Goal: Task Accomplishment & Management: Use online tool/utility

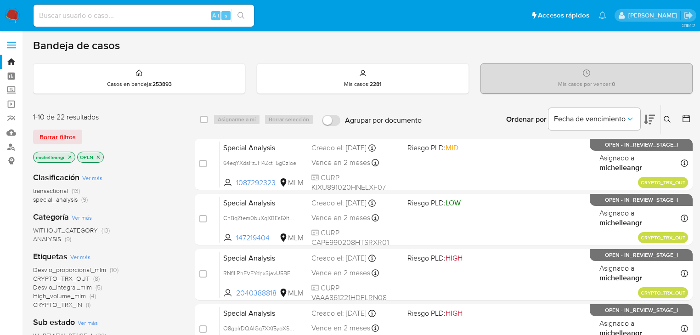
scroll to position [37, 0]
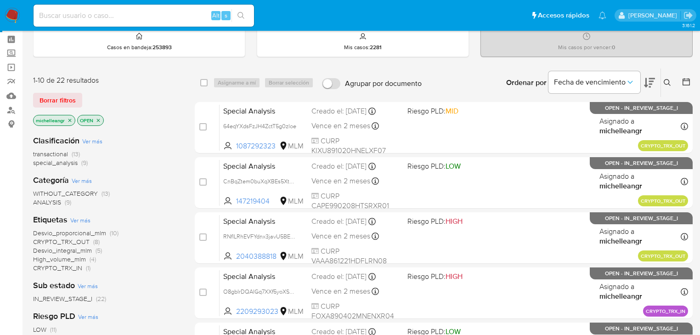
click at [70, 120] on icon "close-filter" at bounding box center [69, 120] width 3 height 3
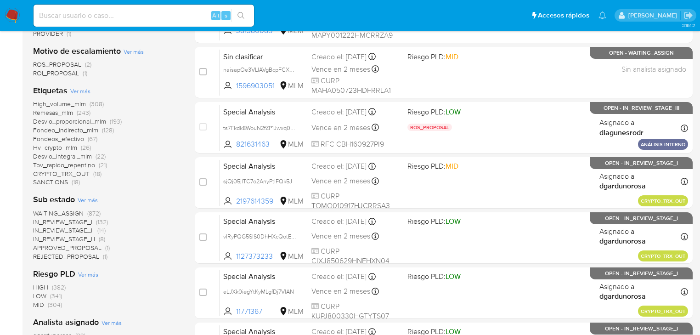
scroll to position [294, 0]
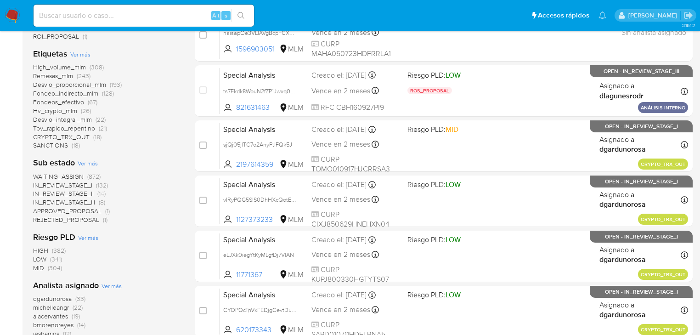
click at [74, 134] on span "CRYPTO_TRX_OUT" at bounding box center [61, 136] width 57 height 9
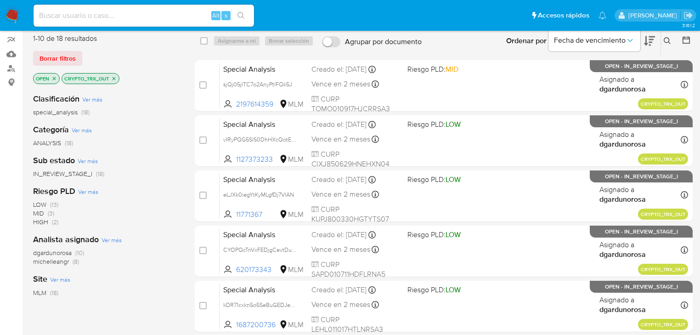
scroll to position [18, 0]
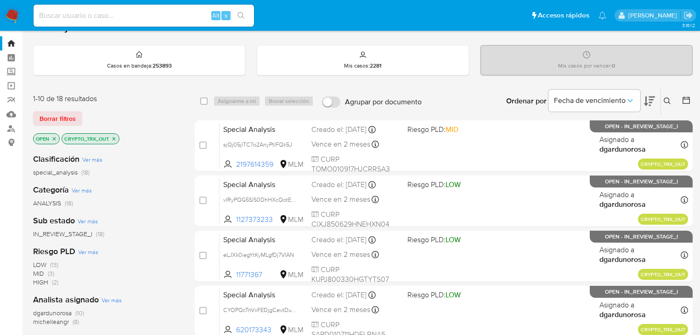
click at [57, 137] on p "OPEN" at bounding box center [47, 139] width 26 height 10
click at [55, 137] on icon "close-filter" at bounding box center [54, 138] width 3 height 3
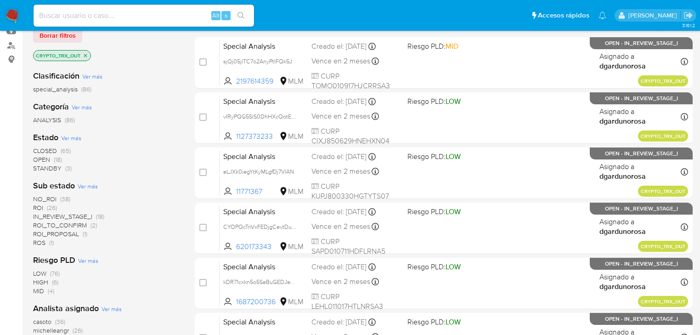
scroll to position [165, 0]
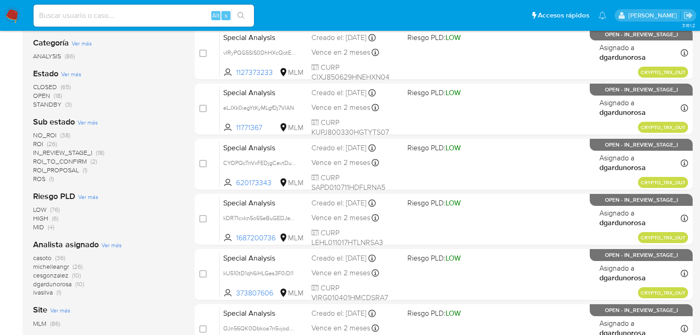
click at [74, 170] on span "ROI_PROPOSAL" at bounding box center [56, 169] width 46 height 9
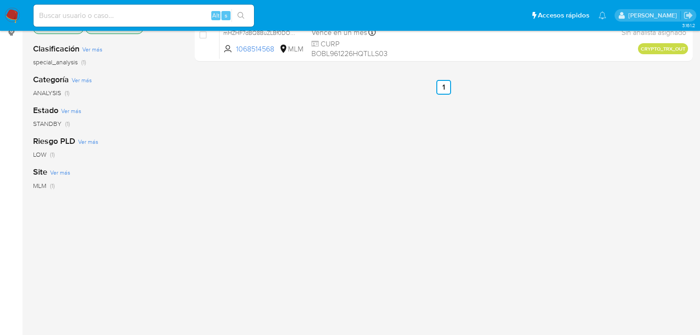
scroll to position [18, 0]
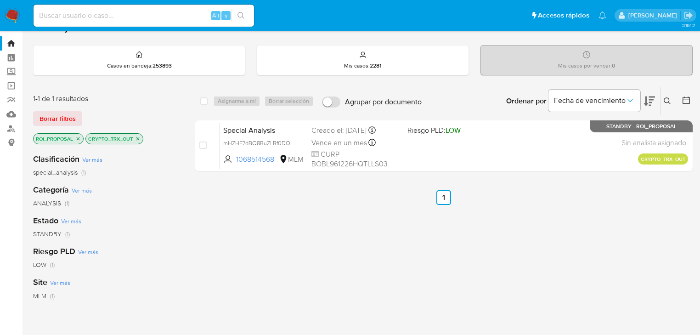
click at [80, 137] on icon "close-filter" at bounding box center [78, 139] width 6 height 6
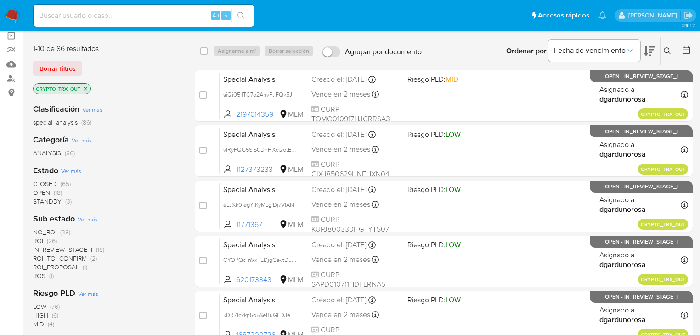
scroll to position [165, 0]
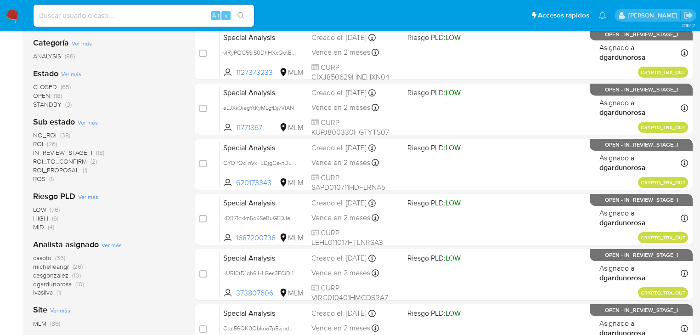
click at [43, 180] on span "ROS" at bounding box center [39, 178] width 12 height 9
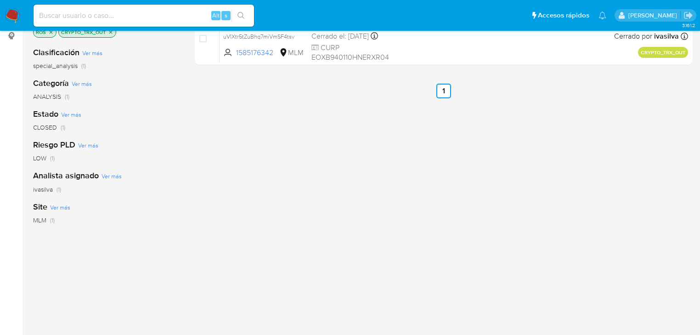
scroll to position [55, 0]
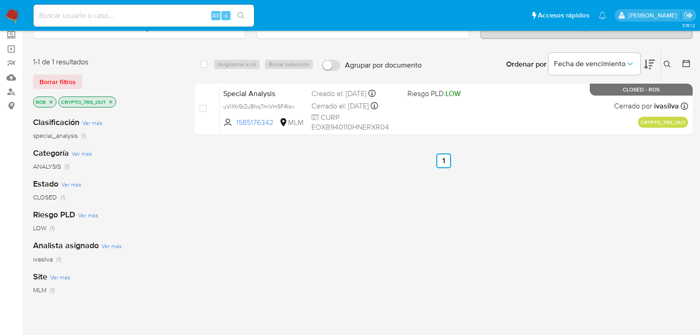
click at [53, 101] on icon "close-filter" at bounding box center [51, 102] width 6 height 6
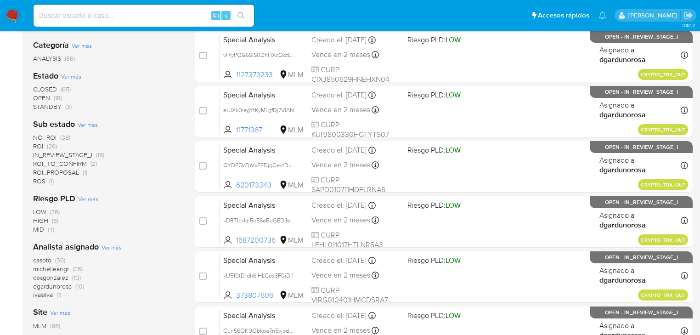
scroll to position [165, 0]
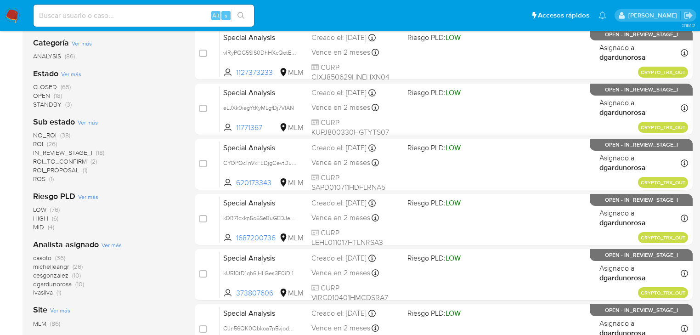
click at [60, 162] on span "ROI_TO_CONFIRM" at bounding box center [60, 161] width 54 height 9
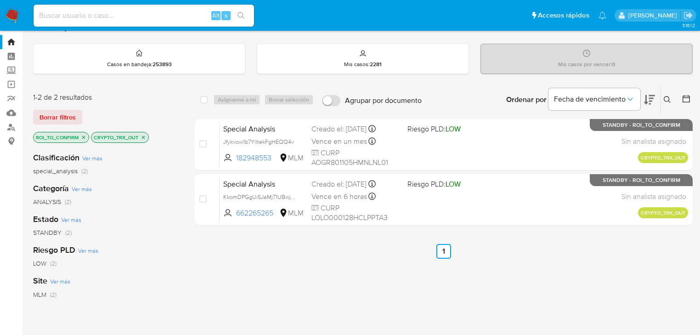
scroll to position [18, 0]
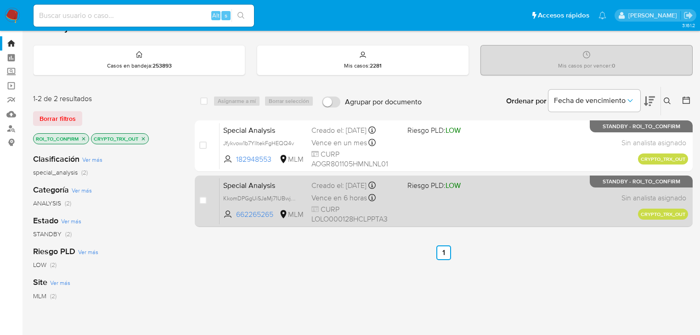
click at [256, 189] on span "Special Analysis" at bounding box center [263, 185] width 81 height 12
click at [264, 183] on span "Special Analysis" at bounding box center [263, 185] width 81 height 12
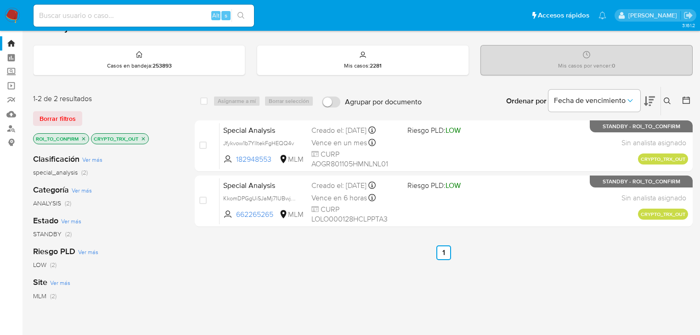
click at [84, 136] on icon "close-filter" at bounding box center [84, 139] width 6 height 6
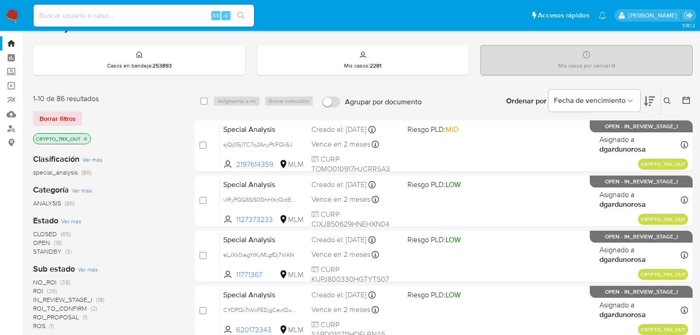
click at [91, 22] on div "Alt s" at bounding box center [144, 16] width 221 height 22
click at [91, 20] on input at bounding box center [144, 16] width 221 height 12
click at [91, 19] on input at bounding box center [144, 16] width 221 height 12
paste input "836157304"
type input "836157304"
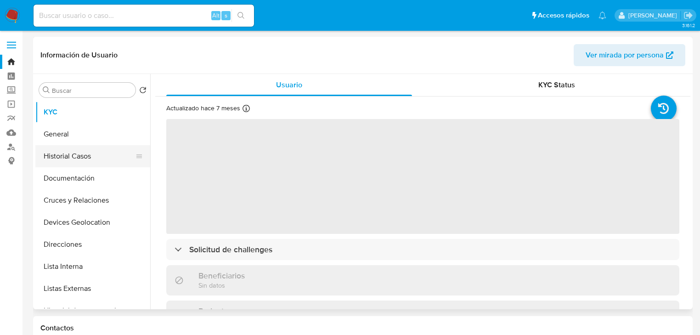
select select "10"
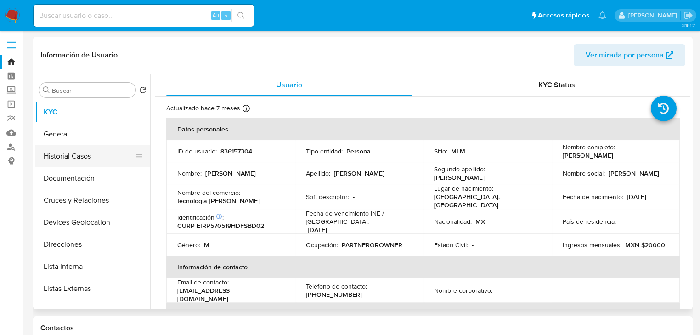
click at [102, 154] on button "Historial Casos" at bounding box center [89, 156] width 108 height 22
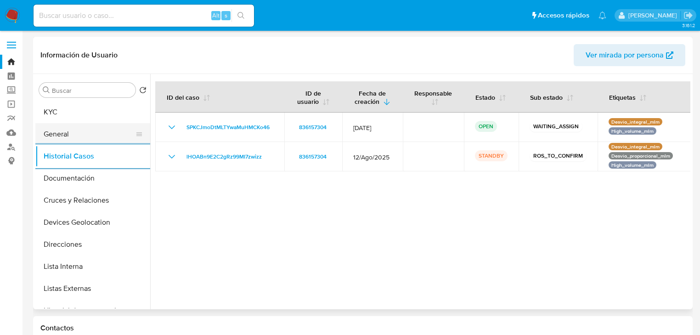
click at [77, 132] on button "General" at bounding box center [89, 134] width 108 height 22
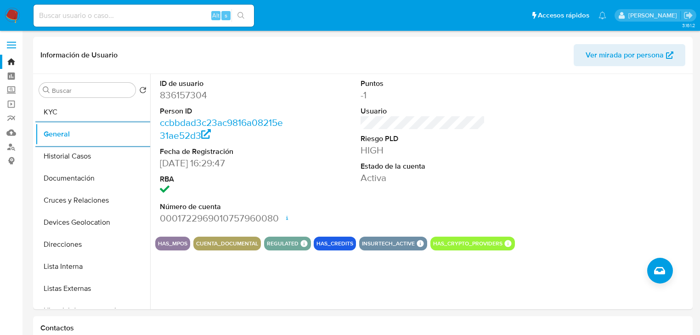
click at [118, 15] on input at bounding box center [144, 16] width 221 height 12
paste input "2462299670"
type input "2462299670"
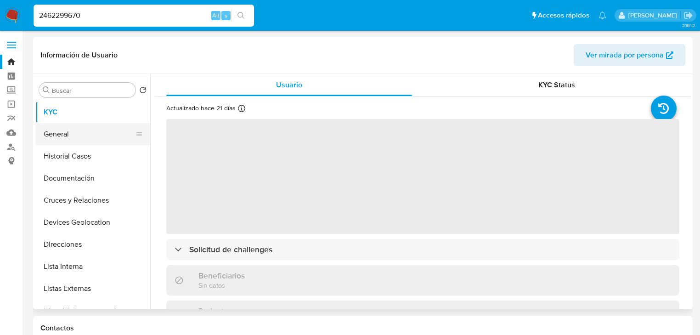
select select "10"
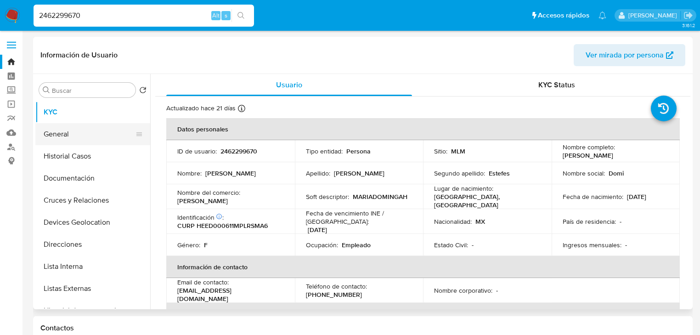
click at [73, 127] on button "General" at bounding box center [89, 134] width 108 height 22
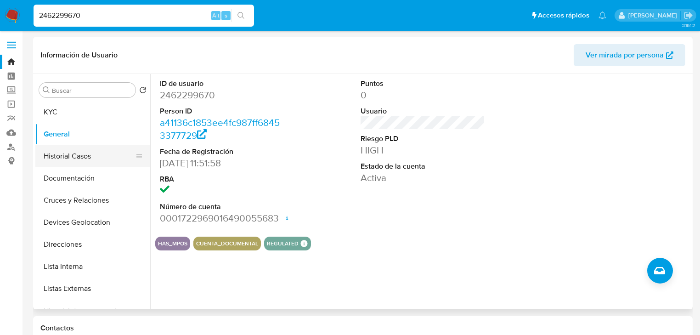
click at [96, 154] on button "Historial Casos" at bounding box center [89, 156] width 108 height 22
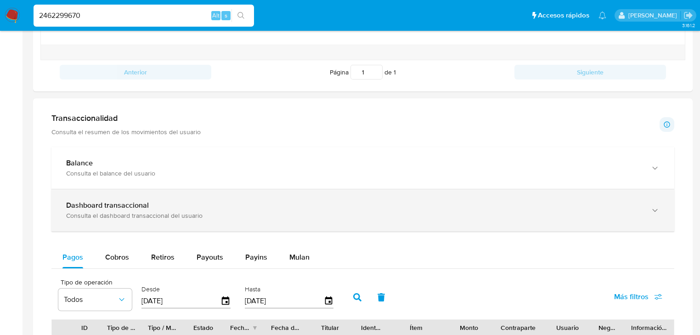
drag, startPoint x: 187, startPoint y: 209, endPoint x: 213, endPoint y: 190, distance: 32.4
click at [186, 204] on div "Dashboard transaccional" at bounding box center [353, 205] width 575 height 9
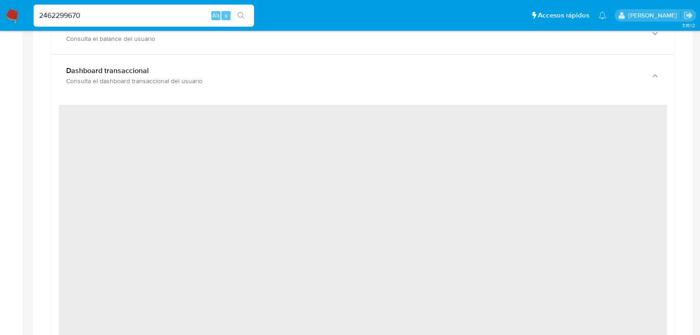
scroll to position [552, 0]
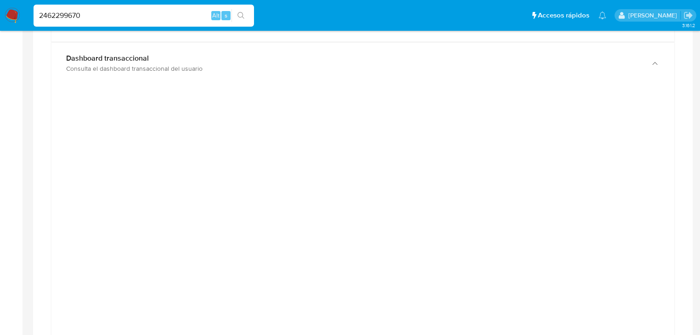
drag, startPoint x: 104, startPoint y: 15, endPoint x: 0, endPoint y: 4, distance: 105.0
click at [0, 2] on nav "Pausado Ver notificaciones 2462299670 Alt s Accesos rápidos Presiona las siguie…" at bounding box center [350, 15] width 700 height 31
paste input "267450405"
type input "2267450405"
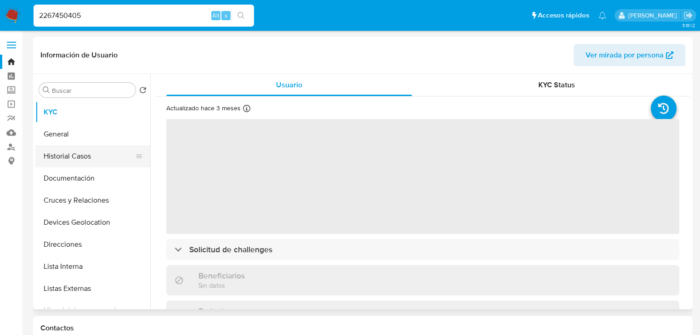
click at [65, 152] on button "Historial Casos" at bounding box center [89, 156] width 108 height 22
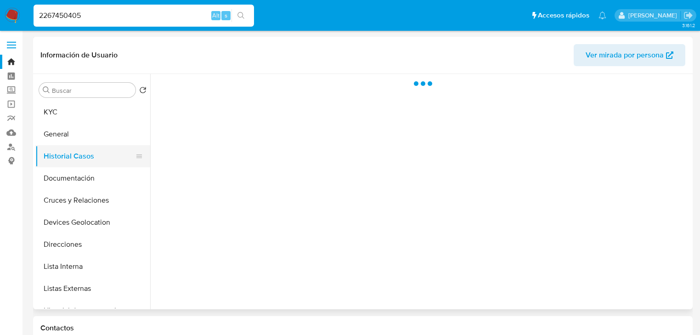
select select "10"
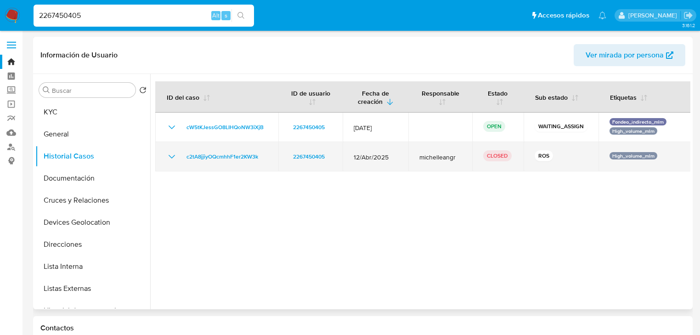
click at [166, 154] on icon "Mostrar/Ocultar" at bounding box center [171, 156] width 11 height 11
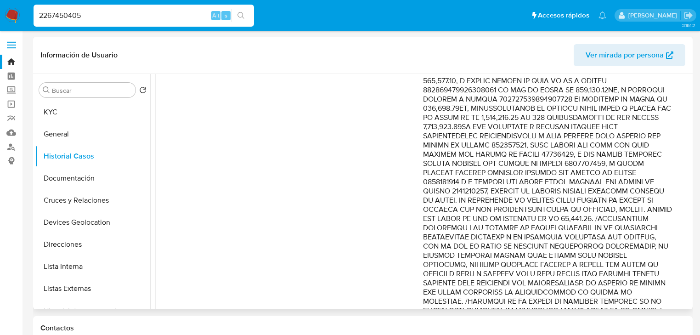
scroll to position [368, 0]
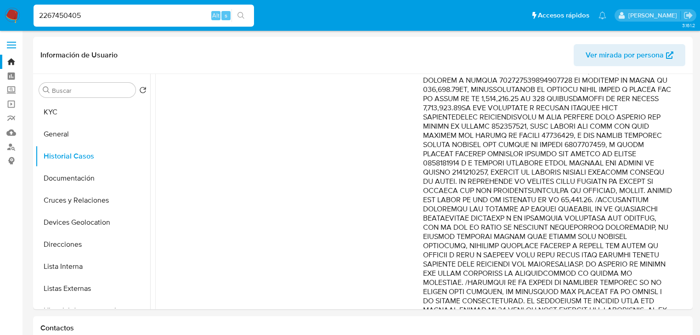
drag, startPoint x: 123, startPoint y: 15, endPoint x: 0, endPoint y: -18, distance: 127.0
paste input "1744505816"
type input "1744505816"
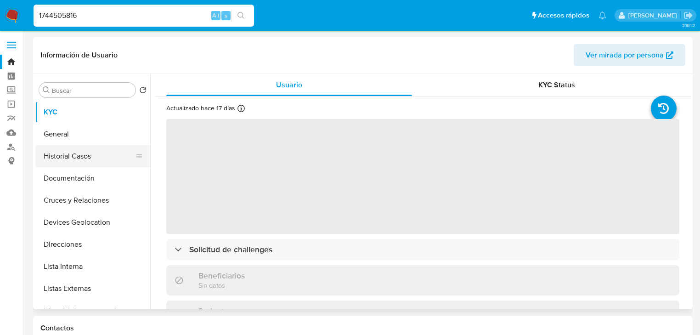
select select "10"
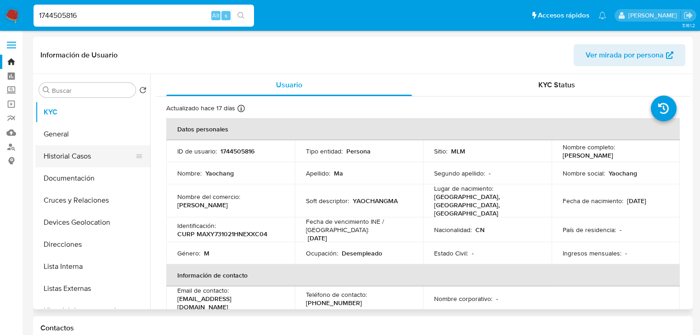
click at [75, 158] on button "Historial Casos" at bounding box center [89, 156] width 108 height 22
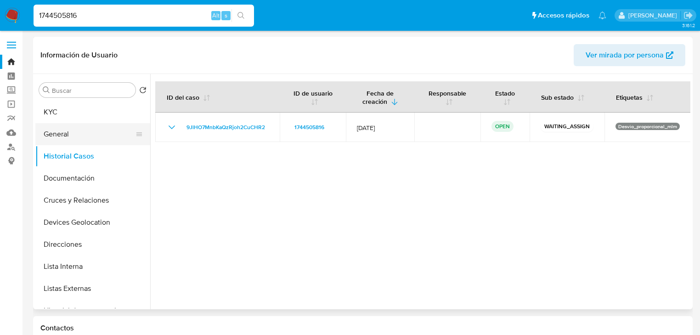
click at [84, 137] on button "General" at bounding box center [89, 134] width 108 height 22
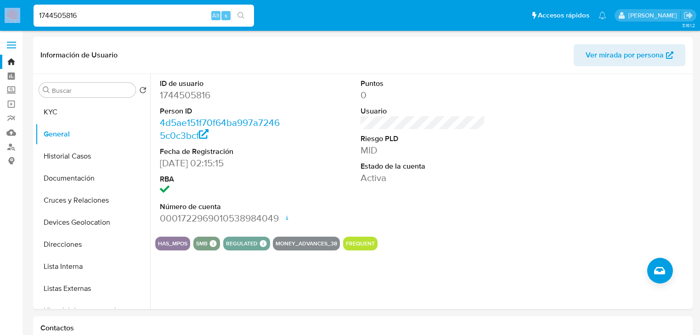
drag, startPoint x: 91, startPoint y: 10, endPoint x: 0, endPoint y: -7, distance: 92.6
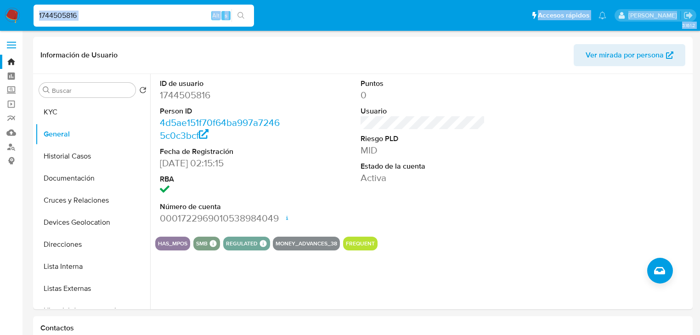
click at [80, 16] on input "1744505816" at bounding box center [144, 16] width 221 height 12
click at [85, 14] on input "1744505816" at bounding box center [144, 16] width 221 height 12
click at [73, 10] on input "1744505816" at bounding box center [144, 16] width 221 height 12
drag, startPoint x: 79, startPoint y: 12, endPoint x: 0, endPoint y: -10, distance: 81.8
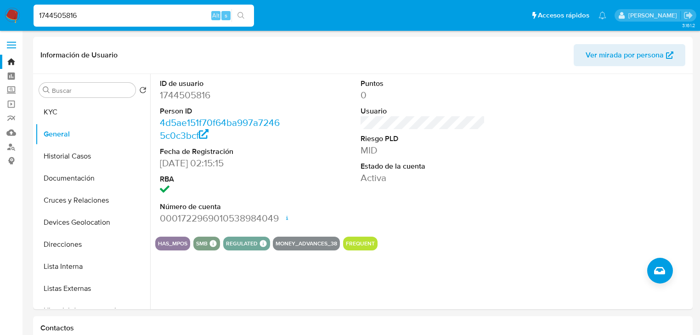
paste input "520418399"
type input "520418399"
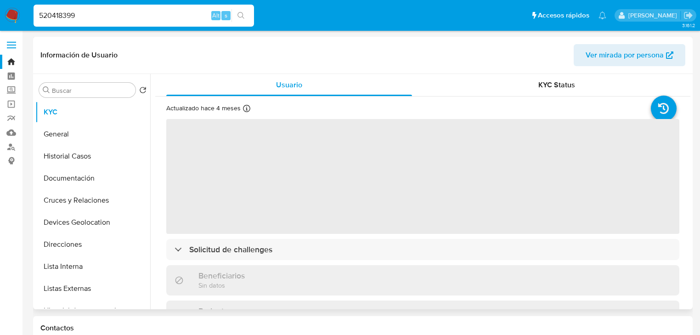
select select "10"
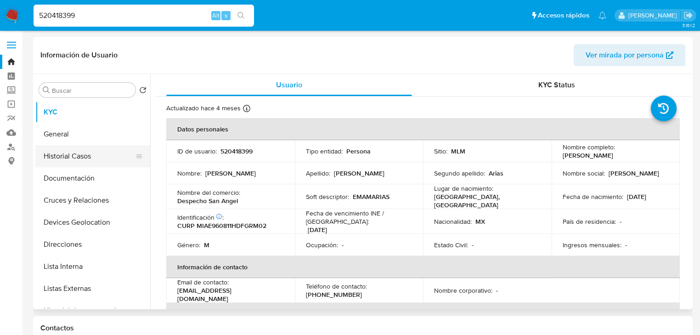
click at [89, 158] on button "Historial Casos" at bounding box center [89, 156] width 108 height 22
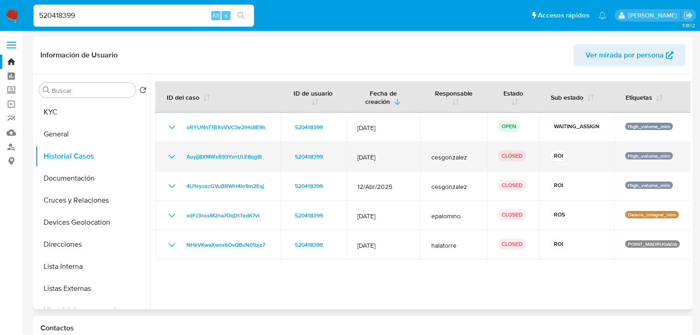
click at [172, 157] on icon "Mostrar/Ocultar" at bounding box center [172, 157] width 6 height 4
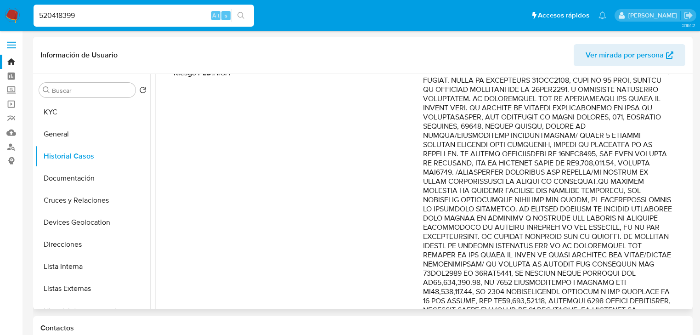
scroll to position [184, 0]
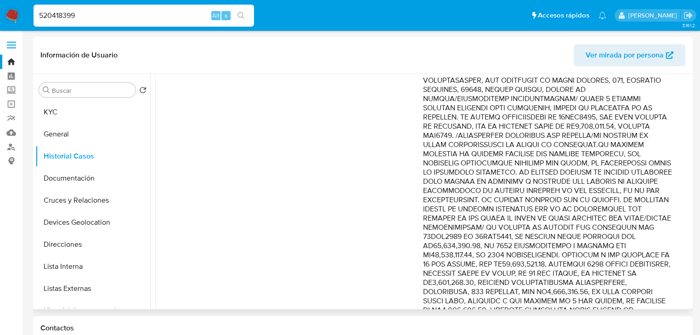
drag, startPoint x: 660, startPoint y: 191, endPoint x: 666, endPoint y: 205, distance: 15.5
click at [666, 205] on p "Comentario :" at bounding box center [548, 323] width 250 height 643
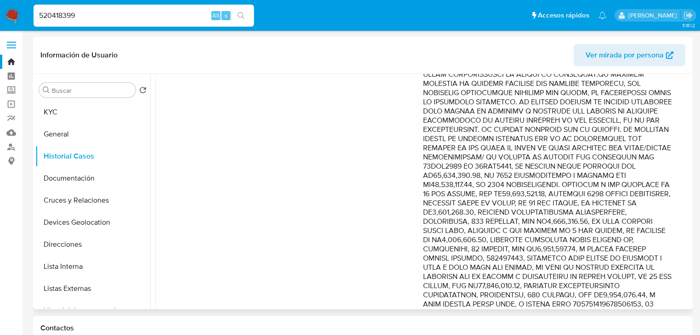
scroll to position [257, 0]
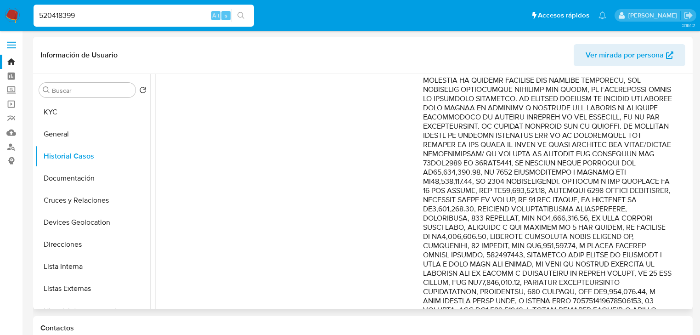
drag, startPoint x: 638, startPoint y: 165, endPoint x: 643, endPoint y: 180, distance: 15.6
click at [643, 180] on p "Comentario :" at bounding box center [548, 250] width 250 height 643
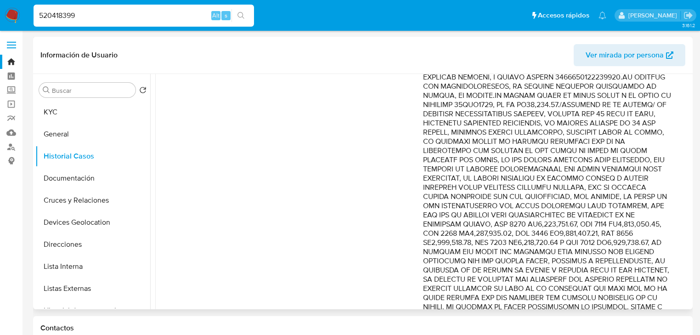
scroll to position [515, 0]
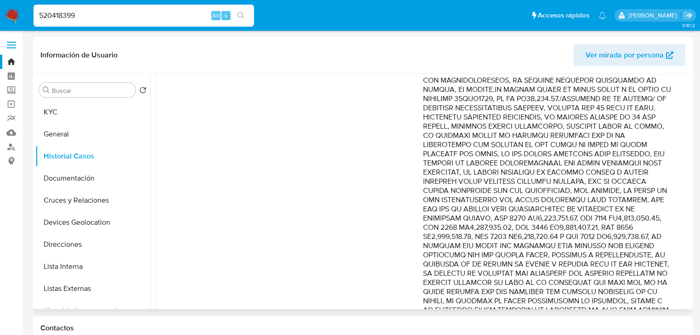
drag, startPoint x: 609, startPoint y: 142, endPoint x: 633, endPoint y: 177, distance: 42.9
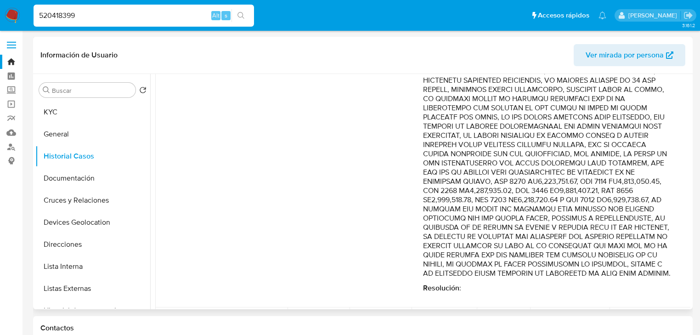
drag, startPoint x: 491, startPoint y: 211, endPoint x: 655, endPoint y: 290, distance: 182.1
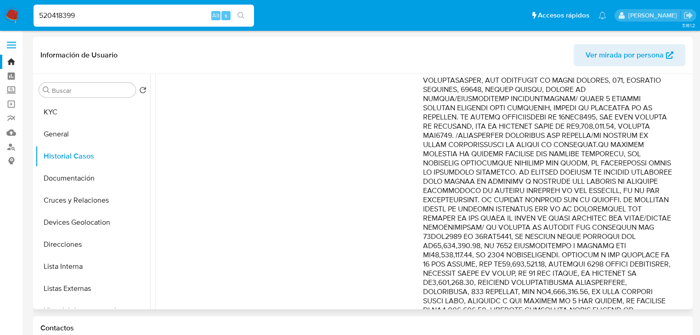
scroll to position [37, 0]
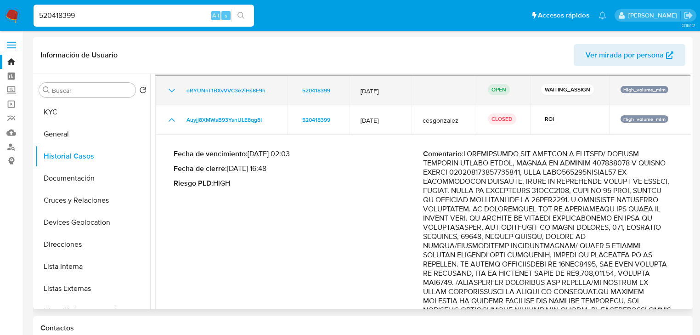
click at [172, 121] on icon "Mostrar/Ocultar" at bounding box center [171, 119] width 11 height 11
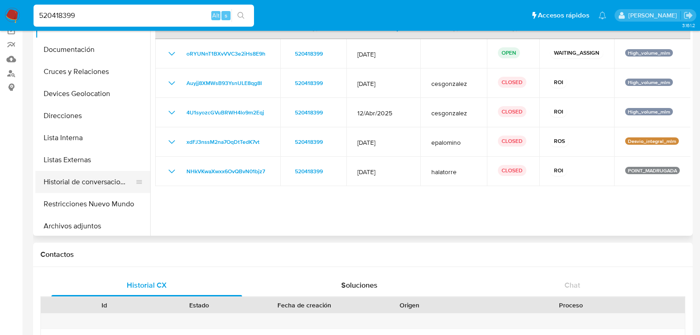
scroll to position [74, 0]
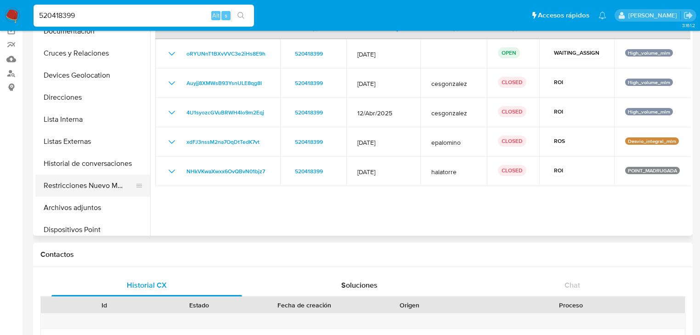
click at [92, 188] on button "Restricciones Nuevo Mundo" at bounding box center [89, 186] width 108 height 22
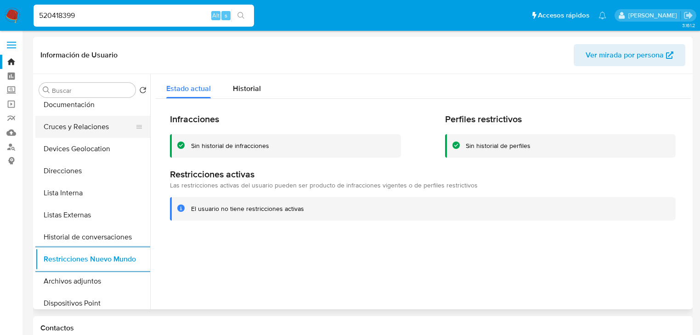
scroll to position [0, 0]
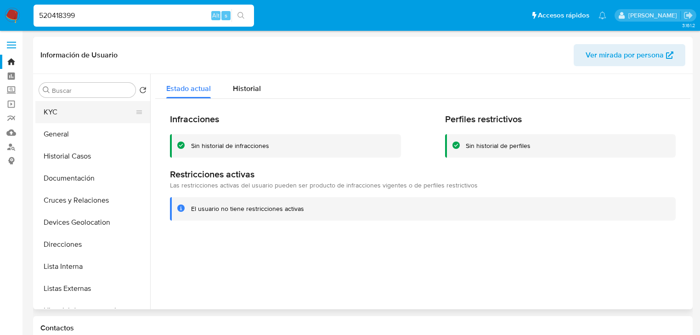
drag, startPoint x: 73, startPoint y: 127, endPoint x: 79, endPoint y: 114, distance: 14.0
click at [73, 125] on button "General" at bounding box center [92, 134] width 115 height 22
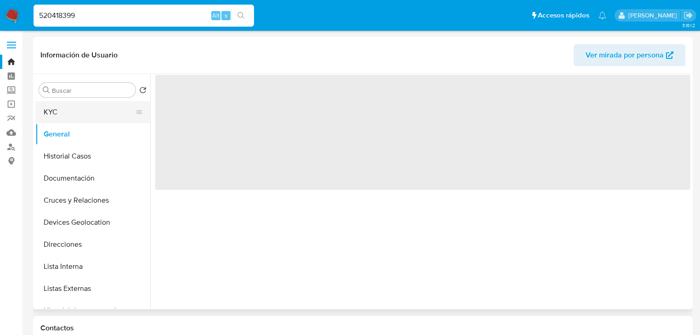
drag, startPoint x: 79, startPoint y: 114, endPoint x: 102, endPoint y: 115, distance: 23.5
click at [80, 114] on button "KYC" at bounding box center [89, 112] width 108 height 22
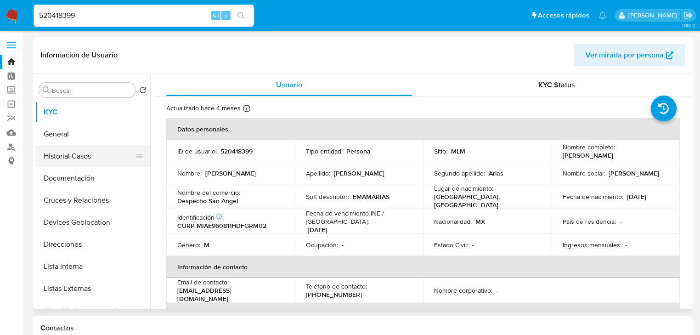
click at [102, 149] on button "Historial Casos" at bounding box center [89, 156] width 108 height 22
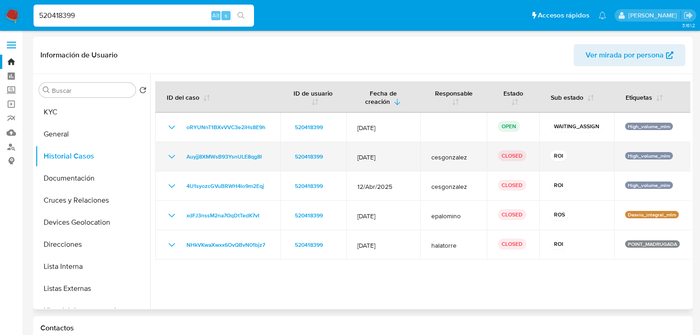
click at [169, 159] on icon "Mostrar/Ocultar" at bounding box center [171, 156] width 11 height 11
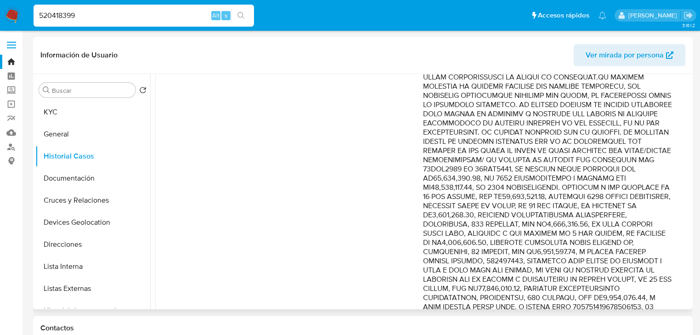
scroll to position [257, 0]
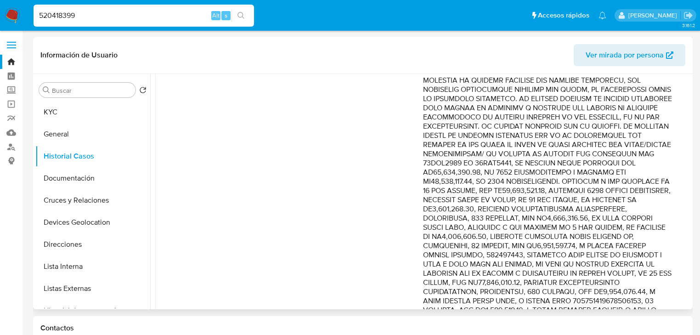
drag, startPoint x: 572, startPoint y: 184, endPoint x: 581, endPoint y: 200, distance: 18.5
click at [581, 200] on p "Comentario :" at bounding box center [548, 250] width 250 height 643
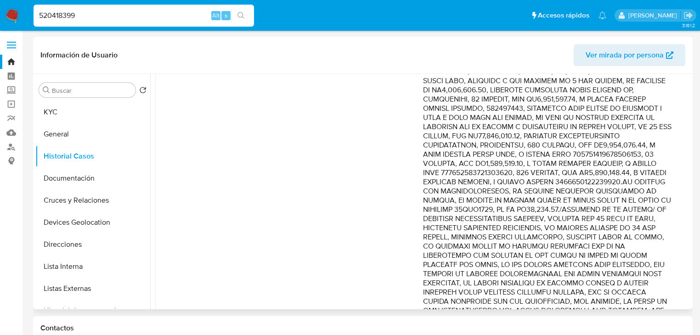
scroll to position [404, 0]
drag, startPoint x: 607, startPoint y: 124, endPoint x: 628, endPoint y: 219, distance: 97.5
click at [630, 220] on p "Comentario :" at bounding box center [548, 103] width 250 height 643
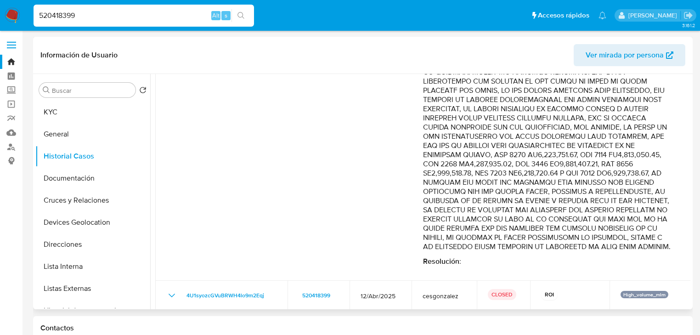
scroll to position [588, 0]
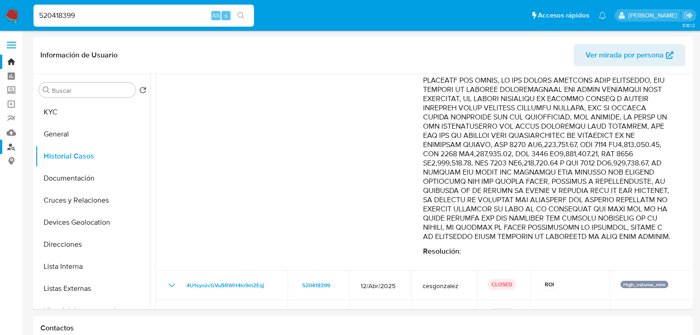
drag, startPoint x: 562, startPoint y: 189, endPoint x: 0, endPoint y: 145, distance: 563.4
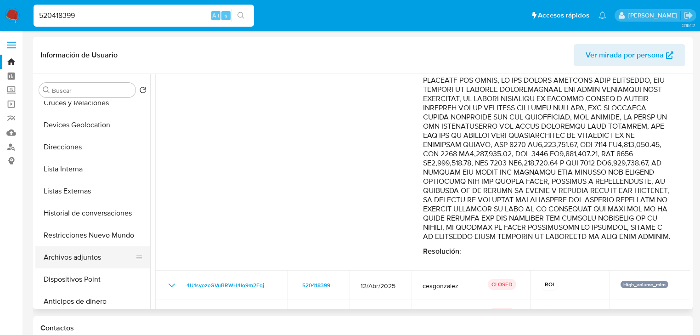
scroll to position [110, 0]
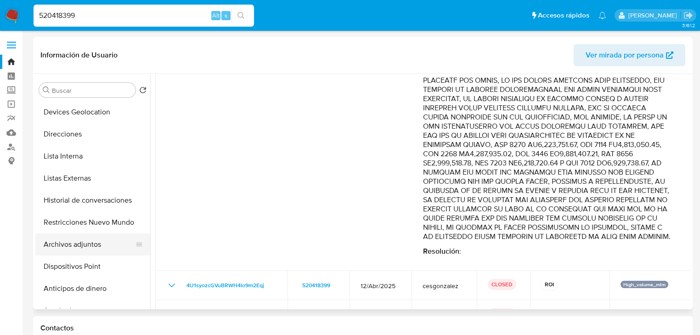
click at [94, 246] on button "Archivos adjuntos" at bounding box center [89, 244] width 108 height 22
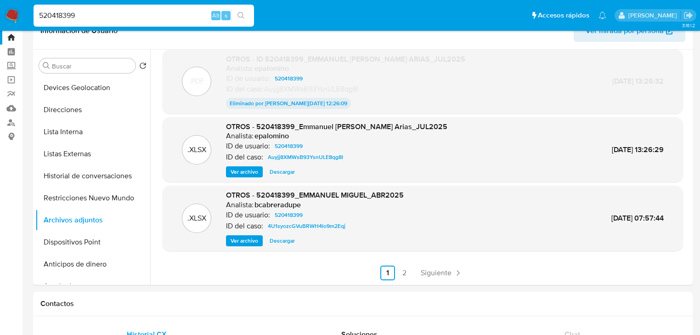
scroll to position [37, 0]
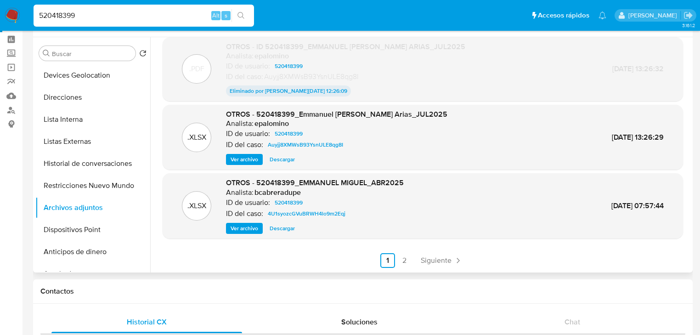
click at [427, 262] on span "Siguiente" at bounding box center [436, 260] width 31 height 7
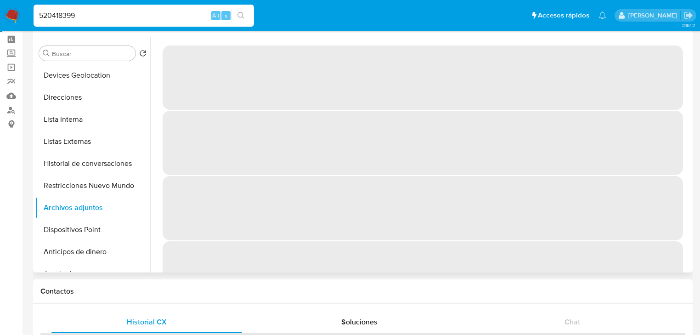
scroll to position [0, 0]
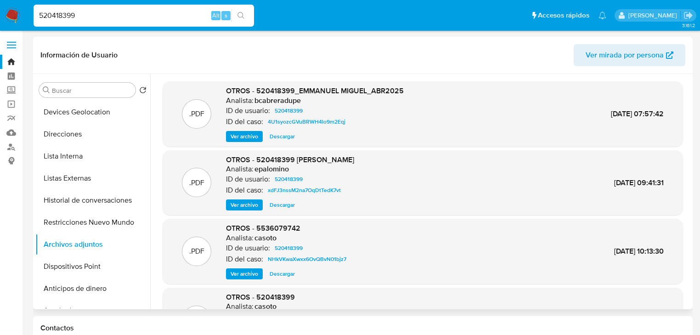
paste input "2080847203"
type input "2080847203"
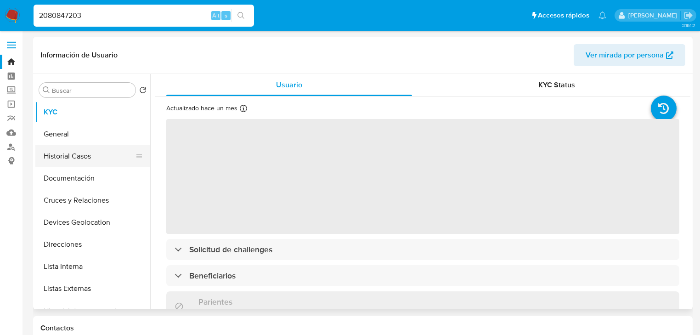
drag, startPoint x: 76, startPoint y: 156, endPoint x: 76, endPoint y: 136, distance: 20.7
click at [76, 156] on button "Historial Casos" at bounding box center [92, 156] width 115 height 22
select select "10"
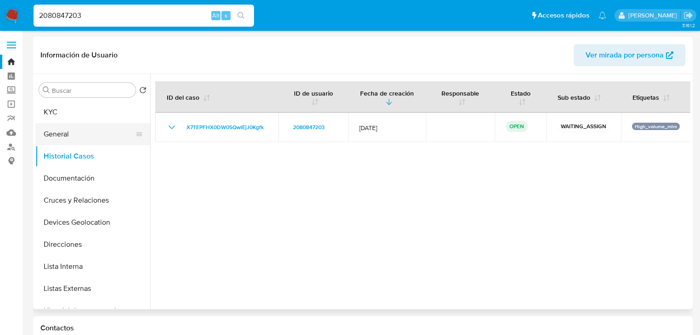
click at [74, 137] on button "General" at bounding box center [89, 134] width 108 height 22
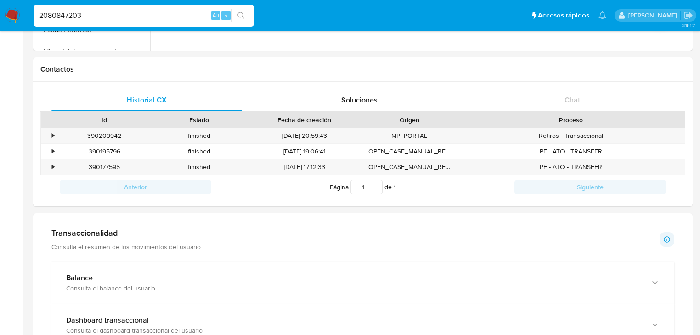
scroll to position [294, 0]
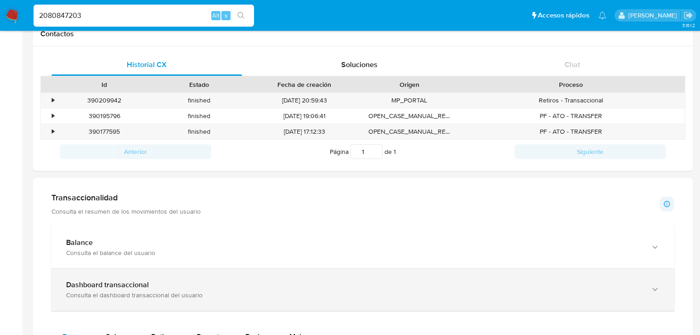
click at [229, 290] on div "Dashboard transaccional Consulta el dashboard transaccional del usuario" at bounding box center [353, 289] width 575 height 19
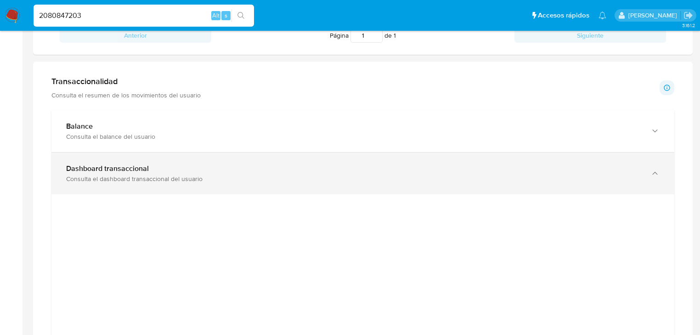
scroll to position [478, 0]
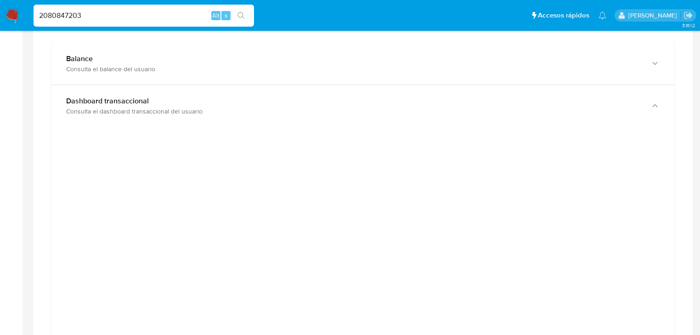
click at [13, 17] on img at bounding box center [13, 16] width 16 height 16
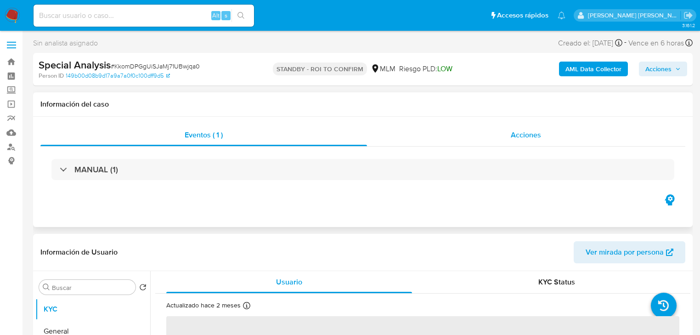
click at [526, 134] on span "Acciones" at bounding box center [526, 135] width 30 height 11
select select "10"
click at [532, 130] on span "Acciones" at bounding box center [526, 135] width 30 height 11
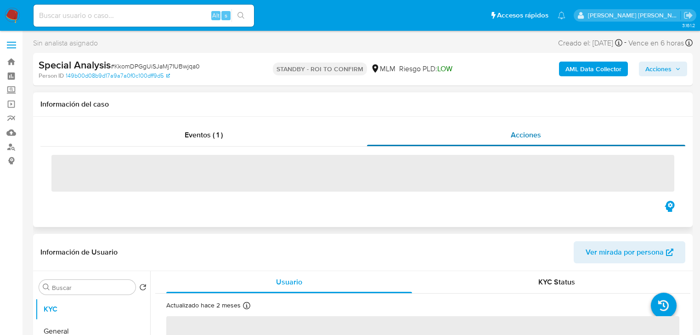
select select "10"
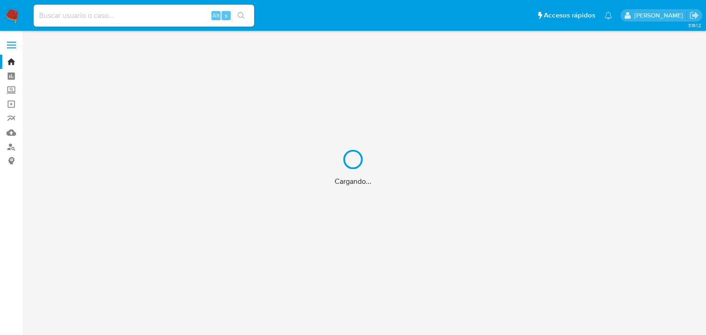
click at [11, 131] on div "Cargando..." at bounding box center [353, 167] width 706 height 335
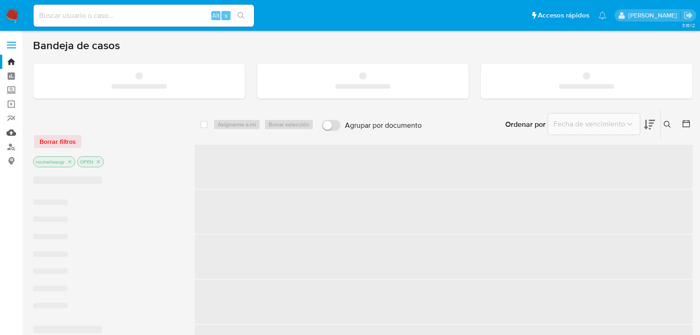
click at [9, 132] on link "Mulan" at bounding box center [54, 132] width 109 height 14
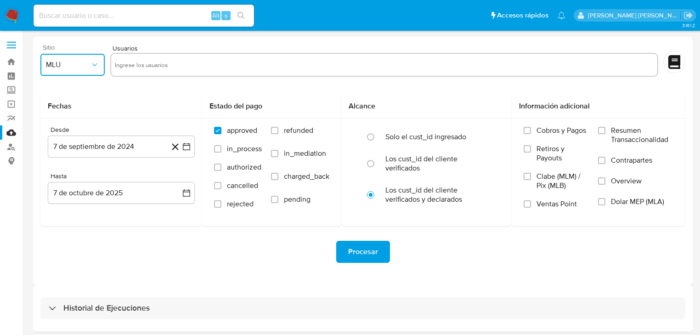
drag, startPoint x: 85, startPoint y: 61, endPoint x: 85, endPoint y: 69, distance: 8.3
click at [85, 61] on span "MLU" at bounding box center [68, 64] width 44 height 9
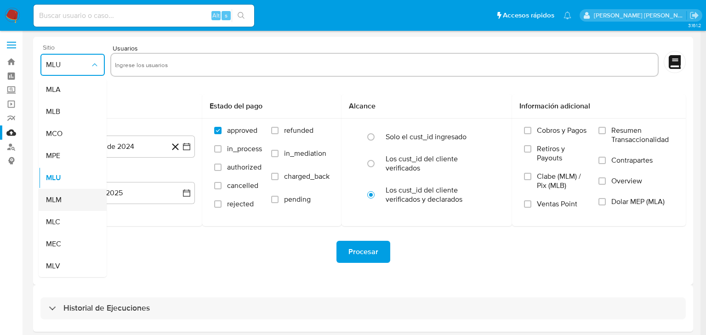
click at [55, 204] on span "MLM" at bounding box center [54, 199] width 16 height 9
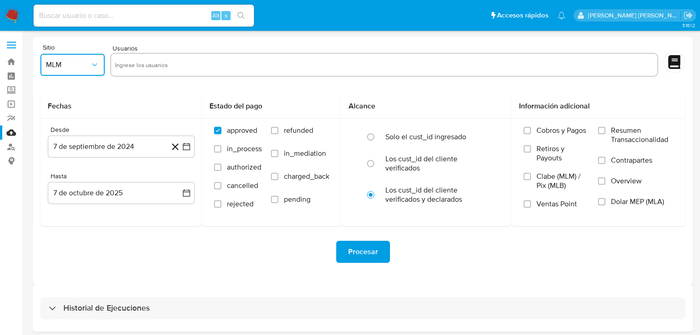
click at [160, 64] on input "text" at bounding box center [384, 64] width 539 height 15
type input "1744505816"
paste input "520418399"
type input "520418399"
paste input "2080847203"
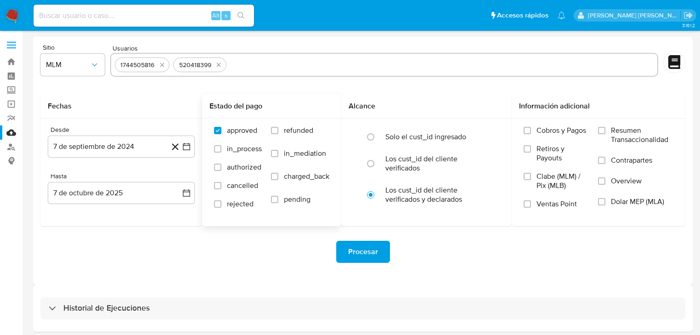
type input "2080847203"
click at [138, 155] on button "7 de septiembre de 2024" at bounding box center [121, 147] width 147 height 22
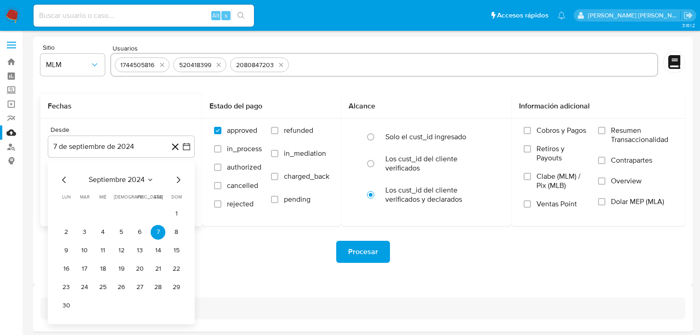
click at [130, 176] on span "septiembre 2024" at bounding box center [117, 179] width 56 height 9
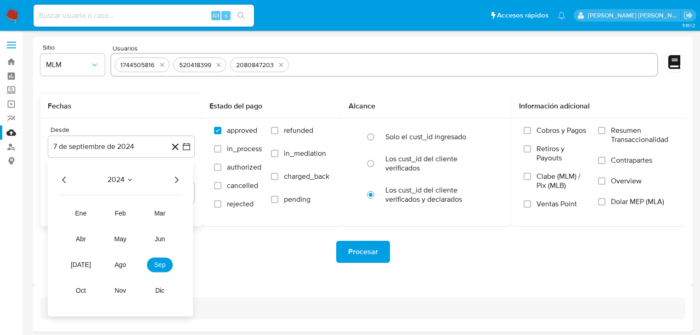
click at [180, 179] on icon "Año siguiente" at bounding box center [176, 179] width 11 height 11
click at [157, 210] on span "mar" at bounding box center [159, 213] width 11 height 7
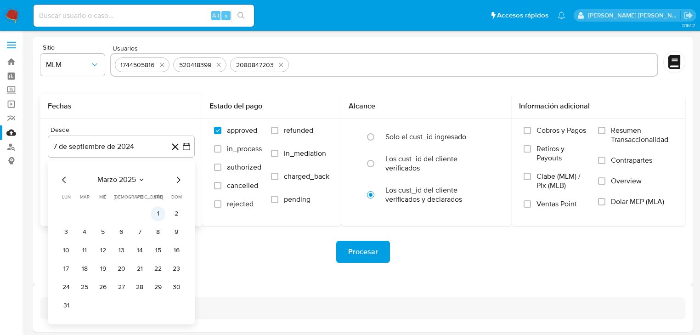
click at [159, 208] on button "1" at bounding box center [158, 213] width 15 height 15
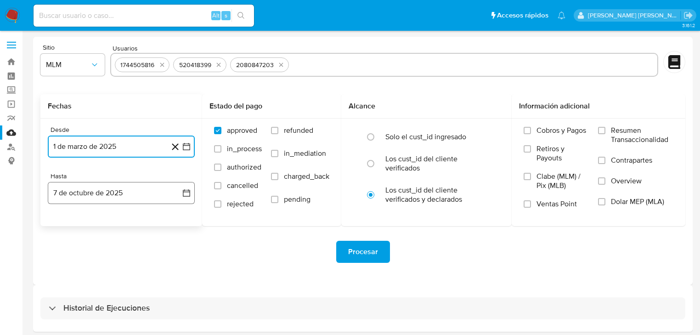
click at [118, 193] on button "7 de octubre de 2025" at bounding box center [121, 193] width 147 height 22
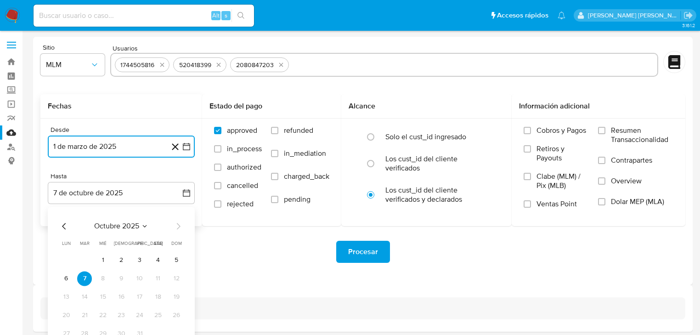
click at [62, 224] on icon "Mes anterior" at bounding box center [64, 226] width 11 height 11
drag, startPoint x: 63, startPoint y: 224, endPoint x: 68, endPoint y: 224, distance: 5.5
click at [63, 224] on icon "Mes anterior" at bounding box center [64, 226] width 11 height 11
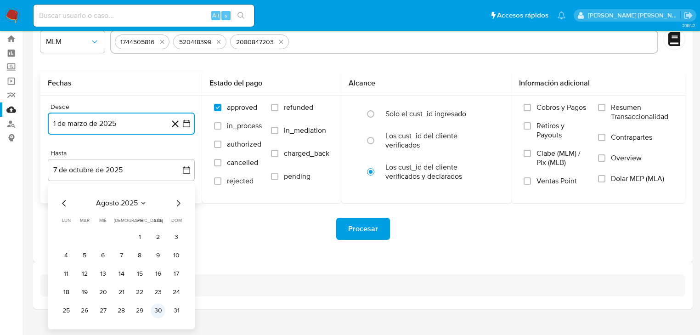
scroll to position [35, 0]
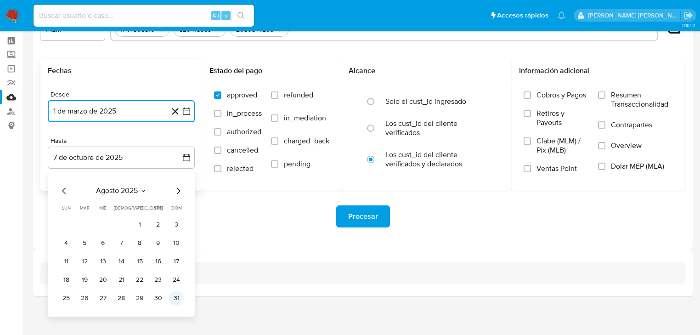
drag, startPoint x: 175, startPoint y: 298, endPoint x: 191, endPoint y: 289, distance: 18.7
click at [175, 297] on button "31" at bounding box center [176, 298] width 15 height 15
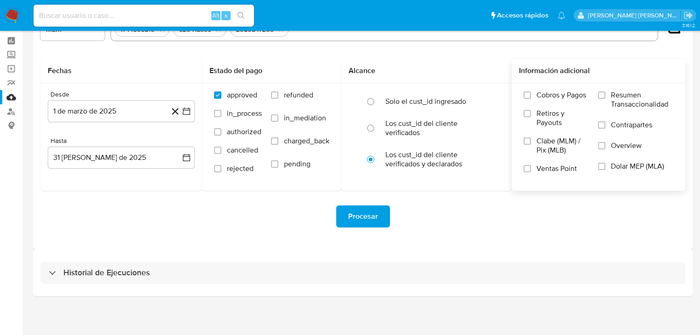
click at [623, 148] on span "Overview" at bounding box center [626, 145] width 31 height 9
click at [606, 148] on input "Overview" at bounding box center [601, 145] width 7 height 7
click at [375, 216] on span "Procesar" at bounding box center [363, 216] width 30 height 20
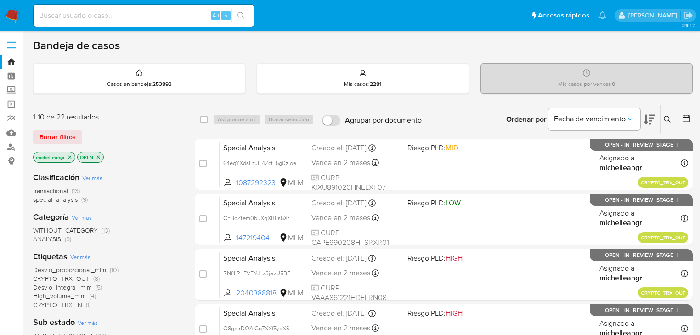
click at [71, 155] on icon "close-filter" at bounding box center [69, 156] width 3 height 3
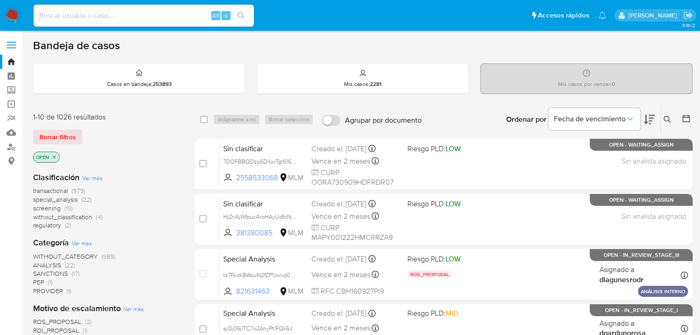
click at [666, 119] on icon at bounding box center [667, 119] width 7 height 7
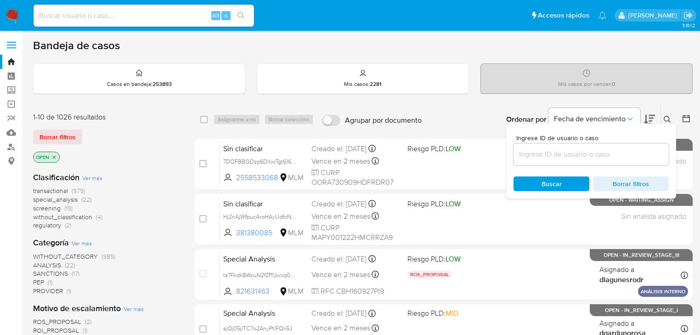
click at [553, 153] on input at bounding box center [591, 154] width 155 height 12
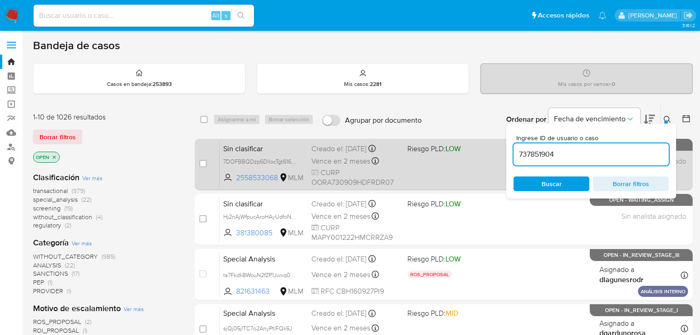
type input "737851904"
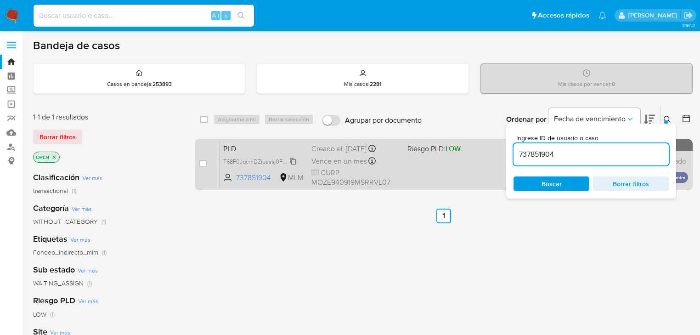
click at [295, 162] on div "T68F0JqcrnDZiuassj0F81Ux" at bounding box center [260, 161] width 74 height 10
click at [200, 163] on input "checkbox" at bounding box center [202, 163] width 7 height 7
checkbox input "true"
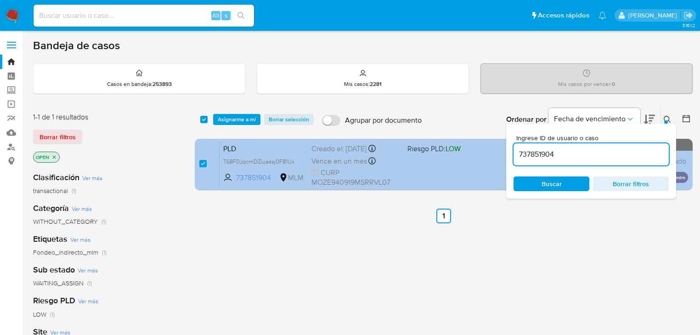
drag, startPoint x: 569, startPoint y: 155, endPoint x: 351, endPoint y: 139, distance: 218.5
click at [341, 145] on div "select-all-cases-checkbox Asignarme a mí Borrar selección Agrupar por documento…" at bounding box center [444, 149] width 498 height 89
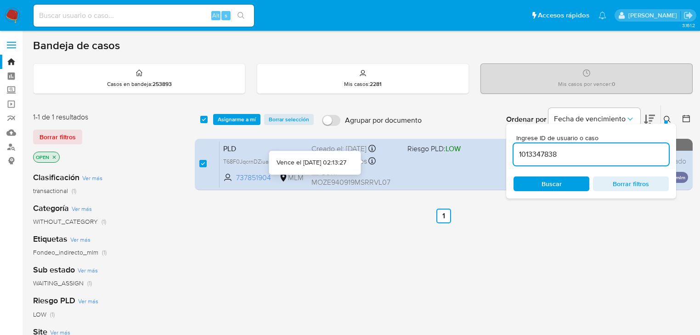
type input "1013347838"
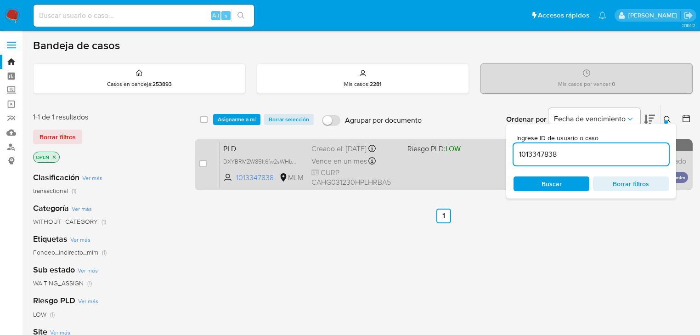
checkbox input "false"
click at [292, 166] on div "PLD DXYBRMZW851t6fw2sWHbVhU6 1013347838 MLM Riesgo PLD: LOW Creado el: 12/09/20…" at bounding box center [454, 164] width 469 height 46
click at [290, 164] on span "DXYBRMZW851t6fw2sWHbVhU6" at bounding box center [264, 161] width 83 height 10
click at [206, 164] on input "checkbox" at bounding box center [202, 163] width 7 height 7
checkbox input "true"
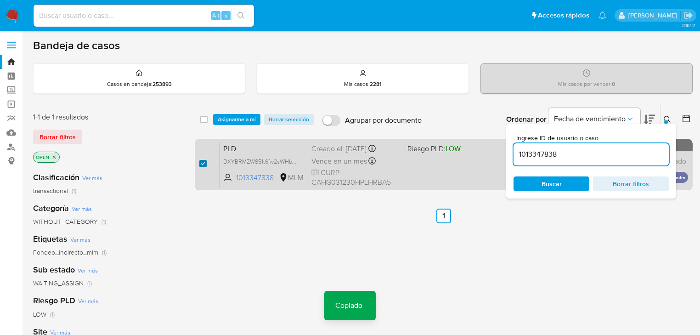
checkbox input "true"
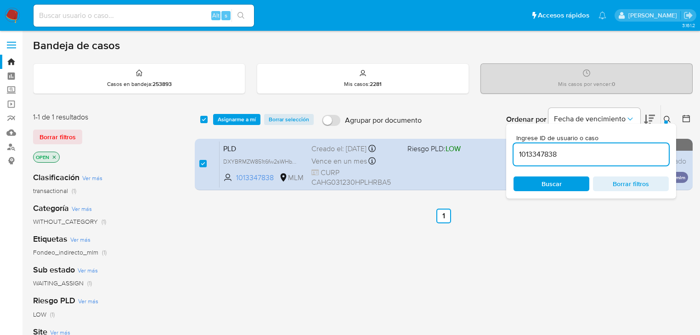
drag, startPoint x: 528, startPoint y: 156, endPoint x: 500, endPoint y: 130, distance: 38.7
click at [416, 150] on div "select-all-cases-checkbox Asignarme a mí Borrar selección Agrupar por documento…" at bounding box center [444, 149] width 498 height 89
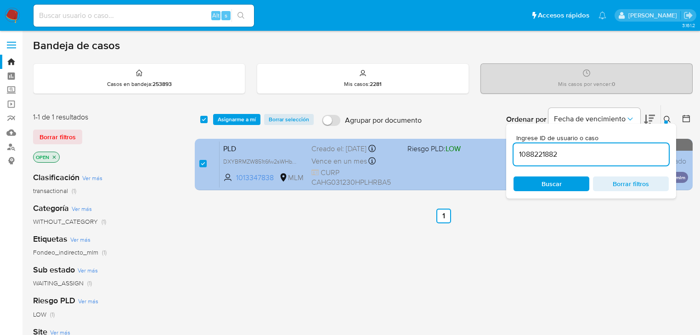
type input "1088221882"
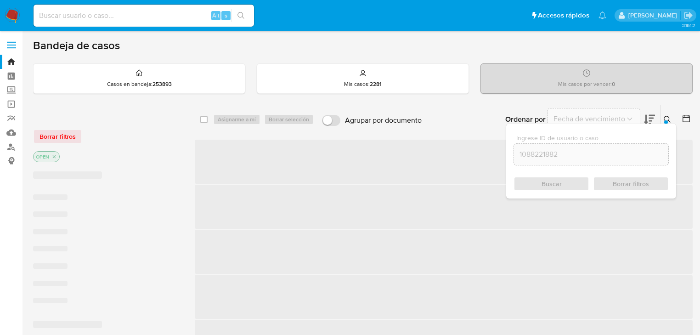
checkbox input "false"
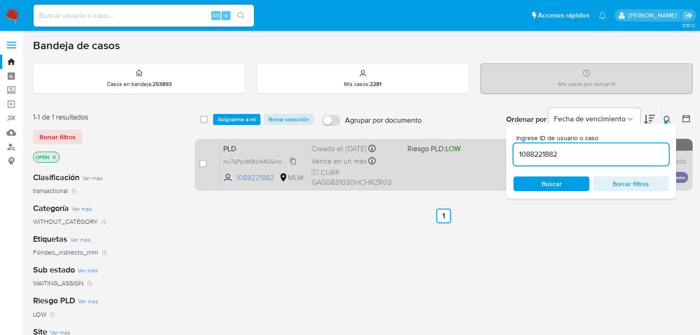
drag, startPoint x: 291, startPoint y: 159, endPoint x: 230, endPoint y: 160, distance: 61.6
click at [292, 160] on span "my7qPzrIM9tz144GSmtIKc7t" at bounding box center [257, 161] width 69 height 10
click at [201, 162] on input "checkbox" at bounding box center [202, 163] width 7 height 7
checkbox input "true"
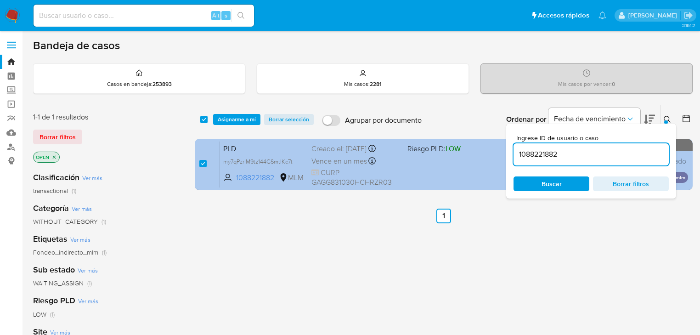
drag, startPoint x: 566, startPoint y: 154, endPoint x: 448, endPoint y: 151, distance: 118.6
click at [450, 151] on div "select-all-cases-checkbox Asignarme a mí Borrar selección Agrupar por documento…" at bounding box center [444, 149] width 498 height 89
type input "1974226451"
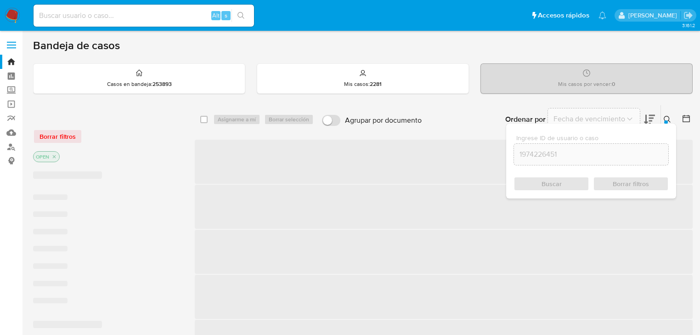
checkbox input "false"
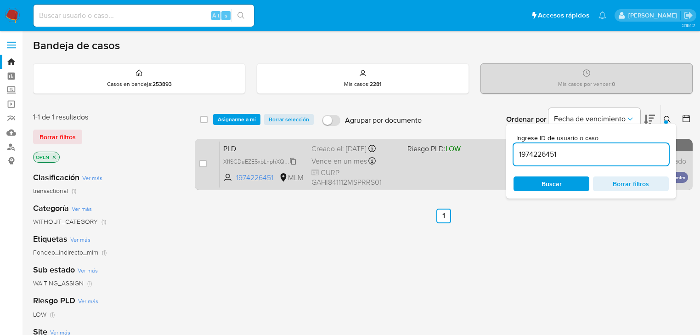
click at [289, 163] on span "XI1SGDaEZE5xbLnphXQ3QzMQ" at bounding box center [263, 161] width 81 height 10
click at [205, 163] on input "checkbox" at bounding box center [202, 163] width 7 height 7
checkbox input "true"
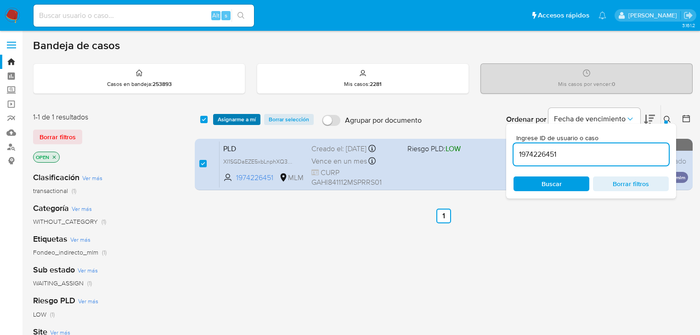
click at [243, 118] on span "Asignarme a mí" at bounding box center [237, 119] width 38 height 9
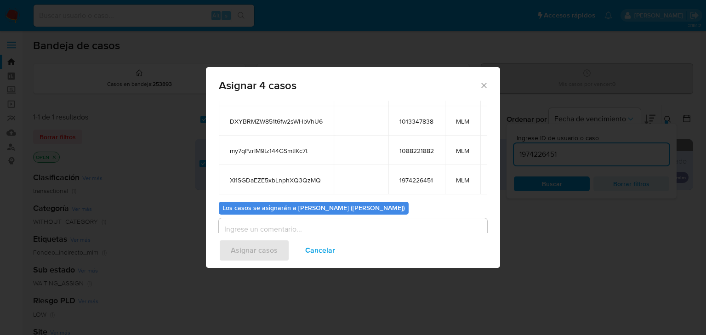
scroll to position [74, 0]
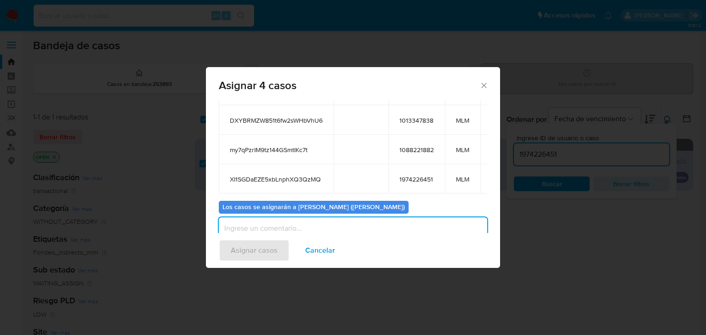
click at [286, 230] on textarea "assign-modal" at bounding box center [353, 235] width 268 height 37
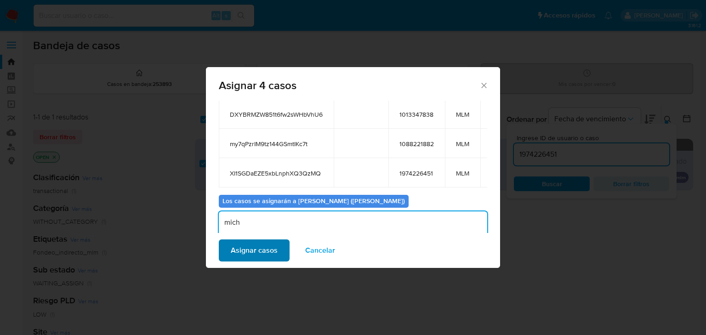
type textarea "mich"
click at [254, 247] on span "Asignar casos" at bounding box center [254, 250] width 47 height 20
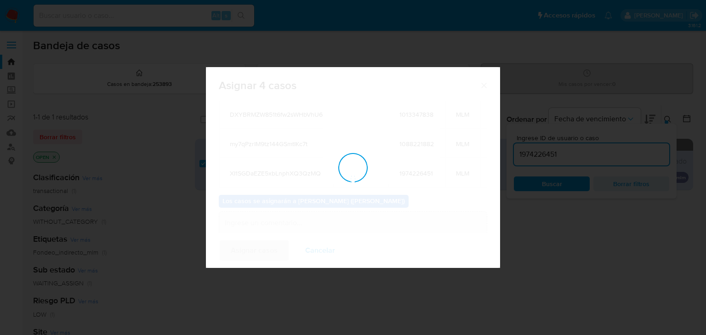
checkbox input "false"
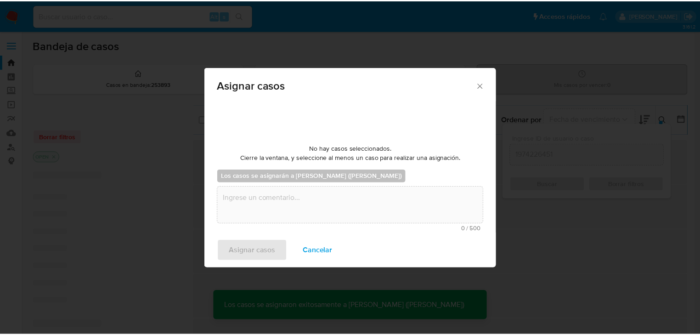
scroll to position [55, 0]
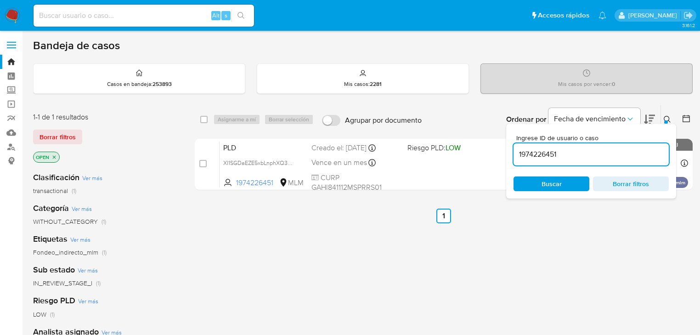
click at [118, 19] on input at bounding box center [144, 16] width 221 height 12
paste input "T68F0JqcrnDZiuassj0F81Ux"
type input "T68F0JqcrnDZiuassj0F81Ux"
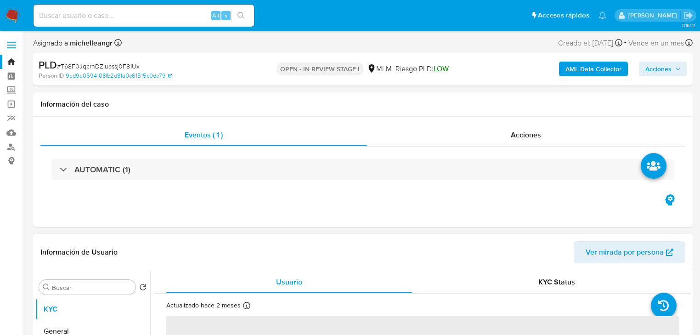
select select "10"
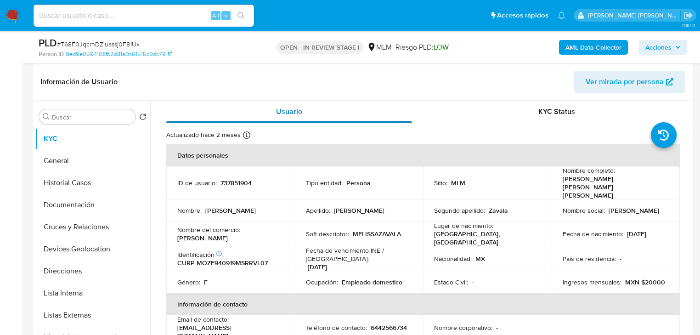
scroll to position [184, 0]
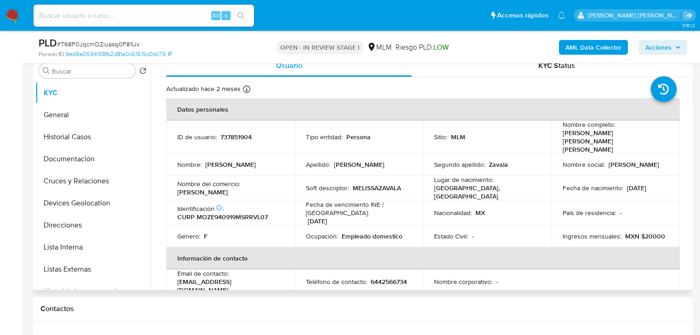
drag, startPoint x: 431, startPoint y: 218, endPoint x: 384, endPoint y: 195, distance: 52.4
click at [432, 225] on td "Estado Civil : -" at bounding box center [487, 236] width 129 height 22
click at [626, 225] on td "Ingresos mensuales : MXN $20000" at bounding box center [616, 236] width 129 height 22
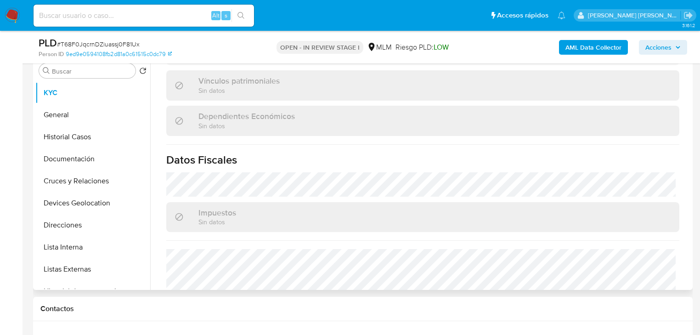
scroll to position [580, 0]
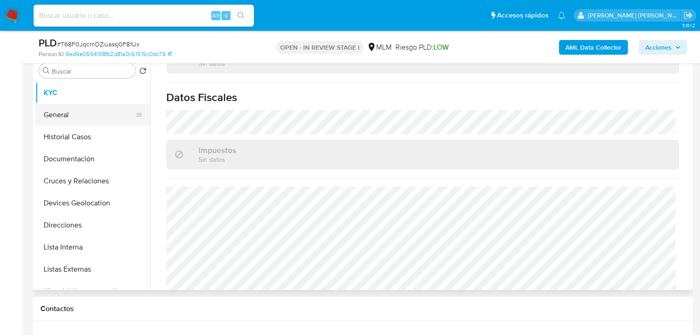
click at [49, 115] on button "General" at bounding box center [89, 115] width 108 height 22
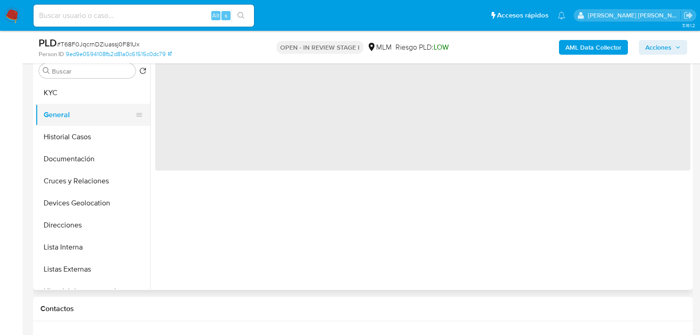
scroll to position [0, 0]
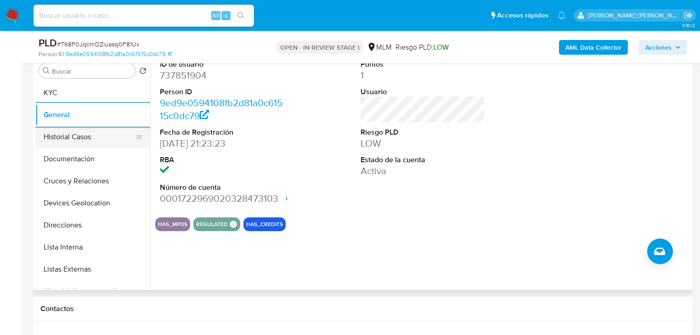
click at [70, 136] on button "Historial Casos" at bounding box center [89, 137] width 108 height 22
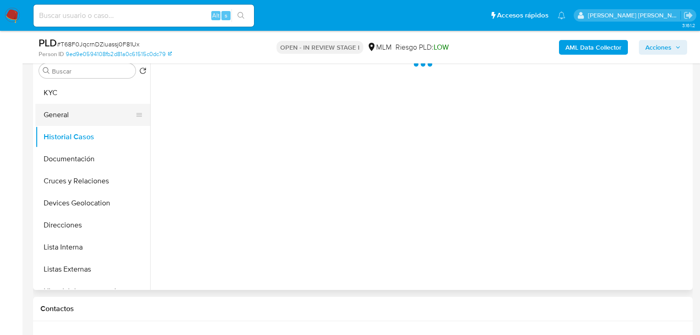
click at [68, 113] on button "General" at bounding box center [89, 115] width 108 height 22
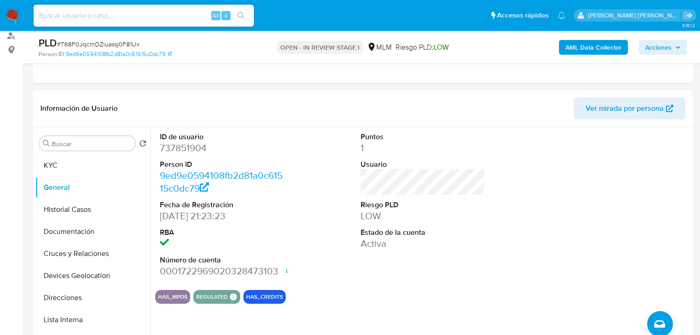
scroll to position [110, 0]
click at [79, 209] on button "Historial Casos" at bounding box center [89, 210] width 108 height 22
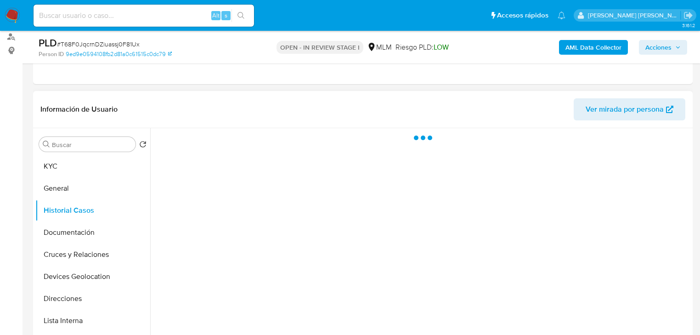
scroll to position [147, 0]
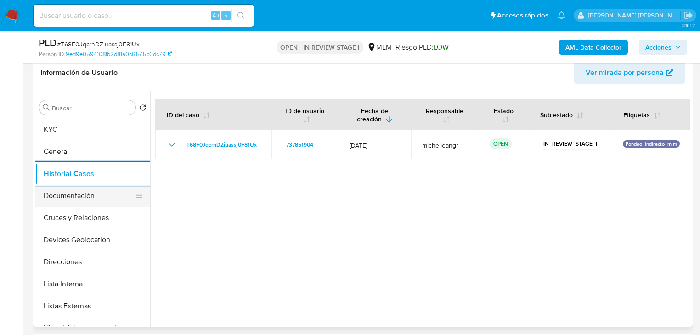
click at [105, 199] on button "Documentación" at bounding box center [89, 196] width 108 height 22
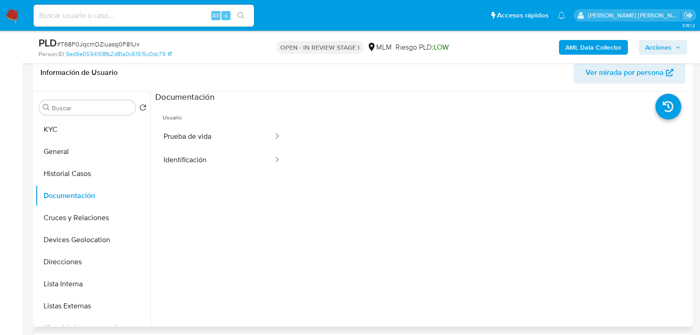
drag, startPoint x: 245, startPoint y: 123, endPoint x: 265, endPoint y: 114, distance: 22.4
click at [247, 122] on span "Usuario" at bounding box center [222, 114] width 134 height 22
click at [212, 137] on button "Prueba de vida" at bounding box center [214, 136] width 119 height 23
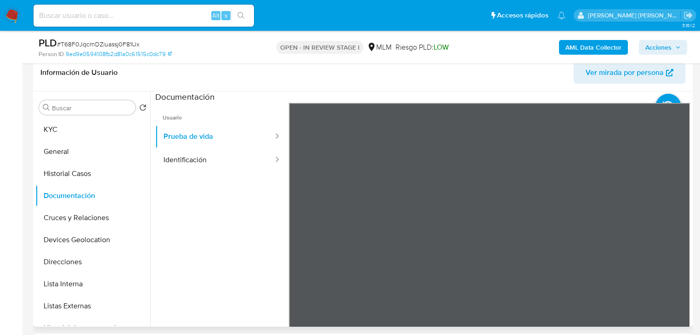
drag, startPoint x: 227, startPoint y: 151, endPoint x: 285, endPoint y: 160, distance: 58.6
click at [227, 151] on button "Identificación" at bounding box center [214, 159] width 119 height 23
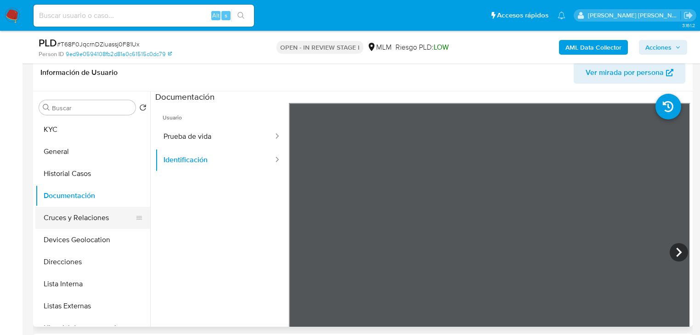
click at [119, 216] on button "Cruces y Relaciones" at bounding box center [89, 218] width 108 height 22
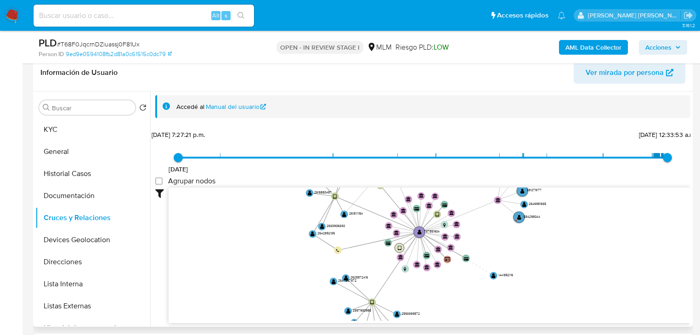
drag, startPoint x: 412, startPoint y: 256, endPoint x: 395, endPoint y: 247, distance: 18.5
click at [402, 272] on g "location-ff178d78a28b16b9ee603775f6dbb5e3 " at bounding box center [405, 268] width 7 height 7
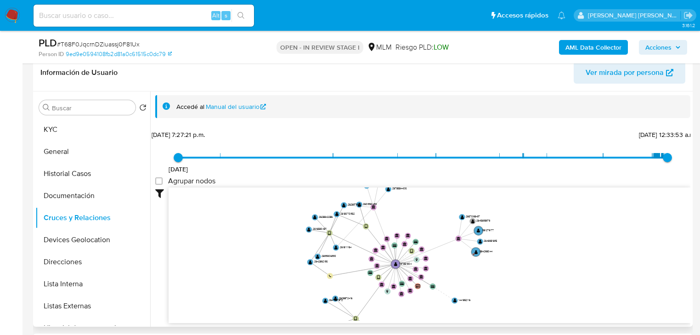
drag, startPoint x: 385, startPoint y: 231, endPoint x: 366, endPoint y: 258, distance: 33.7
click at [366, 258] on icon "user-737851904  737851904 device-6067c39008813b0018e1d150  device-64dbcef47a0…" at bounding box center [430, 254] width 522 height 133
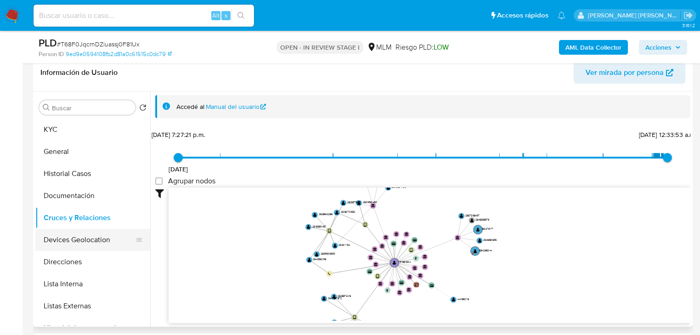
click at [118, 237] on button "Devices Geolocation" at bounding box center [89, 240] width 108 height 22
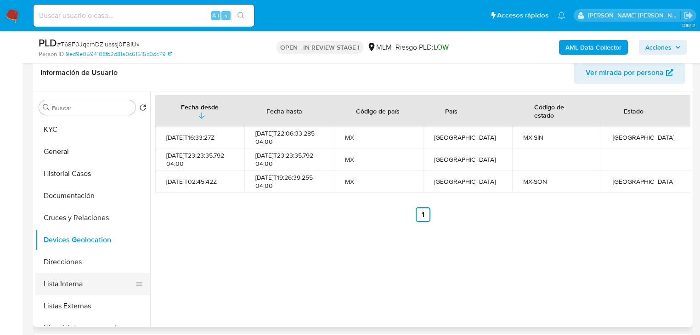
click at [64, 281] on button "Lista Interna" at bounding box center [89, 284] width 108 height 22
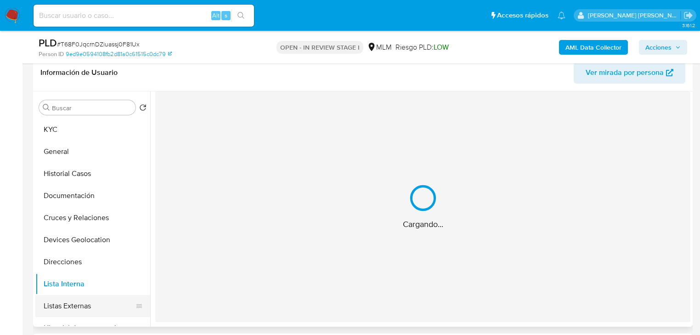
click at [83, 307] on button "Listas Externas" at bounding box center [89, 306] width 108 height 22
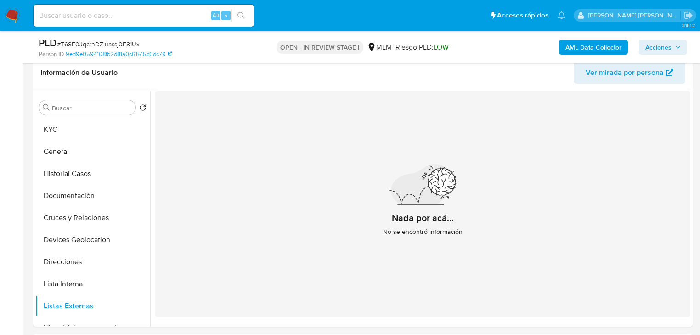
click at [60, 124] on button "KYC" at bounding box center [89, 130] width 108 height 22
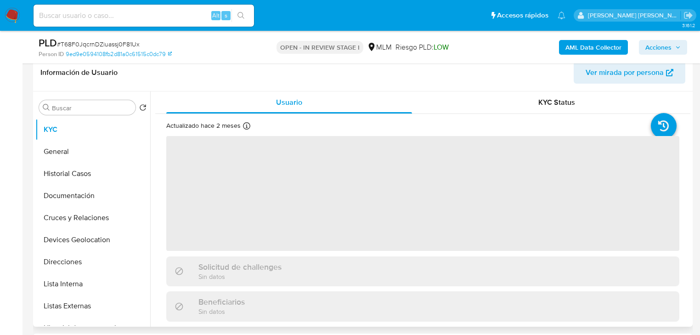
click at [347, 220] on span "‌" at bounding box center [422, 193] width 513 height 115
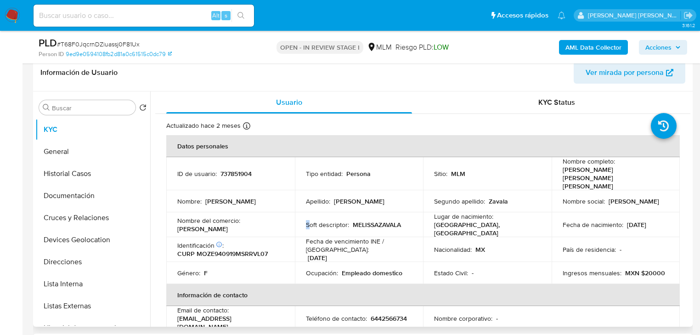
click at [300, 212] on td "Soft descriptor : MELISSAZAVALA" at bounding box center [359, 224] width 129 height 25
drag, startPoint x: 205, startPoint y: 308, endPoint x: 183, endPoint y: 284, distance: 32.8
click at [178, 314] on p "zavalamelissa792@gmail.com" at bounding box center [228, 322] width 103 height 17
copy p "zavalamelissa792@gmail.com"
click at [371, 314] on p "6442566734" at bounding box center [389, 318] width 36 height 8
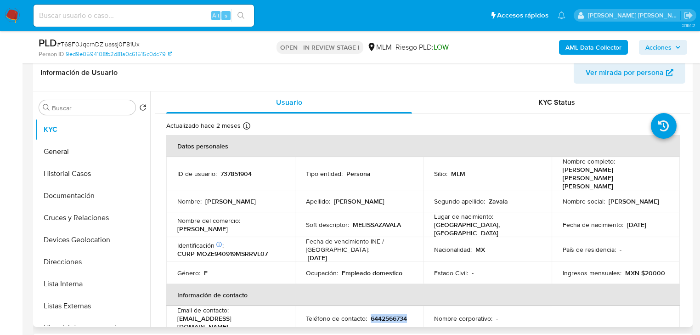
click at [371, 314] on p "6442566734" at bounding box center [389, 318] width 36 height 8
copy p "6442566734"
click at [72, 265] on button "Direcciones" at bounding box center [89, 262] width 108 height 22
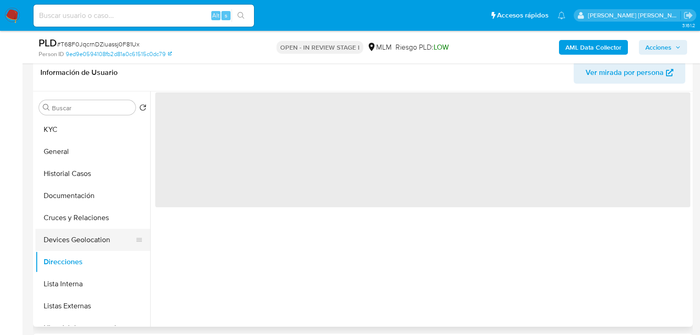
scroll to position [110, 0]
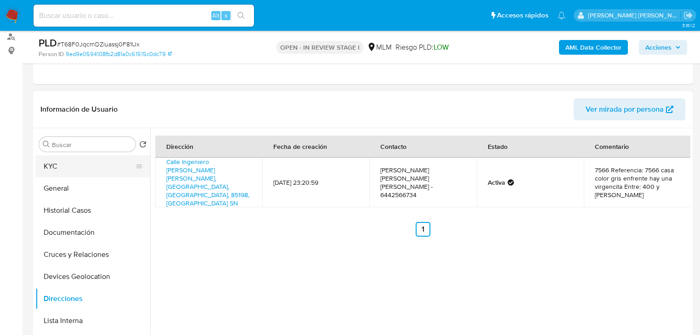
click at [66, 175] on button "KYC" at bounding box center [89, 166] width 108 height 22
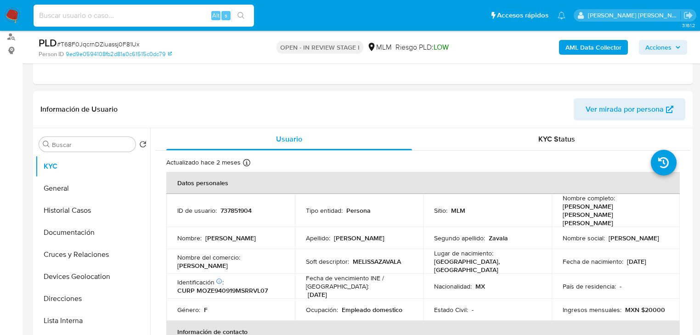
click at [115, 12] on input at bounding box center [144, 16] width 221 height 12
paste input "2625068193"
type input "2625068193"
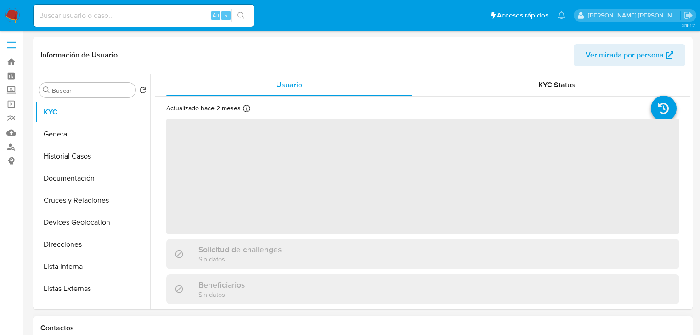
select select "10"
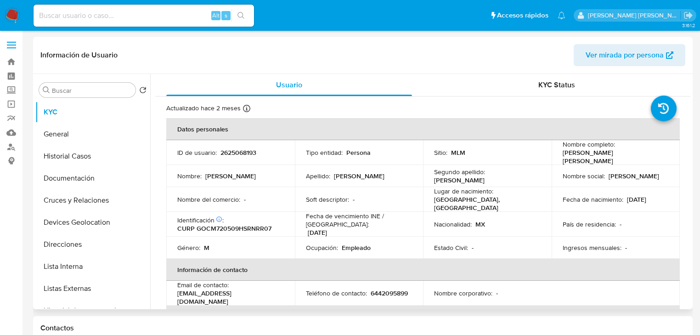
click at [617, 187] on td "Fecha de nacimiento : 09/05/1972" at bounding box center [616, 199] width 129 height 25
click at [88, 286] on button "Listas Externas" at bounding box center [89, 289] width 108 height 22
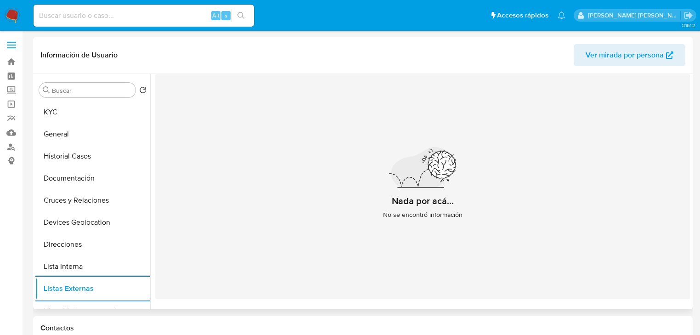
scroll to position [13, 0]
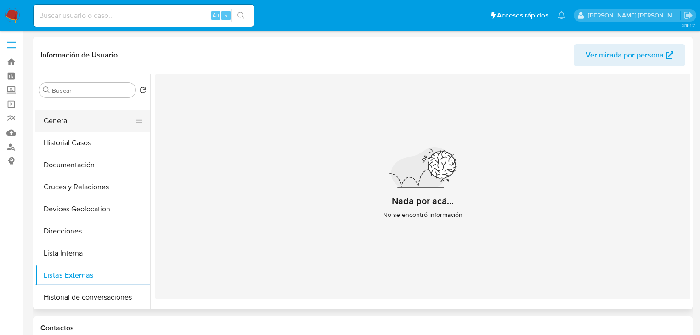
click at [78, 118] on button "General" at bounding box center [89, 121] width 108 height 22
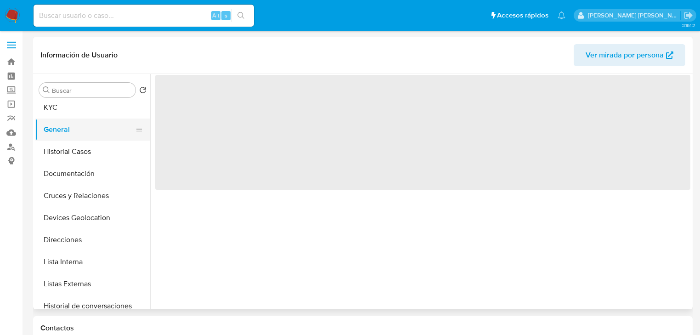
scroll to position [0, 0]
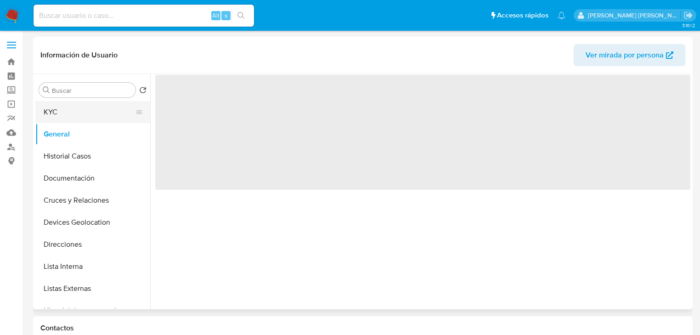
click at [86, 120] on button "KYC" at bounding box center [89, 112] width 108 height 22
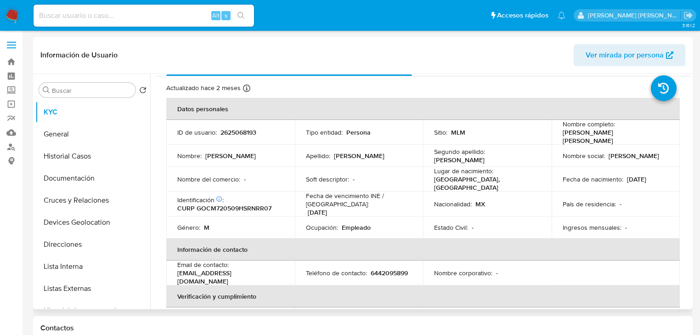
scroll to position [37, 0]
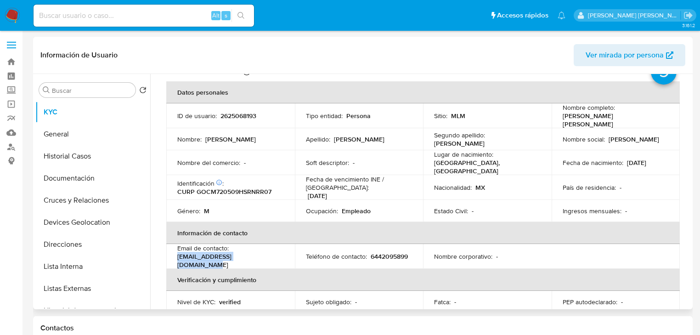
drag, startPoint x: 233, startPoint y: 256, endPoint x: 170, endPoint y: 254, distance: 63.0
click at [170, 254] on td "Email de contacto : gonzalezjose5145@gmail.com" at bounding box center [230, 256] width 129 height 25
copy p "gonzalezjose5145@gmail.com"
click at [371, 256] on p "6442095899" at bounding box center [389, 256] width 37 height 8
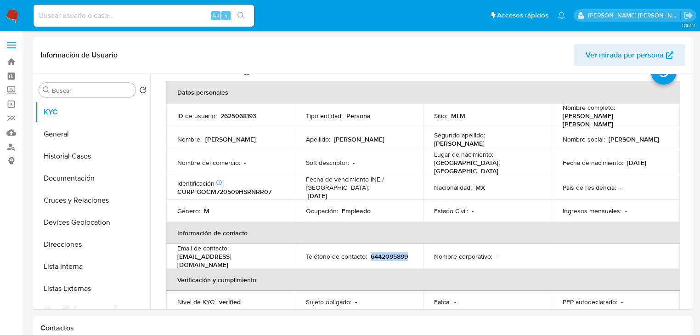
copy p "6442095899"
click at [233, 188] on p "CURP GOCM720509HSRNRR07" at bounding box center [224, 192] width 94 height 8
copy p "GOCM720509HSRNRR07"
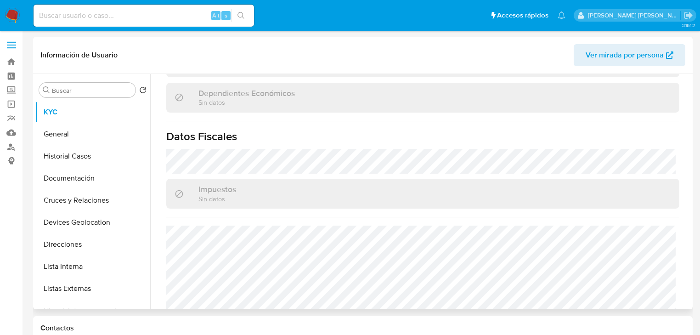
scroll to position [581, 0]
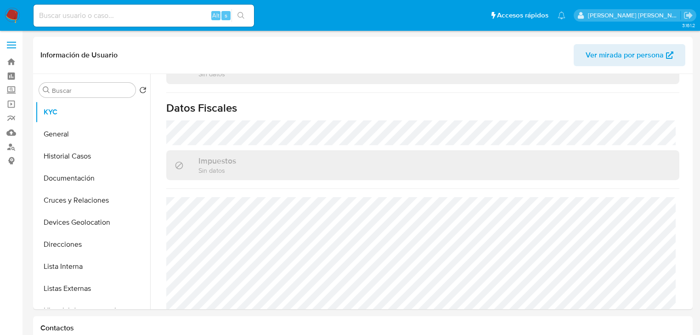
click at [101, 12] on input at bounding box center [144, 16] width 221 height 12
paste input "2610705511"
type input "2610705511"
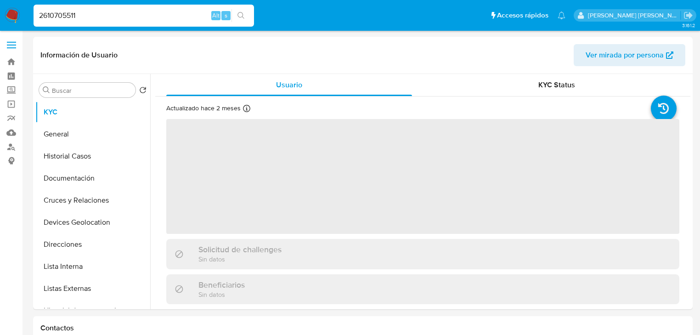
select select "10"
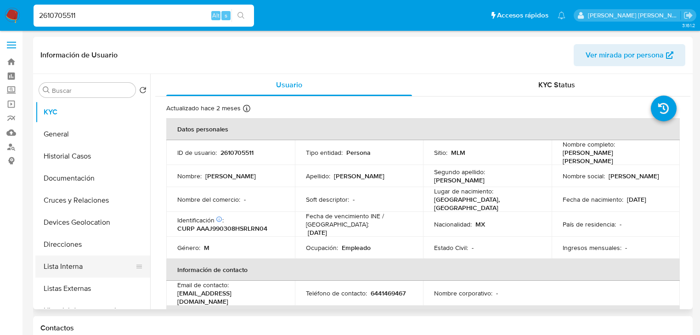
drag, startPoint x: 84, startPoint y: 286, endPoint x: 142, endPoint y: 259, distance: 64.4
click at [83, 285] on button "Listas Externas" at bounding box center [92, 289] width 115 height 22
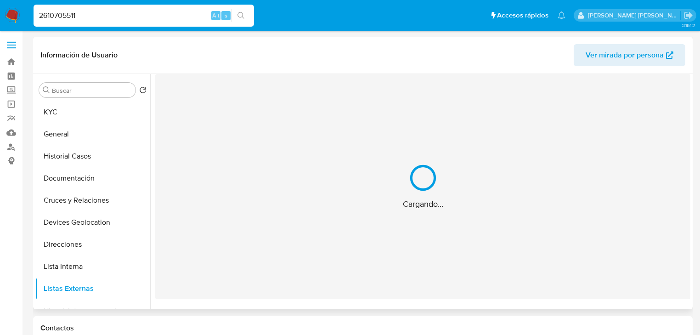
click at [358, 212] on div "Cargando..." at bounding box center [422, 186] width 535 height 225
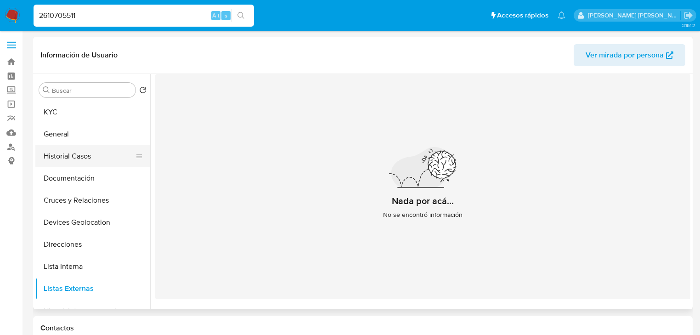
click at [100, 160] on button "Historial Casos" at bounding box center [89, 156] width 108 height 22
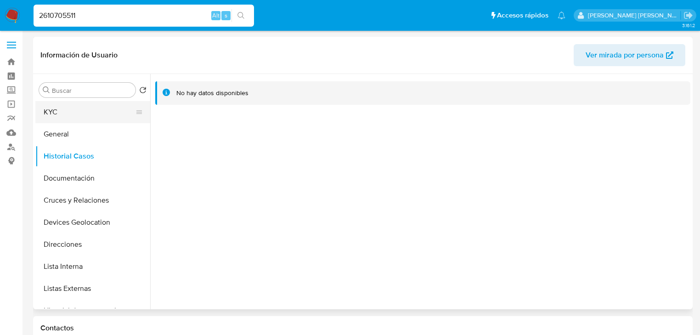
click at [69, 107] on button "KYC" at bounding box center [89, 112] width 108 height 22
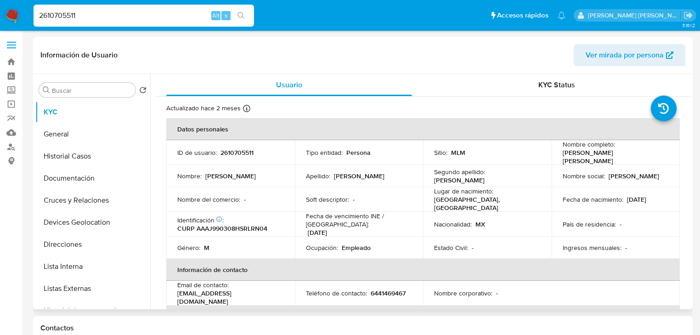
click at [239, 172] on p "Juan Alberto" at bounding box center [230, 176] width 51 height 8
click at [247, 224] on p "CURP AAAJ990308HSRLRN04" at bounding box center [222, 228] width 90 height 8
drag, startPoint x: 247, startPoint y: 222, endPoint x: 233, endPoint y: 180, distance: 44.3
click at [247, 224] on p "CURP AAAJ990308HSRLRN04" at bounding box center [222, 228] width 90 height 8
copy p "AAAJ990308HSRLRN04"
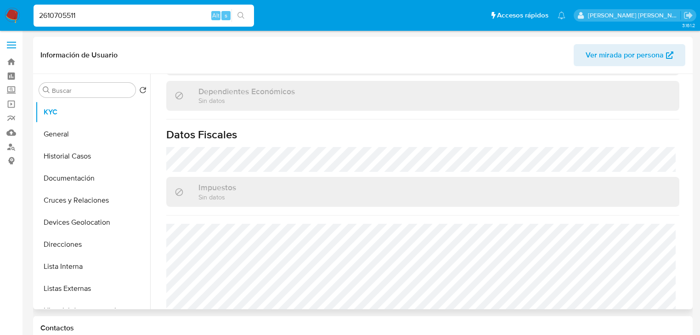
scroll to position [581, 0]
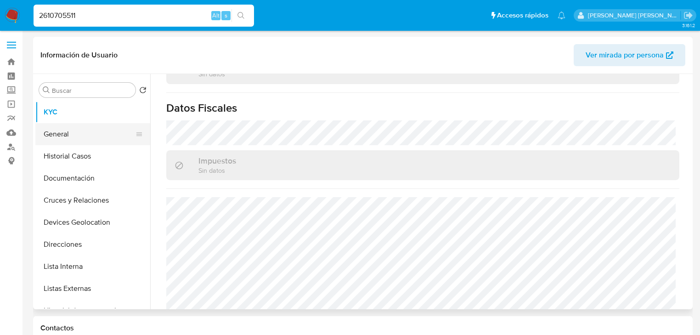
click at [92, 134] on button "General" at bounding box center [89, 134] width 108 height 22
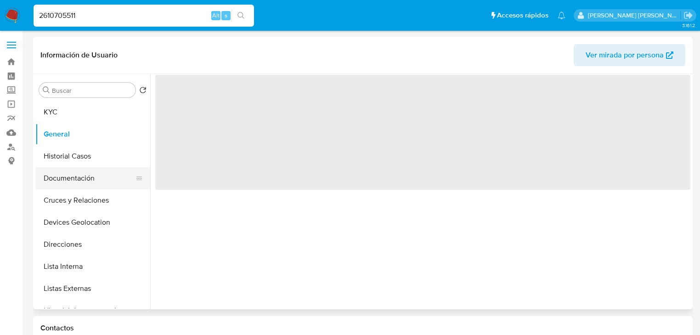
scroll to position [0, 0]
click at [117, 171] on button "Documentación" at bounding box center [89, 178] width 108 height 22
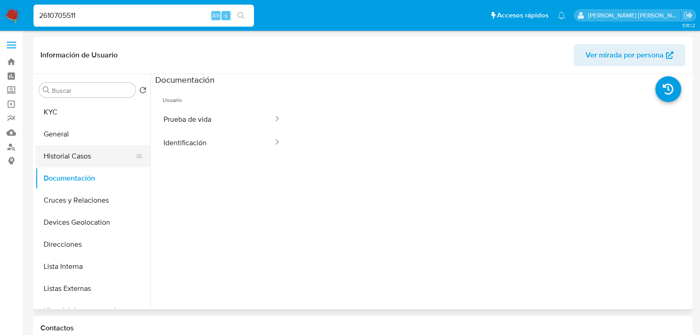
click at [98, 149] on button "Historial Casos" at bounding box center [89, 156] width 108 height 22
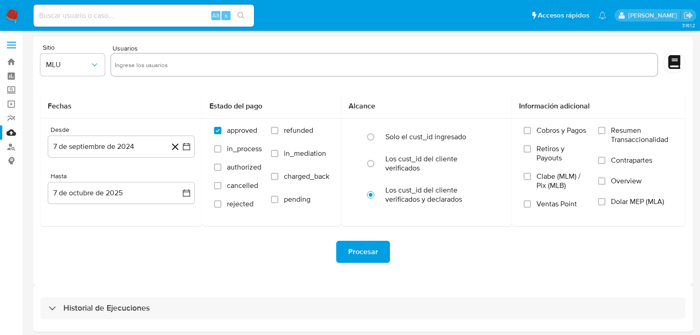
click at [14, 4] on nav "Pausado Ver notificaciones Alt s Accesos rápidos Presiona las siguientes teclas…" at bounding box center [350, 15] width 700 height 31
click at [11, 12] on img at bounding box center [13, 16] width 16 height 16
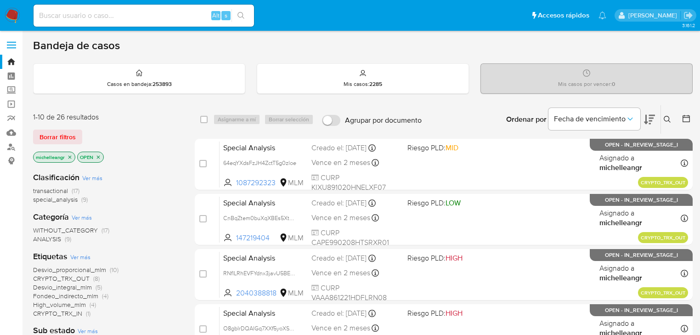
click at [71, 156] on icon "close-filter" at bounding box center [70, 157] width 6 height 6
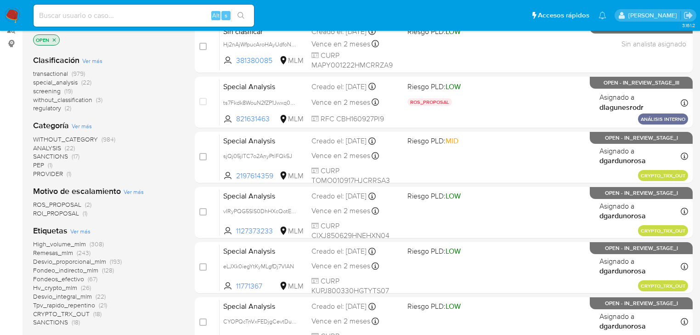
scroll to position [184, 0]
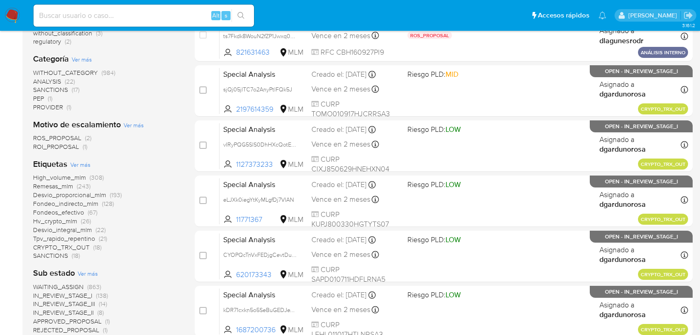
click at [64, 248] on span "CRYPTO_TRX_OUT" at bounding box center [61, 247] width 57 height 9
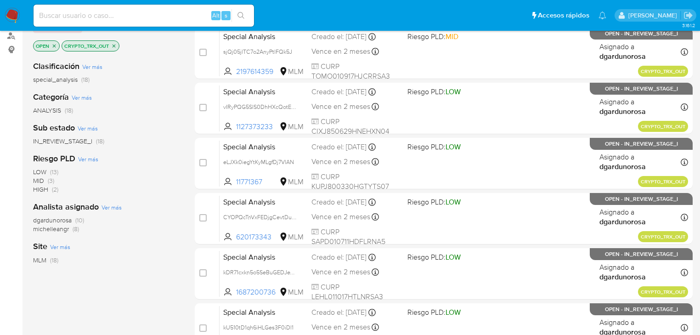
scroll to position [110, 0]
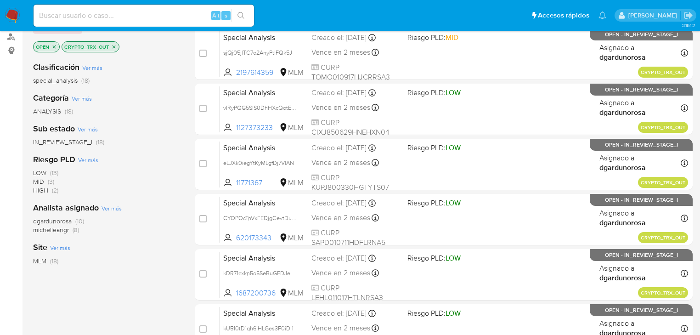
click at [56, 46] on icon "close-filter" at bounding box center [54, 47] width 6 height 6
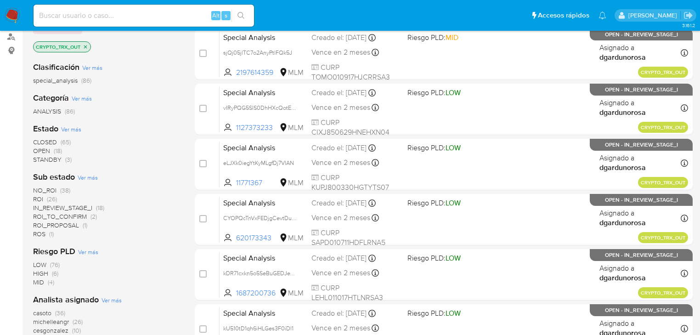
click at [75, 226] on span "ROI_PROPOSAL" at bounding box center [56, 225] width 46 height 9
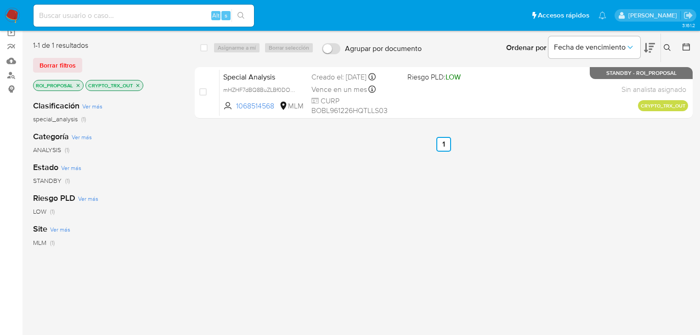
scroll to position [37, 0]
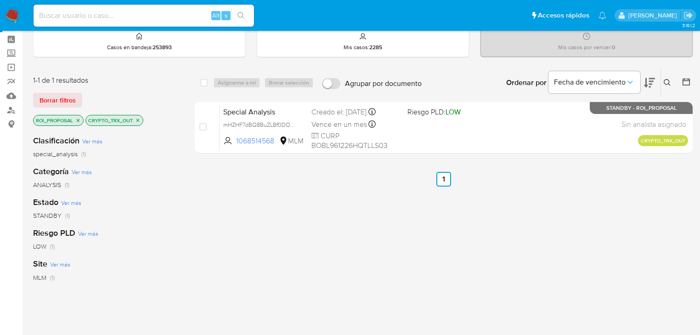
click at [79, 120] on icon "close-filter" at bounding box center [78, 121] width 6 height 6
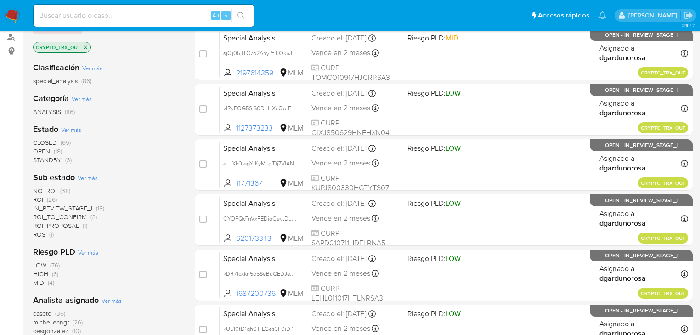
scroll to position [110, 0]
click at [62, 216] on span "ROI_TO_CONFIRM" at bounding box center [60, 216] width 54 height 9
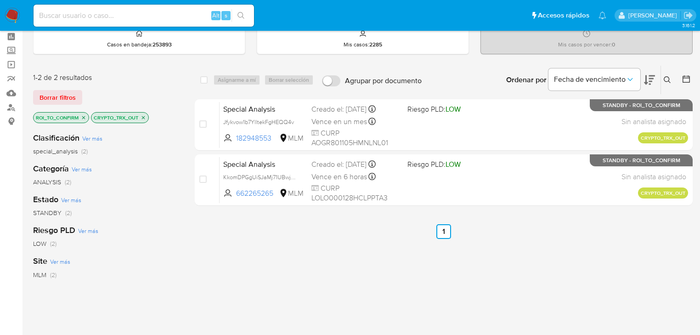
scroll to position [37, 0]
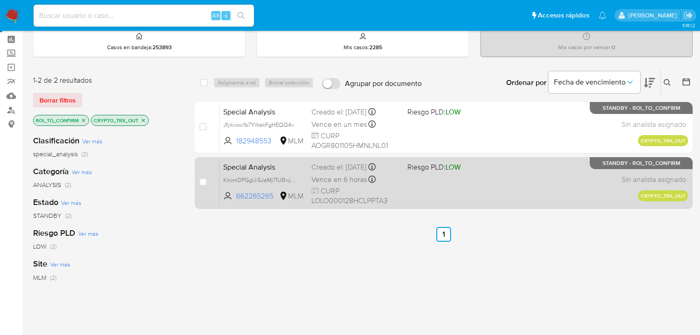
click at [334, 169] on div "Creado el: [DATE] Creado el: [DATE] 17:39:29" at bounding box center [356, 167] width 89 height 10
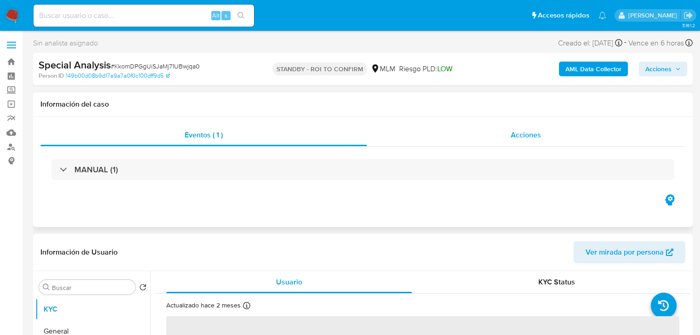
click at [514, 131] on span "Acciones" at bounding box center [526, 135] width 30 height 11
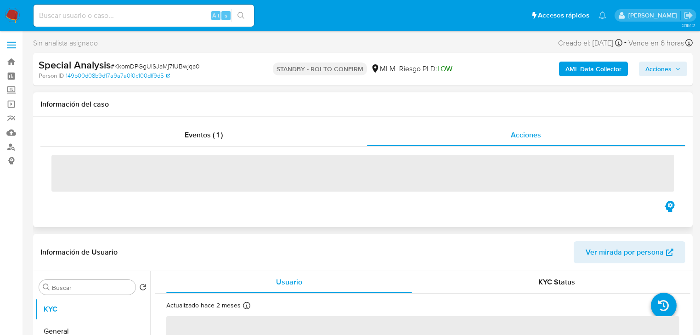
select select "10"
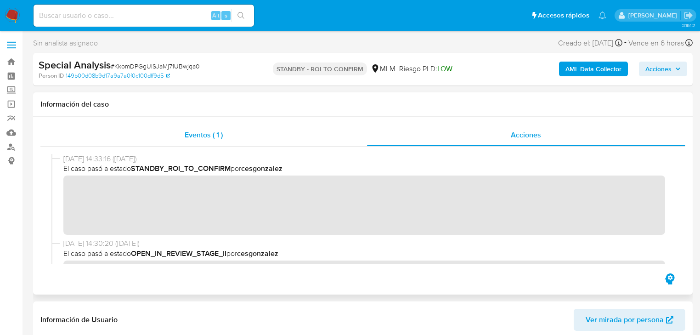
click at [184, 141] on div "Eventos ( 1 )" at bounding box center [203, 135] width 327 height 22
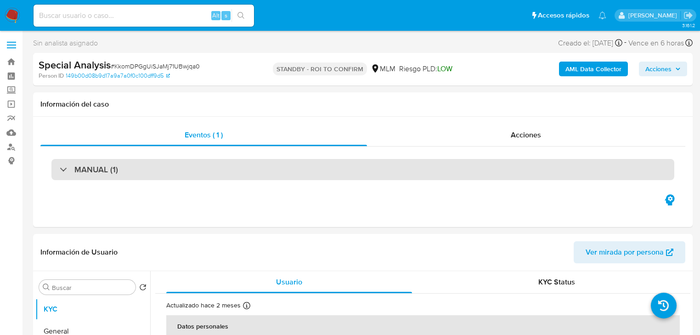
click at [121, 169] on div "MANUAL (1)" at bounding box center [362, 169] width 623 height 21
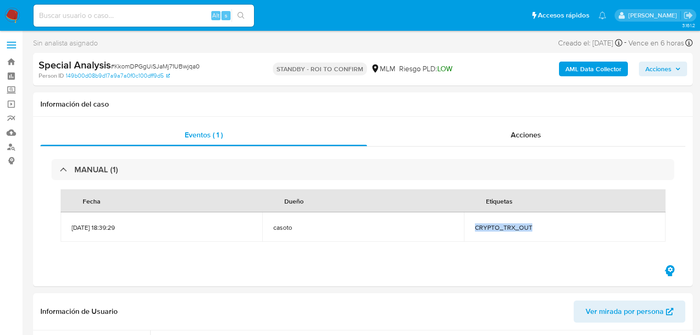
drag, startPoint x: 547, startPoint y: 227, endPoint x: 477, endPoint y: 228, distance: 69.9
click at [477, 228] on span "CRYPTO_TRX_OUT" at bounding box center [565, 227] width 180 height 8
click at [493, 228] on span "CRYPTO_TRX_OUT" at bounding box center [565, 227] width 180 height 8
drag, startPoint x: 478, startPoint y: 229, endPoint x: 531, endPoint y: 229, distance: 53.3
click at [531, 229] on span "CRYPTO_TRX_OUT" at bounding box center [565, 227] width 180 height 8
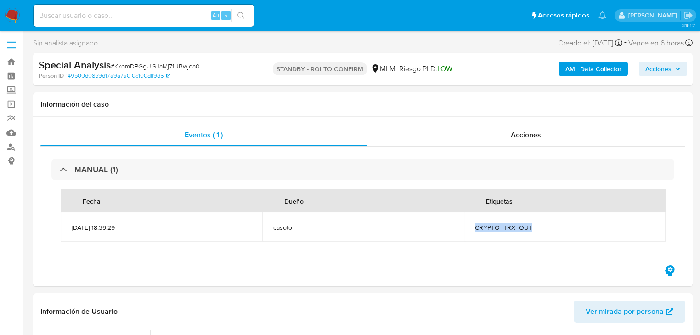
copy span "CRYPTO_TRX_OUT"
click at [520, 141] on div "Acciones" at bounding box center [526, 135] width 319 height 22
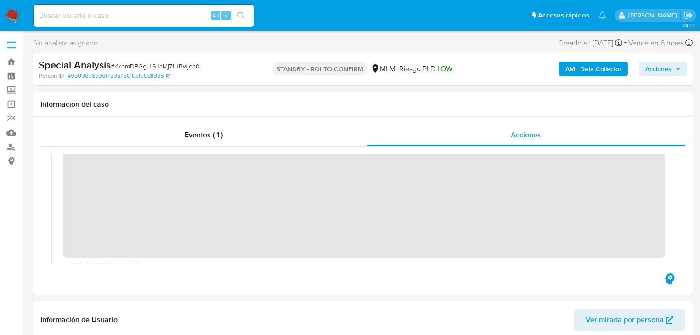
scroll to position [147, 0]
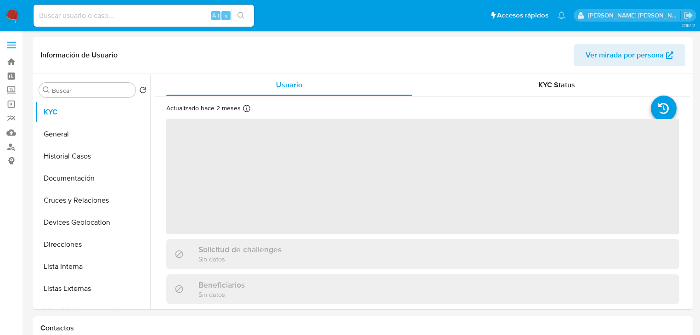
click at [104, 12] on input at bounding box center [144, 16] width 221 height 12
paste input "2624077012"
type input "2624077012"
select select "10"
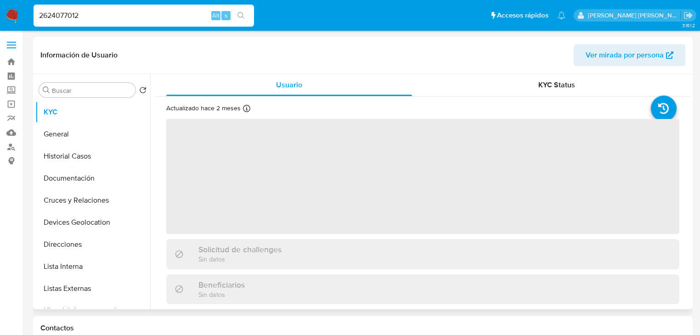
select select "10"
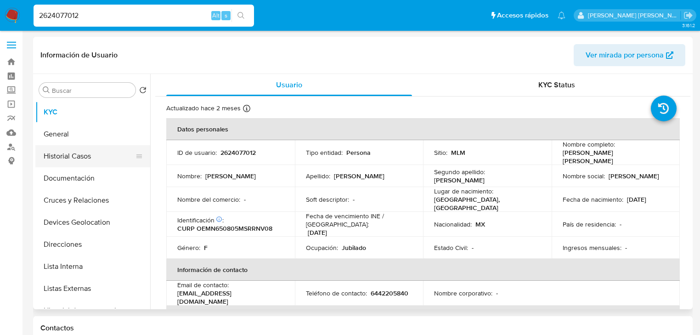
click at [68, 159] on button "Historial Casos" at bounding box center [89, 156] width 108 height 22
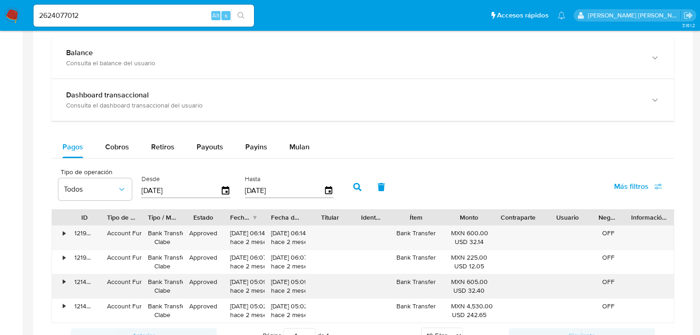
scroll to position [552, 0]
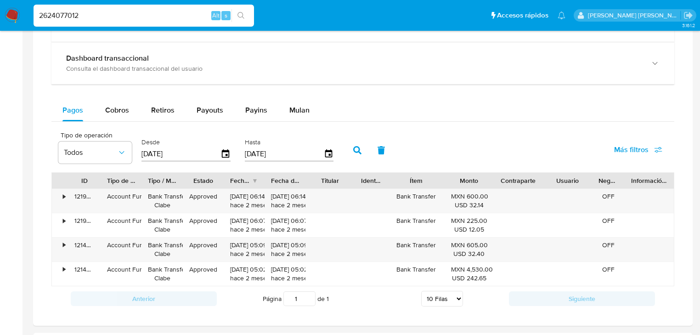
drag, startPoint x: 109, startPoint y: 19, endPoint x: 0, endPoint y: -45, distance: 126.3
paste input "09082481"
type input "2609082481"
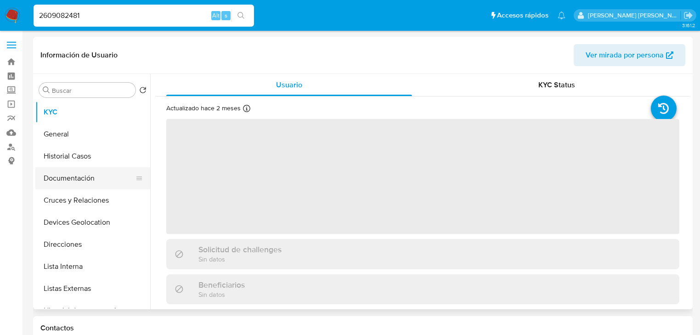
select select "10"
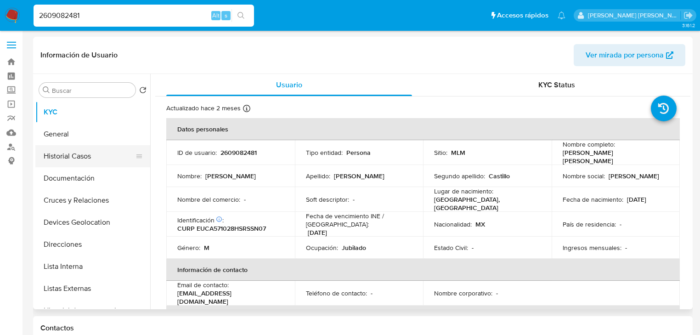
click at [75, 160] on button "Historial Casos" at bounding box center [89, 156] width 108 height 22
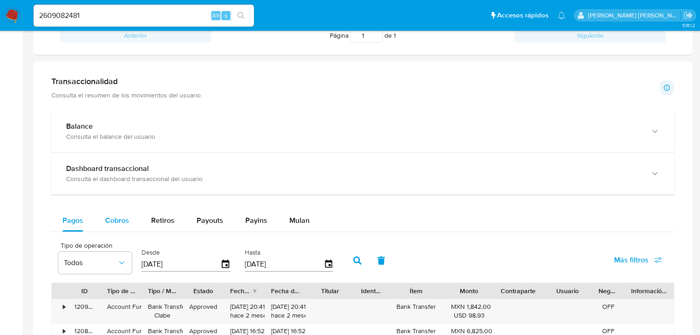
drag, startPoint x: 120, startPoint y: 219, endPoint x: 119, endPoint y: 212, distance: 6.9
click at [118, 218] on span "Cobros" at bounding box center [117, 220] width 24 height 11
select select "10"
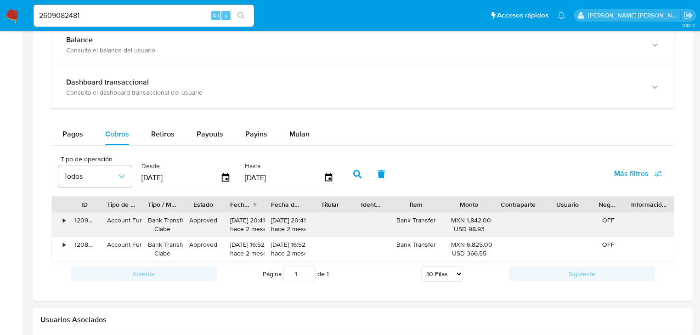
scroll to position [552, 0]
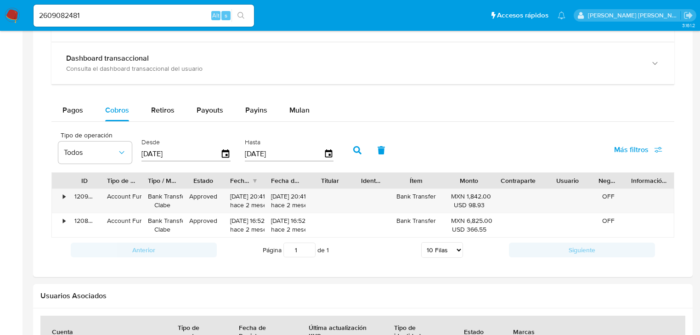
drag, startPoint x: 2, startPoint y: 4, endPoint x: 0, endPoint y: -15, distance: 19.0
paste input "385170662"
type input "2385170662"
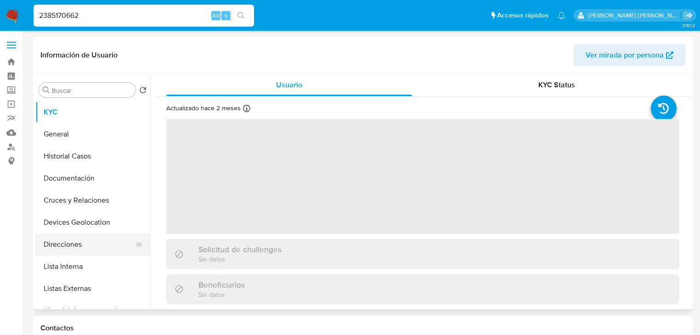
select select "10"
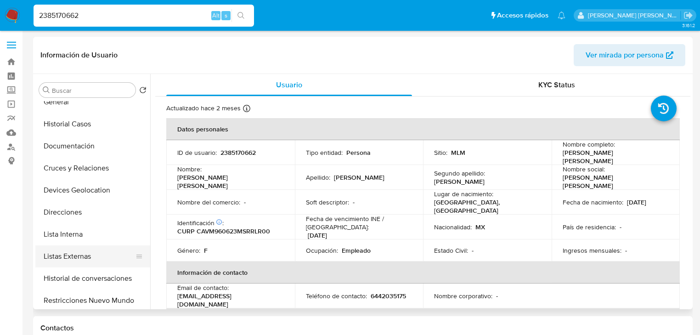
scroll to position [37, 0]
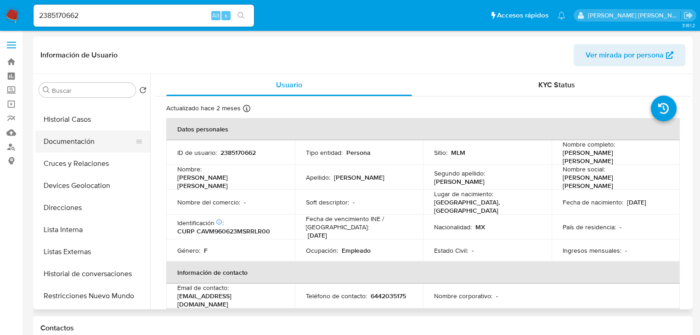
click at [83, 140] on button "Documentación" at bounding box center [89, 142] width 108 height 22
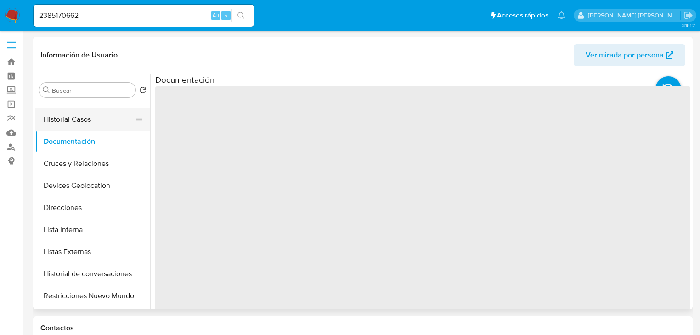
click at [87, 129] on button "Historial Casos" at bounding box center [89, 119] width 108 height 22
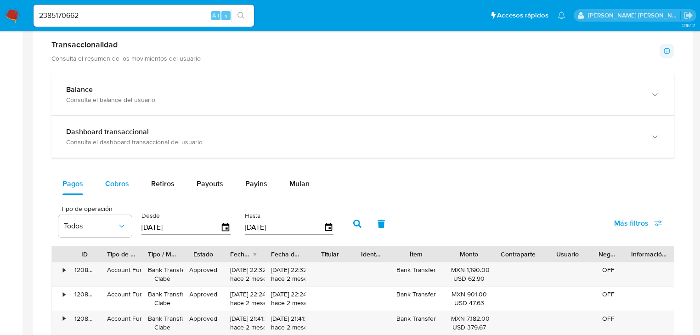
click at [113, 182] on span "Cobros" at bounding box center [117, 183] width 24 height 11
select select "10"
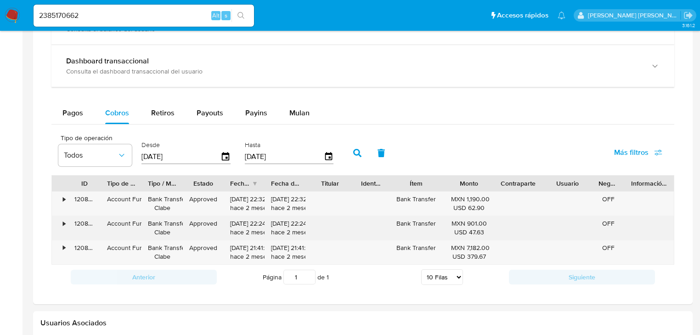
scroll to position [588, 0]
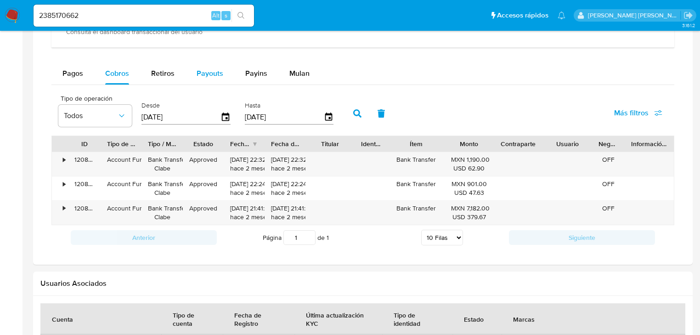
click at [215, 73] on span "Payouts" at bounding box center [210, 73] width 27 height 11
select select "10"
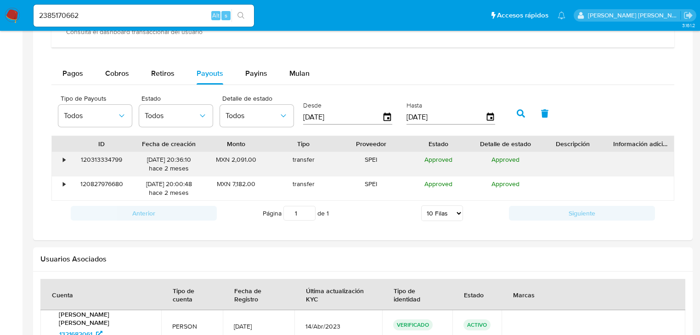
click at [63, 155] on div "•" at bounding box center [60, 164] width 16 height 24
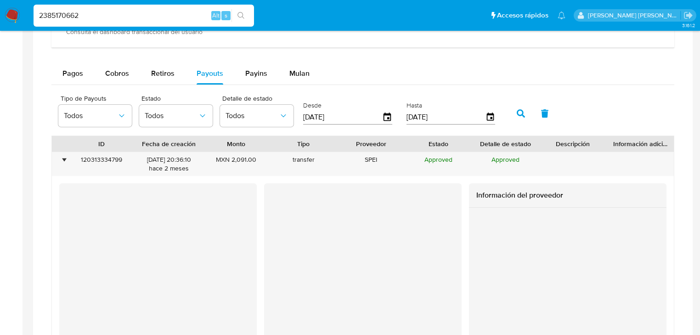
drag, startPoint x: 90, startPoint y: 13, endPoint x: 0, endPoint y: 2, distance: 90.3
click at [34, 5] on div "2385170662 Alt s" at bounding box center [144, 16] width 221 height 26
paste input "634261725"
type input "2634261725"
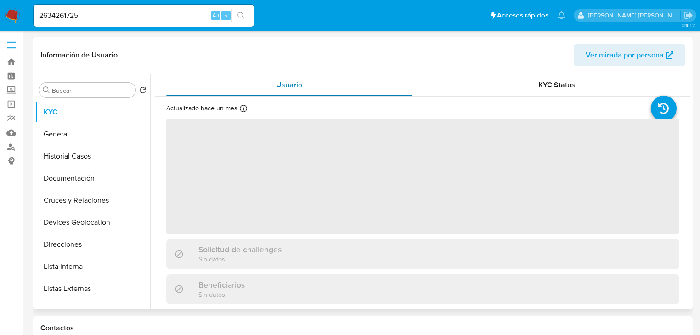
select select "10"
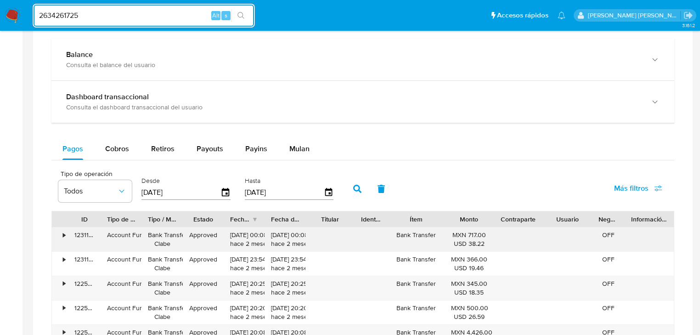
scroll to position [552, 0]
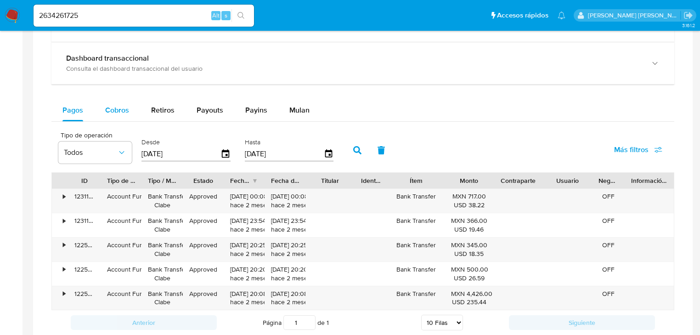
click at [114, 111] on span "Cobros" at bounding box center [117, 110] width 24 height 11
select select "10"
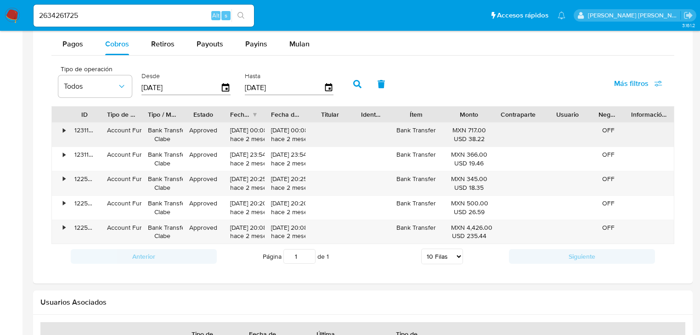
scroll to position [625, 0]
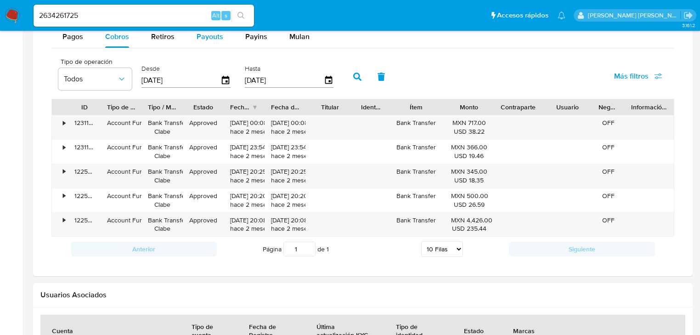
click at [214, 39] on span "Payouts" at bounding box center [210, 36] width 27 height 11
select select "10"
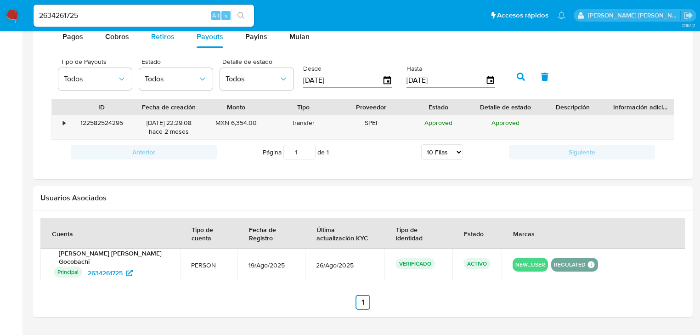
click at [165, 37] on span "Retiros" at bounding box center [162, 36] width 23 height 11
select select "10"
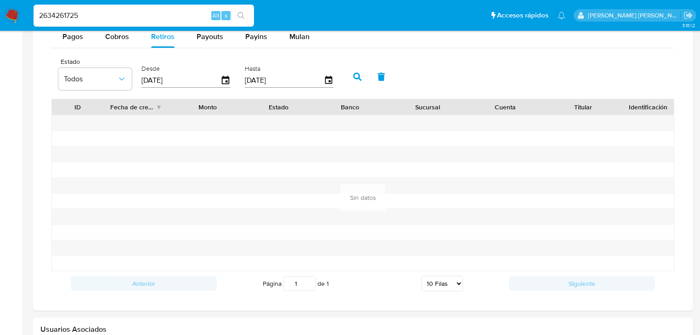
drag, startPoint x: 113, startPoint y: 13, endPoint x: 0, endPoint y: -35, distance: 122.9
paste input "00939154"
type input "2600939154"
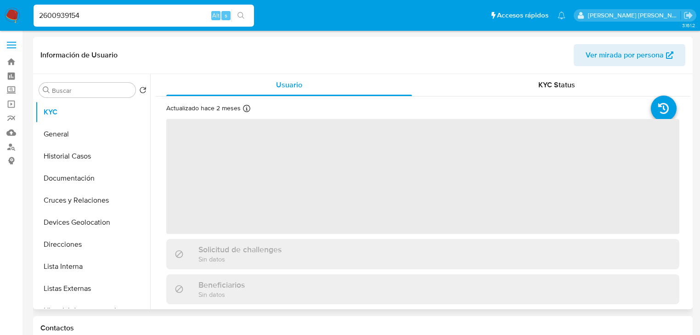
select select "10"
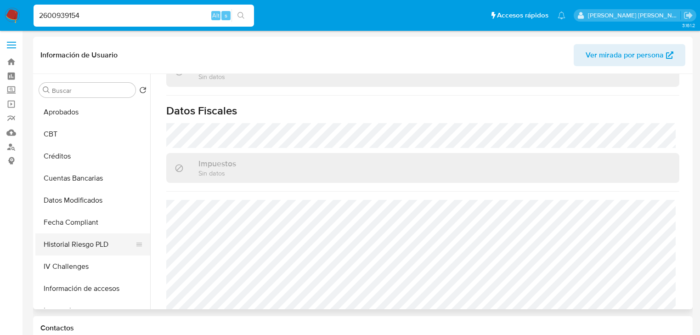
scroll to position [432, 0]
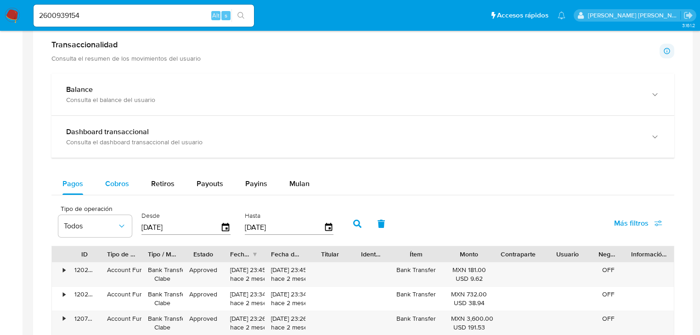
click at [126, 184] on span "Cobros" at bounding box center [117, 183] width 24 height 11
select select "10"
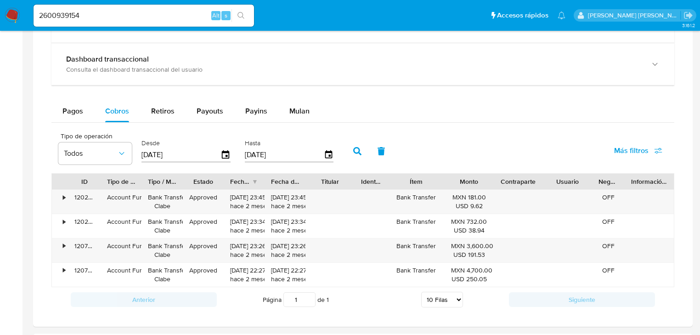
scroll to position [588, 0]
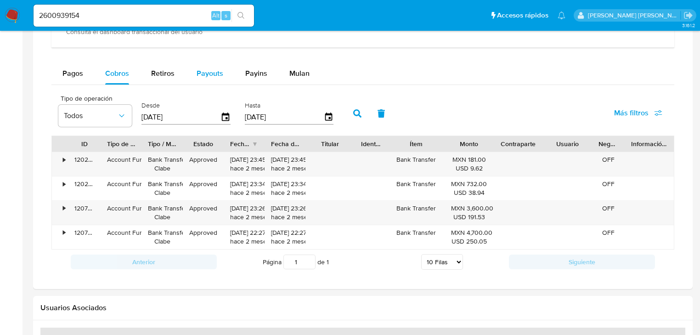
drag, startPoint x: 200, startPoint y: 69, endPoint x: 206, endPoint y: 71, distance: 6.4
click at [200, 69] on span "Payouts" at bounding box center [210, 73] width 27 height 11
select select "10"
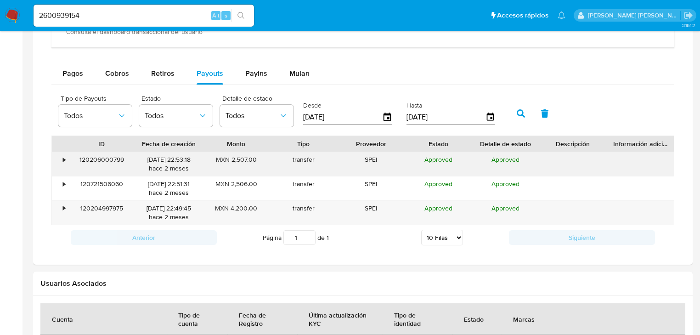
click at [66, 160] on div "•" at bounding box center [60, 164] width 16 height 24
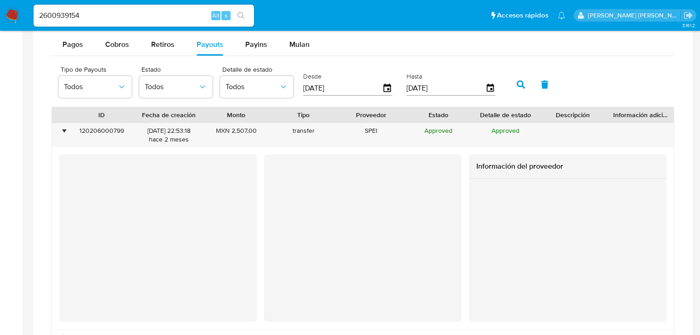
scroll to position [662, 0]
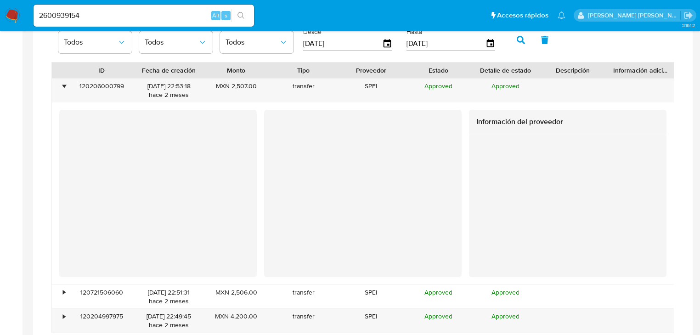
paste input "34261725"
type input "2634261725"
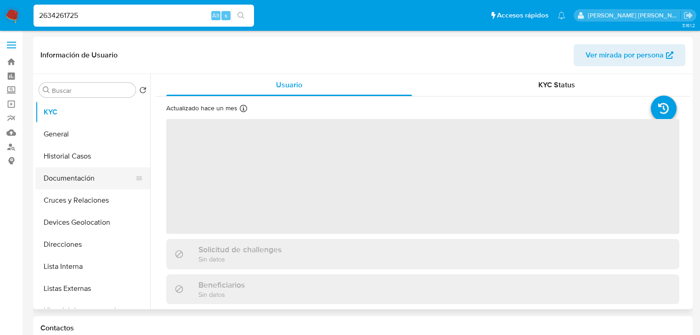
select select "10"
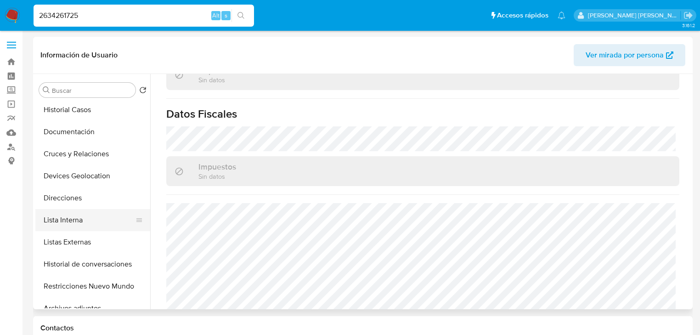
scroll to position [74, 0]
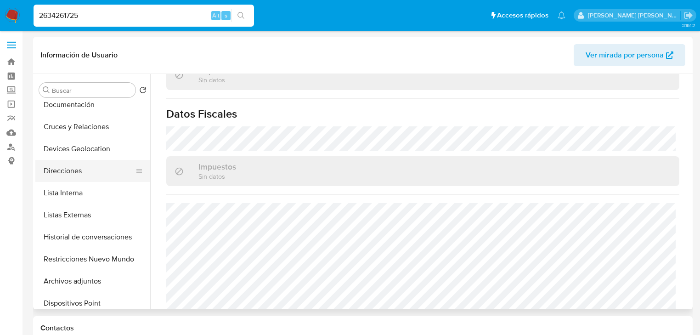
click at [72, 171] on button "Direcciones" at bounding box center [89, 171] width 108 height 22
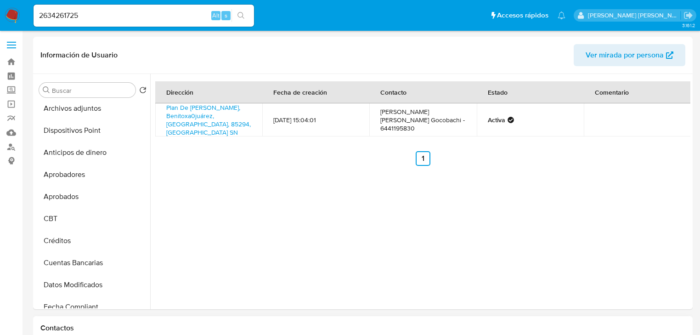
scroll to position [331, 0]
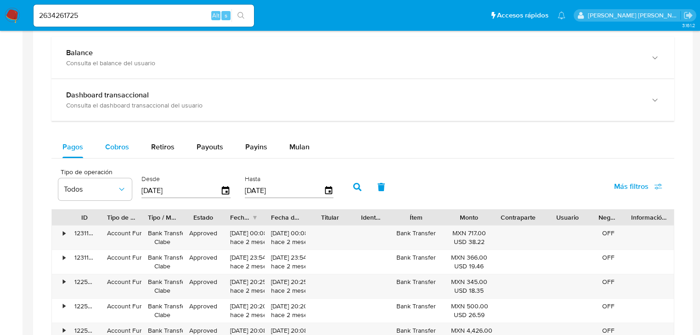
click at [119, 145] on span "Cobros" at bounding box center [117, 147] width 24 height 11
select select "10"
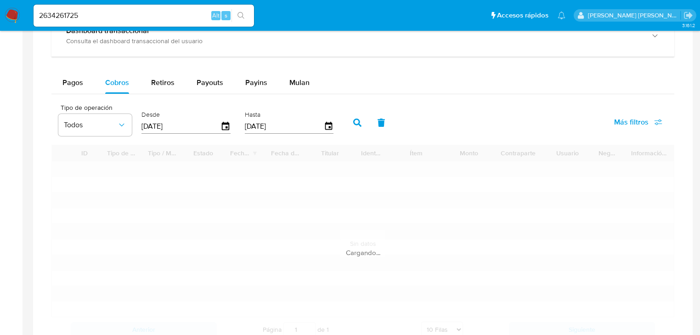
scroll to position [625, 0]
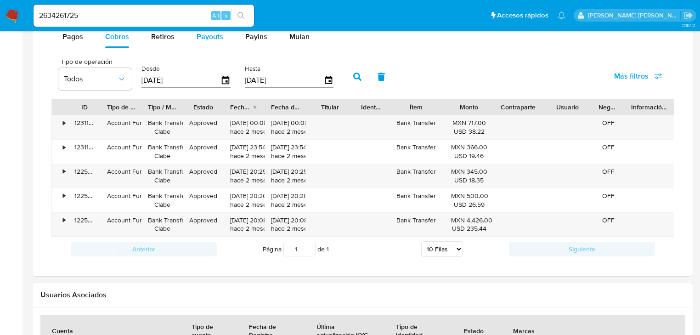
click at [202, 34] on span "Payouts" at bounding box center [210, 36] width 27 height 11
select select "10"
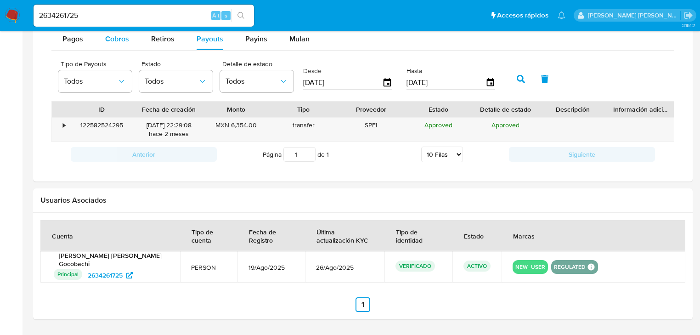
scroll to position [588, 0]
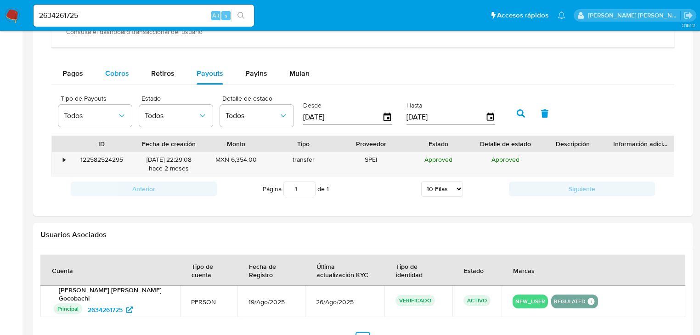
click at [125, 70] on span "Cobros" at bounding box center [117, 73] width 24 height 11
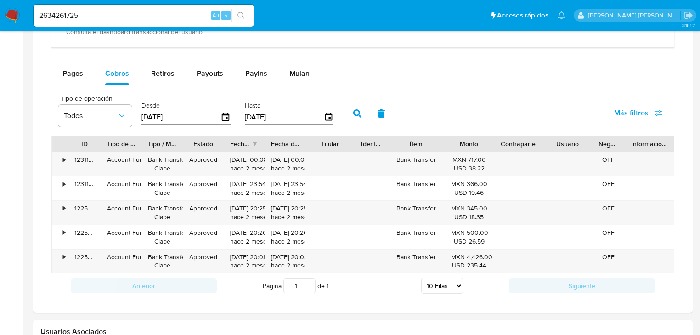
click at [0, 7] on nav "Pausado Ver notificaciones 2634261725 Alt s Accesos rápidos Presiona las siguie…" at bounding box center [350, 15] width 700 height 31
paste input "18292986"
type input "2618292986"
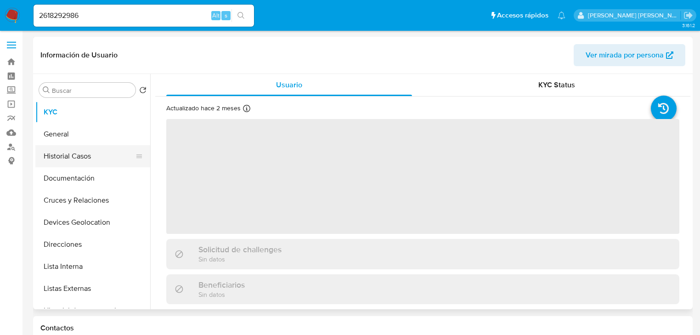
click at [86, 165] on button "Historial Casos" at bounding box center [89, 156] width 108 height 22
select select "10"
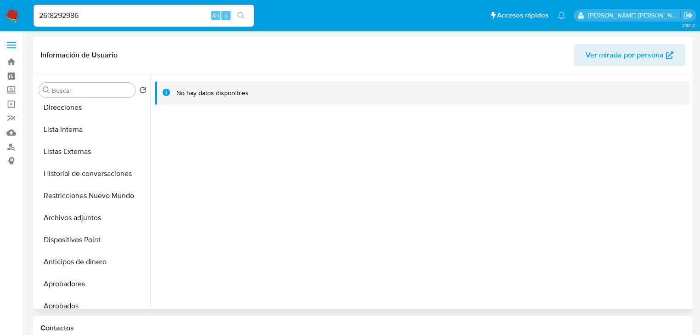
scroll to position [147, 0]
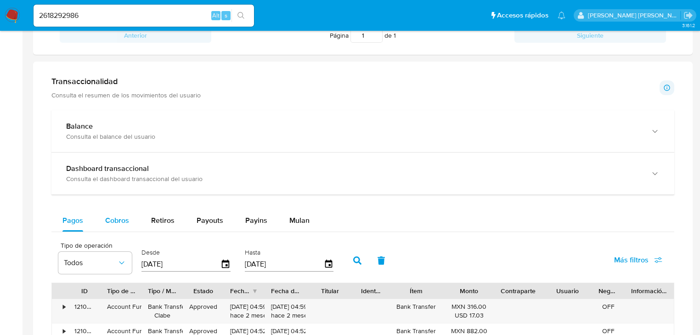
drag, startPoint x: 118, startPoint y: 222, endPoint x: 134, endPoint y: 219, distance: 16.7
click at [118, 220] on span "Cobros" at bounding box center [117, 220] width 24 height 11
select select "10"
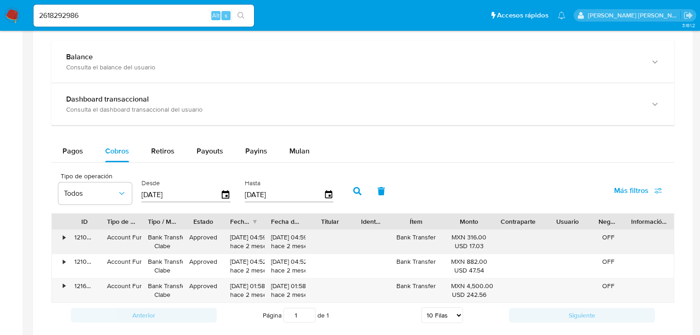
scroll to position [552, 0]
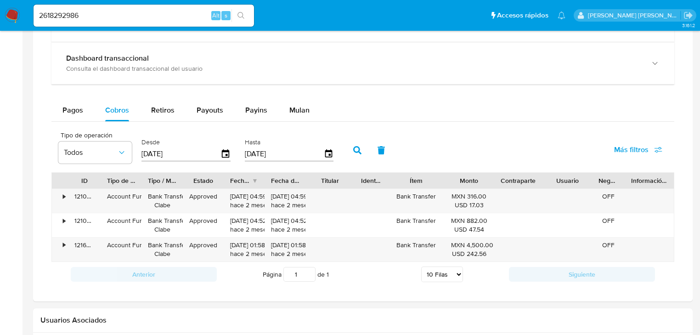
drag, startPoint x: 0, startPoint y: -22, endPoint x: 0, endPoint y: -30, distance: 8.3
paste input "00939154"
type input "2600939154"
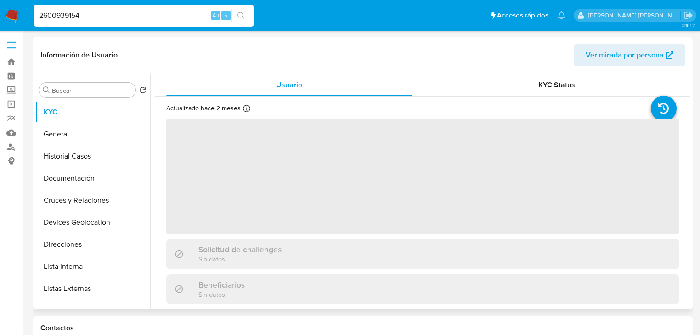
select select "10"
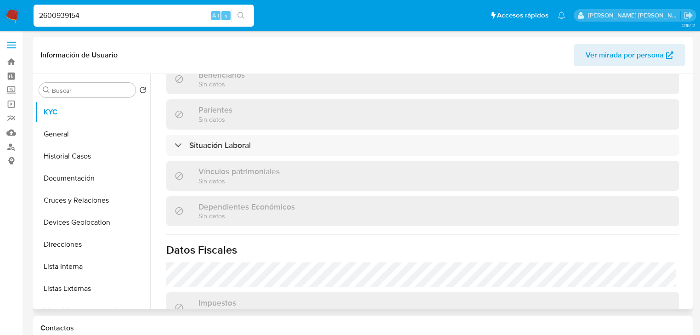
scroll to position [581, 0]
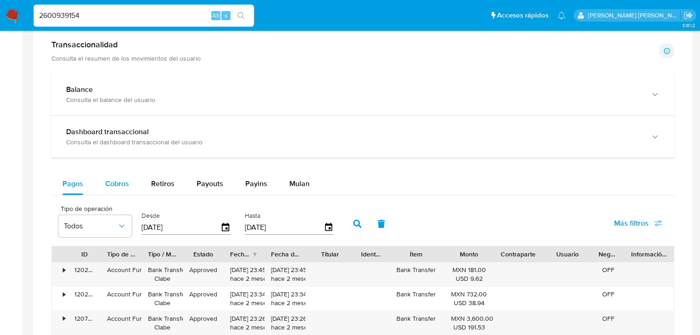
click at [118, 182] on span "Cobros" at bounding box center [117, 183] width 24 height 11
select select "10"
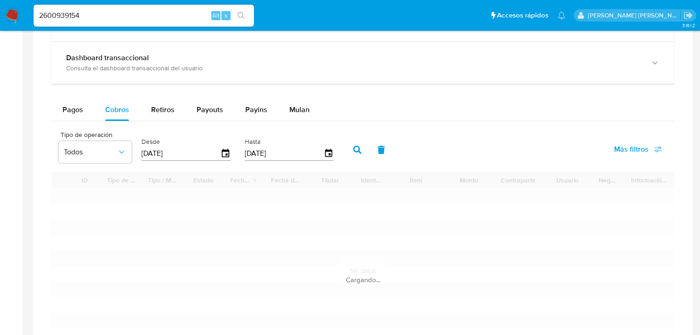
scroll to position [625, 0]
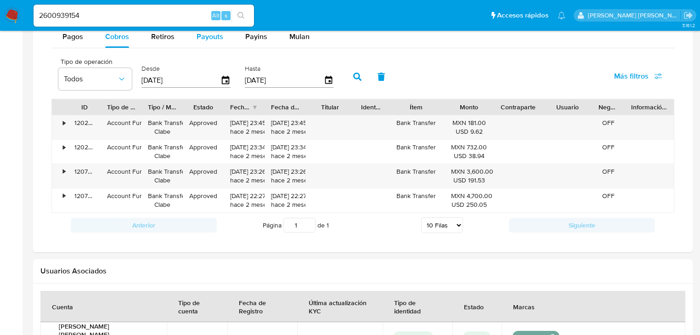
click at [213, 33] on span "Payouts" at bounding box center [210, 36] width 27 height 11
select select "10"
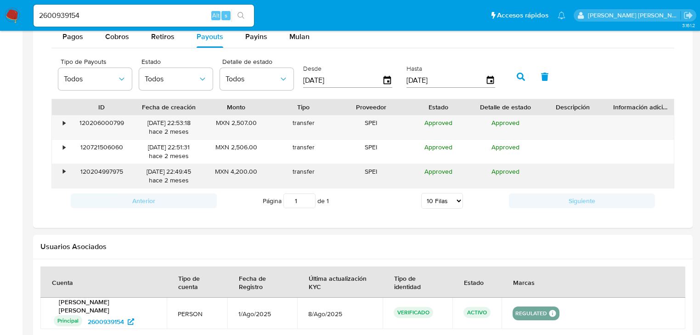
click at [69, 172] on div "120204997975" at bounding box center [102, 176] width 68 height 24
click at [66, 171] on div "•" at bounding box center [60, 176] width 16 height 24
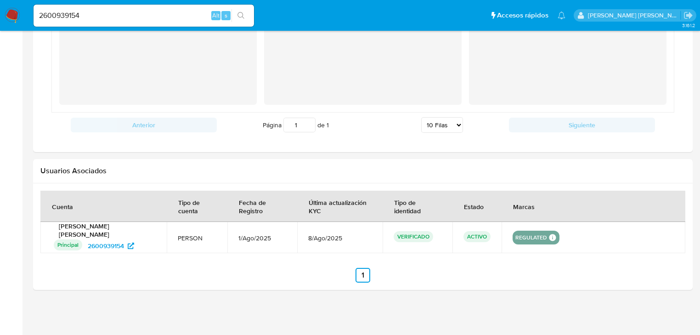
scroll to position [883, 0]
drag, startPoint x: 92, startPoint y: 17, endPoint x: 0, endPoint y: -13, distance: 96.7
paste input "10764517"
type input "2610764517"
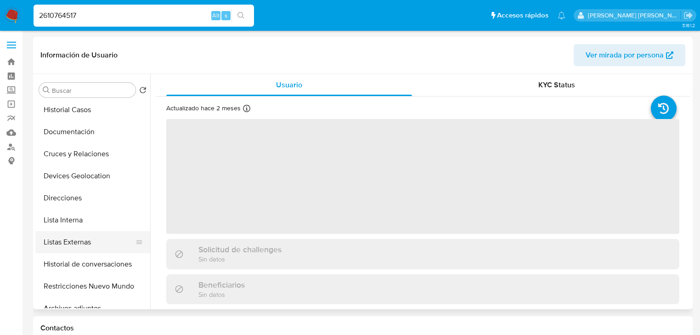
scroll to position [74, 0]
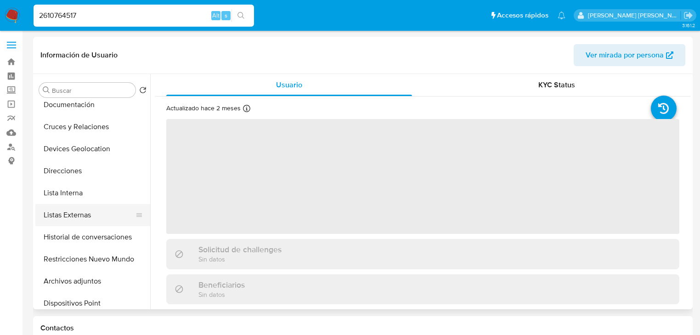
select select "10"
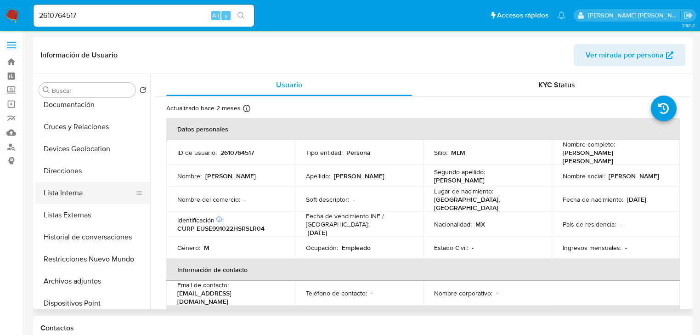
click at [85, 196] on button "Lista Interna" at bounding box center [89, 193] width 108 height 22
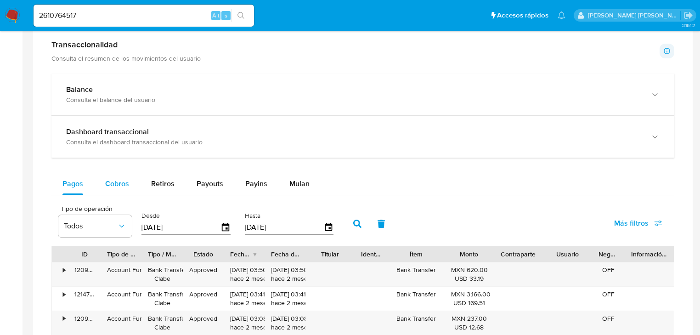
drag, startPoint x: 120, startPoint y: 188, endPoint x: 126, endPoint y: 186, distance: 7.0
click at [120, 188] on span "Cobros" at bounding box center [117, 183] width 24 height 11
select select "10"
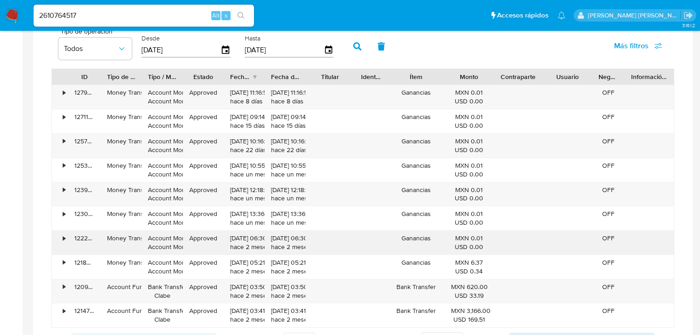
scroll to position [735, 0]
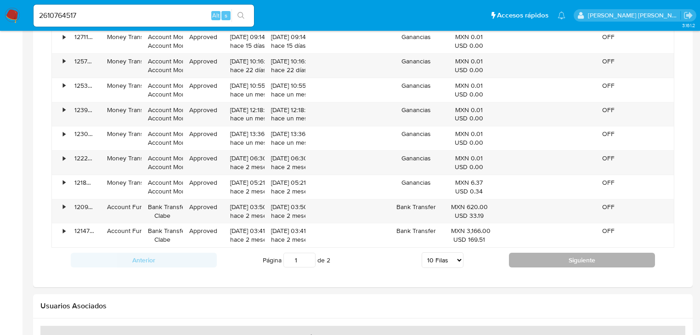
click at [531, 254] on button "Siguiente" at bounding box center [582, 260] width 146 height 15
type input "2"
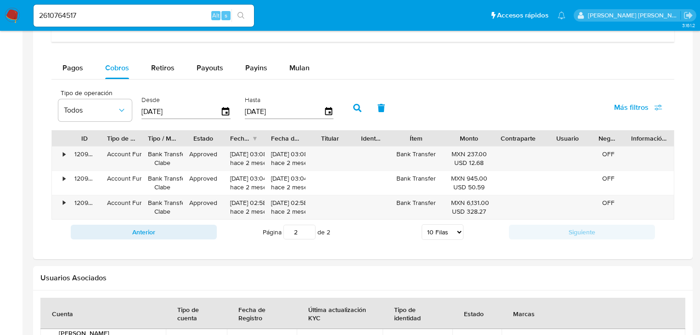
scroll to position [591, 0]
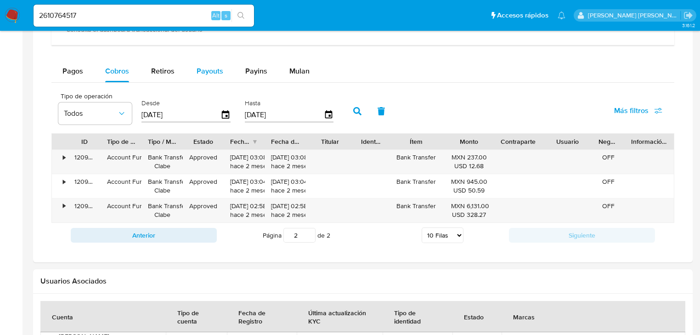
click at [216, 70] on span "Payouts" at bounding box center [210, 71] width 27 height 11
select select "10"
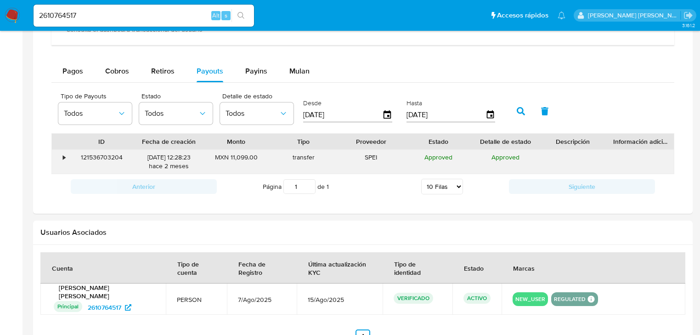
click at [65, 156] on div "•" at bounding box center [60, 162] width 16 height 24
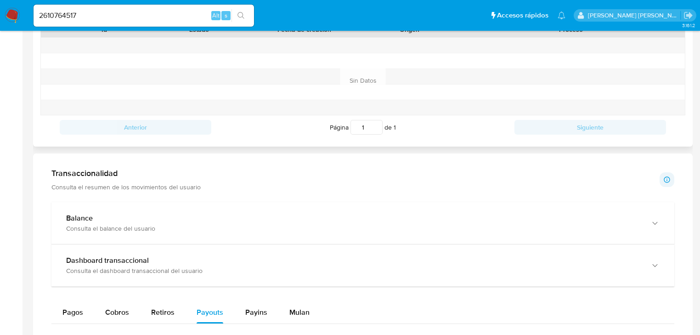
scroll to position [223, 0]
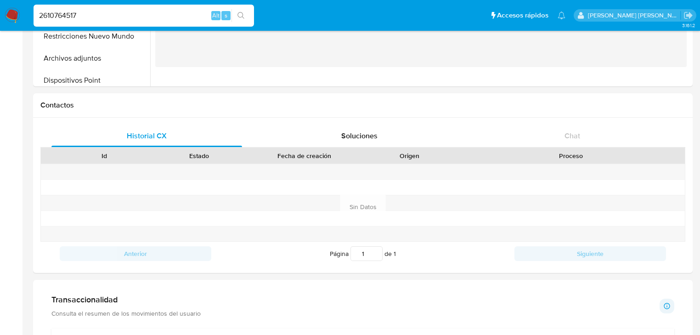
drag, startPoint x: 84, startPoint y: 16, endPoint x: 0, endPoint y: 3, distance: 85.2
click at [0, 3] on nav "Pausado Ver notificaciones 2610764517 Alt s Accesos rápidos Presiona las siguie…" at bounding box center [350, 15] width 700 height 31
paste input "26379910"
type input "2626379910"
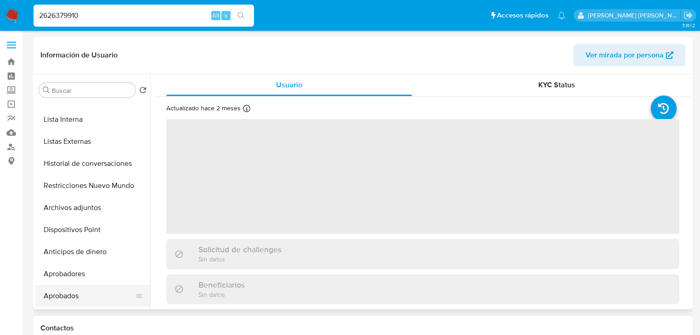
select select "10"
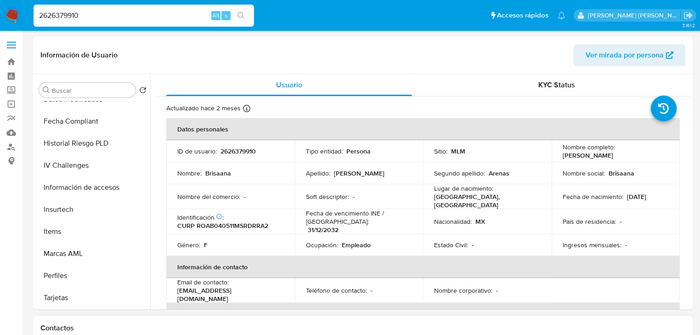
scroll to position [20, 0]
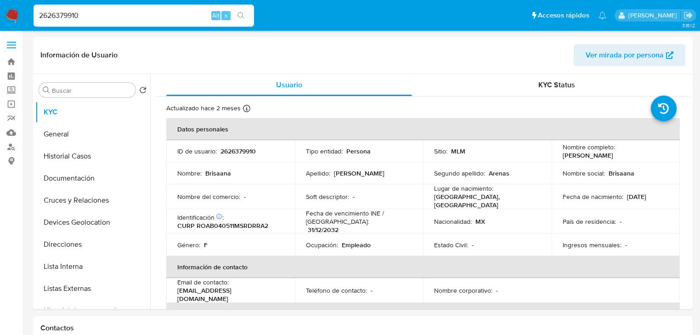
select select "10"
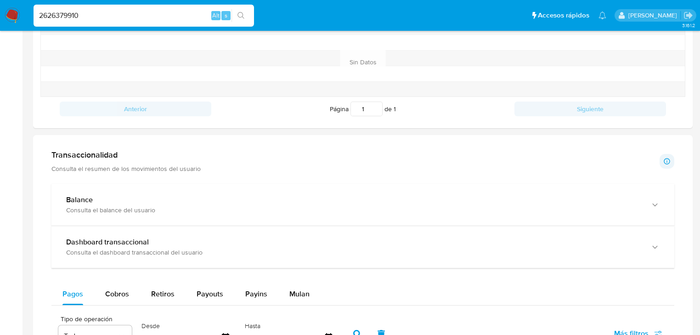
scroll to position [441, 0]
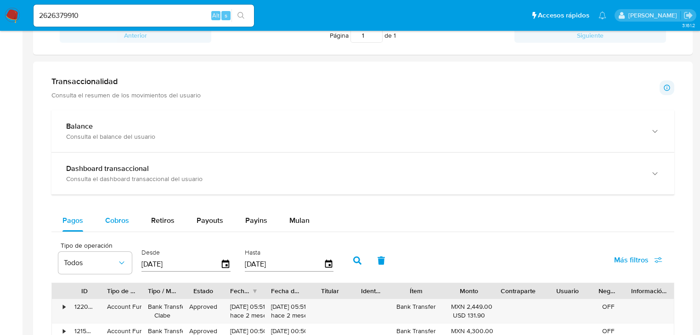
click at [110, 215] on span "Cobros" at bounding box center [117, 220] width 24 height 11
select select "10"
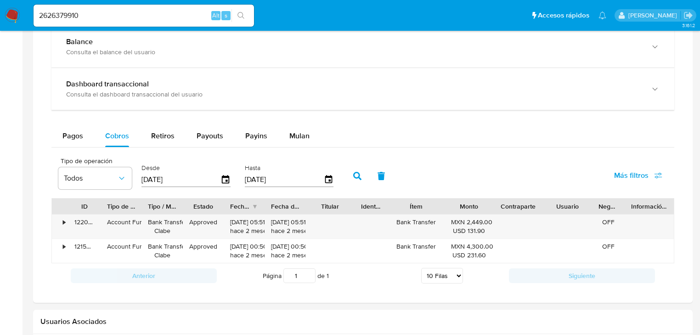
scroll to position [588, 0]
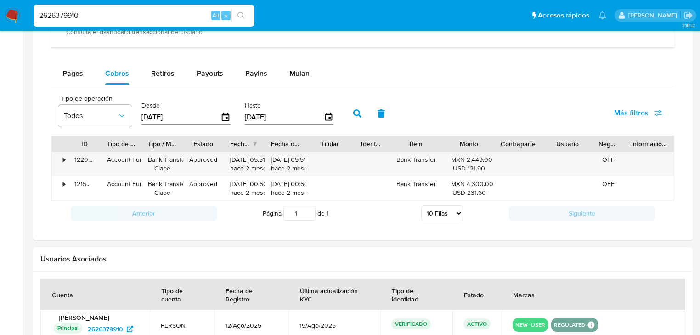
drag, startPoint x: 113, startPoint y: 11, endPoint x: 0, endPoint y: -4, distance: 114.1
paste input "09961409"
type input "2609961409"
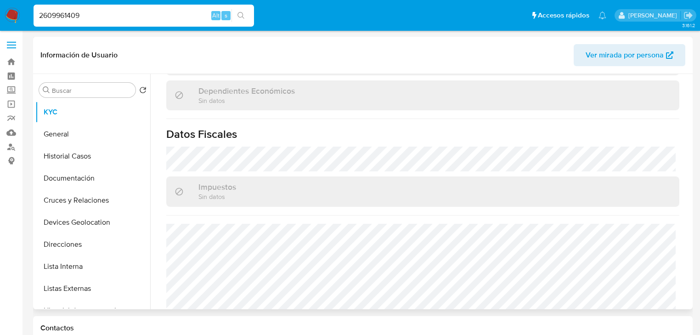
scroll to position [361, 0]
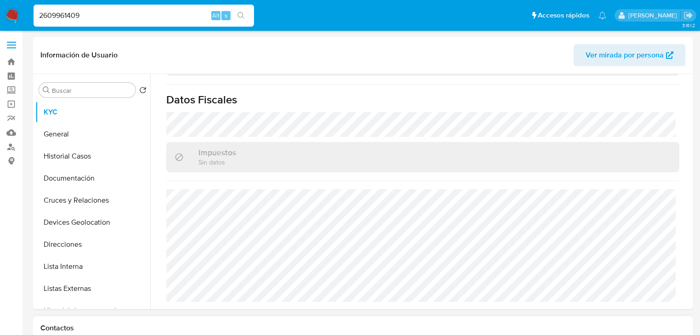
select select "10"
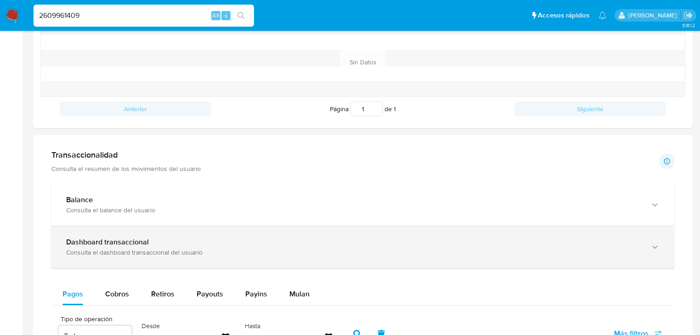
scroll to position [581, 0]
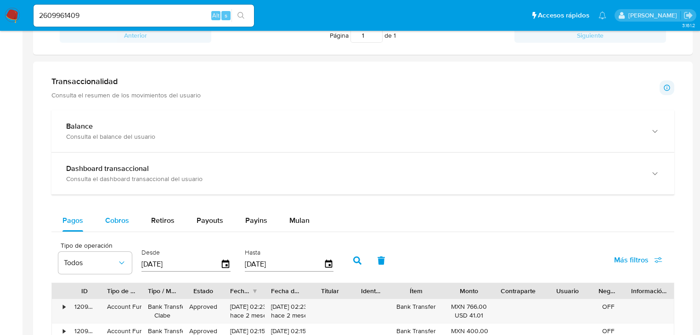
click at [120, 223] on span "Cobros" at bounding box center [117, 220] width 24 height 11
select select "10"
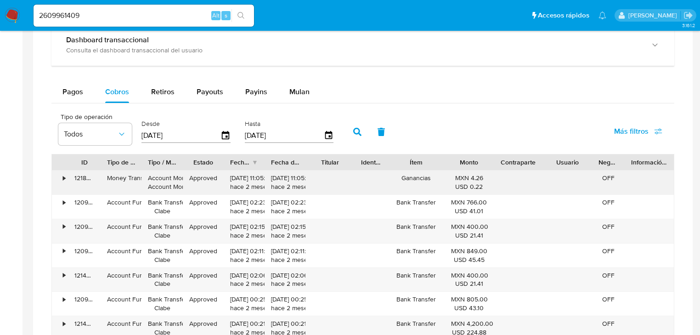
scroll to position [625, 0]
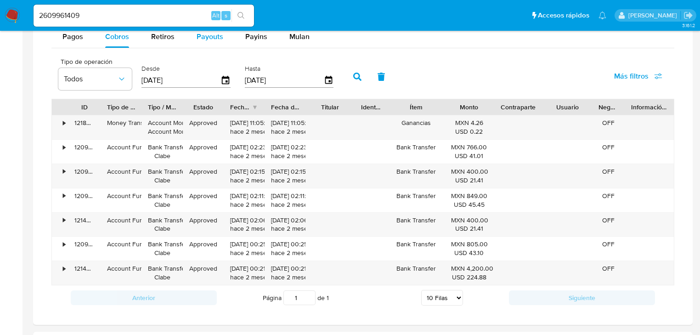
click at [194, 34] on button "Payouts" at bounding box center [210, 37] width 49 height 22
select select "10"
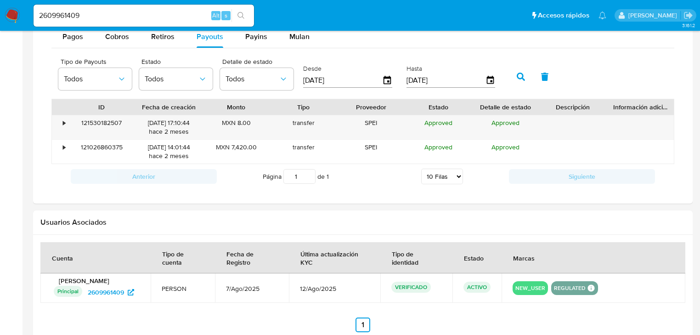
type button "3"
drag, startPoint x: 124, startPoint y: 21, endPoint x: 85, endPoint y: 20, distance: 39.1
click at [85, 20] on input "2609961409" at bounding box center [144, 16] width 221 height 12
drag, startPoint x: 98, startPoint y: 9, endPoint x: 0, endPoint y: 0, distance: 98.3
click at [0, 1] on nav "Pausado Ver notificaciones 2609961409 Alt s Accesos rápidos Presiona las siguie…" at bounding box center [350, 15] width 700 height 31
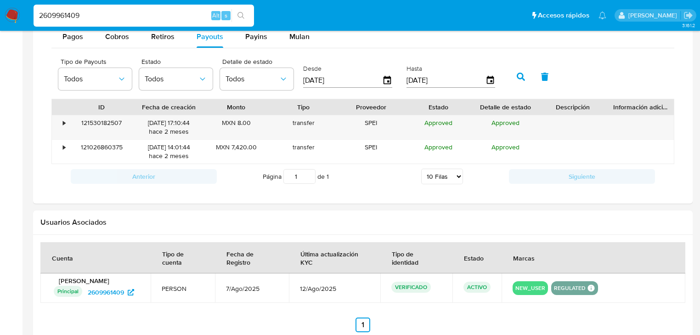
paste input "15331988"
type input "2615331988"
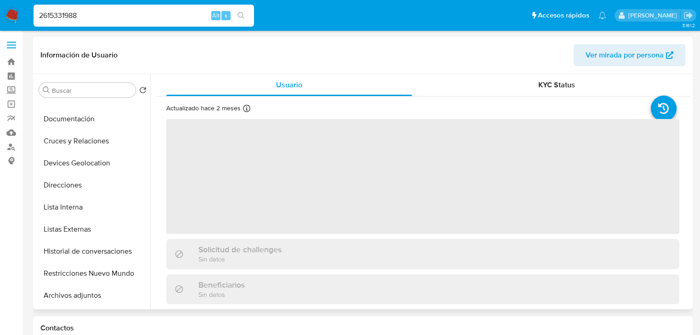
scroll to position [147, 0]
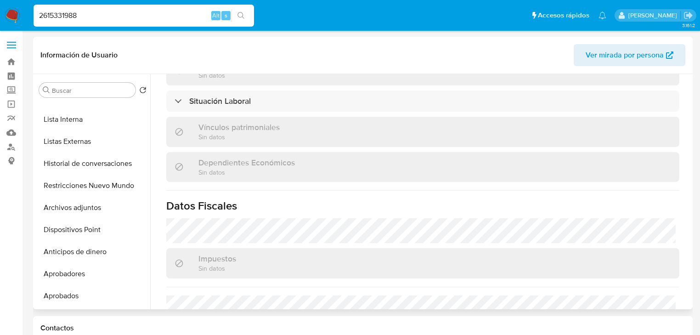
select select "10"
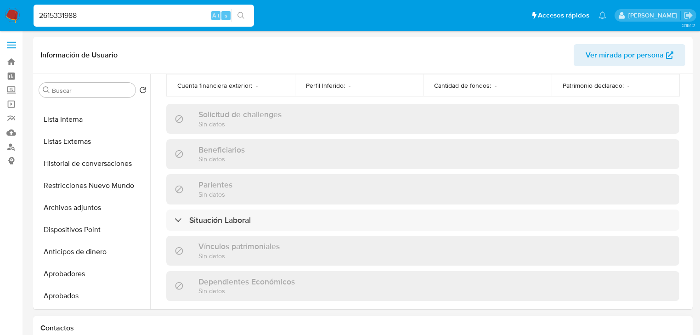
scroll to position [581, 0]
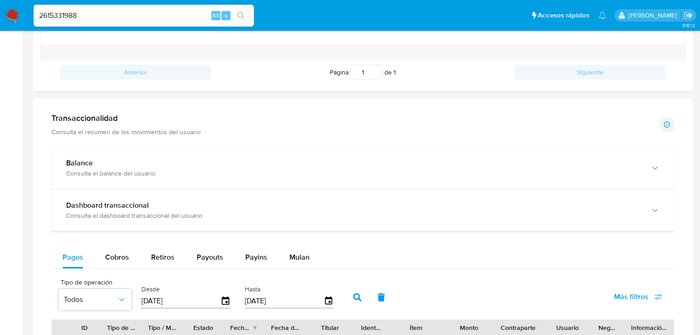
drag, startPoint x: 124, startPoint y: 254, endPoint x: 195, endPoint y: 244, distance: 72.0
click at [122, 251] on div "Cobros" at bounding box center [117, 257] width 24 height 22
select select "10"
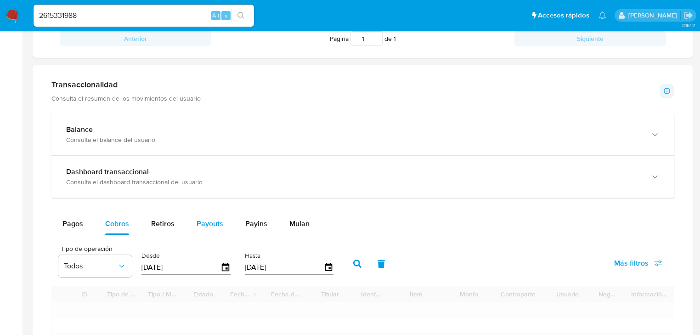
scroll to position [552, 0]
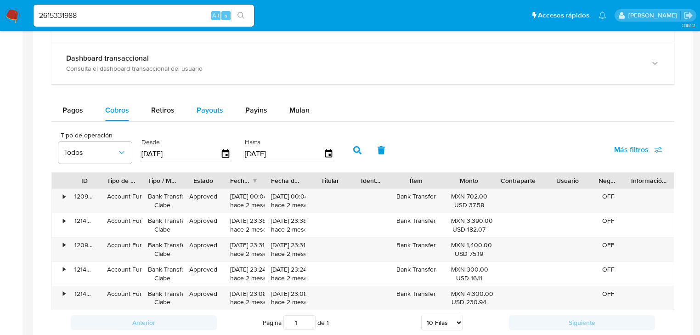
click at [217, 107] on span "Payouts" at bounding box center [210, 110] width 27 height 11
select select "10"
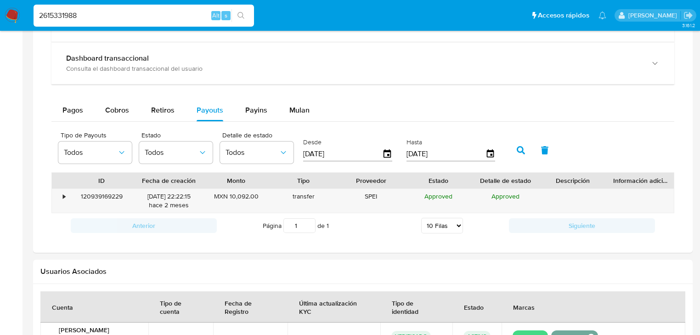
drag, startPoint x: 90, startPoint y: 15, endPoint x: 10, endPoint y: 11, distance: 80.5
click at [22, 9] on nav "Pausado Ver notificaciones 2615331988 Alt s Accesos rápidos Presiona las siguie…" at bounding box center [350, 15] width 700 height 31
paste input "33906330"
type input "2633906330"
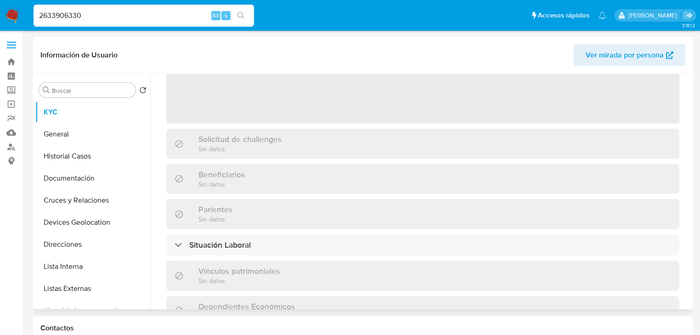
select select "10"
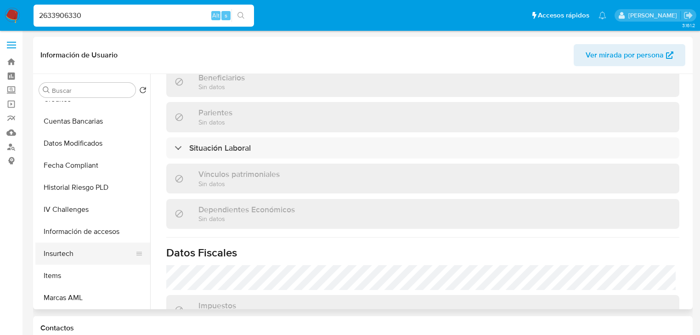
scroll to position [432, 0]
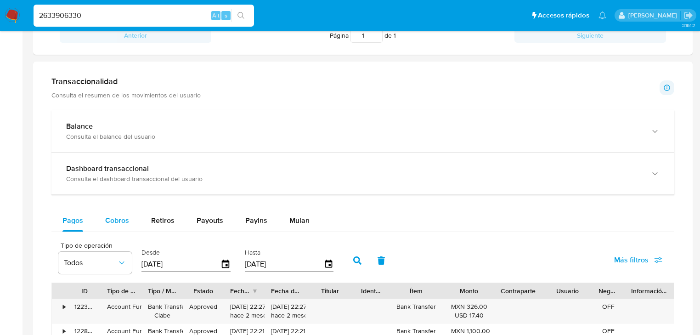
click at [114, 218] on span "Cobros" at bounding box center [117, 220] width 24 height 11
select select "10"
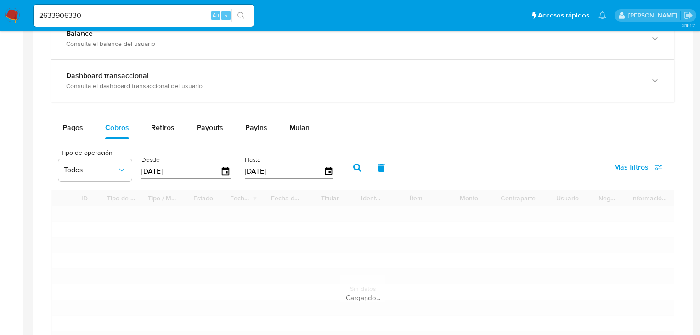
scroll to position [588, 0]
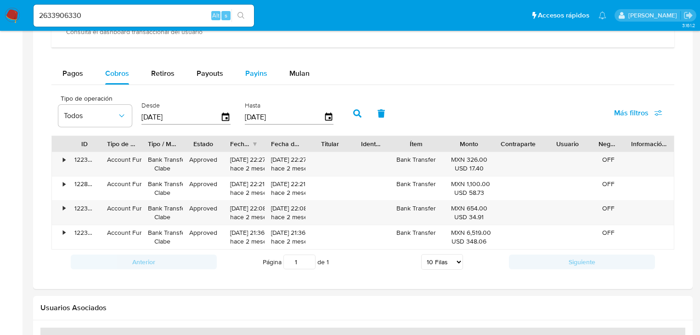
click at [238, 82] on button "Payins" at bounding box center [256, 74] width 44 height 22
select select "10"
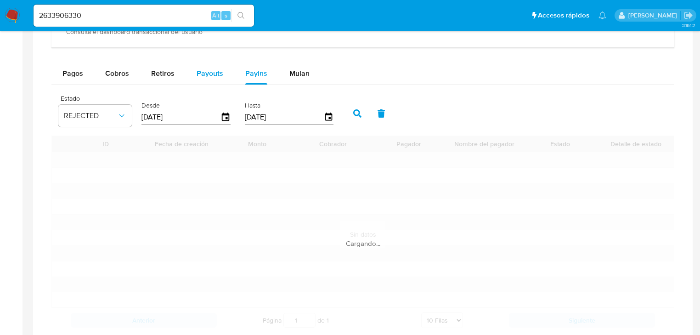
click at [218, 78] on span "Payouts" at bounding box center [210, 73] width 27 height 11
select select "10"
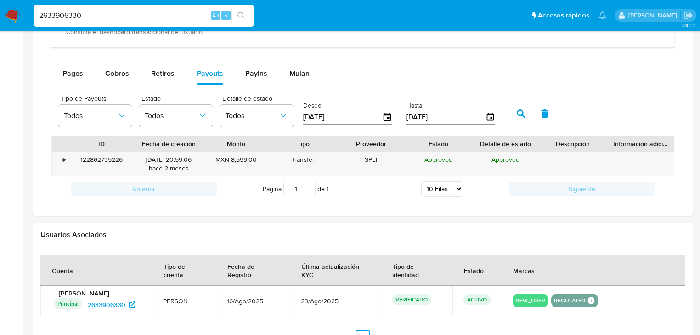
drag, startPoint x: 97, startPoint y: 17, endPoint x: 0, endPoint y: -3, distance: 99.0
paste input "05164861"
type input "2605164861"
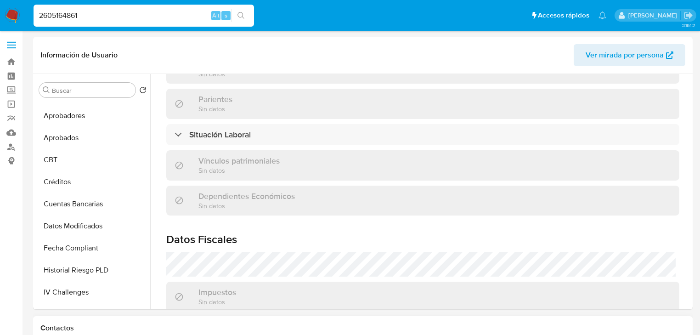
scroll to position [432, 0]
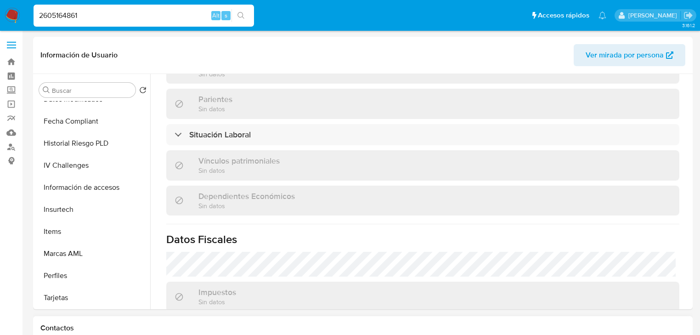
select select "10"
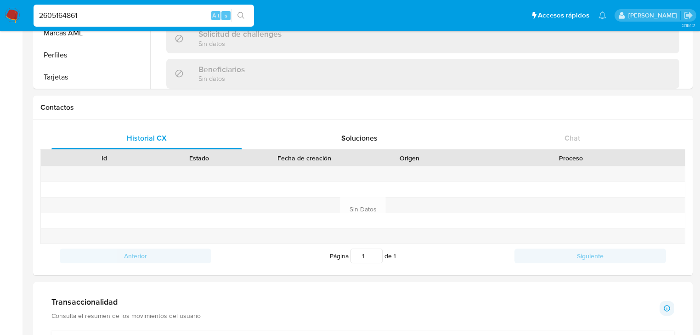
scroll to position [440, 0]
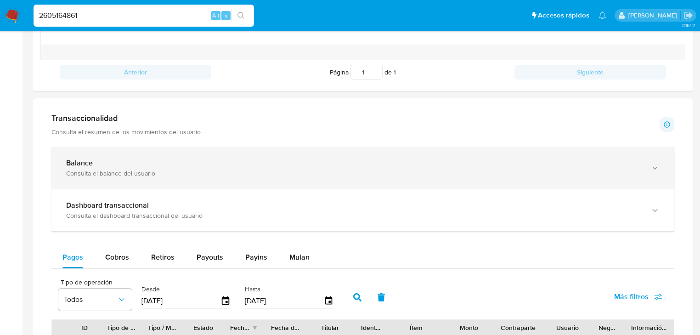
click at [95, 170] on div "Consulta el balance del usuario" at bounding box center [353, 173] width 575 height 8
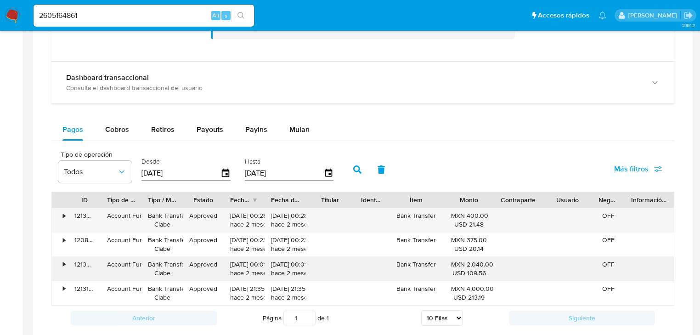
scroll to position [625, 0]
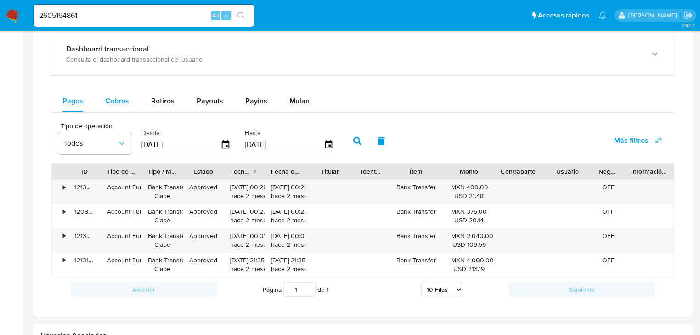
click at [122, 108] on div "Cobros" at bounding box center [117, 101] width 24 height 22
select select "10"
click at [172, 99] on span "Retiros" at bounding box center [162, 101] width 23 height 11
select select "10"
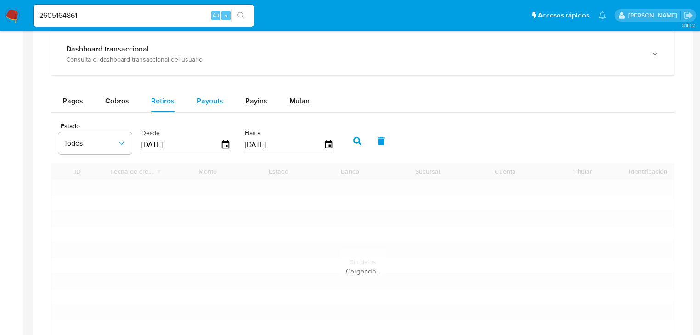
click at [195, 96] on button "Payouts" at bounding box center [210, 101] width 49 height 22
select select "10"
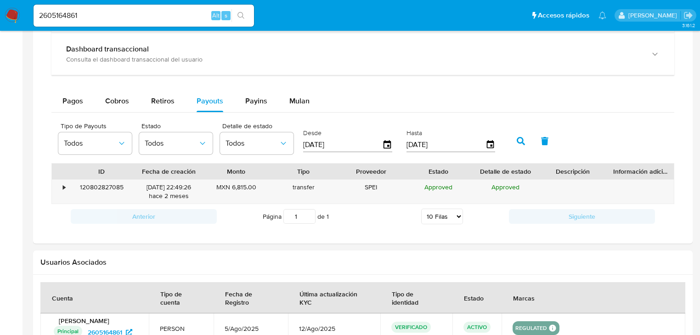
type button "3"
click at [124, 103] on span "Cobros" at bounding box center [117, 101] width 24 height 11
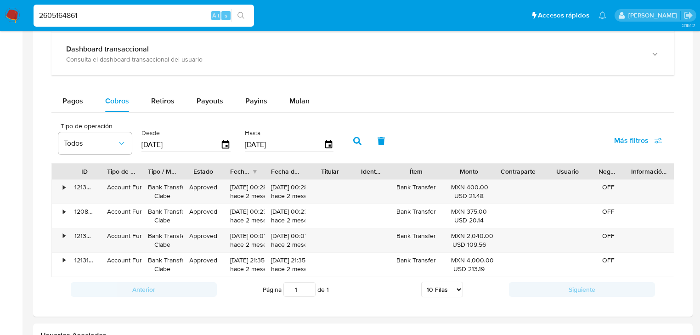
drag, startPoint x: 112, startPoint y: 15, endPoint x: 0, endPoint y: -28, distance: 120.0
paste input "20514403"
type input "2620514403"
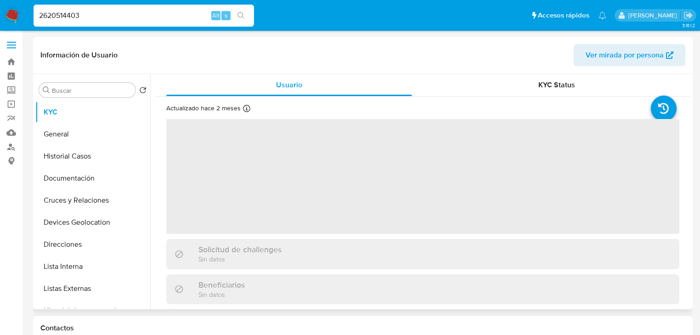
select select "10"
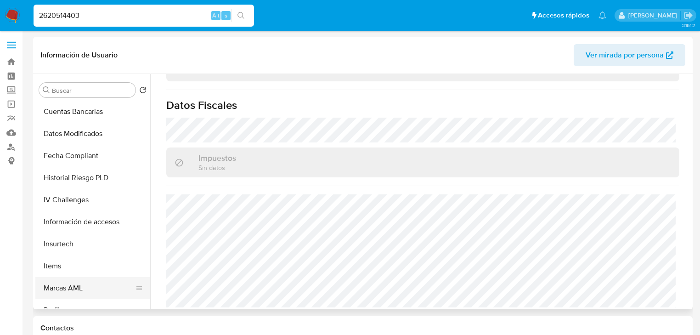
scroll to position [432, 0]
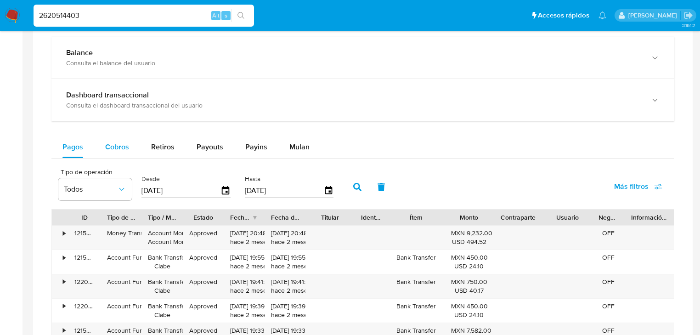
click at [120, 145] on span "Cobros" at bounding box center [117, 147] width 24 height 11
select select "10"
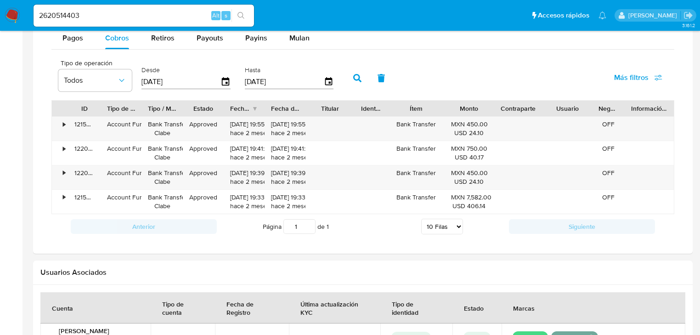
scroll to position [588, 0]
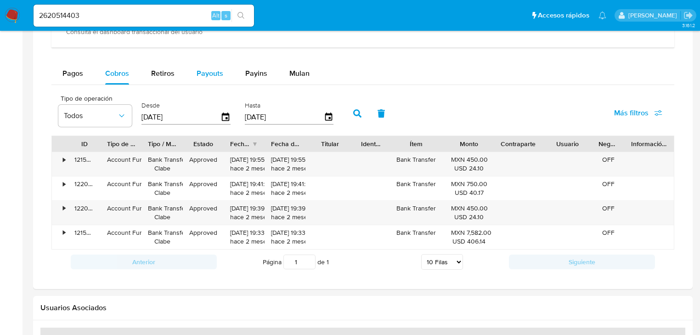
click at [206, 70] on span "Payouts" at bounding box center [210, 73] width 27 height 11
select select "10"
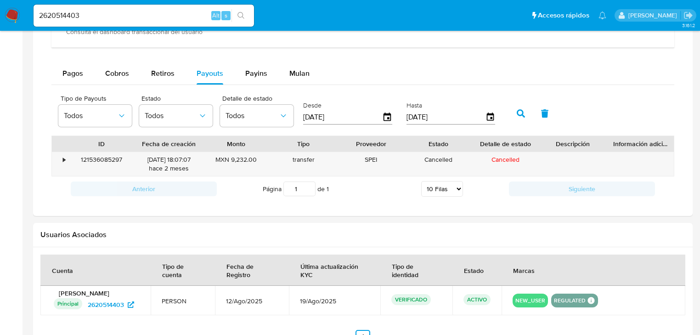
paste input "18070352"
type input "2618070352"
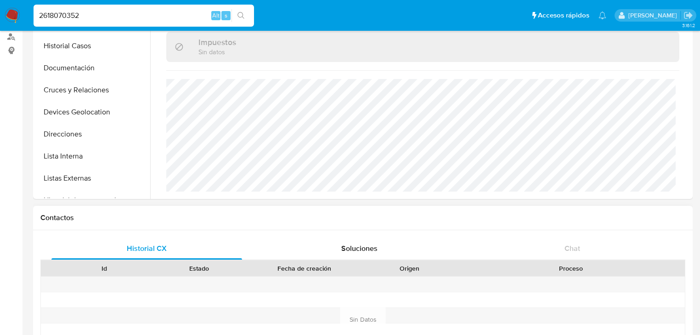
scroll to position [147, 0]
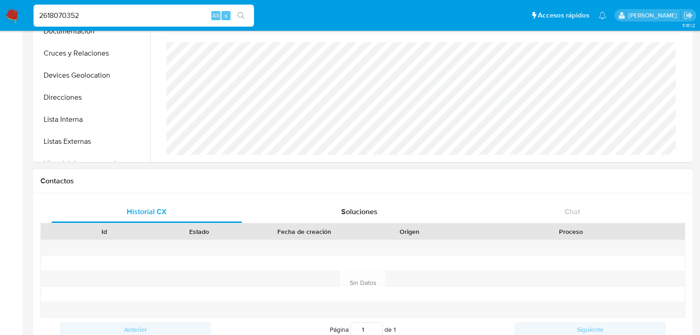
select select "10"
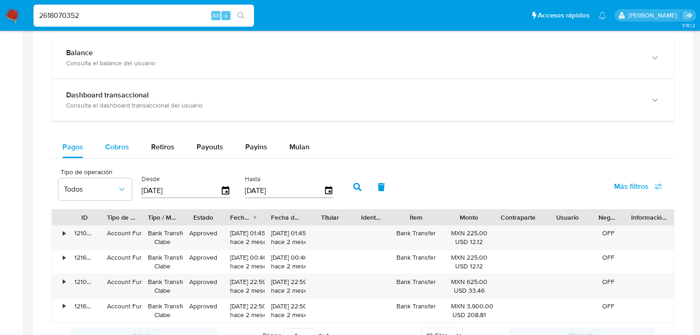
drag, startPoint x: 120, startPoint y: 145, endPoint x: 131, endPoint y: 147, distance: 10.8
click at [120, 145] on span "Cobros" at bounding box center [117, 147] width 24 height 11
select select "10"
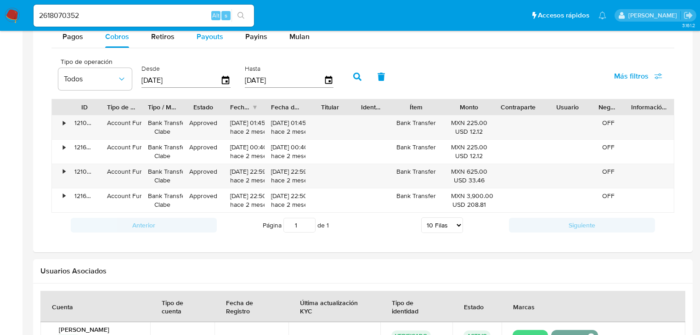
click at [211, 33] on span "Payouts" at bounding box center [210, 36] width 27 height 11
select select "10"
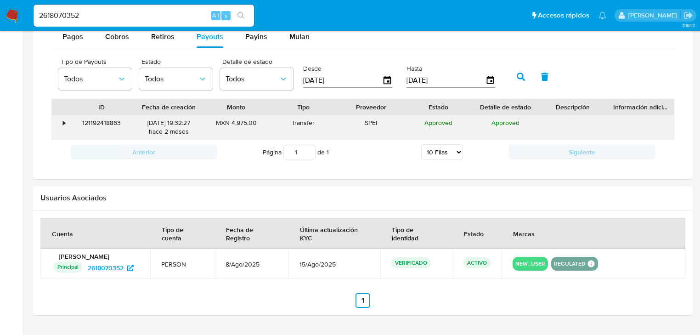
click at [64, 124] on div "•" at bounding box center [64, 123] width 2 height 9
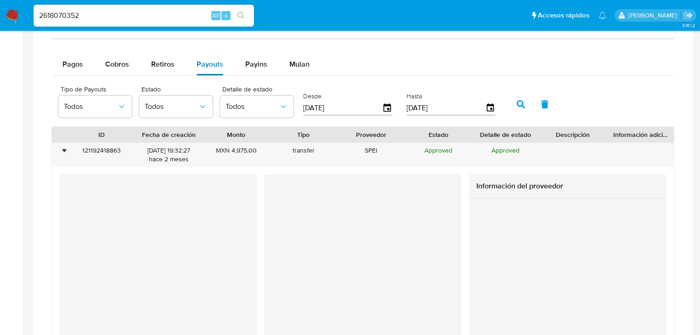
scroll to position [552, 0]
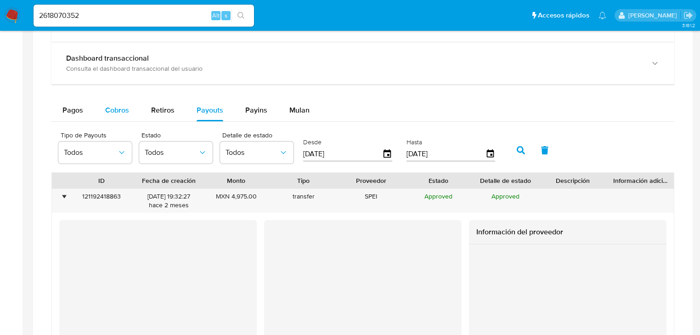
click at [106, 114] on span "Cobros" at bounding box center [117, 110] width 24 height 11
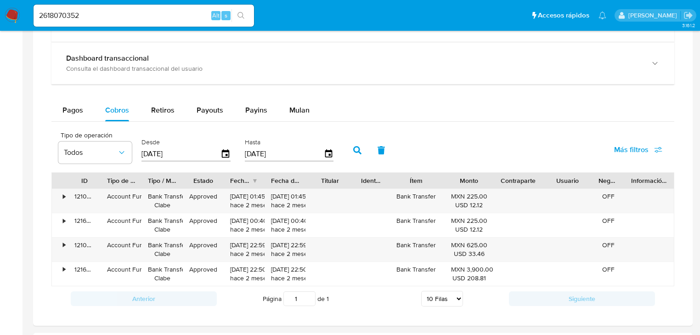
drag, startPoint x: 52, startPoint y: 17, endPoint x: 0, endPoint y: -4, distance: 56.5
paste input "2914033"
type input "2612914033"
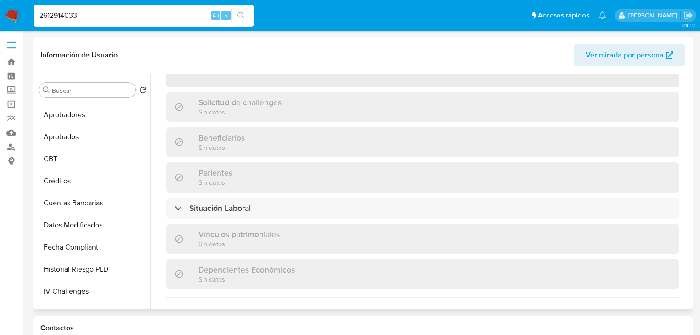
scroll to position [432, 0]
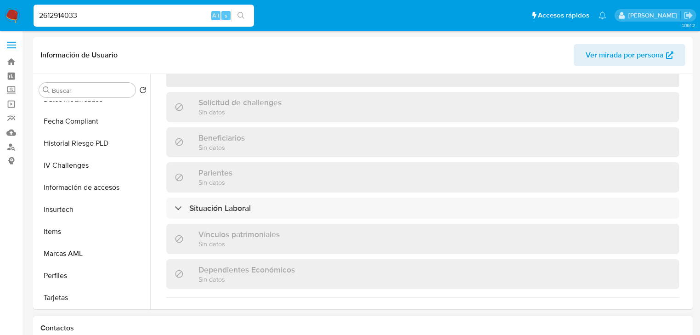
select select "10"
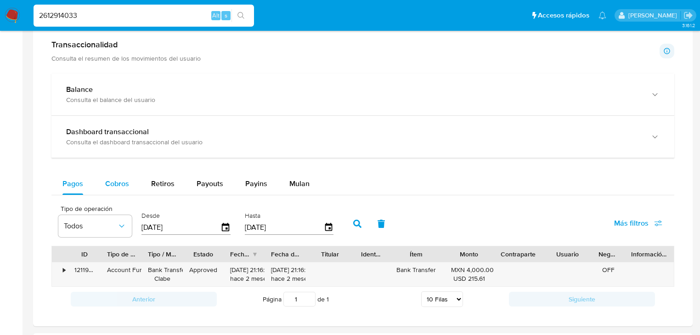
click at [113, 181] on span "Cobros" at bounding box center [117, 183] width 24 height 11
select select "10"
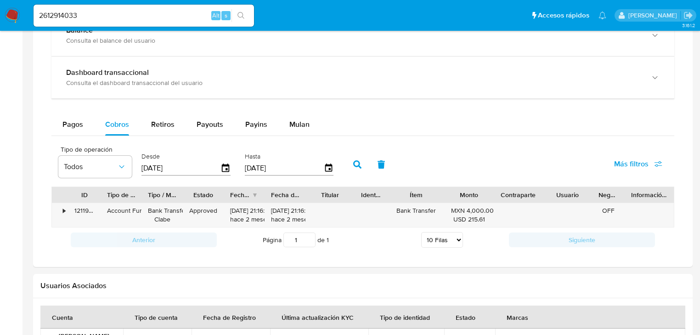
scroll to position [588, 0]
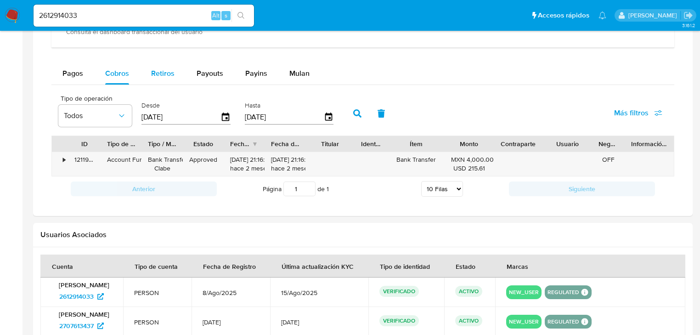
click at [169, 74] on span "Retiros" at bounding box center [162, 73] width 23 height 11
select select "10"
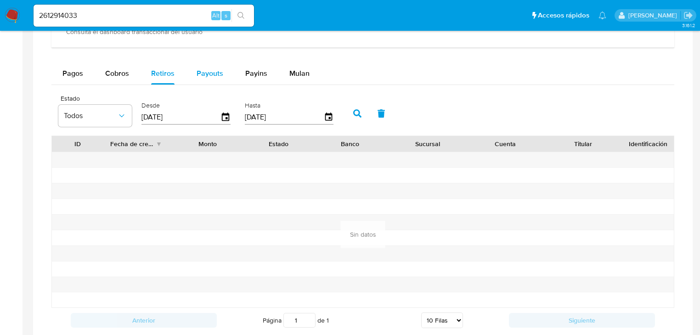
click at [202, 70] on span "Payouts" at bounding box center [210, 73] width 27 height 11
select select "10"
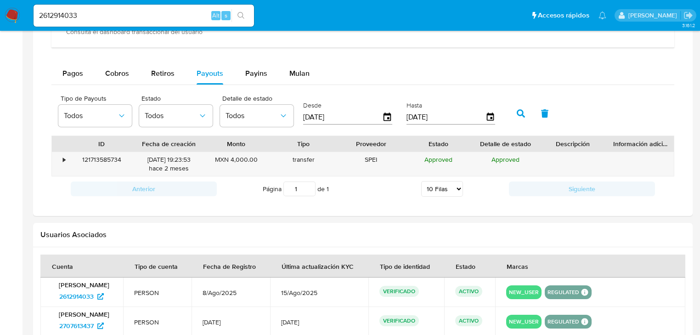
drag, startPoint x: 99, startPoint y: 13, endPoint x: 0, endPoint y: 0, distance: 99.7
click at [0, 4] on nav "Pausado Ver notificaciones 2612914033 Alt s Accesos rápidos Presiona las siguie…" at bounding box center [350, 15] width 700 height 31
paste input "592313692"
type input "2592313692"
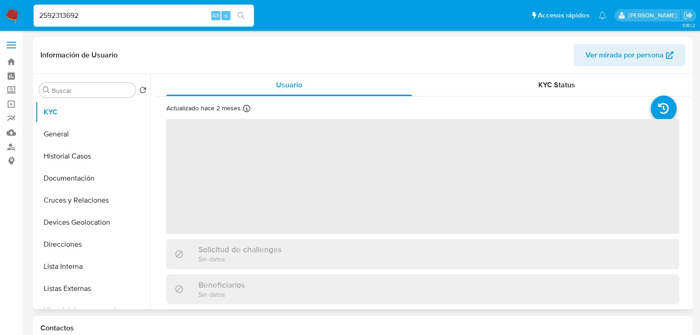
scroll to position [146, 0]
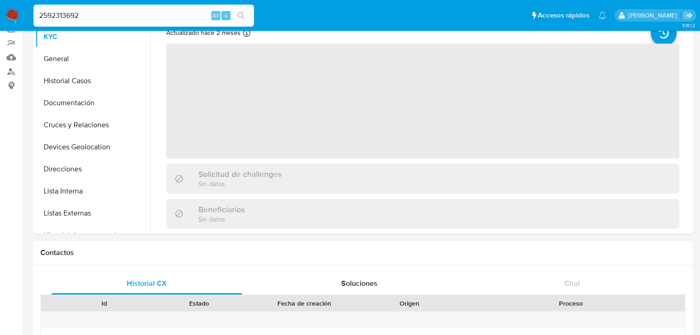
scroll to position [184, 0]
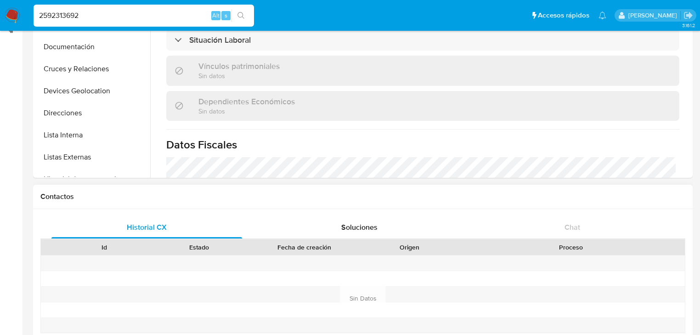
select select "10"
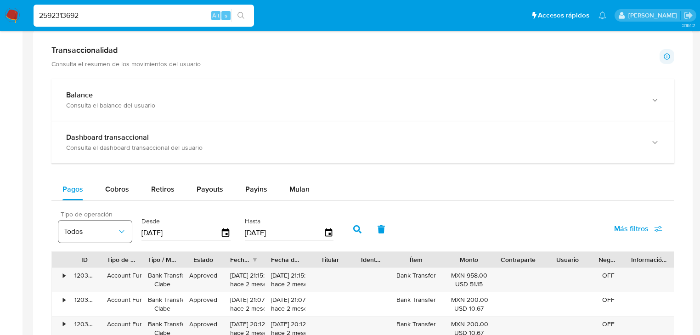
scroll to position [515, 0]
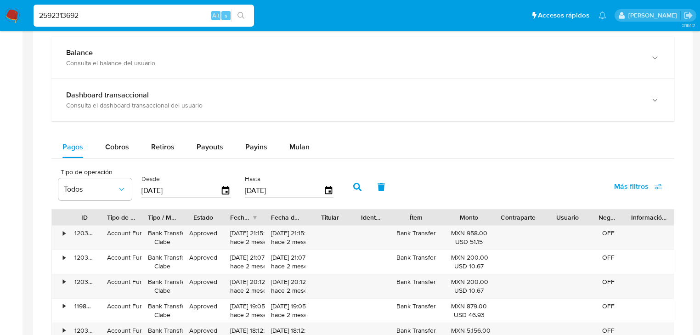
click at [122, 156] on div "Cobros" at bounding box center [117, 147] width 24 height 22
select select "10"
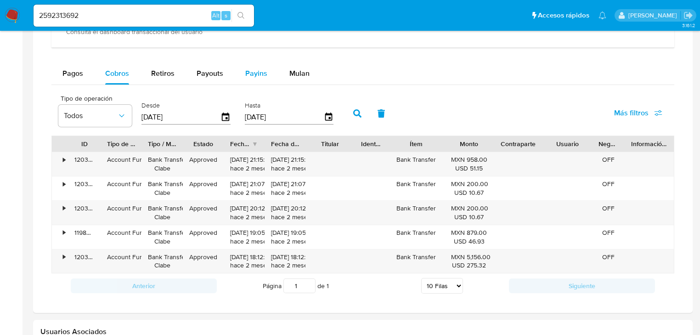
drag, startPoint x: 187, startPoint y: 79, endPoint x: 234, endPoint y: 78, distance: 46.9
click at [188, 79] on button "Payouts" at bounding box center [210, 74] width 49 height 22
select select "10"
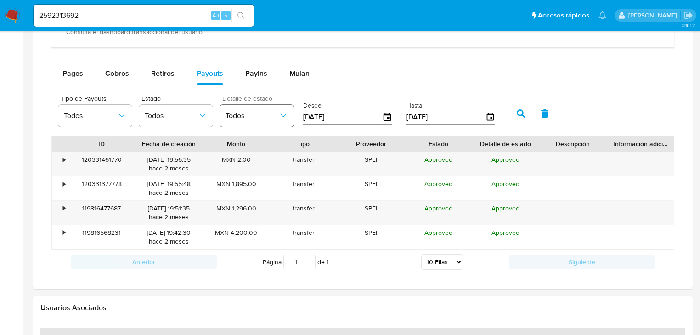
type button "3"
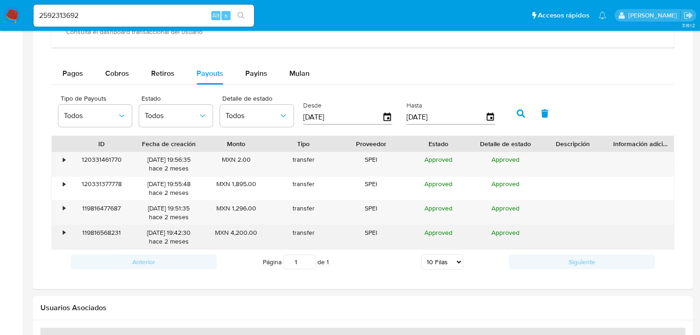
click at [61, 228] on div "•" at bounding box center [60, 237] width 16 height 24
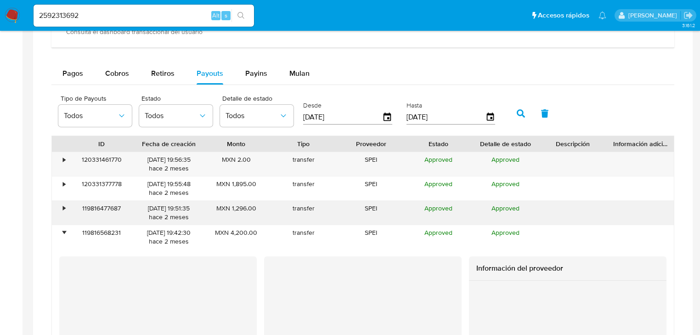
click at [64, 209] on div "•" at bounding box center [64, 208] width 2 height 9
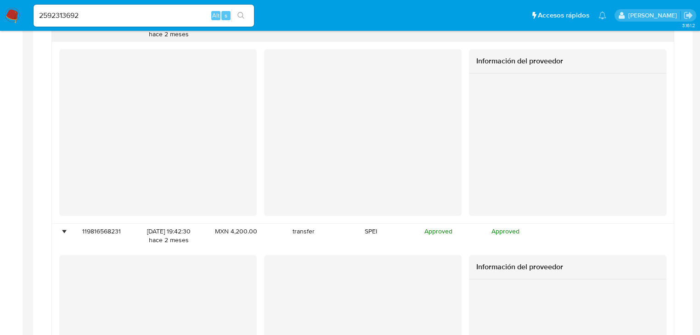
scroll to position [772, 0]
drag, startPoint x: 69, startPoint y: 13, endPoint x: 18, endPoint y: 3, distance: 51.6
click at [28, 4] on nav "Pausado Ver notificaciones 2592313692 Alt s Accesos rápidos Presiona las siguie…" at bounding box center [350, 15] width 700 height 31
drag, startPoint x: 157, startPoint y: 18, endPoint x: 0, endPoint y: -34, distance: 165.6
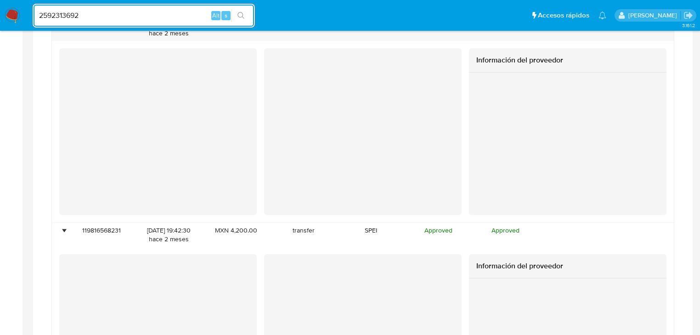
scroll to position [732, 0]
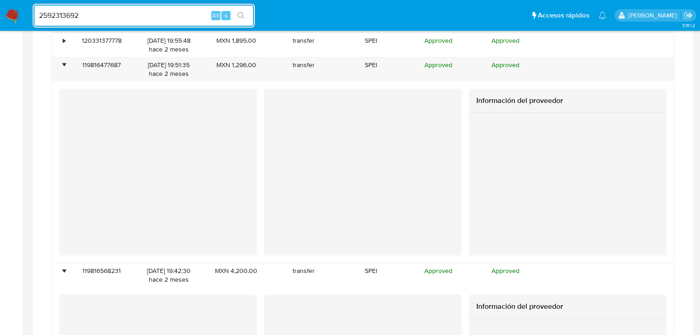
paste input "623318237"
type input "2623318237"
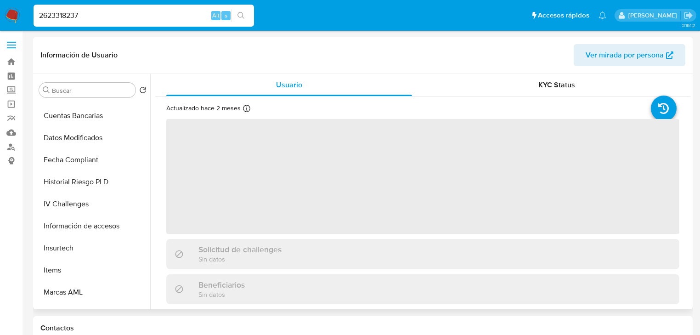
scroll to position [432, 0]
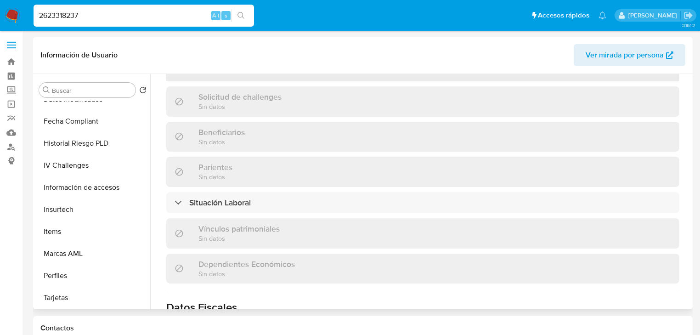
select select "10"
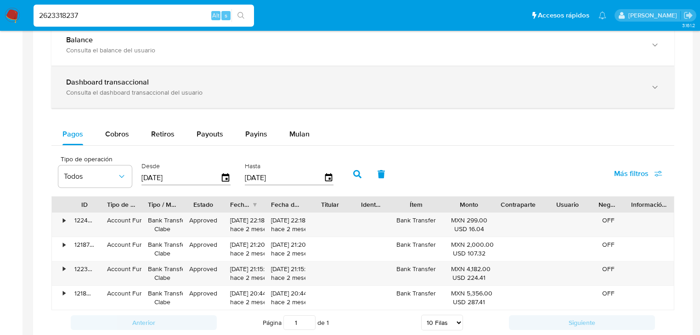
scroll to position [515, 0]
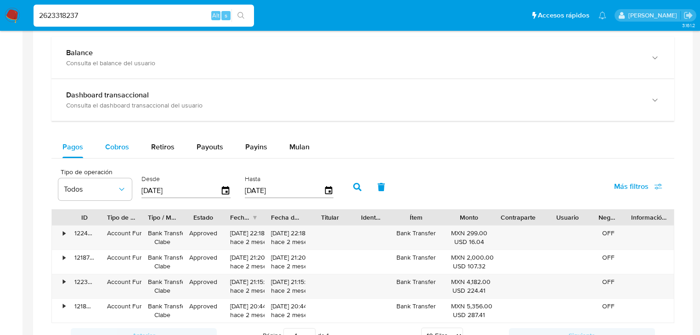
drag, startPoint x: 119, startPoint y: 146, endPoint x: 129, endPoint y: 151, distance: 10.9
click at [120, 145] on span "Cobros" at bounding box center [117, 147] width 24 height 11
select select "10"
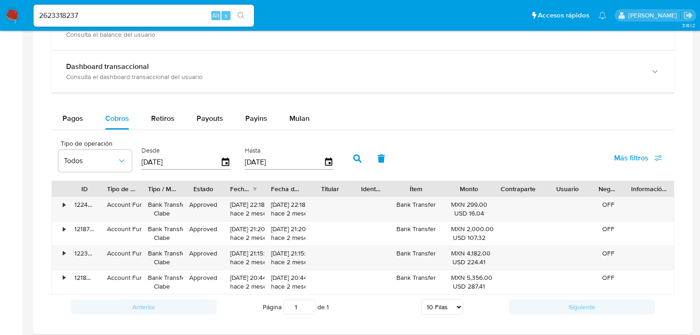
scroll to position [552, 0]
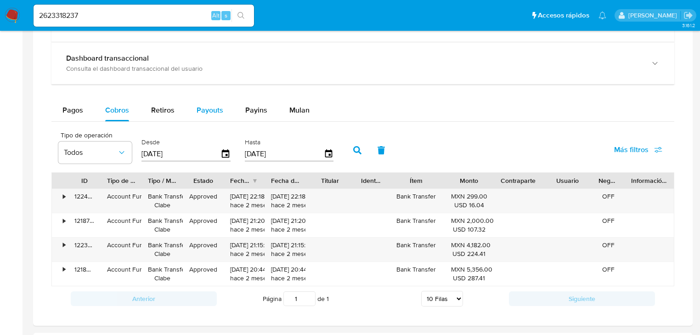
click at [210, 103] on div "Payouts" at bounding box center [210, 110] width 27 height 22
select select "10"
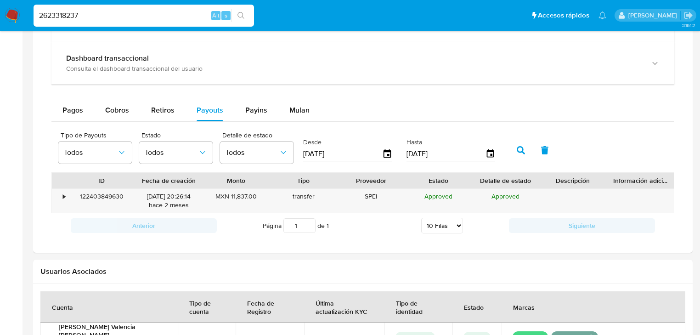
drag, startPoint x: 85, startPoint y: 11, endPoint x: 0, endPoint y: 0, distance: 85.4
paste input "02679895"
type input "2602679895"
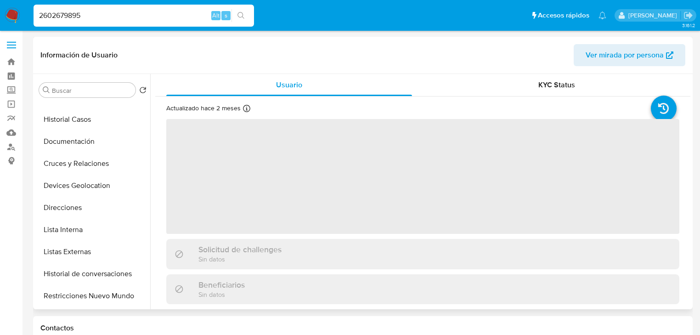
scroll to position [221, 0]
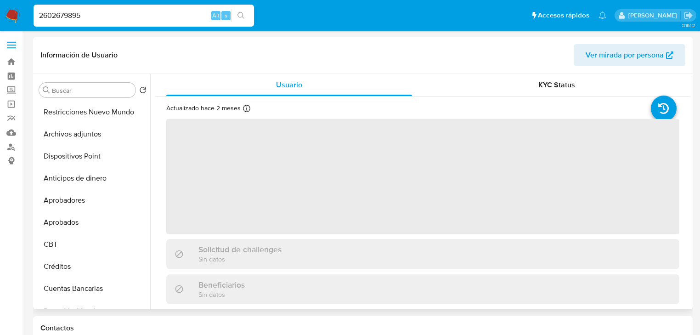
select select "10"
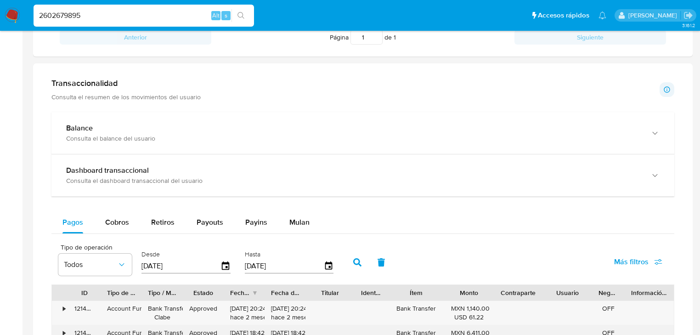
scroll to position [515, 0]
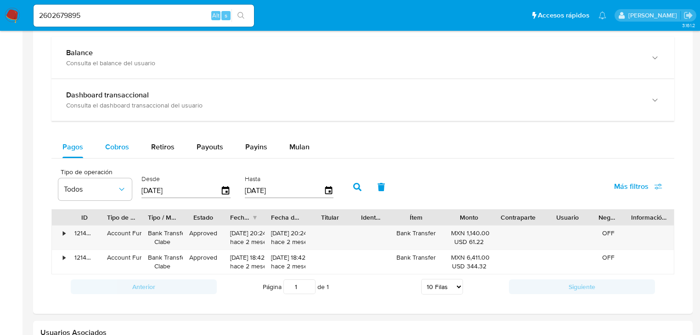
click at [120, 157] on div "Cobros" at bounding box center [117, 147] width 24 height 22
select select "10"
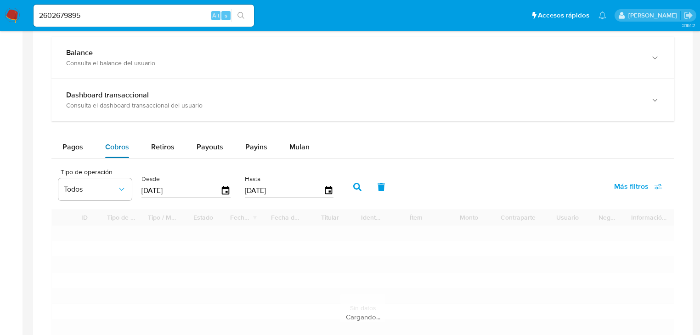
click at [120, 150] on span "Cobros" at bounding box center [117, 147] width 24 height 11
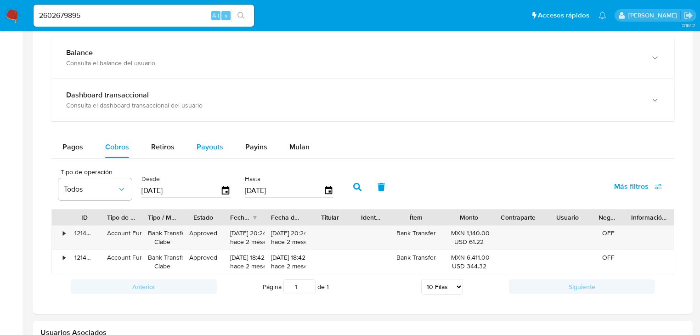
click at [220, 145] on span "Payouts" at bounding box center [210, 147] width 27 height 11
select select "10"
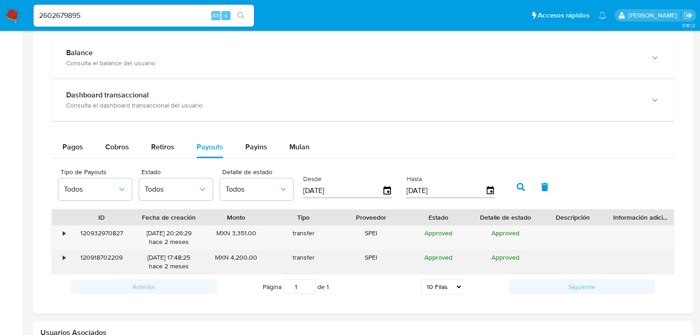
click at [63, 261] on div "•" at bounding box center [60, 262] width 16 height 24
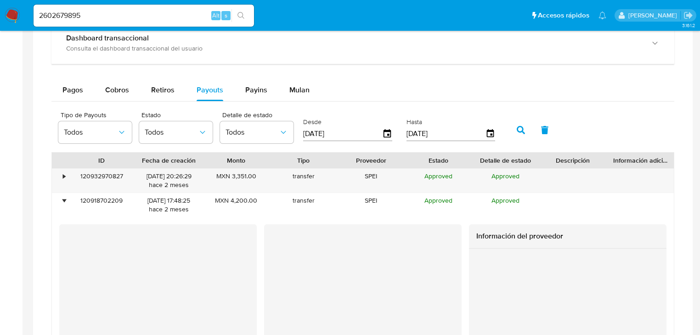
scroll to position [625, 0]
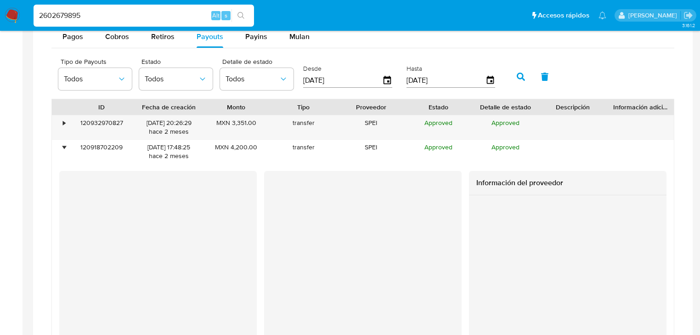
drag, startPoint x: 108, startPoint y: 13, endPoint x: 0, endPoint y: -26, distance: 114.4
paste input "035671539"
type input "2035671539"
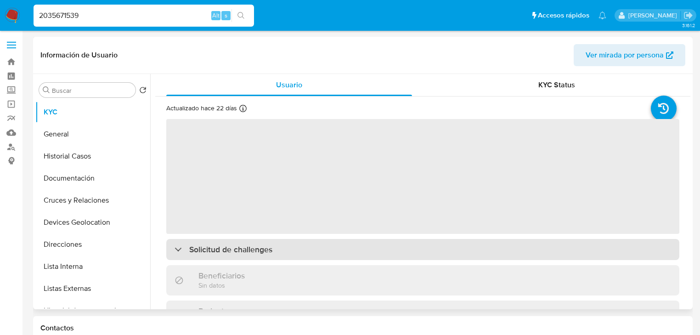
select select "10"
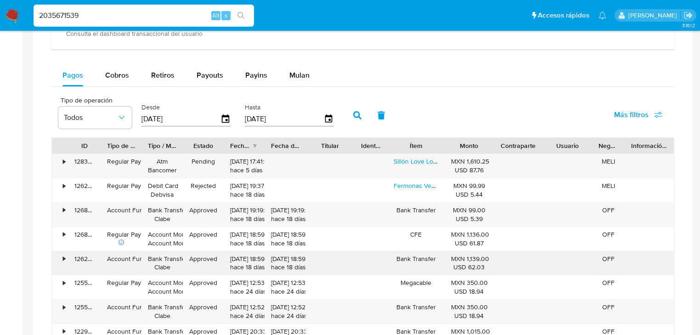
scroll to position [625, 0]
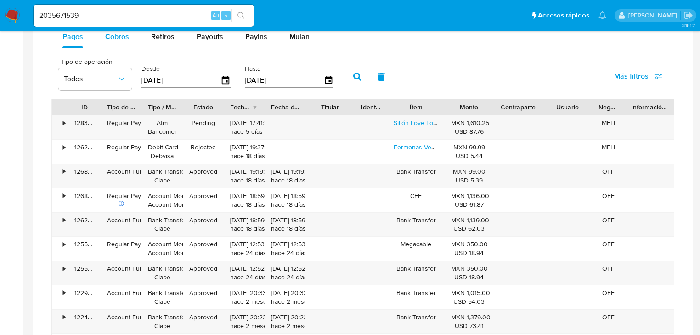
click at [123, 44] on div "Cobros" at bounding box center [117, 37] width 24 height 22
select select "10"
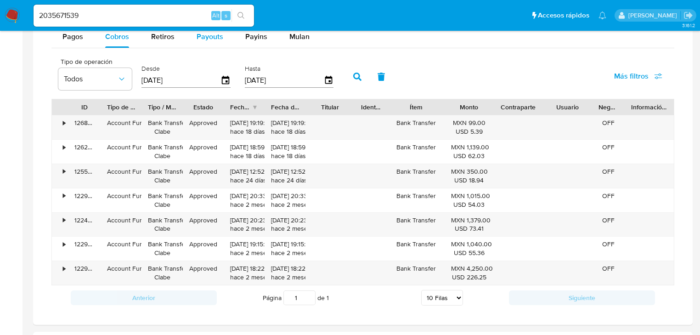
click at [211, 39] on span "Payouts" at bounding box center [210, 36] width 27 height 11
select select "10"
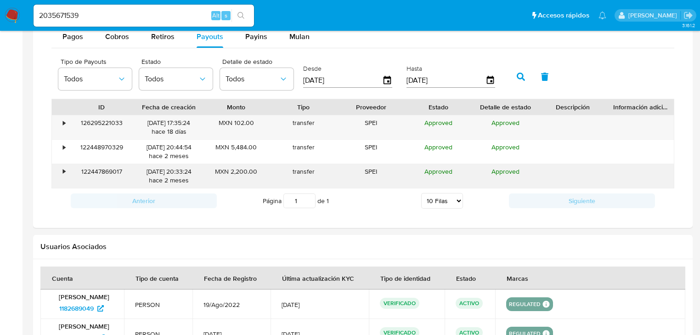
click at [66, 170] on div "• 122447869017 [DATE] 20:33:24 [DATE] MXN 2,200.00 transfer SPEI Approved Appro…" at bounding box center [363, 176] width 622 height 24
click at [62, 170] on div "•" at bounding box center [60, 176] width 16 height 24
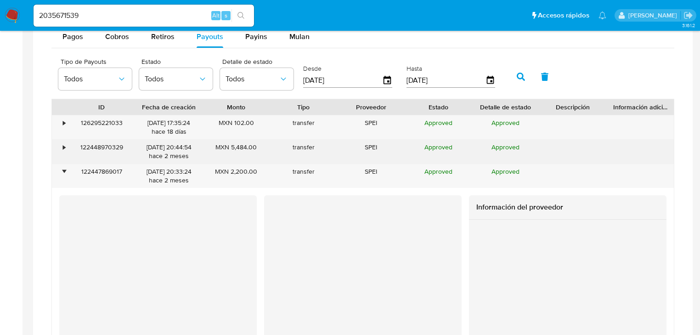
click at [63, 149] on div "•" at bounding box center [64, 147] width 2 height 9
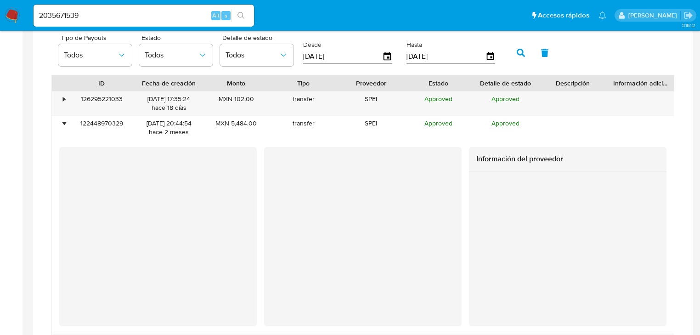
scroll to position [662, 0]
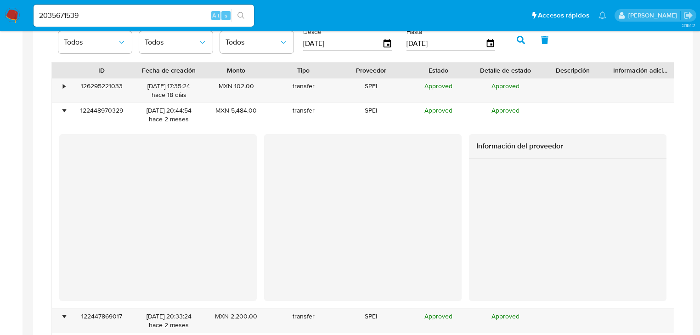
drag, startPoint x: 143, startPoint y: 17, endPoint x: 0, endPoint y: 15, distance: 143.4
click at [0, 13] on nav "Pausado Ver notificaciones 2035671539 Alt s Accesos rápidos Presiona las siguie…" at bounding box center [350, 15] width 700 height 31
paste input "625068193"
type input "2625068193"
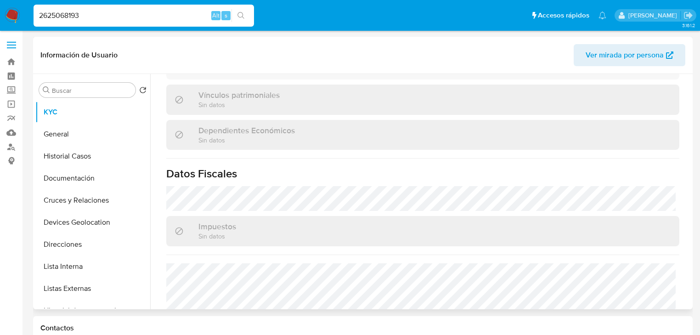
scroll to position [361, 0]
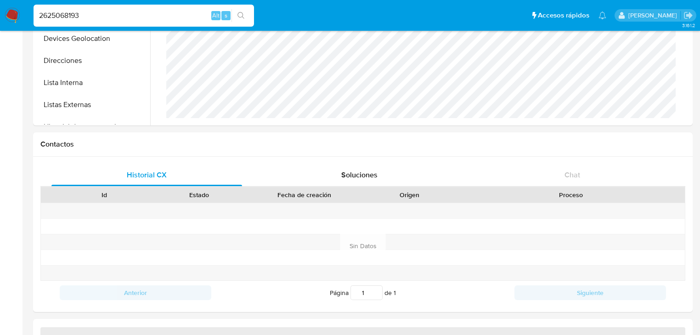
select select "10"
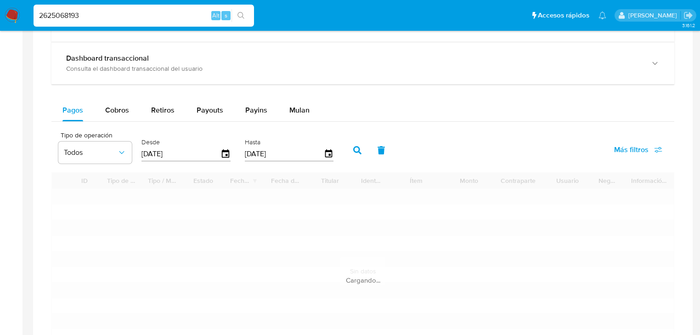
scroll to position [581, 0]
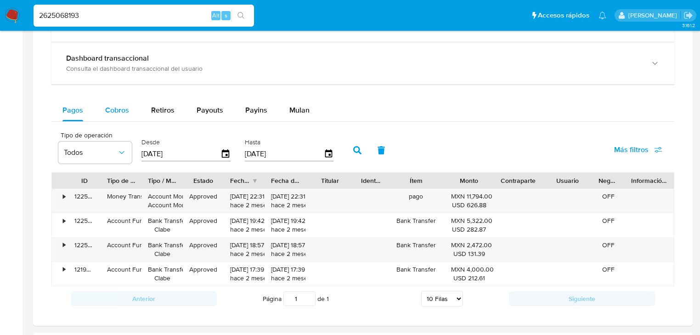
click at [105, 115] on span "Cobros" at bounding box center [117, 110] width 24 height 11
select select "10"
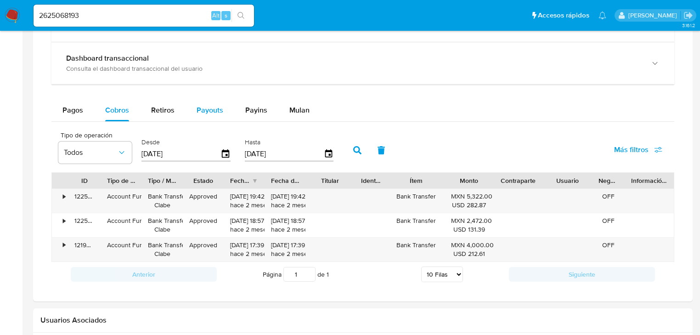
drag, startPoint x: 207, startPoint y: 109, endPoint x: 200, endPoint y: 115, distance: 9.1
click at [205, 112] on span "Payouts" at bounding box center [210, 110] width 27 height 11
select select "10"
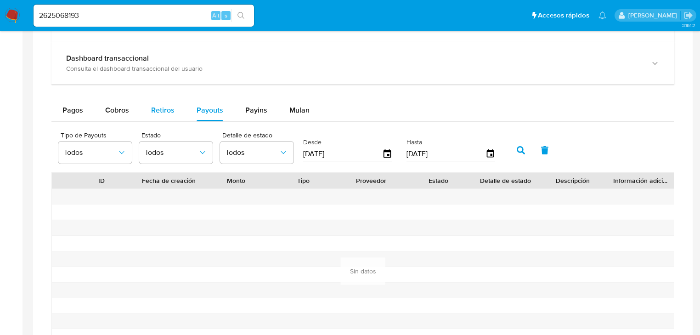
click at [148, 110] on button "Retiros" at bounding box center [163, 110] width 46 height 22
select select "10"
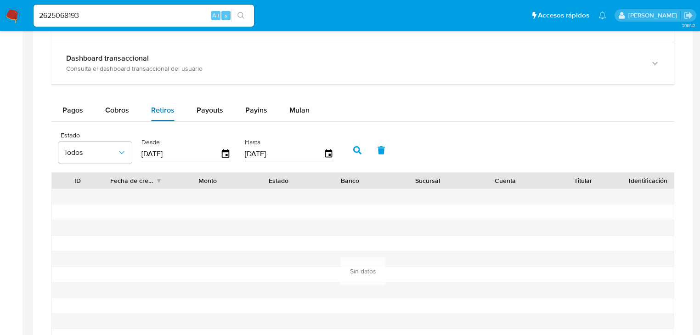
click at [165, 110] on span "Retiros" at bounding box center [162, 110] width 23 height 11
click at [226, 108] on button "Payouts" at bounding box center [210, 110] width 49 height 22
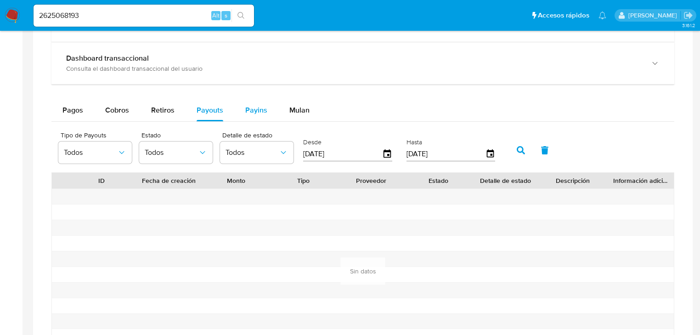
click at [261, 110] on span "Payins" at bounding box center [256, 110] width 22 height 11
select select "10"
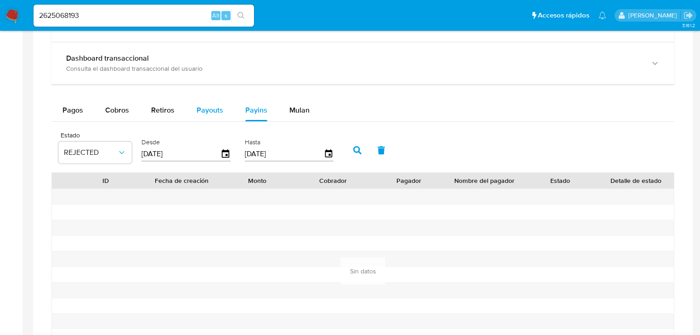
click at [220, 105] on span "Payouts" at bounding box center [210, 110] width 27 height 11
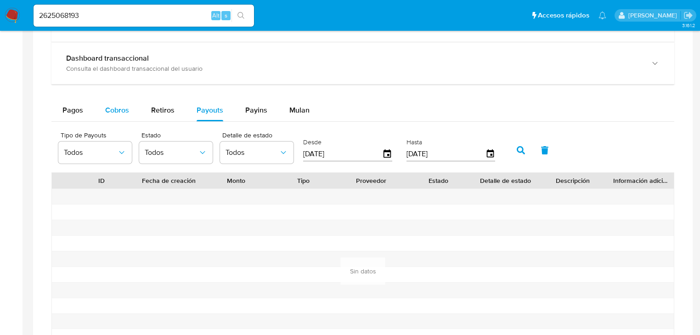
click at [117, 110] on span "Cobros" at bounding box center [117, 110] width 24 height 11
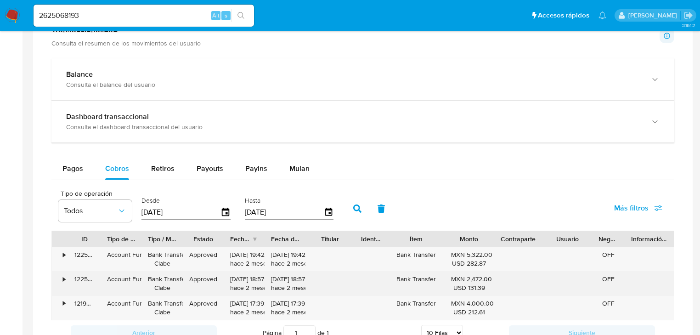
scroll to position [552, 0]
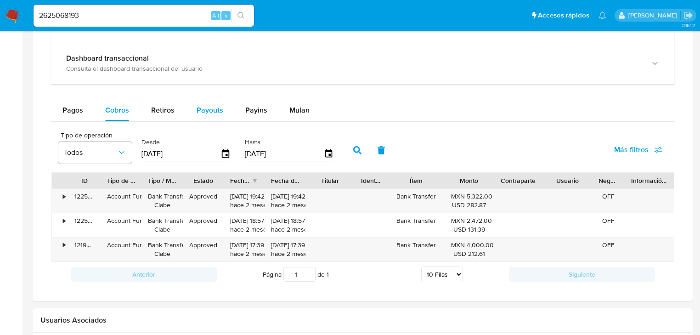
drag, startPoint x: 160, startPoint y: 106, endPoint x: 188, endPoint y: 103, distance: 27.3
click at [161, 106] on span "Retiros" at bounding box center [162, 110] width 23 height 11
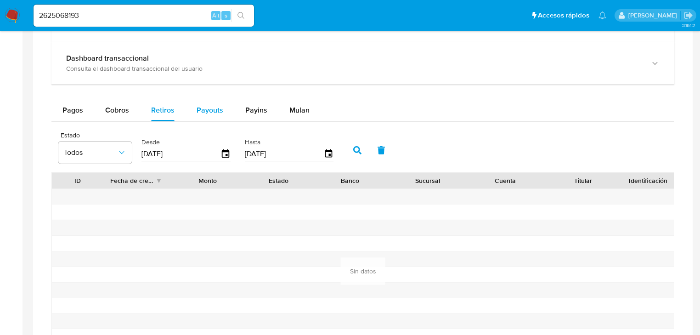
click at [208, 107] on span "Payouts" at bounding box center [210, 110] width 27 height 11
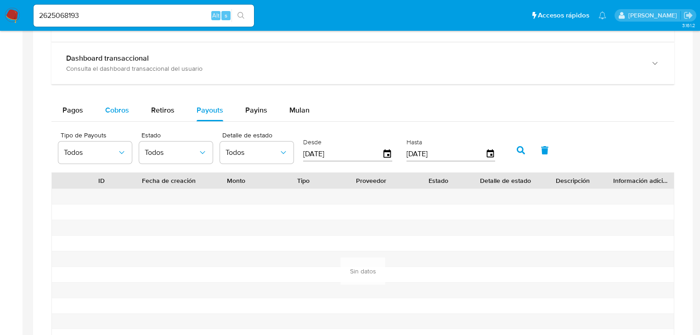
drag, startPoint x: 151, startPoint y: 107, endPoint x: 126, endPoint y: 106, distance: 24.8
click at [151, 107] on span "Retiros" at bounding box center [162, 110] width 23 height 11
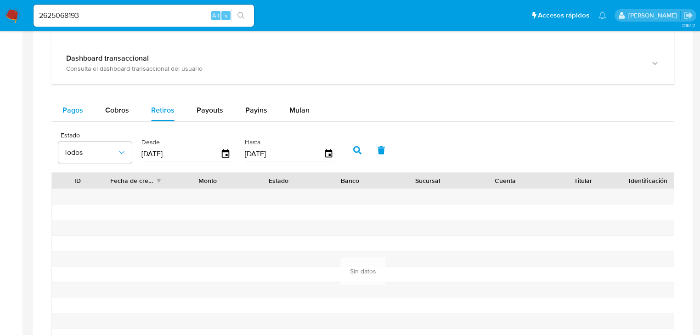
click at [75, 105] on span "Pagos" at bounding box center [73, 110] width 21 height 11
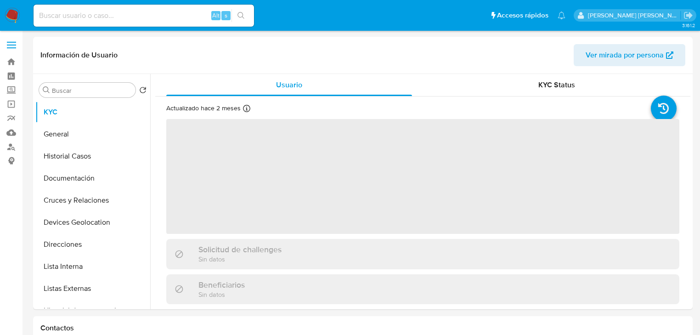
select select "10"
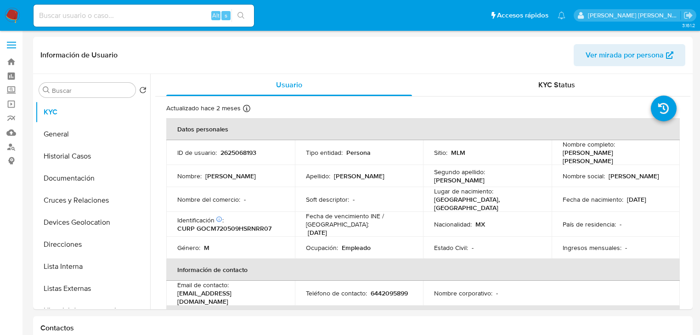
click at [97, 17] on input at bounding box center [144, 16] width 221 height 12
paste input "T68F0JqcrnDZiuassj0F81Ux"
type input "T68F0JqcrnDZiuassj0F81Ux"
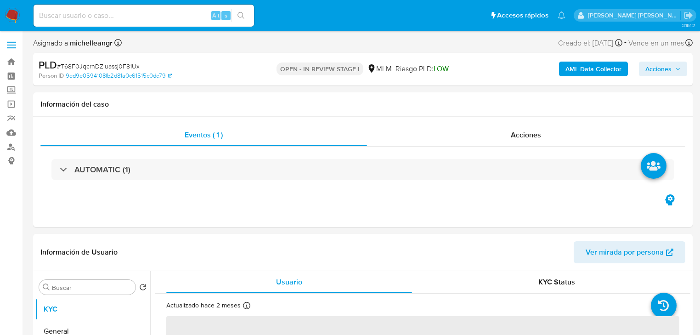
select select "10"
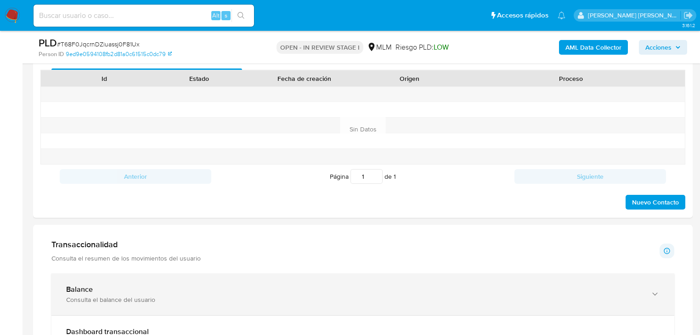
scroll to position [515, 0]
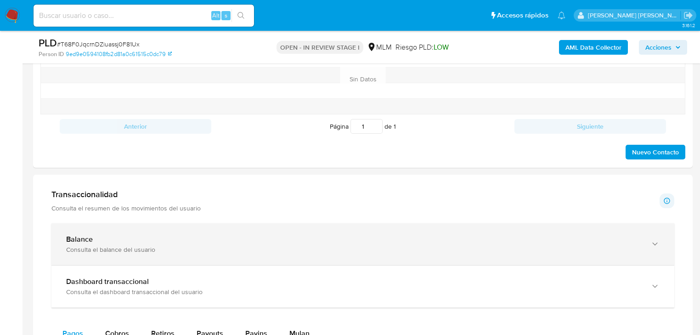
click at [151, 285] on div "Dashboard transaccional Consulta el dashboard transaccional del usuario" at bounding box center [353, 286] width 575 height 19
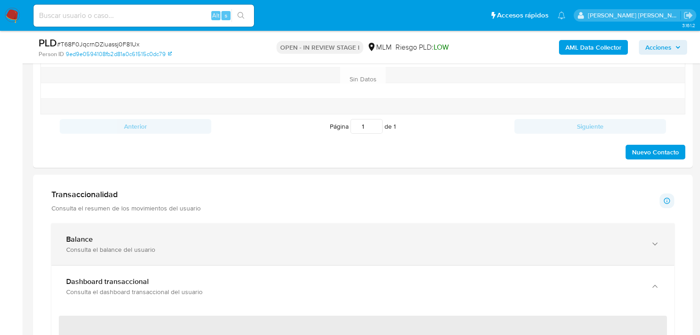
click at [237, 235] on div "Balance" at bounding box center [353, 239] width 575 height 9
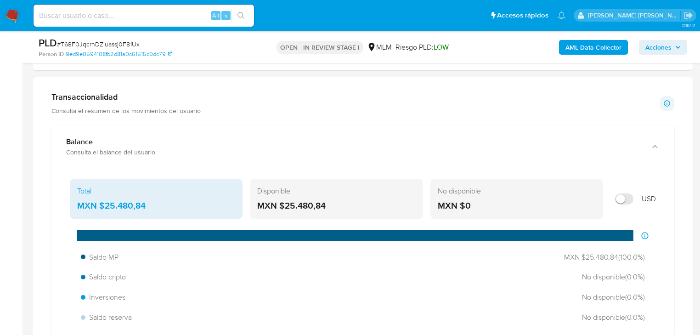
scroll to position [699, 0]
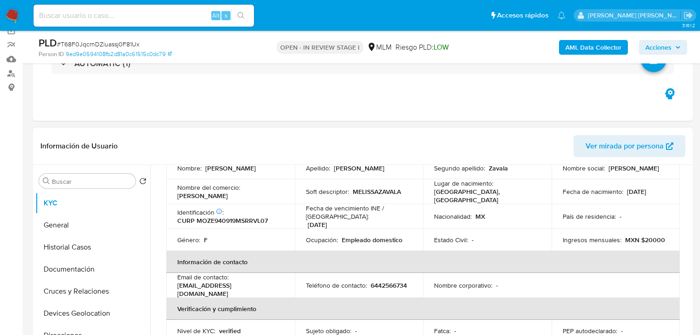
scroll to position [28, 0]
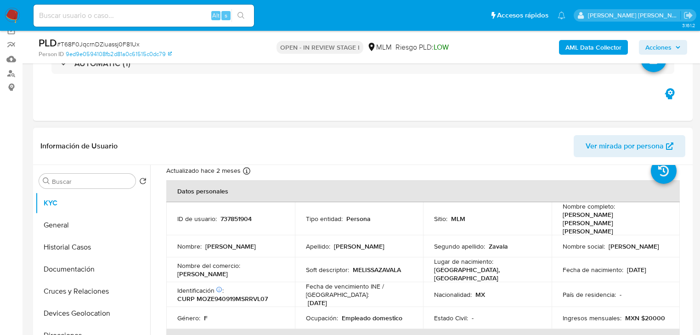
drag, startPoint x: 640, startPoint y: 245, endPoint x: 629, endPoint y: 246, distance: 11.1
click at [638, 245] on td "Nombre social : Elia Melissa" at bounding box center [616, 246] width 129 height 22
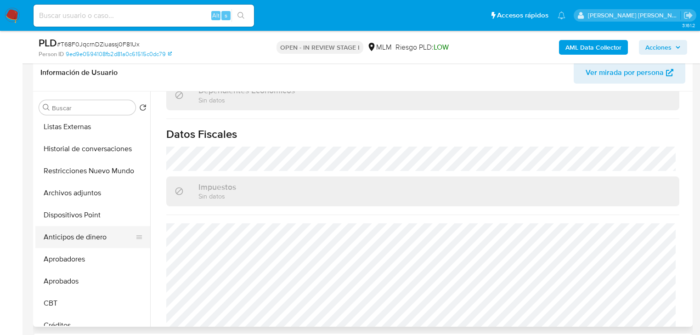
scroll to position [184, 0]
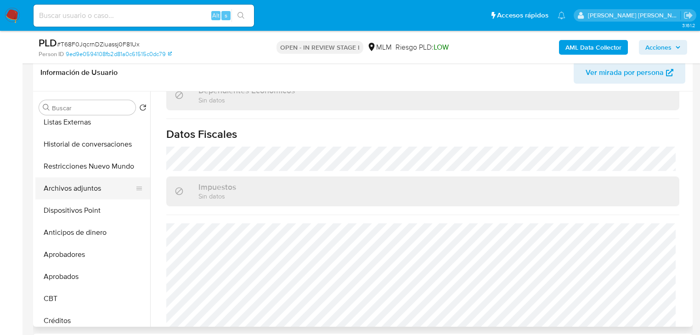
click at [90, 187] on button "Archivos adjuntos" at bounding box center [89, 188] width 108 height 22
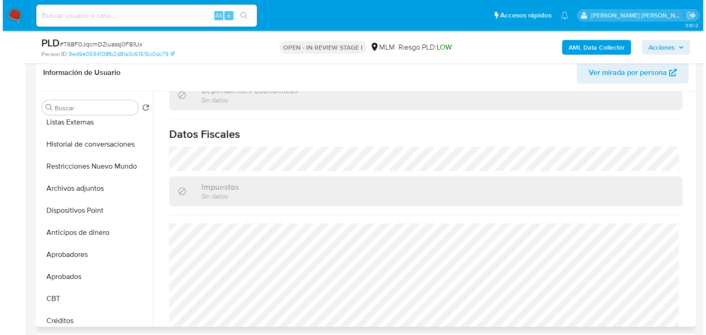
scroll to position [0, 0]
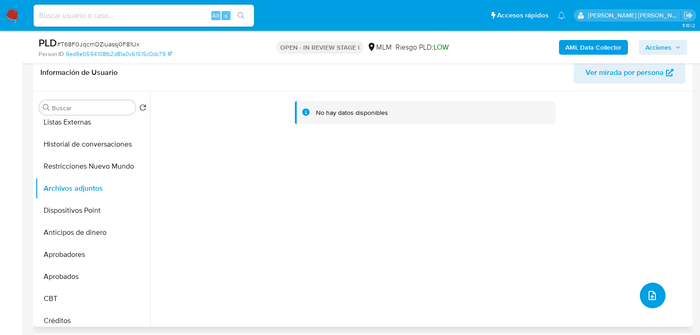
click at [650, 294] on icon "upload-file" at bounding box center [652, 295] width 11 height 11
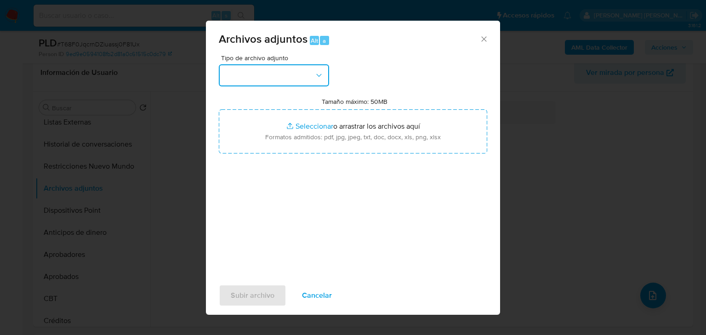
click at [268, 81] on button "button" at bounding box center [274, 75] width 110 height 22
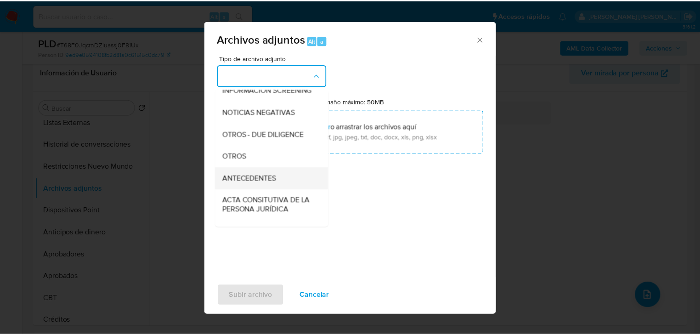
scroll to position [99, 0]
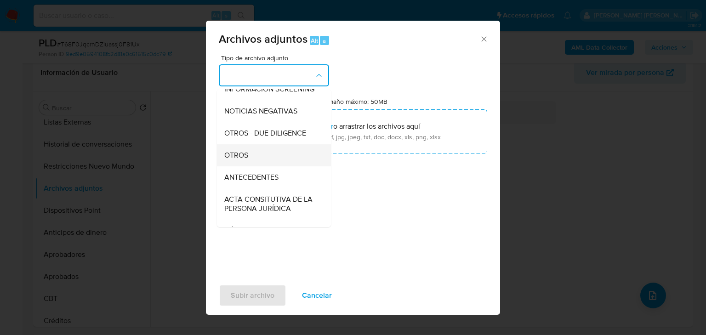
click at [248, 160] on span "OTROS" at bounding box center [236, 155] width 24 height 9
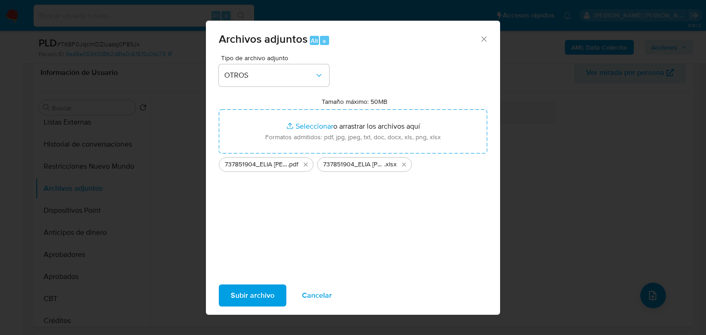
click at [260, 292] on span "Subir archivo" at bounding box center [253, 295] width 44 height 20
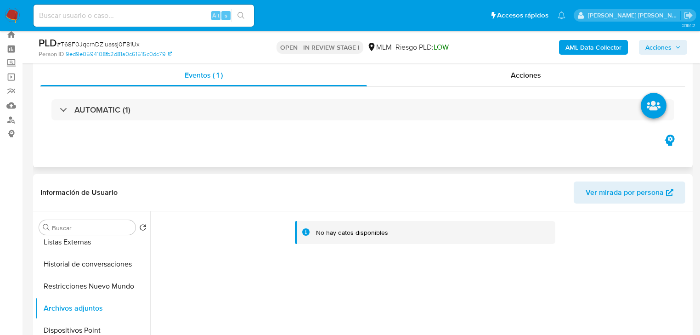
scroll to position [0, 0]
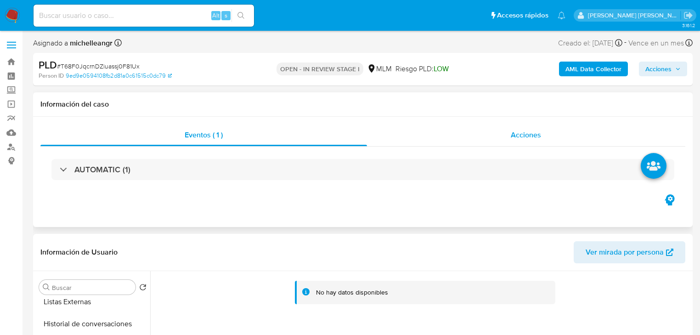
drag, startPoint x: 528, startPoint y: 138, endPoint x: 524, endPoint y: 140, distance: 5.0
click at [528, 138] on span "Acciones" at bounding box center [526, 135] width 30 height 11
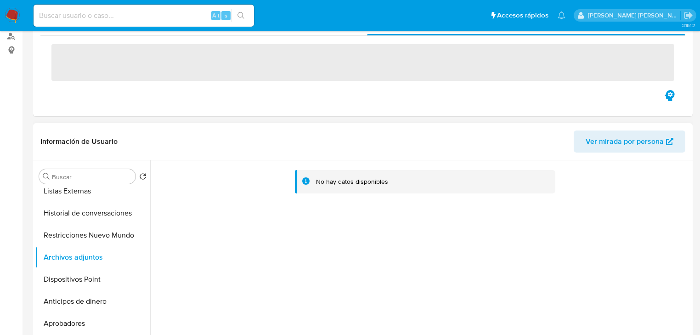
scroll to position [184, 0]
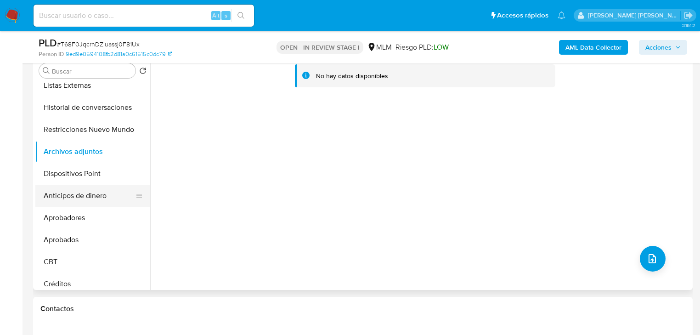
click at [103, 221] on button "Aprobadores" at bounding box center [92, 218] width 115 height 22
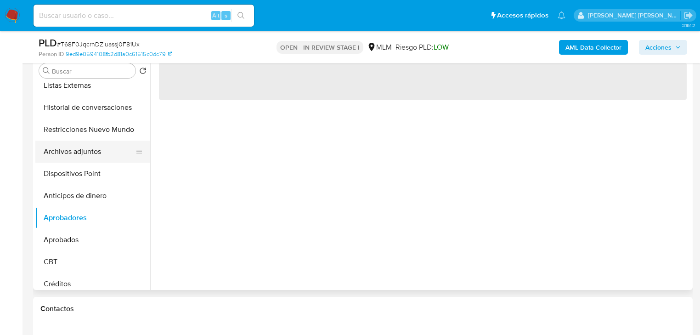
drag, startPoint x: 103, startPoint y: 176, endPoint x: 97, endPoint y: 151, distance: 25.9
click at [103, 174] on button "Dispositivos Point" at bounding box center [92, 174] width 115 height 22
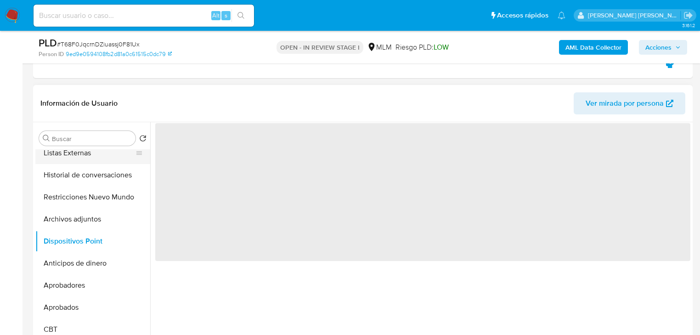
click at [97, 149] on button "Listas Externas" at bounding box center [89, 153] width 108 height 22
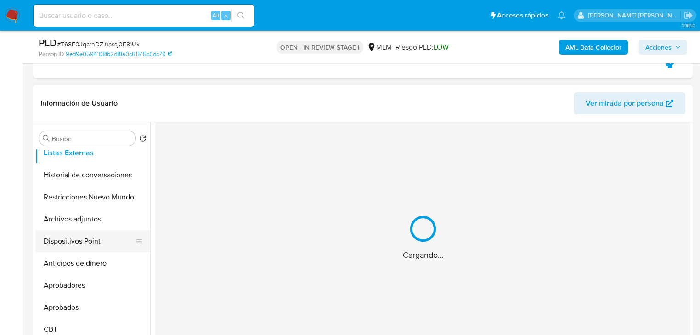
click at [98, 245] on button "Dispositivos Point" at bounding box center [89, 241] width 108 height 22
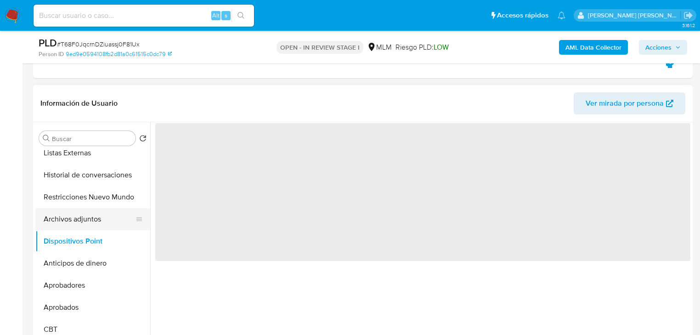
click at [123, 210] on button "Archivos adjuntos" at bounding box center [89, 219] width 108 height 22
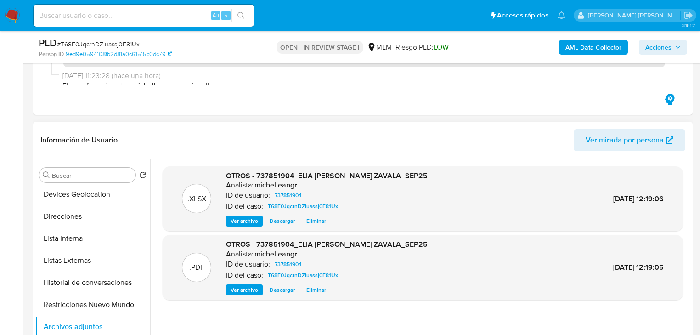
scroll to position [0, 0]
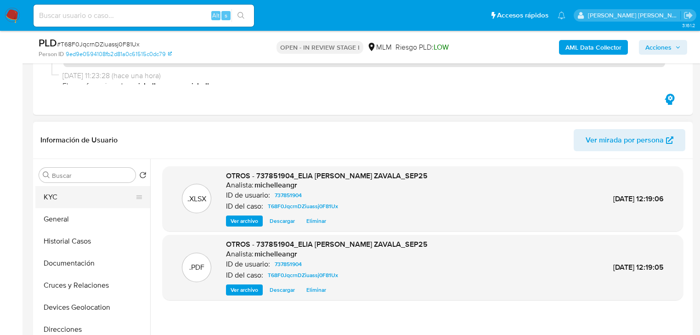
click at [62, 198] on button "KYC" at bounding box center [89, 197] width 108 height 22
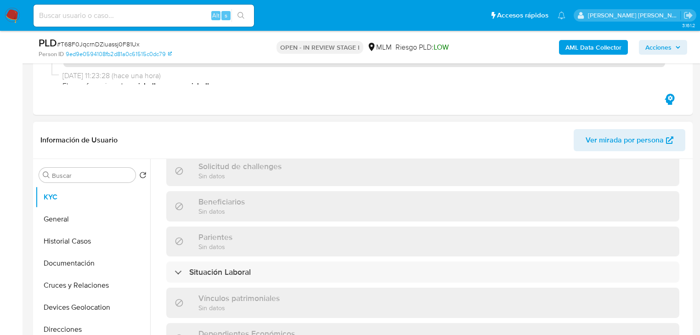
scroll to position [580, 0]
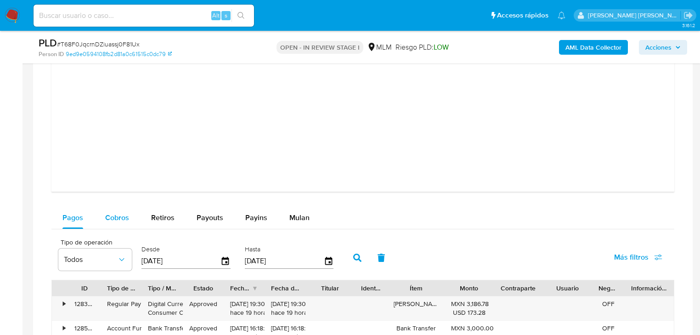
drag, startPoint x: 129, startPoint y: 212, endPoint x: 228, endPoint y: 199, distance: 99.8
click at [128, 212] on button "Cobros" at bounding box center [117, 218] width 46 height 22
select select "10"
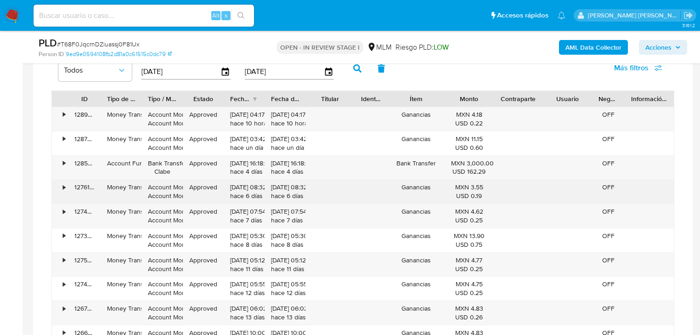
scroll to position [1728, 0]
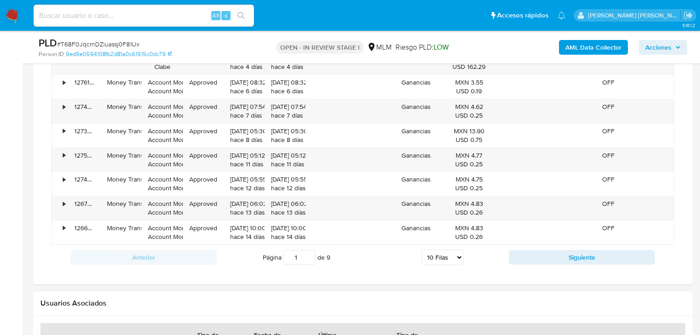
click at [574, 251] on button "Siguiente" at bounding box center [582, 257] width 146 height 15
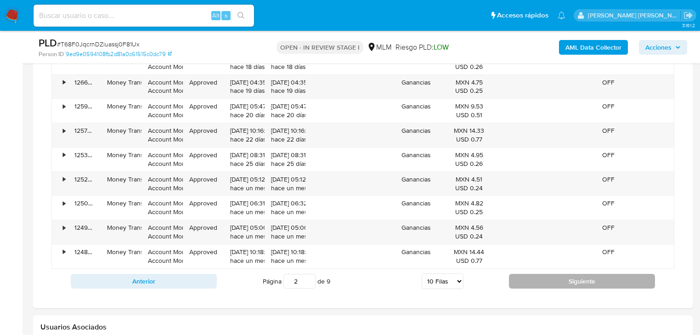
scroll to position [1691, 0]
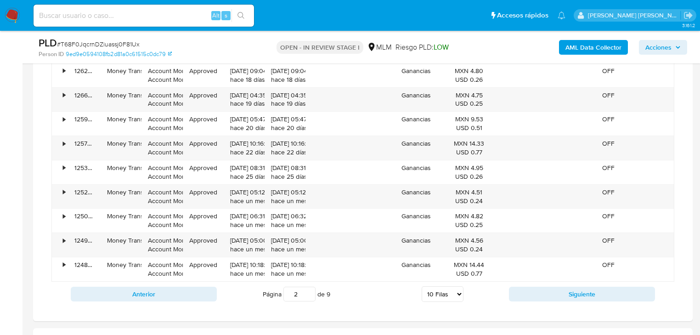
click at [578, 285] on div "Anterior Página 2 de 9 5 Filas 10 Filas 20 Filas 25 Filas 50 Filas 100 Filas Si…" at bounding box center [362, 294] width 623 height 25
click at [577, 288] on button "Siguiente" at bounding box center [582, 294] width 146 height 15
type input "3"
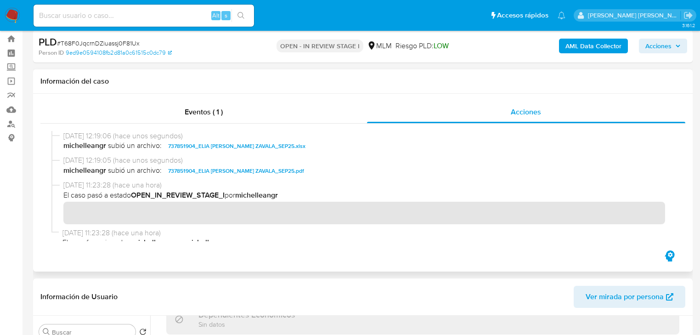
scroll to position [0, 0]
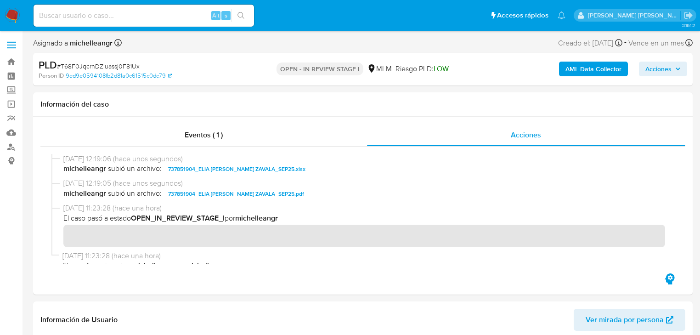
drag, startPoint x: 666, startPoint y: 67, endPoint x: 648, endPoint y: 75, distance: 19.5
click at [664, 66] on span "Acciones" at bounding box center [659, 69] width 26 height 15
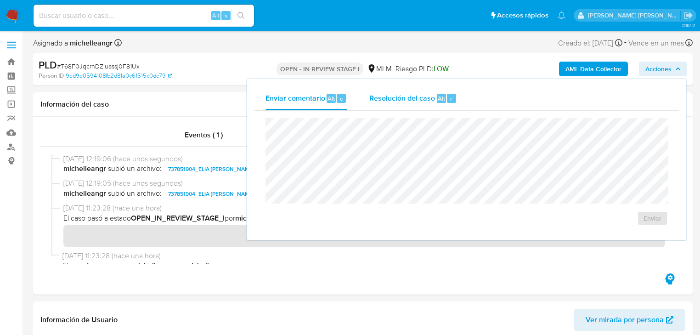
click at [406, 100] on span "Resolución del caso" at bounding box center [403, 98] width 66 height 11
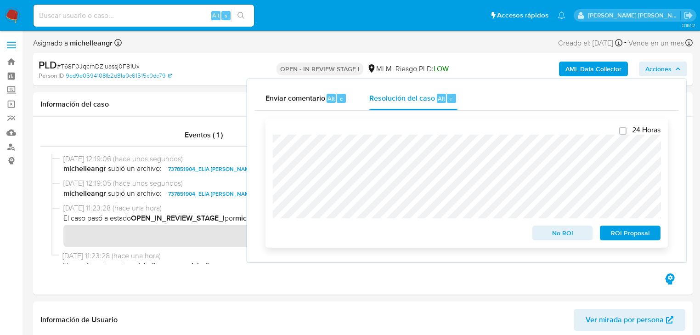
click at [620, 233] on span "ROI Proposal" at bounding box center [631, 233] width 48 height 13
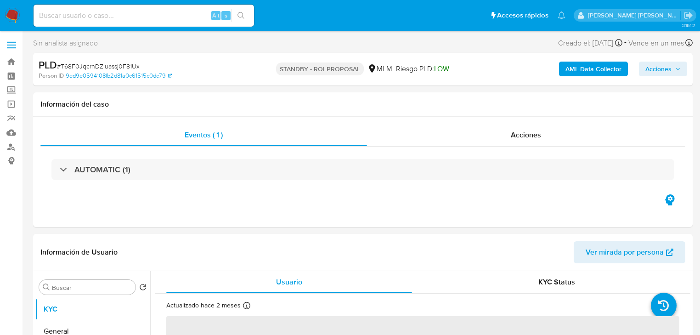
select select "10"
click at [151, 14] on input at bounding box center [144, 16] width 221 height 12
paste input "DXYBRMZW851t6fw2sWHbVhU6"
type input "DXYBRMZW851t6fw2sWHbVhU6"
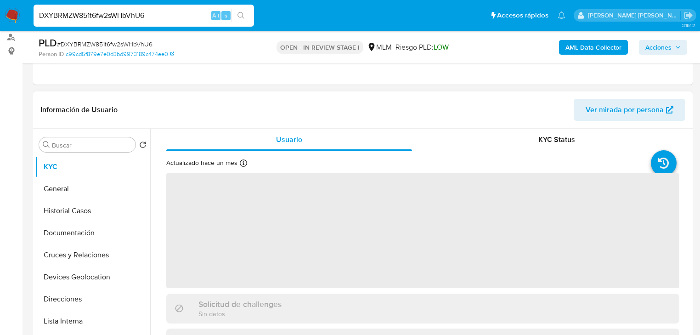
scroll to position [110, 0]
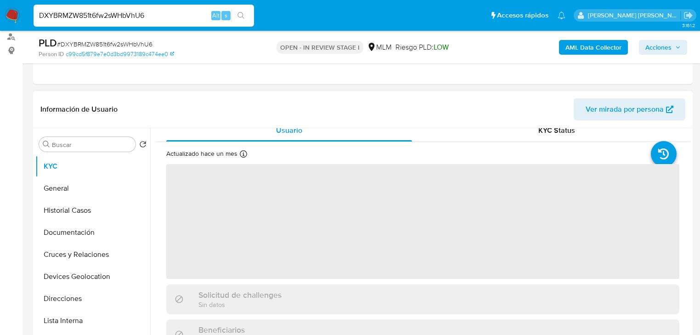
select select "10"
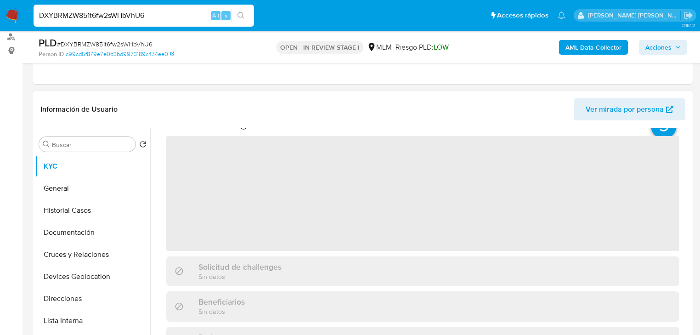
click at [222, 180] on span "‌" at bounding box center [422, 193] width 513 height 115
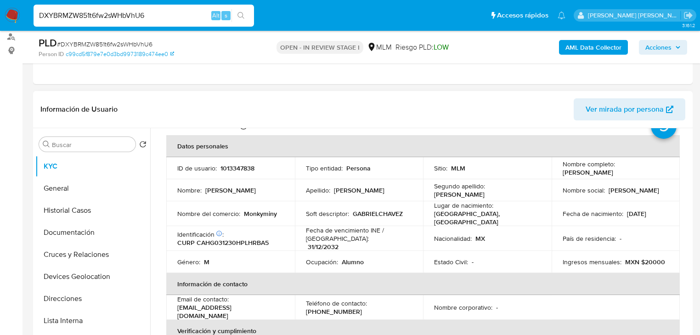
click at [222, 177] on td "ID de usuario : 1013347838" at bounding box center [230, 168] width 129 height 22
click at [230, 171] on p "1013347838" at bounding box center [238, 168] width 34 height 8
click at [230, 169] on p "1013347838" at bounding box center [238, 168] width 34 height 8
click at [234, 173] on td "ID de usuario : 1013347838" at bounding box center [230, 168] width 129 height 22
click at [237, 169] on p "1013347838" at bounding box center [238, 168] width 34 height 8
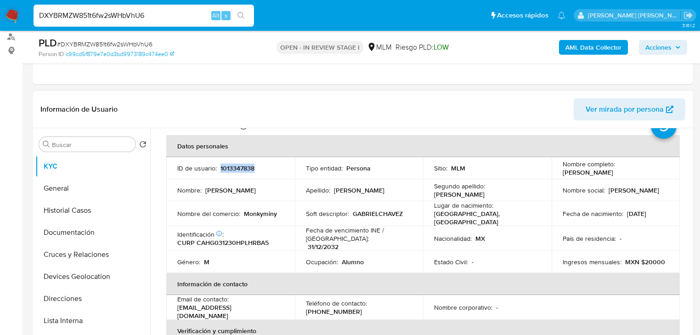
click at [237, 169] on p "1013347838" at bounding box center [238, 168] width 34 height 8
copy p "1013347838"
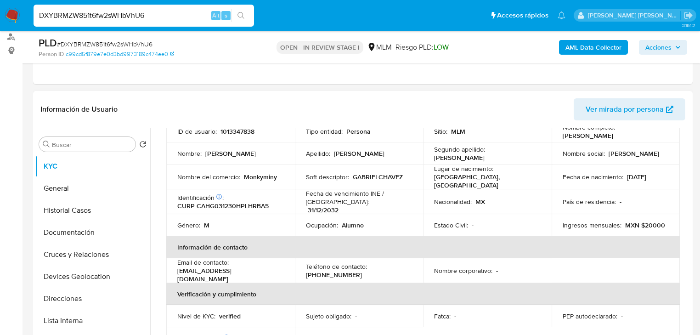
click at [385, 243] on th "Información de contacto" at bounding box center [423, 247] width 514 height 22
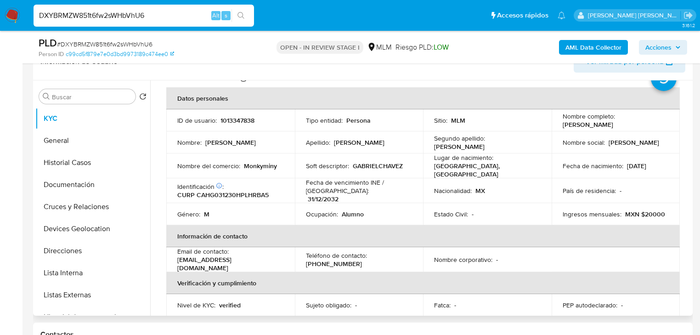
click at [169, 197] on td "Identificación CIC: 227701287 : CURP CAHG031230HPLHRBA5" at bounding box center [230, 190] width 129 height 25
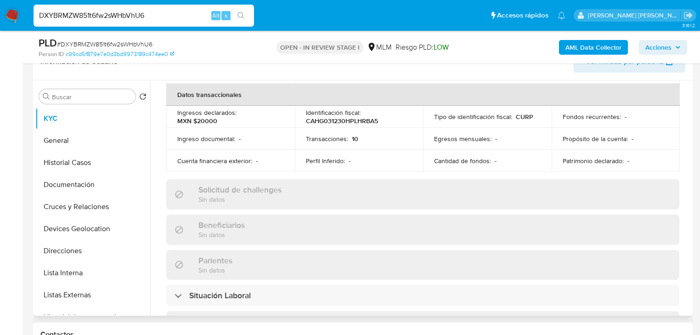
scroll to position [294, 0]
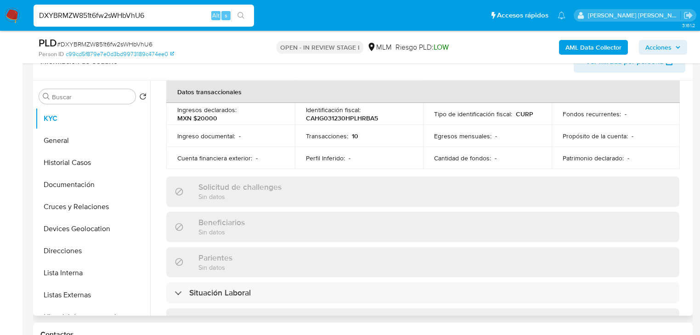
click at [200, 228] on p "Sin datos" at bounding box center [222, 232] width 46 height 9
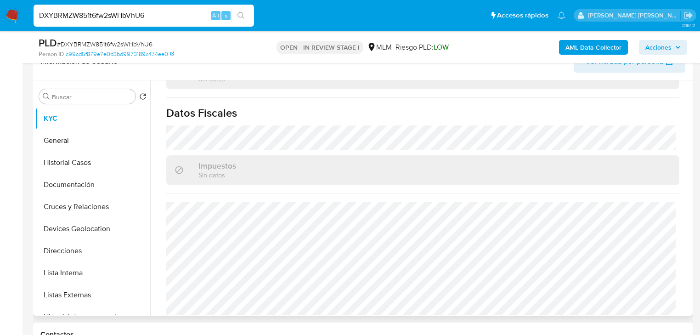
scroll to position [580, 0]
drag, startPoint x: 79, startPoint y: 142, endPoint x: 101, endPoint y: 142, distance: 22.1
click at [79, 142] on button "General" at bounding box center [89, 141] width 108 height 22
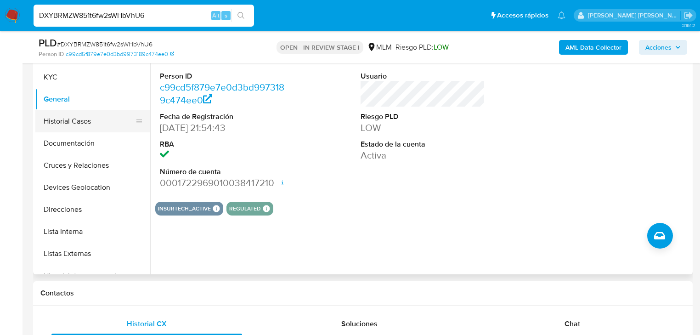
scroll to position [158, 0]
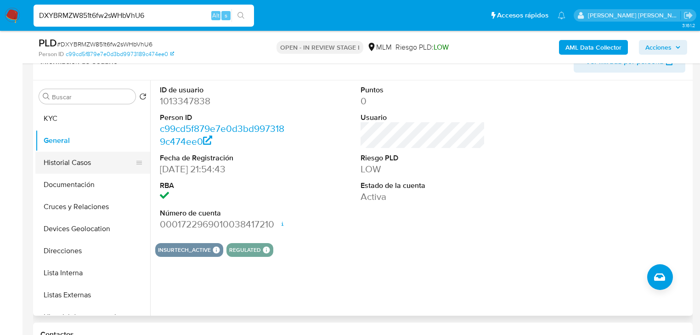
drag, startPoint x: 73, startPoint y: 165, endPoint x: 88, endPoint y: 165, distance: 14.7
click at [73, 164] on button "Historial Casos" at bounding box center [89, 163] width 108 height 22
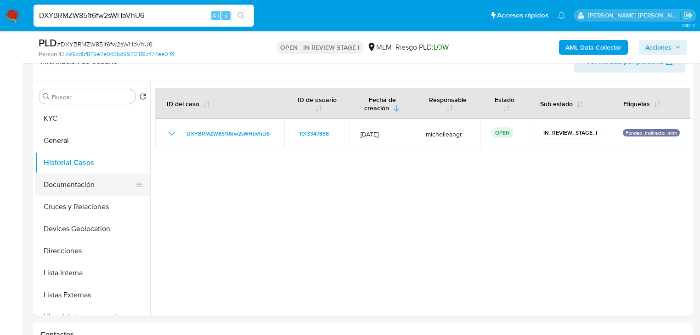
drag, startPoint x: 80, startPoint y: 187, endPoint x: 301, endPoint y: 180, distance: 220.3
click at [80, 187] on button "Documentación" at bounding box center [92, 185] width 115 height 22
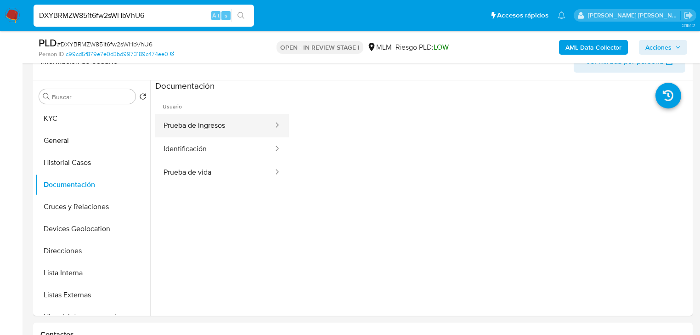
click at [238, 125] on button "Prueba de ingresos" at bounding box center [214, 125] width 119 height 23
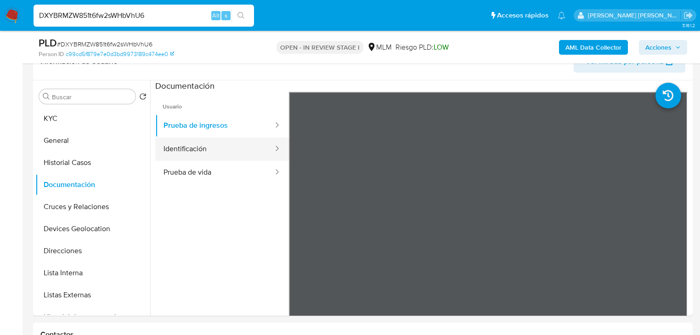
click at [228, 145] on button "Identificación" at bounding box center [214, 148] width 119 height 23
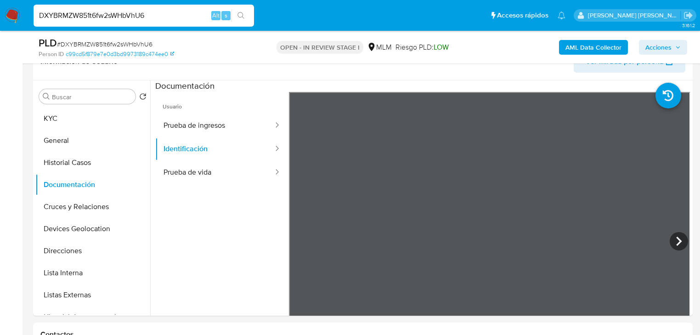
drag, startPoint x: 206, startPoint y: 156, endPoint x: 209, endPoint y: 184, distance: 28.2
click at [207, 156] on button "Identificación" at bounding box center [214, 148] width 119 height 23
drag, startPoint x: 208, startPoint y: 184, endPoint x: 278, endPoint y: 179, distance: 69.6
click at [210, 179] on ul "Usuario Prueba de ingresos Identificación Prueba de vida" at bounding box center [222, 224] width 134 height 265
drag, startPoint x: 167, startPoint y: 183, endPoint x: 194, endPoint y: 169, distance: 31.3
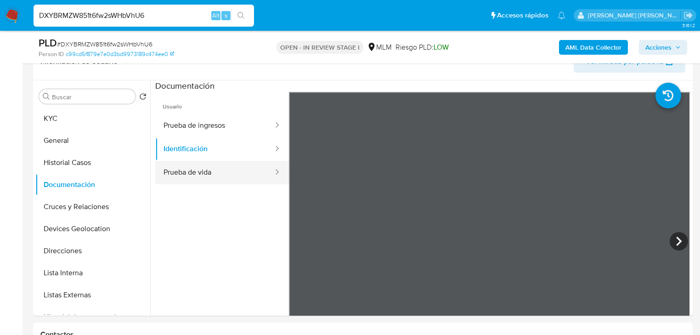
click at [171, 173] on button "Prueba de vida" at bounding box center [214, 172] width 119 height 23
click at [197, 169] on button "Prueba de vida" at bounding box center [214, 172] width 119 height 23
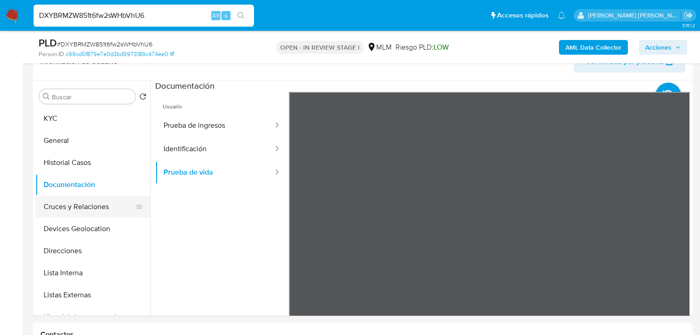
drag, startPoint x: 84, startPoint y: 204, endPoint x: 92, endPoint y: 209, distance: 10.1
click at [83, 203] on button "Cruces y Relaciones" at bounding box center [89, 207] width 108 height 22
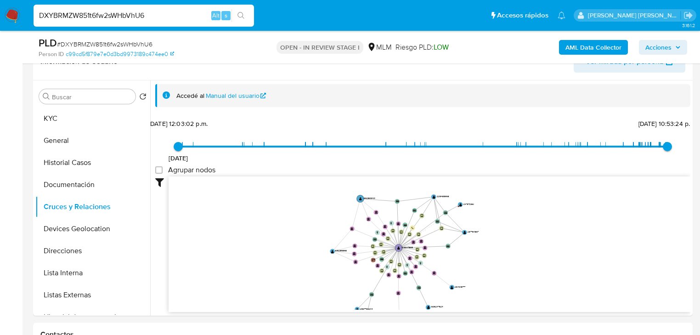
drag, startPoint x: 418, startPoint y: 240, endPoint x: 405, endPoint y: 257, distance: 21.4
click at [405, 257] on icon "device-64d0ecfa5479dd259cd5056a  device-635f2a2d08813b00193492a8  device-6686…" at bounding box center [430, 243] width 522 height 133
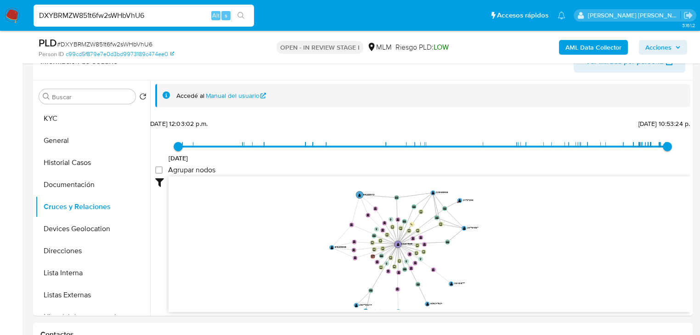
click at [407, 247] on icon "device-64d0ecfa5479dd259cd5056a  device-635f2a2d08813b00193492a8  device-6686…" at bounding box center [430, 243] width 522 height 133
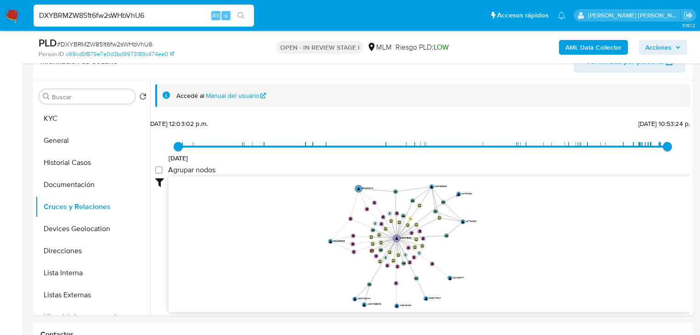
drag, startPoint x: 407, startPoint y: 247, endPoint x: 404, endPoint y: 240, distance: 7.3
click at [406, 239] on icon "device-64d0ecfa5479dd259cd5056a  device-635f2a2d08813b00193492a8  device-6686…" at bounding box center [430, 243] width 522 height 133
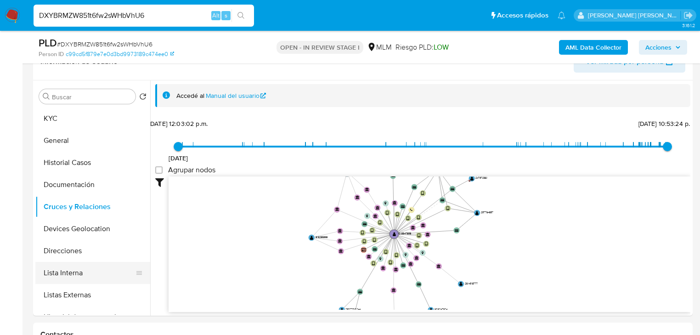
click at [105, 272] on button "Lista Interna" at bounding box center [89, 273] width 108 height 22
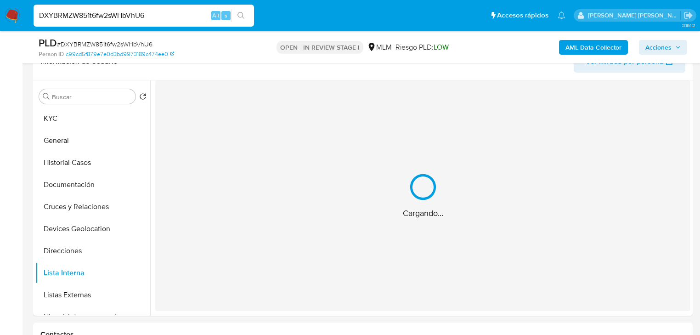
drag, startPoint x: 99, startPoint y: 294, endPoint x: 154, endPoint y: 283, distance: 55.3
click at [99, 290] on button "Listas Externas" at bounding box center [92, 295] width 115 height 22
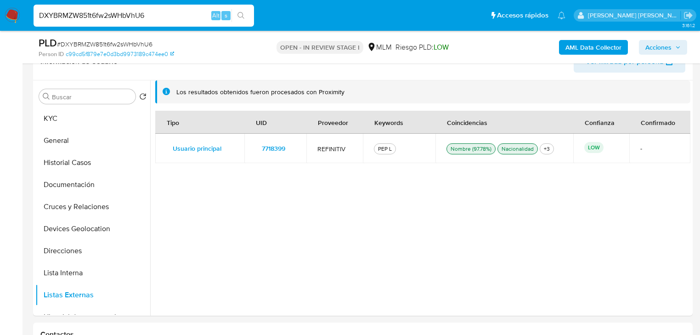
click at [265, 146] on span "7718399" at bounding box center [273, 148] width 23 height 13
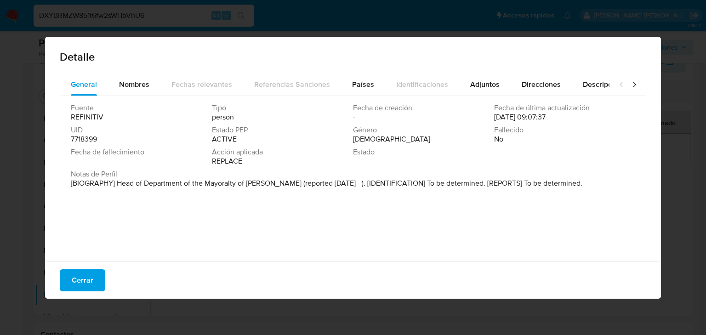
drag, startPoint x: 270, startPoint y: 182, endPoint x: 505, endPoint y: 178, distance: 234.9
click at [505, 179] on p "[BIOGRAPHY] Head of Department of the Mayoralty of Zapopan (reported Nov 2023 -…" at bounding box center [327, 183] width 512 height 9
click at [118, 90] on button "Nombres" at bounding box center [134, 85] width 52 height 22
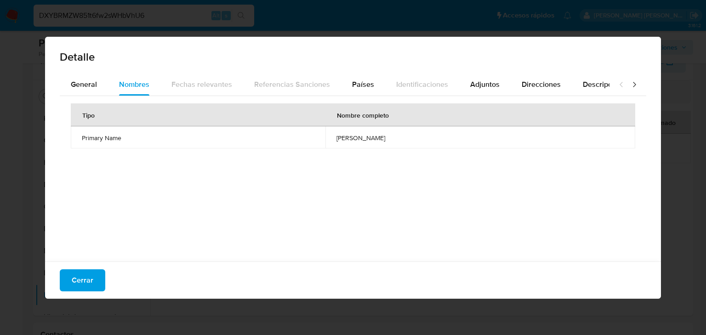
click at [115, 261] on div "Detalle General Nombres Fechas relevantes Referencias Sanciones Países Identifi…" at bounding box center [353, 168] width 616 height 262
click at [61, 280] on button "Cerrar" at bounding box center [83, 280] width 46 height 22
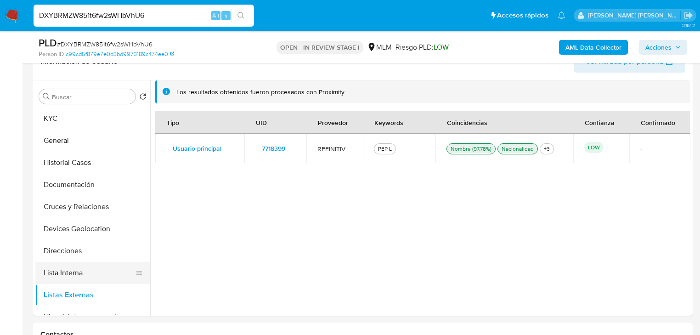
click at [74, 280] on button "Lista Interna" at bounding box center [89, 273] width 108 height 22
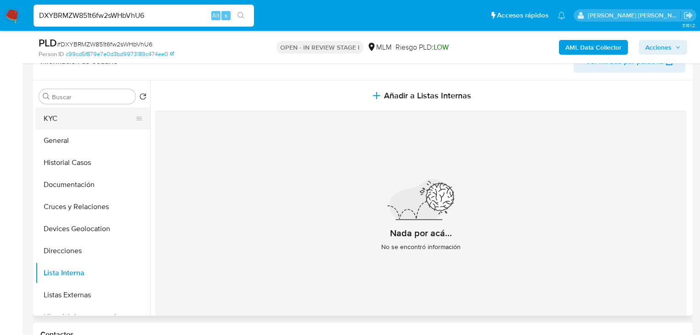
click at [48, 122] on button "KYC" at bounding box center [89, 119] width 108 height 22
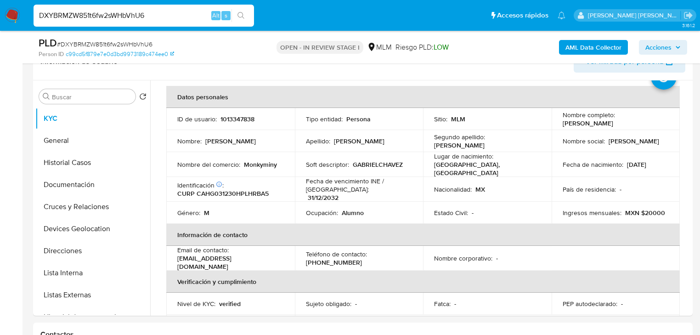
scroll to position [74, 0]
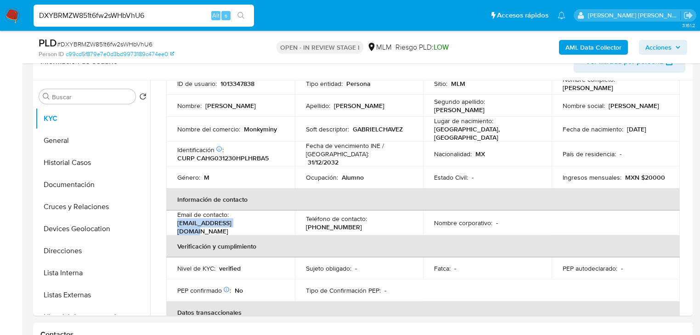
drag, startPoint x: 256, startPoint y: 222, endPoint x: 174, endPoint y: 226, distance: 82.4
click at [174, 226] on td "Email de contacto : gabo30.hdez@gmail.com" at bounding box center [230, 223] width 129 height 25
copy p "gabo30.hdez@gmail.com"
click at [327, 223] on p "(222) 6756708" at bounding box center [334, 227] width 56 height 8
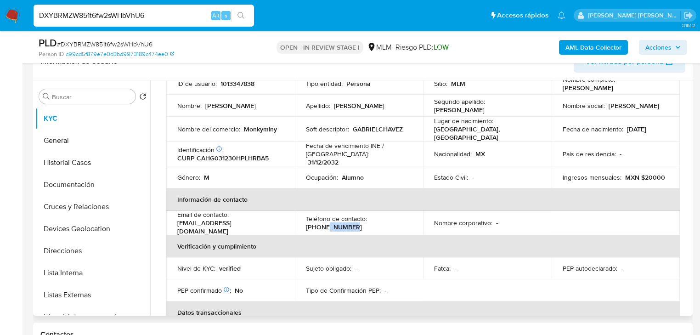
copy p "6756708"
drag, startPoint x: 279, startPoint y: 129, endPoint x: 243, endPoint y: 130, distance: 35.9
click at [243, 130] on div "Nombre del comercio : Monkyminy" at bounding box center [230, 129] width 107 height 8
copy p "Monkyminy"
click at [88, 249] on button "Direcciones" at bounding box center [89, 251] width 108 height 22
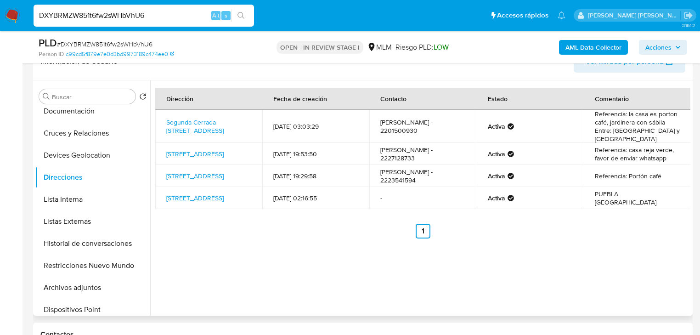
click at [165, 267] on div "Dirección Fecha de creación Contacto Estado Comentario Segunda Cerrada De La 16…" at bounding box center [420, 197] width 541 height 235
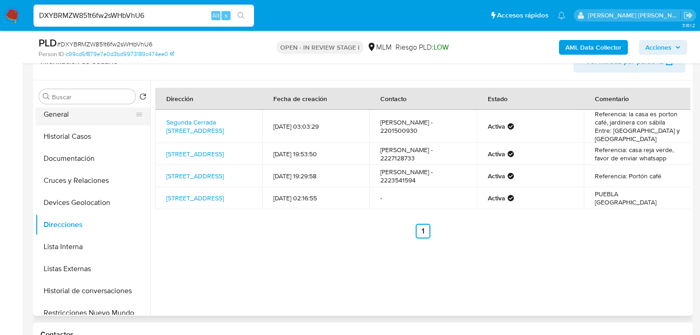
scroll to position [0, 0]
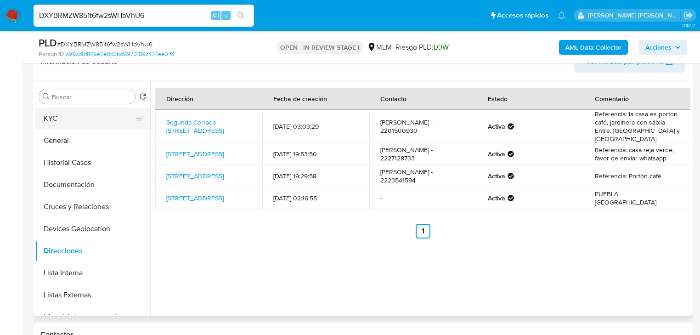
click at [83, 118] on button "KYC" at bounding box center [89, 119] width 108 height 22
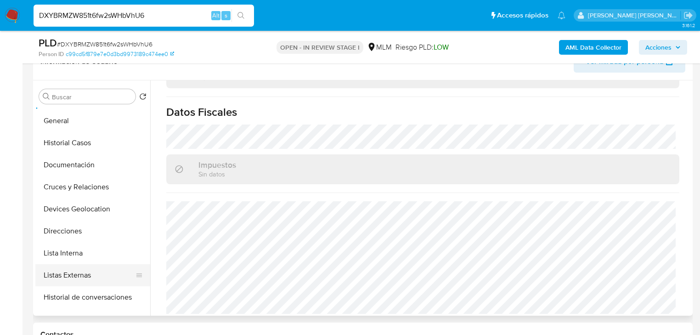
scroll to position [74, 0]
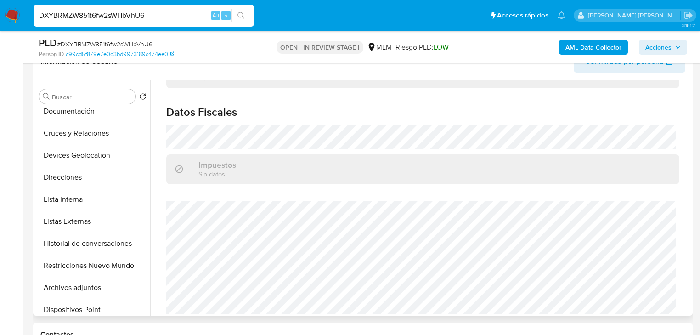
drag, startPoint x: 66, startPoint y: 170, endPoint x: 151, endPoint y: 184, distance: 86.2
click at [67, 170] on button "Direcciones" at bounding box center [92, 177] width 115 height 22
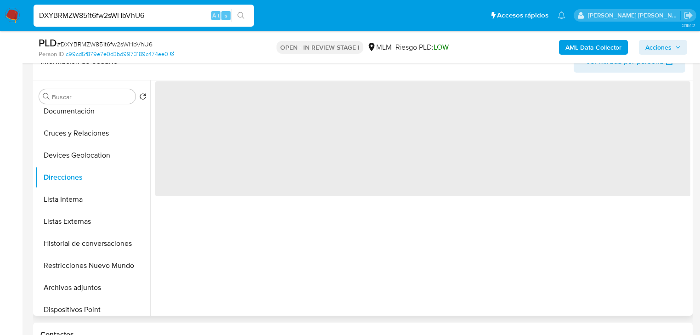
scroll to position [0, 0]
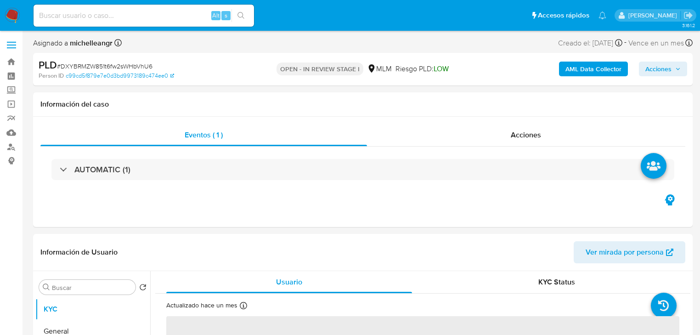
select select "10"
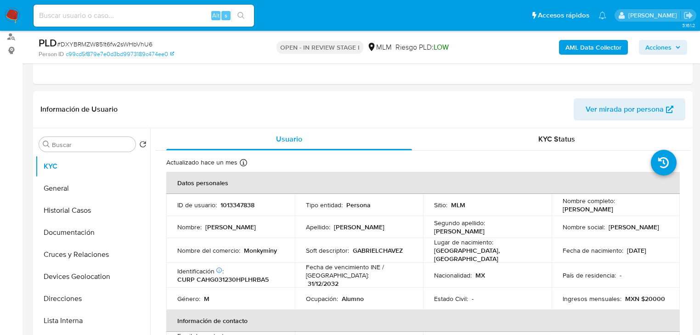
click at [129, 17] on input at bounding box center [144, 16] width 221 height 12
paste input "2614318777"
type input "2614318777"
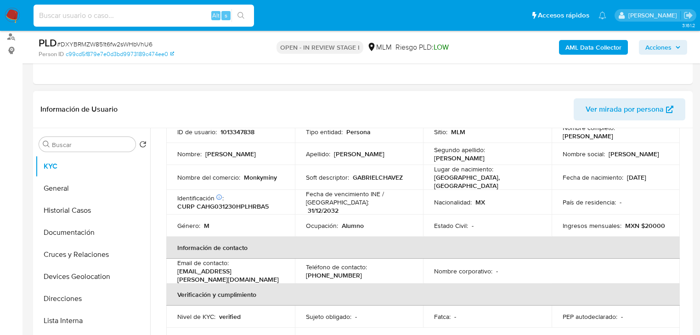
scroll to position [74, 0]
click at [296, 251] on th "Información de contacto" at bounding box center [423, 247] width 514 height 22
drag, startPoint x: 226, startPoint y: 272, endPoint x: 177, endPoint y: 271, distance: 49.6
click at [177, 271] on td "Email de contacto : gabo30.hdez@gmail.com" at bounding box center [230, 270] width 129 height 25
copy p "gabo30.hdez@gmail.com"
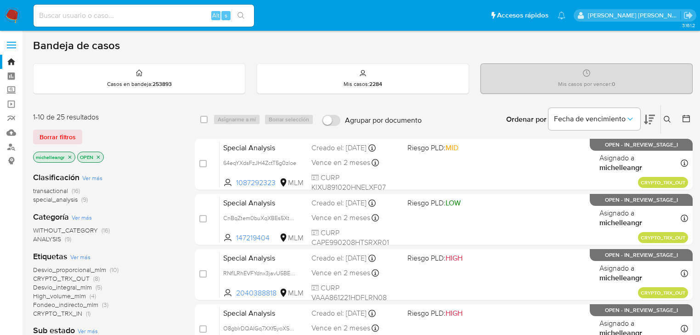
click at [70, 154] on icon "close-filter" at bounding box center [70, 157] width 6 height 6
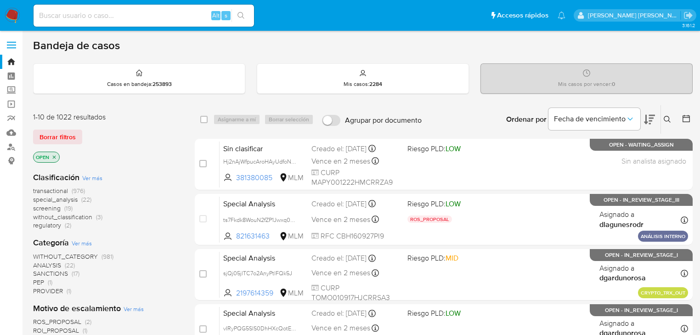
click at [56, 155] on icon "close-filter" at bounding box center [54, 157] width 6 height 6
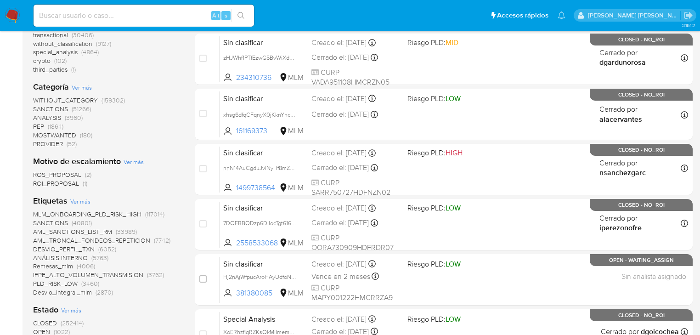
scroll to position [184, 0]
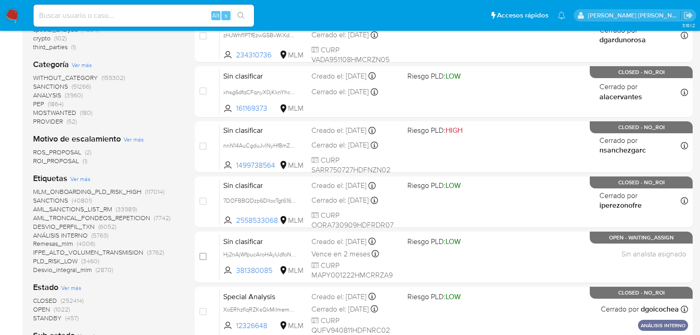
click at [50, 309] on span "OPEN (1022)" at bounding box center [51, 309] width 37 height 9
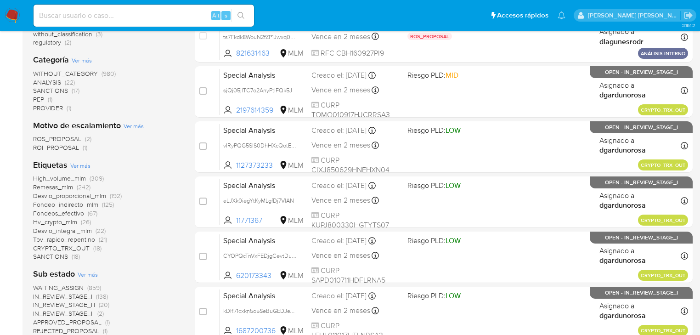
click at [74, 249] on span "CRYPTO_TRX_OUT" at bounding box center [61, 248] width 57 height 9
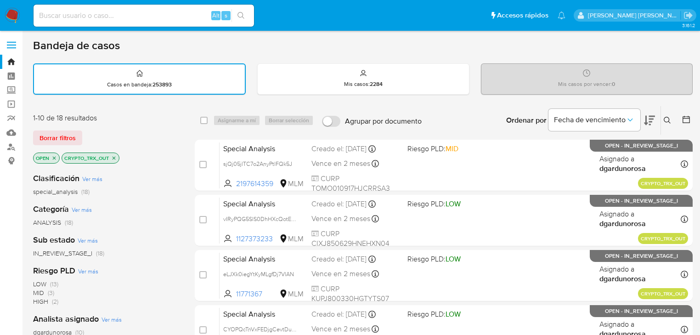
click at [53, 158] on icon "close-filter" at bounding box center [54, 157] width 3 height 3
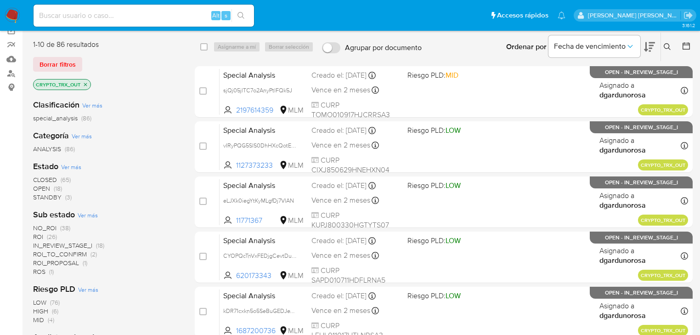
scroll to position [110, 0]
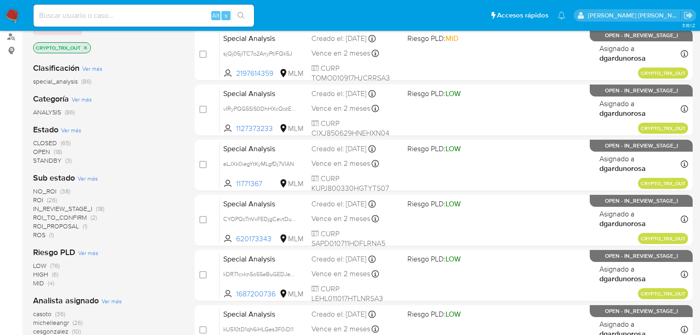
click at [62, 219] on span "ROI_TO_CONFIRM" at bounding box center [60, 217] width 54 height 9
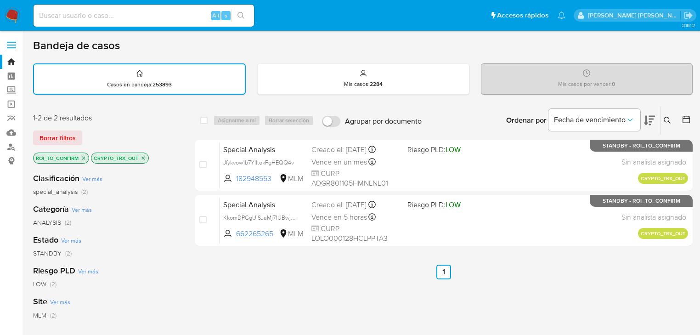
click at [124, 22] on div "Alt s" at bounding box center [144, 16] width 221 height 22
click at [131, 15] on input at bounding box center [144, 16] width 221 height 12
paste input "237764837"
type input "237764837"
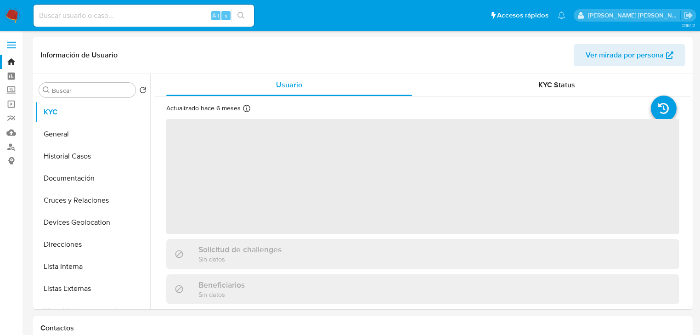
select select "10"
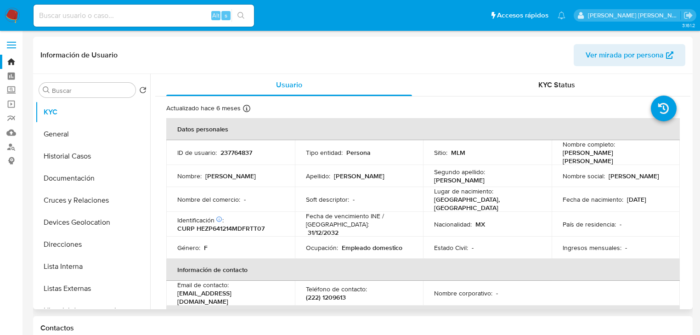
click at [73, 291] on button "Listas Externas" at bounding box center [92, 289] width 115 height 22
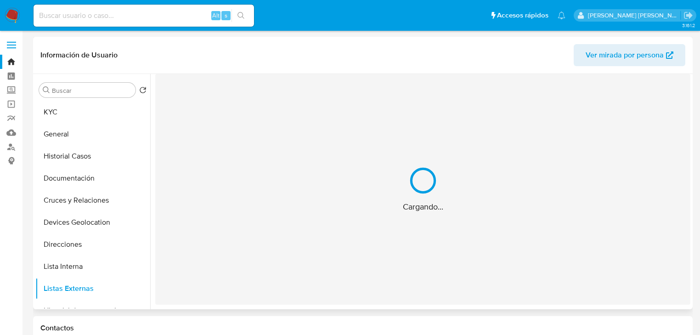
click at [325, 208] on div "Cargando..." at bounding box center [422, 189] width 535 height 231
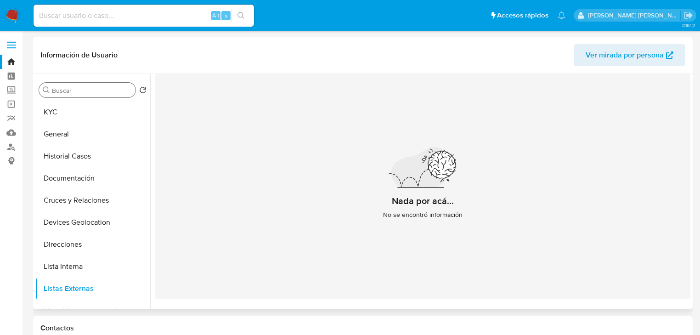
click at [75, 93] on input "Buscar" at bounding box center [92, 90] width 80 height 8
click at [66, 104] on button "KYC" at bounding box center [89, 112] width 108 height 22
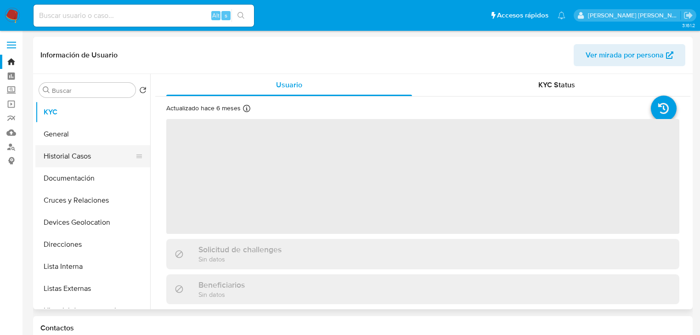
drag, startPoint x: 107, startPoint y: 158, endPoint x: 88, endPoint y: 150, distance: 20.0
click at [107, 156] on button "Historial Casos" at bounding box center [89, 156] width 108 height 22
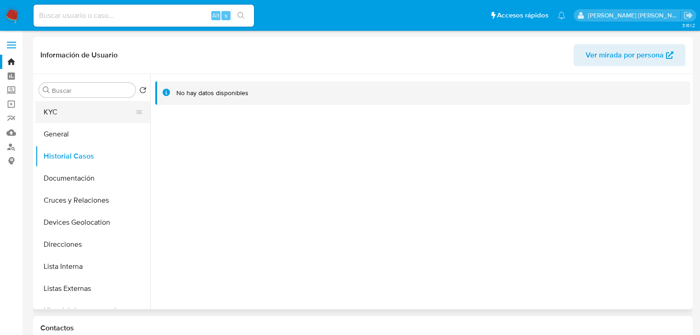
click at [73, 114] on button "KYC" at bounding box center [89, 112] width 108 height 22
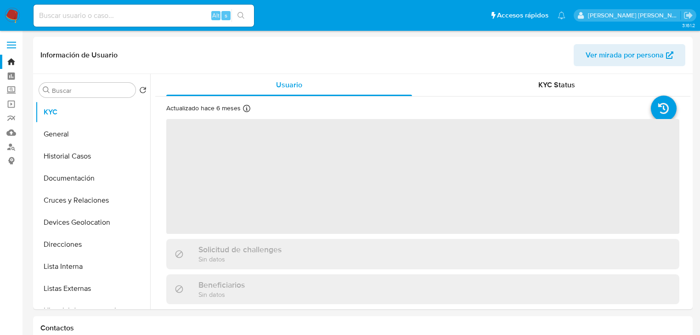
click at [264, 188] on span "‌" at bounding box center [422, 176] width 513 height 115
drag, startPoint x: 279, startPoint y: 189, endPoint x: 267, endPoint y: 177, distance: 17.6
click at [279, 189] on span "‌" at bounding box center [422, 176] width 513 height 115
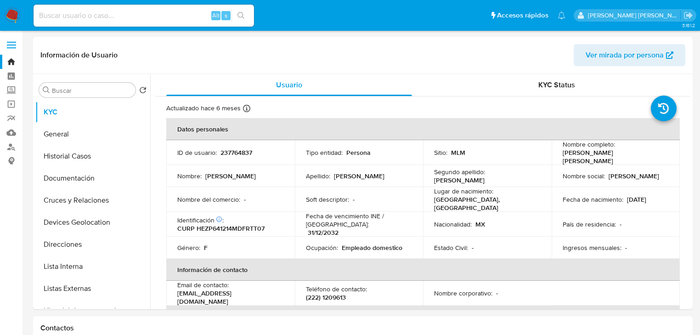
click at [235, 149] on p "237764837" at bounding box center [237, 152] width 32 height 8
click at [235, 148] on p "237764837" at bounding box center [237, 152] width 32 height 8
copy p "237764837"
click at [228, 224] on p "CURP HEZP641214MDFRTT07" at bounding box center [220, 228] width 87 height 8
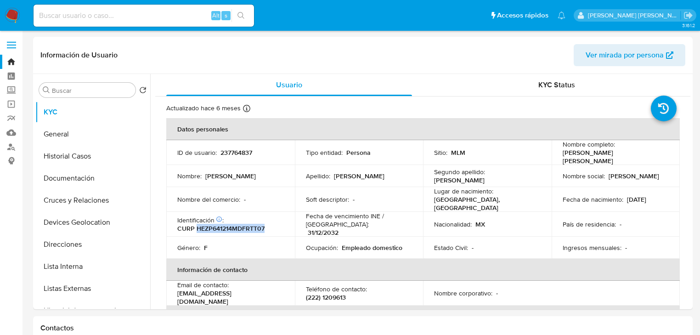
copy p "HEZP641214MDFRTT07"
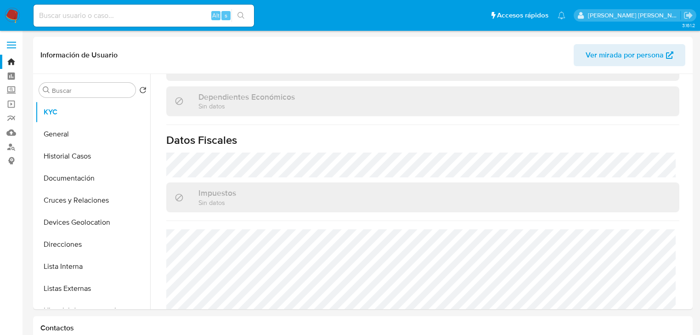
scroll to position [552, 0]
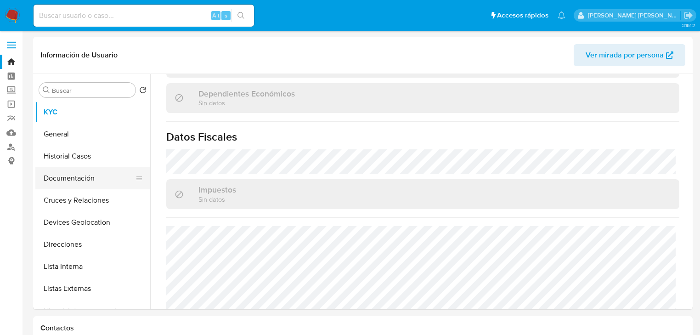
click at [96, 178] on button "Documentación" at bounding box center [89, 178] width 108 height 22
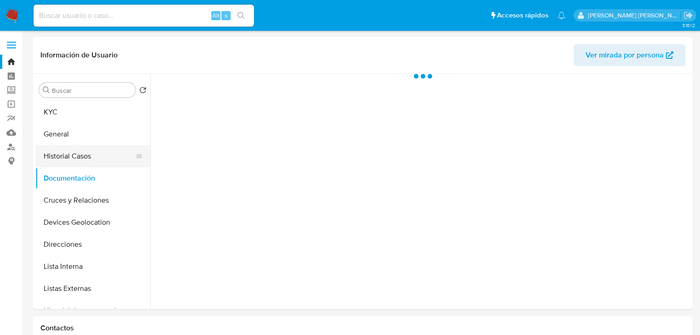
scroll to position [0, 0]
click at [89, 160] on button "Historial Casos" at bounding box center [89, 156] width 108 height 22
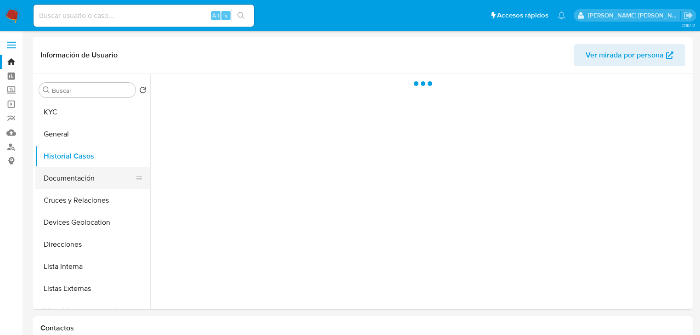
click at [86, 180] on button "Documentación" at bounding box center [89, 178] width 108 height 22
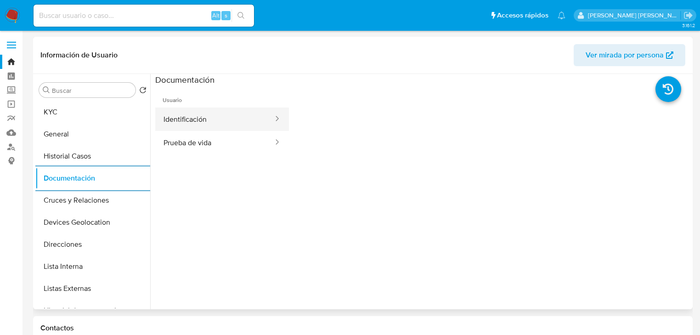
click at [240, 111] on button "Identificación" at bounding box center [214, 119] width 119 height 23
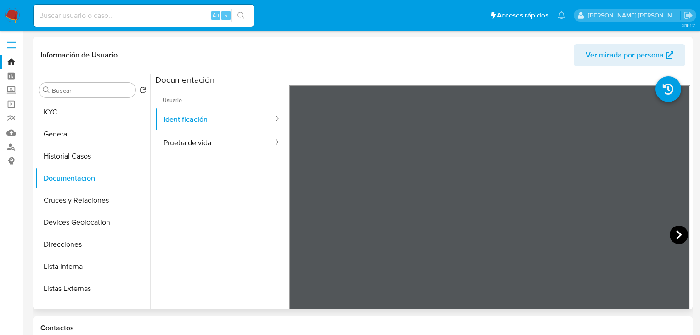
click at [677, 234] on icon at bounding box center [680, 234] width 6 height 9
click at [217, 135] on button "Prueba de vida" at bounding box center [214, 142] width 119 height 23
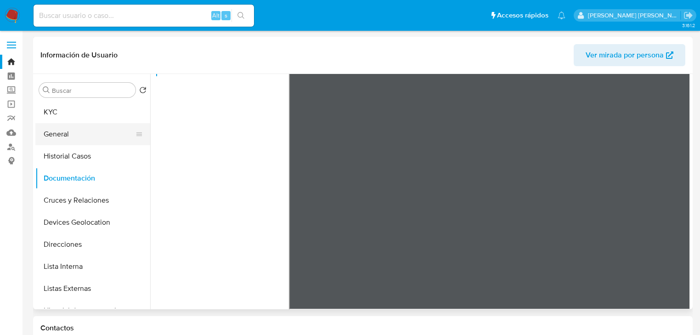
click at [82, 136] on button "General" at bounding box center [89, 134] width 108 height 22
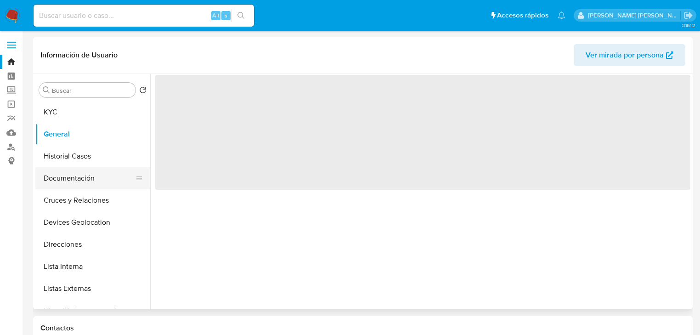
drag, startPoint x: 83, startPoint y: 164, endPoint x: 117, endPoint y: 177, distance: 36.8
click at [83, 163] on button "Historial Casos" at bounding box center [92, 156] width 115 height 22
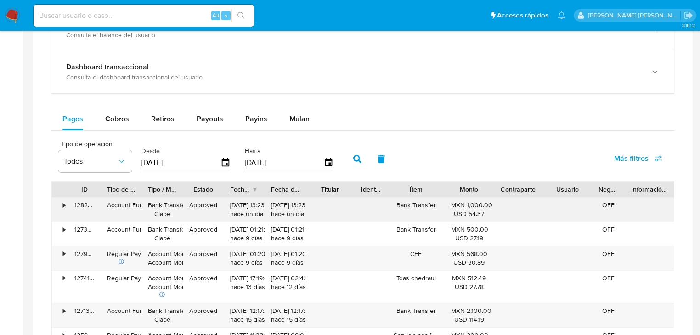
scroll to position [552, 0]
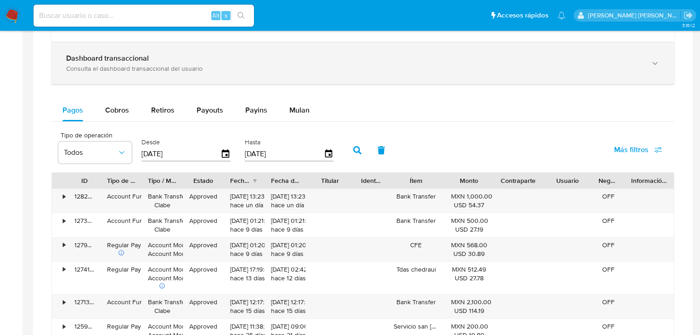
drag, startPoint x: 137, startPoint y: 86, endPoint x: 158, endPoint y: 81, distance: 21.2
click at [138, 86] on div "Balance Consulta el balance del usuario Dashboard transaccional Consulta el das…" at bounding box center [362, 237] width 623 height 474
click at [160, 77] on div "Dashboard transaccional Consulta el dashboard transaccional del usuario" at bounding box center [362, 63] width 623 height 42
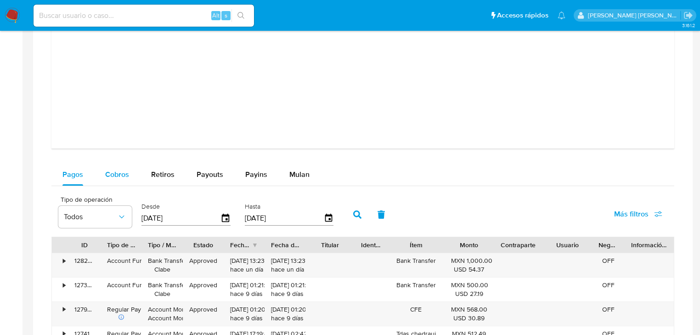
click at [125, 173] on span "Cobros" at bounding box center [117, 174] width 24 height 11
select select "10"
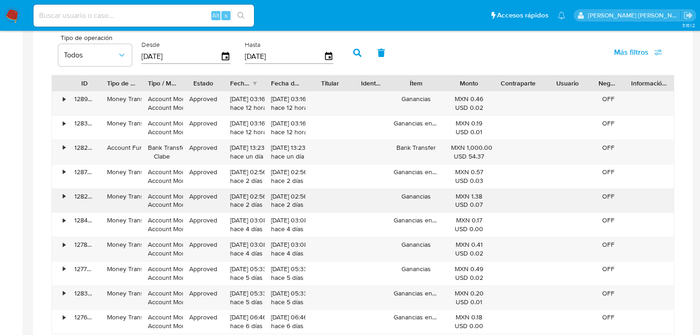
scroll to position [1103, 0]
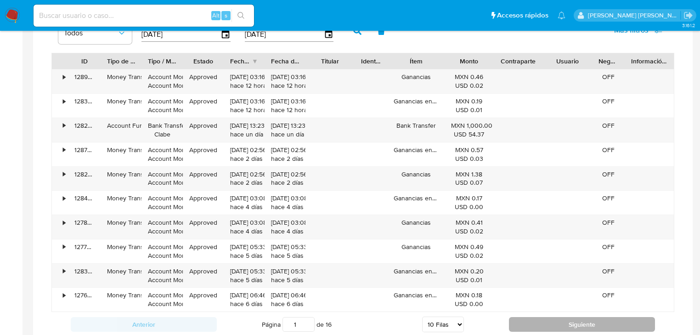
click at [529, 319] on button "Siguiente" at bounding box center [582, 324] width 146 height 15
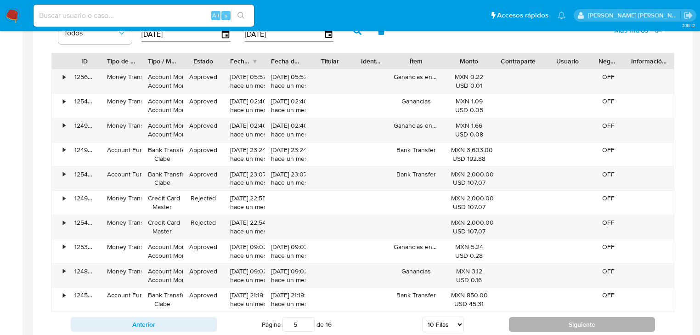
click at [545, 329] on button "Siguiente" at bounding box center [582, 324] width 146 height 15
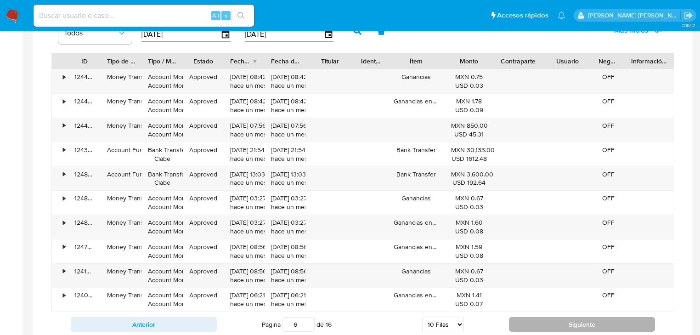
click at [524, 322] on button "Siguiente" at bounding box center [582, 324] width 146 height 15
type input "7"
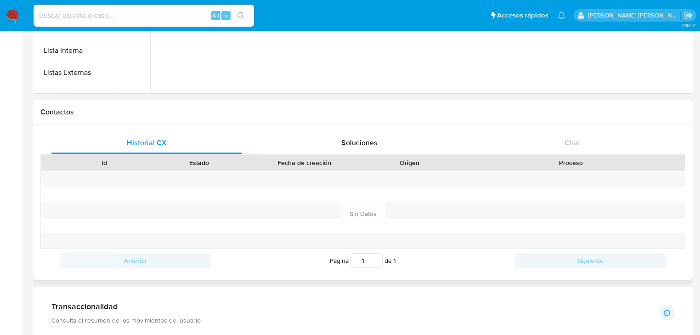
scroll to position [0, 0]
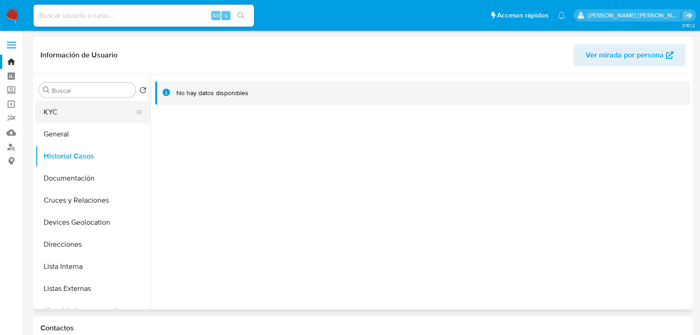
click at [57, 114] on button "KYC" at bounding box center [89, 112] width 108 height 22
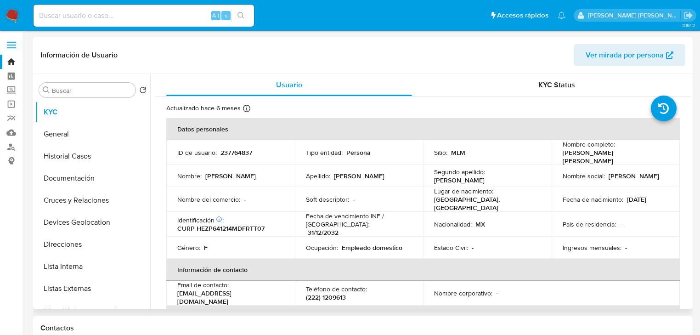
click at [208, 172] on p "Patricia" at bounding box center [230, 176] width 51 height 8
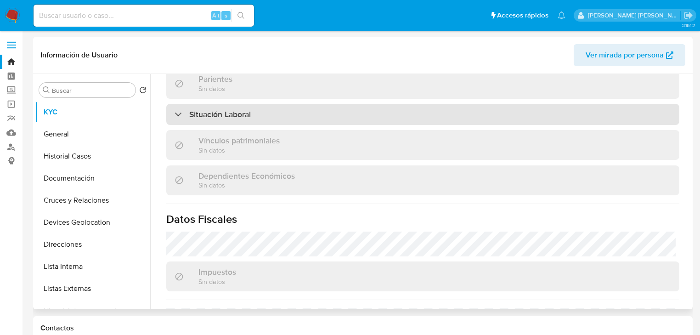
scroll to position [404, 0]
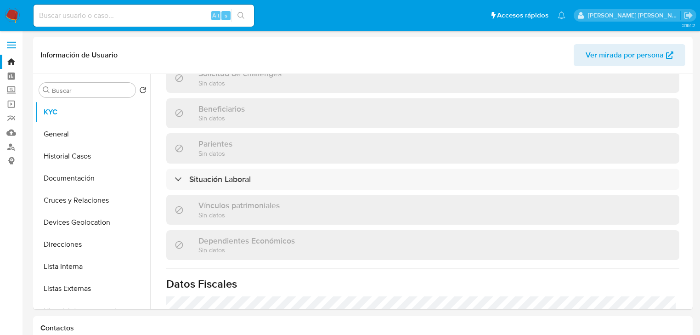
click at [132, 15] on input at bounding box center [144, 16] width 221 height 12
paste input "1392839401"
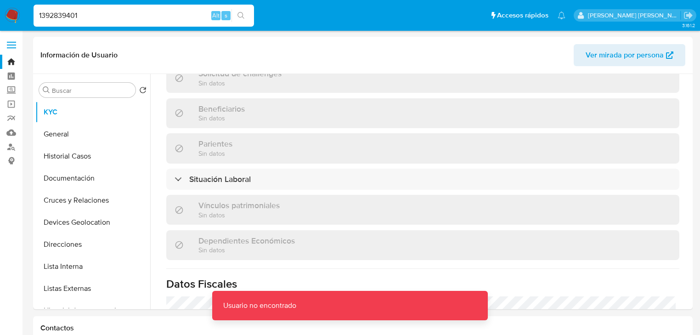
click at [132, 15] on input "1392839401" at bounding box center [144, 16] width 221 height 12
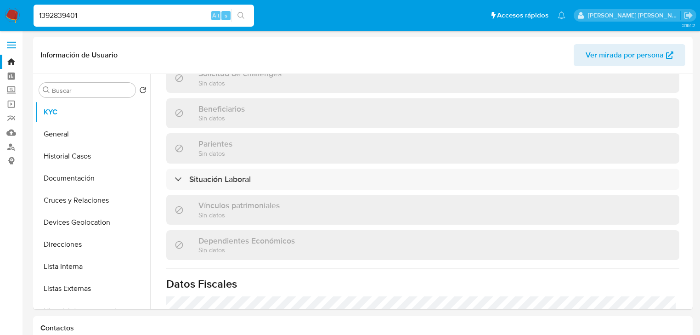
type input "1392839401"
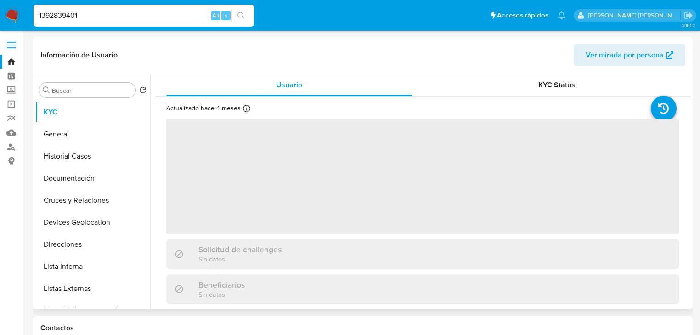
select select "10"
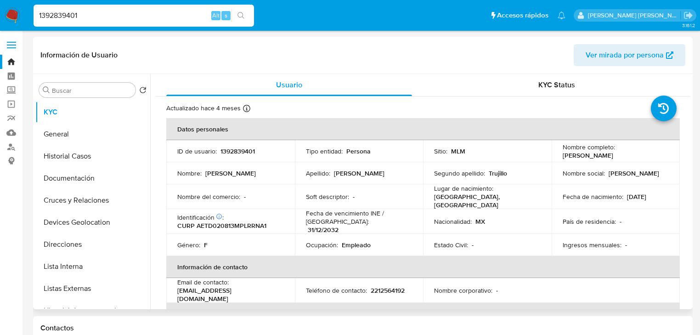
click at [98, 286] on button "Listas Externas" at bounding box center [92, 289] width 115 height 22
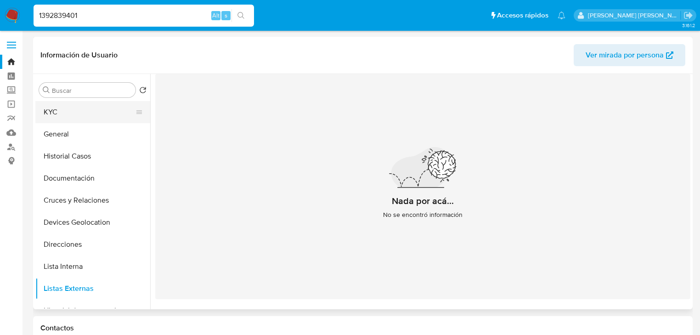
click at [59, 108] on button "KYC" at bounding box center [89, 112] width 108 height 22
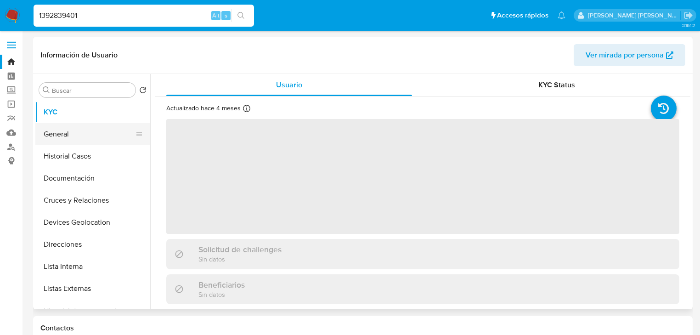
click at [93, 144] on ul "KYC General Historial Casos Documentación Cruces y Relaciones Devices Geolocati…" at bounding box center [92, 204] width 115 height 207
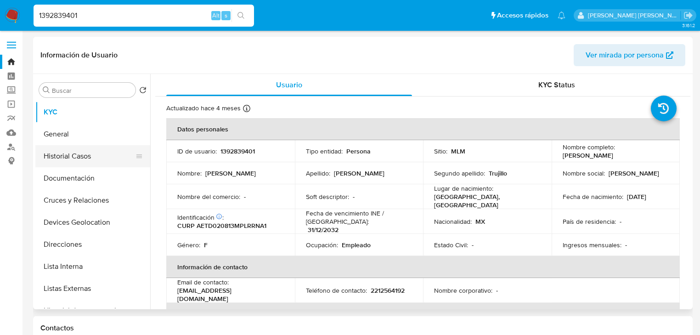
click at [85, 155] on button "Historial Casos" at bounding box center [89, 156] width 108 height 22
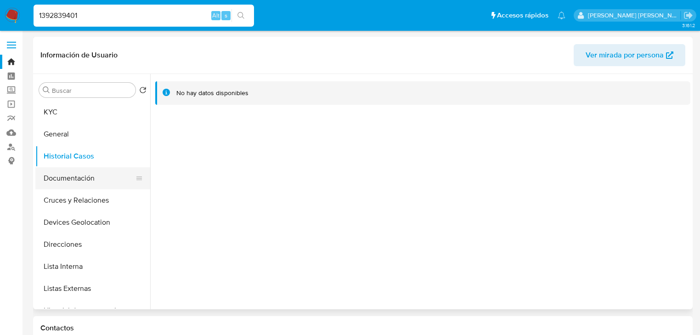
click at [101, 182] on button "Documentación" at bounding box center [89, 178] width 108 height 22
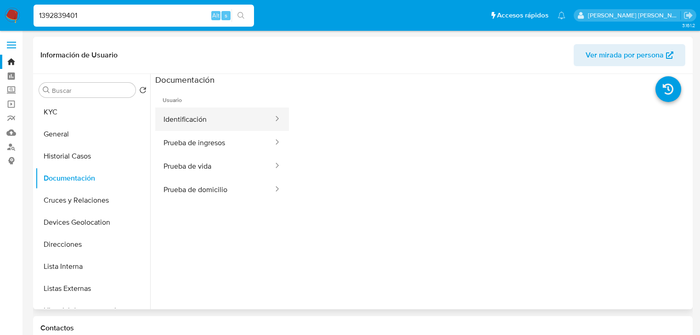
drag, startPoint x: 231, startPoint y: 137, endPoint x: 240, endPoint y: 128, distance: 13.3
click at [231, 135] on button "Prueba de ingresos" at bounding box center [214, 142] width 119 height 23
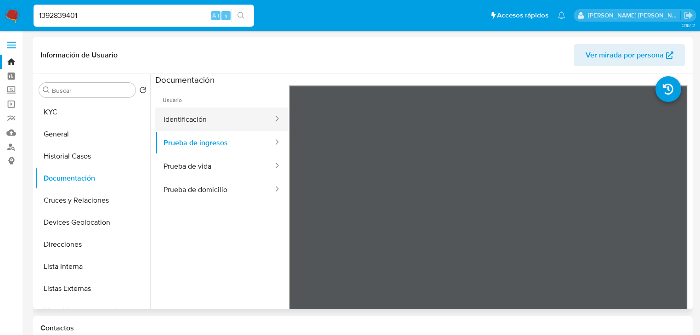
click at [243, 125] on button "Identificación" at bounding box center [214, 119] width 119 height 23
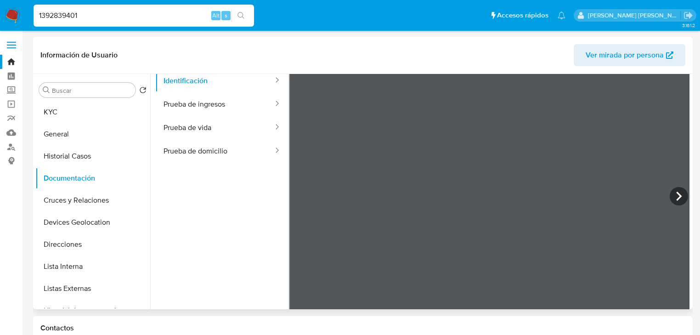
scroll to position [74, 0]
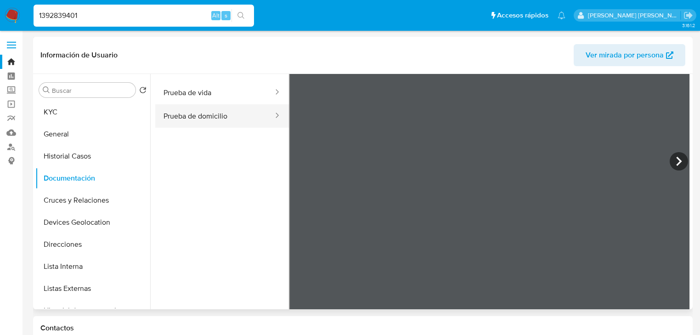
click at [204, 111] on button "Prueba de domicilio" at bounding box center [214, 115] width 119 height 23
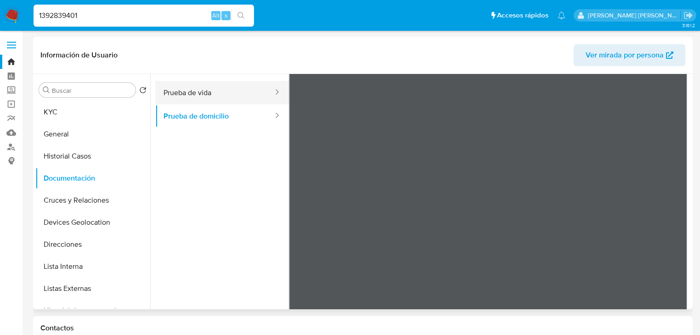
click at [205, 98] on button "Prueba de vida" at bounding box center [214, 92] width 119 height 23
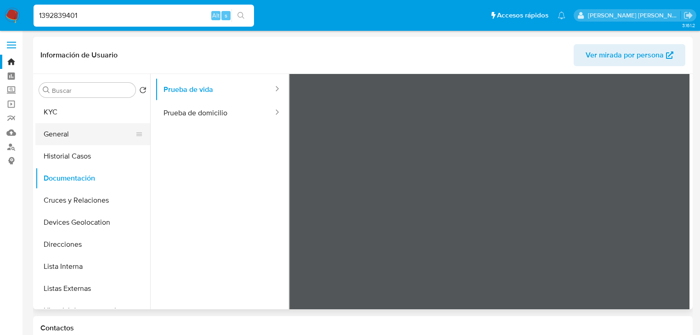
scroll to position [77, 0]
drag, startPoint x: 85, startPoint y: 117, endPoint x: 131, endPoint y: 123, distance: 47.3
click at [84, 116] on button "KYC" at bounding box center [92, 112] width 115 height 22
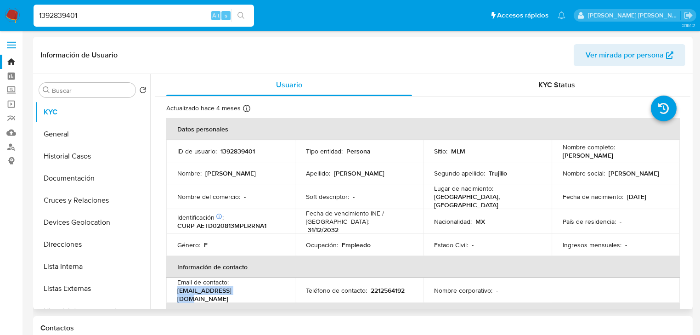
drag, startPoint x: 227, startPoint y: 294, endPoint x: 175, endPoint y: 293, distance: 52.0
click at [175, 293] on td "Email de contacto : dtrdiana3@gmail.com" at bounding box center [230, 290] width 129 height 25
copy p "dtrdiana3@gmail.com"
click at [384, 287] on p "2212564192" at bounding box center [388, 290] width 34 height 8
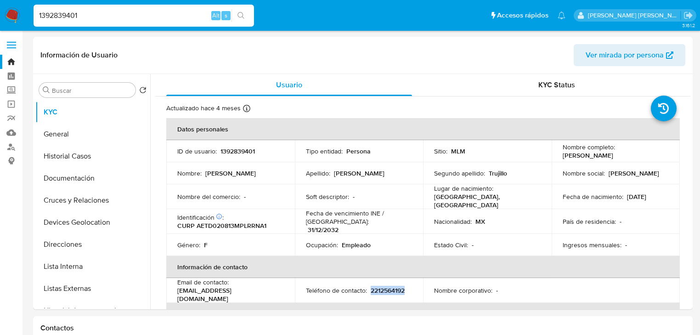
copy p "2212564192"
drag, startPoint x: 36, startPoint y: 17, endPoint x: 0, endPoint y: 16, distance: 35.9
click at [0, 17] on nav "Pausado Ver notificaciones 1392839401 Alt s Accesos rápidos Presiona las siguie…" at bounding box center [350, 15] width 700 height 31
paste input "2614318777"
type input "2614318777"
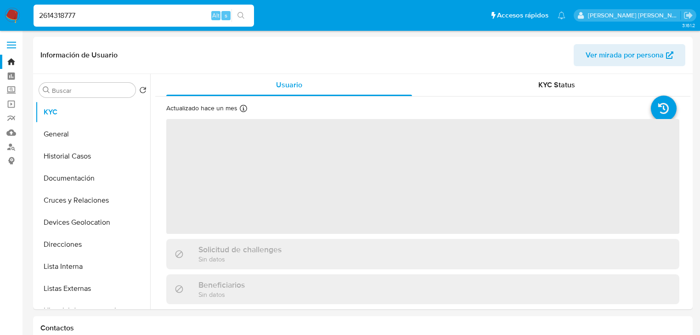
select select "10"
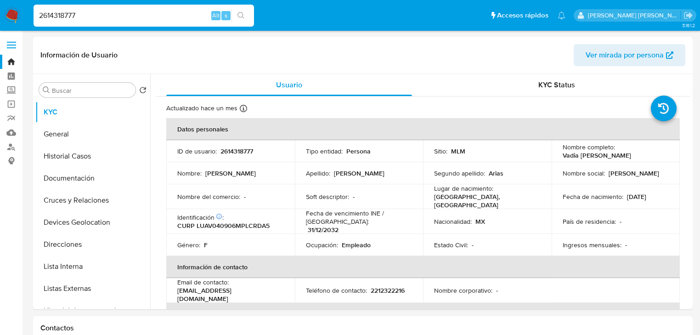
drag, startPoint x: 101, startPoint y: 14, endPoint x: 75, endPoint y: 12, distance: 26.2
click at [77, 12] on input "2614318777" at bounding box center [144, 16] width 221 height 12
paste input "1392839401"
drag, startPoint x: 140, startPoint y: 7, endPoint x: 0, endPoint y: -6, distance: 140.8
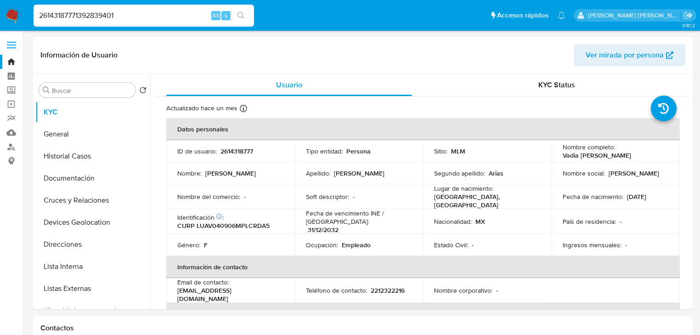
drag, startPoint x: 120, startPoint y: 19, endPoint x: 0, endPoint y: 14, distance: 120.1
click at [0, 15] on nav "Pausado Ver notificaciones 26143187771392839401 Alt s Accesos rápidos Presiona …" at bounding box center [350, 15] width 700 height 31
paste input
type input "1392839401"
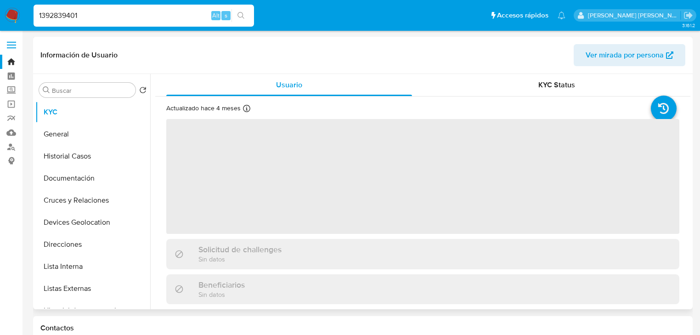
select select "10"
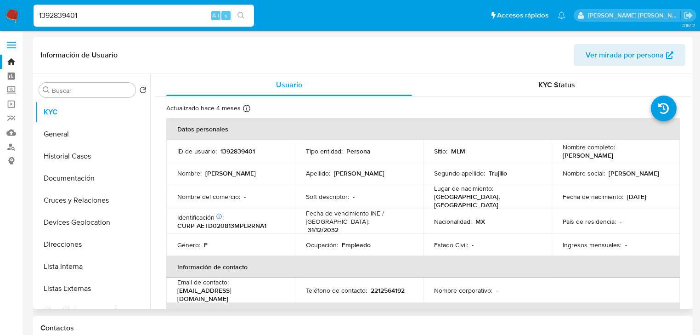
click at [249, 222] on p "CURP AETD020813MPLRRNA1" at bounding box center [221, 226] width 89 height 8
click at [250, 222] on p "CURP AETD020813MPLRRNA1" at bounding box center [221, 226] width 89 height 8
copy p "AETD020813MPLRRNA1"
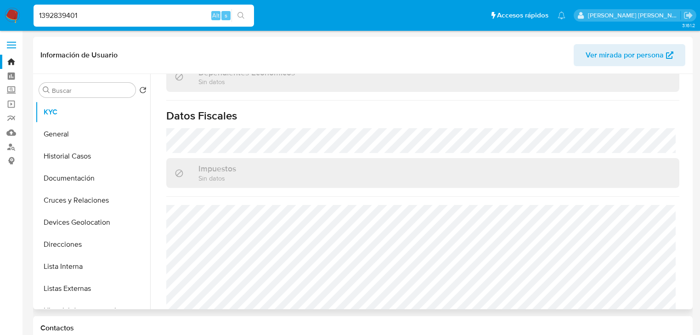
scroll to position [581, 0]
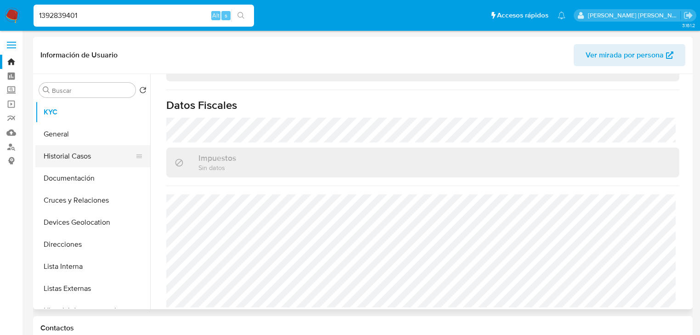
click at [62, 154] on button "Historial Casos" at bounding box center [89, 156] width 108 height 22
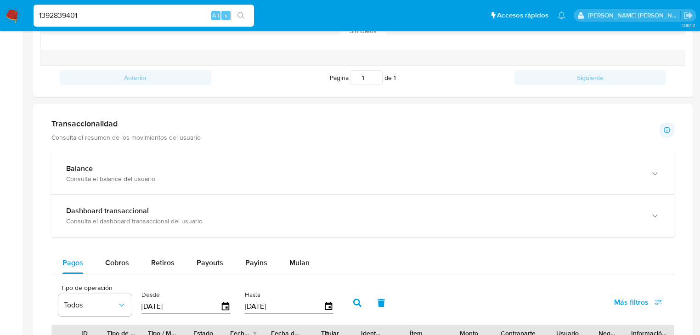
scroll to position [441, 0]
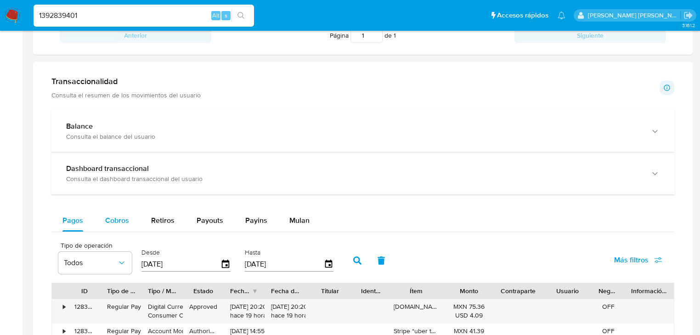
drag, startPoint x: 96, startPoint y: 224, endPoint x: 109, endPoint y: 216, distance: 15.1
click at [101, 219] on button "Cobros" at bounding box center [117, 221] width 46 height 22
click at [109, 217] on span "Cobros" at bounding box center [117, 220] width 24 height 11
select select "10"
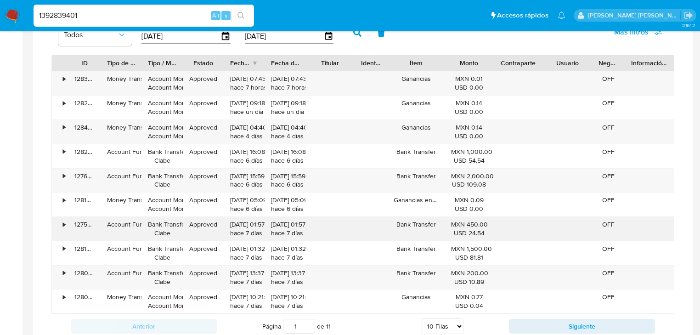
scroll to position [699, 0]
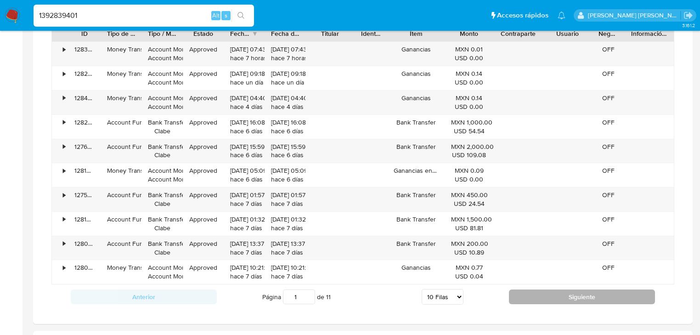
click at [537, 292] on button "Siguiente" at bounding box center [582, 297] width 146 height 15
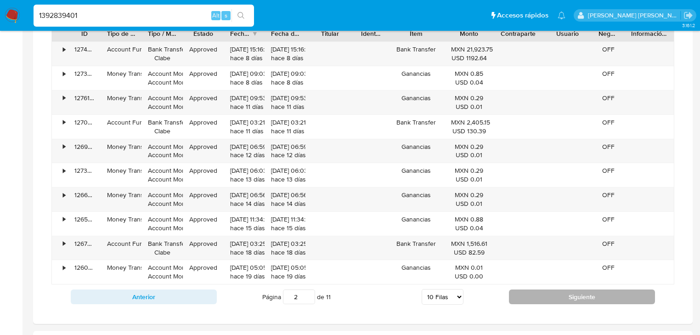
click at [559, 297] on button "Siguiente" at bounding box center [582, 297] width 146 height 15
type input "3"
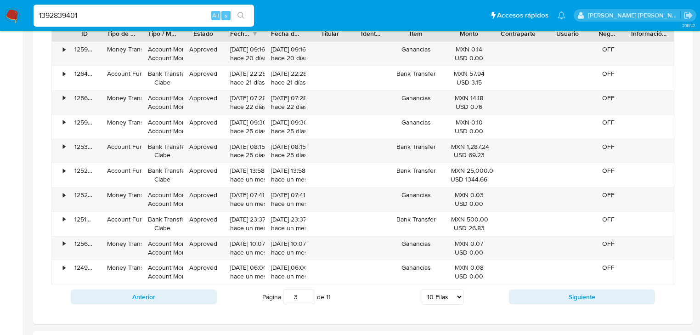
drag, startPoint x: 137, startPoint y: 13, endPoint x: 0, endPoint y: -11, distance: 139.1
paste input "2614318777"
type input "2614318777"
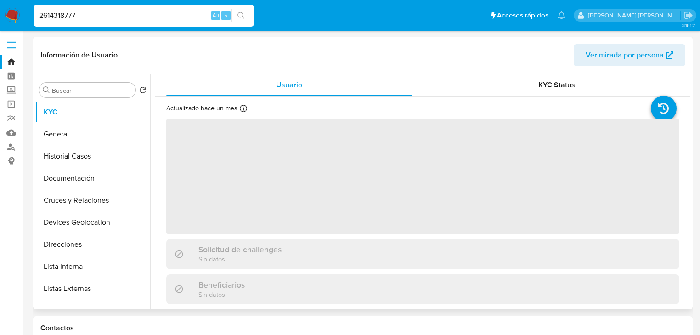
select select "10"
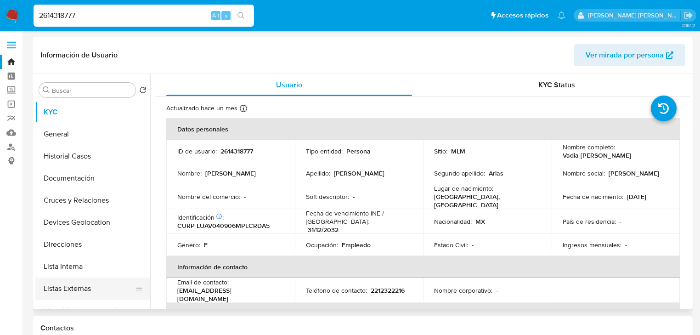
click at [116, 292] on button "Listas Externas" at bounding box center [89, 289] width 108 height 22
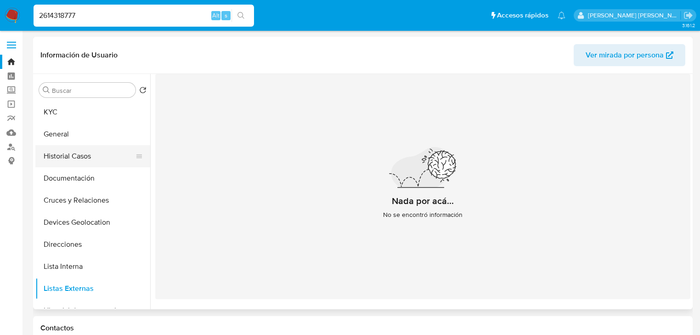
click at [93, 154] on button "Historial Casos" at bounding box center [89, 156] width 108 height 22
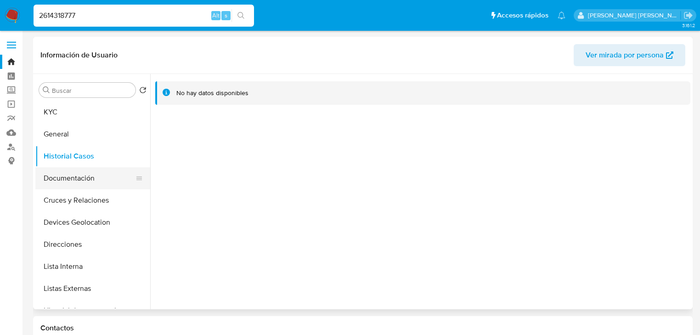
drag, startPoint x: 90, startPoint y: 182, endPoint x: 101, endPoint y: 173, distance: 14.1
click at [90, 181] on button "Documentación" at bounding box center [89, 178] width 108 height 22
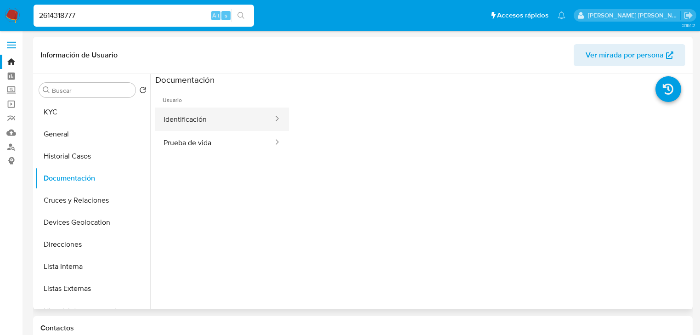
click at [239, 127] on button "Identificación" at bounding box center [214, 119] width 119 height 23
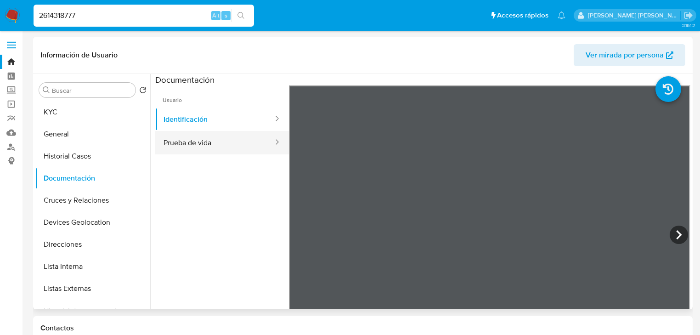
click at [247, 145] on button "Prueba de vida" at bounding box center [214, 142] width 119 height 23
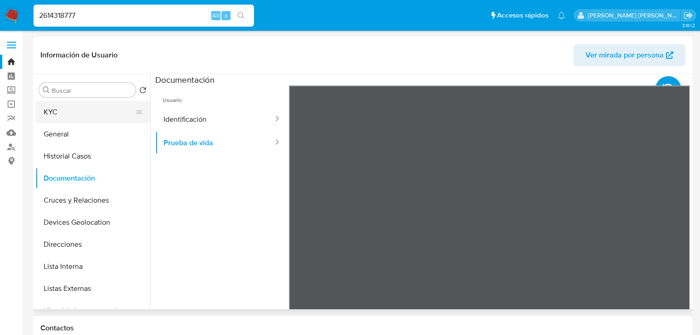
click at [43, 106] on button "KYC" at bounding box center [89, 112] width 108 height 22
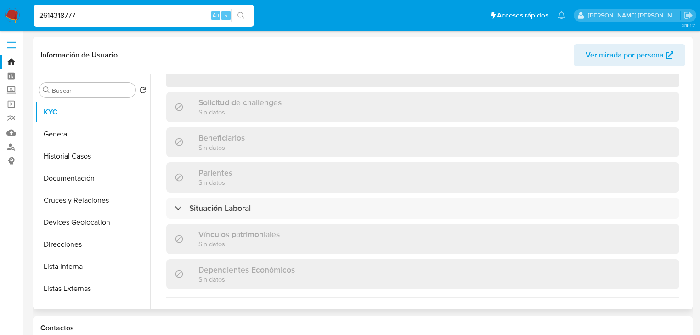
scroll to position [37, 0]
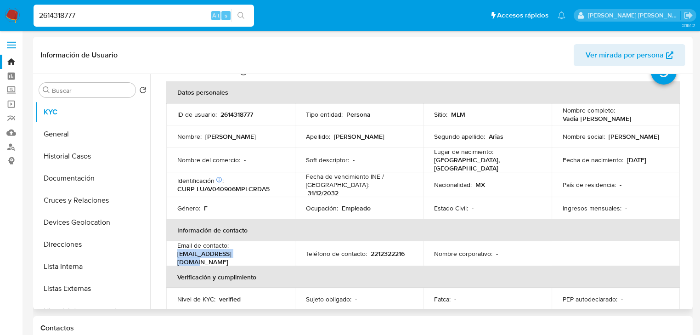
drag, startPoint x: 252, startPoint y: 252, endPoint x: 173, endPoint y: 252, distance: 79.5
click at [173, 252] on td "Email de contacto : vadialucero@gmail.com" at bounding box center [230, 253] width 129 height 25
copy p "vadialucero@gmail.com"
click at [226, 185] on p "CURP LUAV040906MPLCRDA5" at bounding box center [223, 189] width 92 height 8
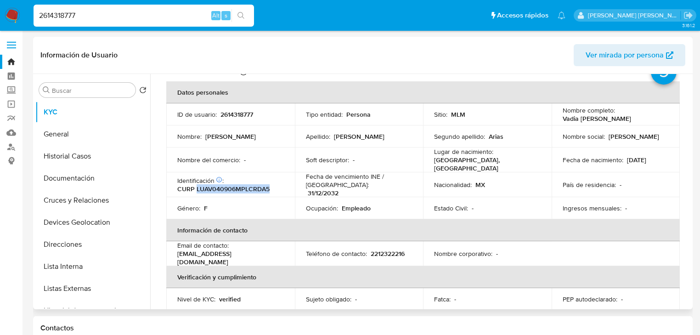
copy p "LUAV040906MPLCRDA5"
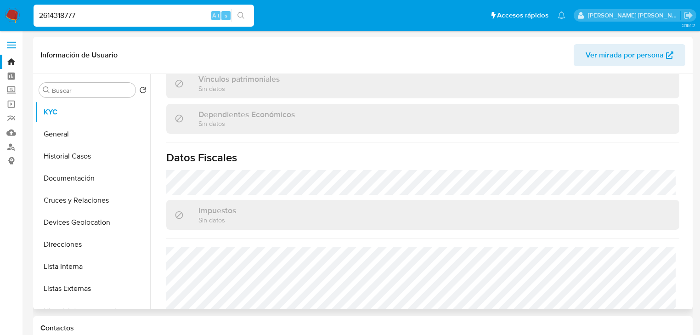
scroll to position [581, 0]
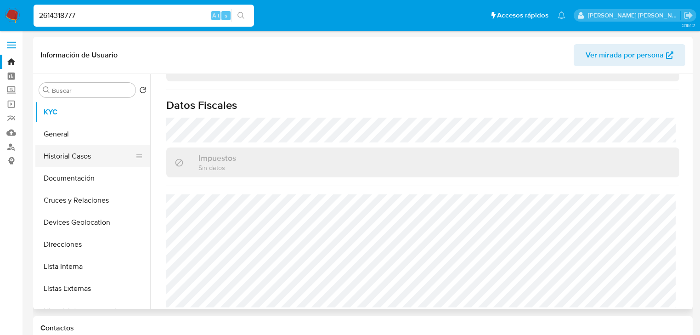
click at [110, 160] on button "Historial Casos" at bounding box center [89, 156] width 108 height 22
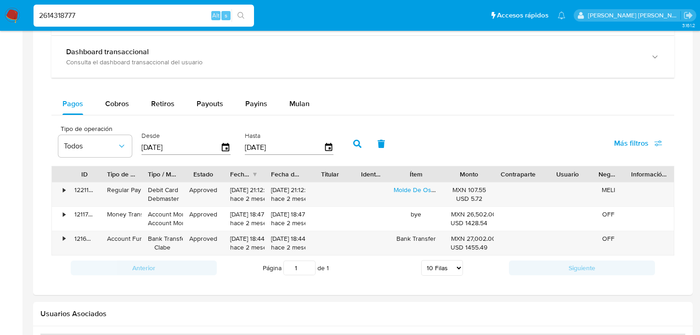
scroll to position [588, 0]
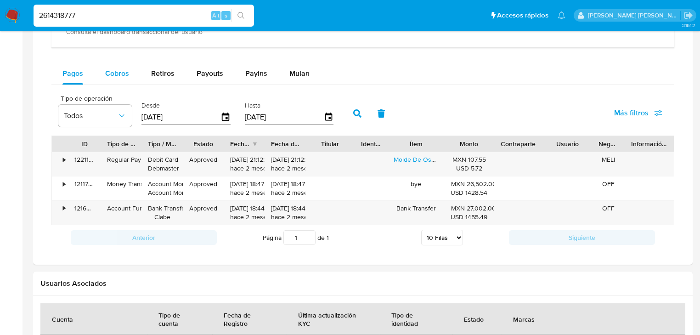
click at [135, 83] on button "Cobros" at bounding box center [117, 74] width 46 height 22
select select "10"
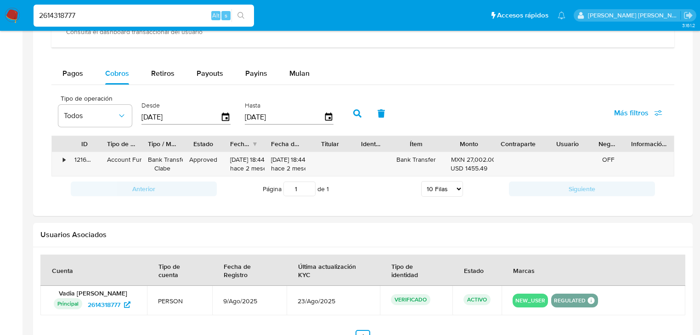
click at [44, 77] on div "Transaccionalidad Consulta el resumen de los movimientos del usuario Informació…" at bounding box center [362, 65] width 645 height 287
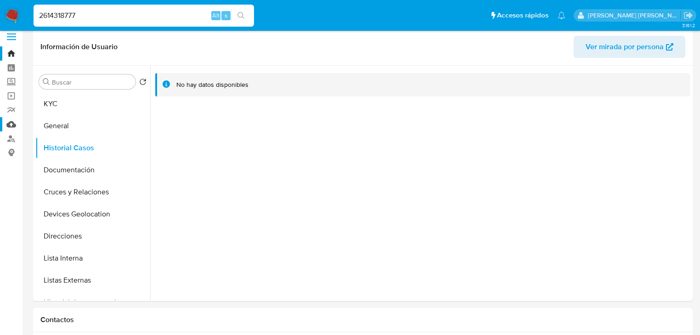
scroll to position [0, 0]
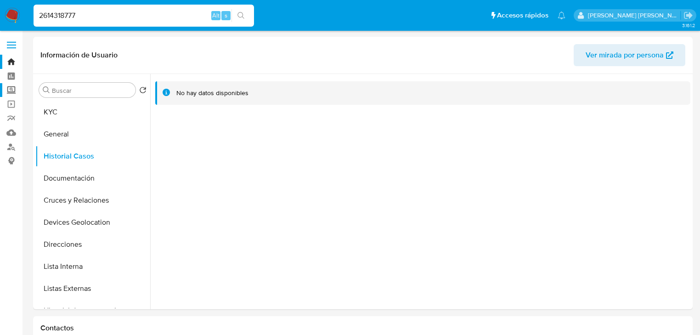
click at [9, 90] on label "Screening" at bounding box center [54, 90] width 109 height 14
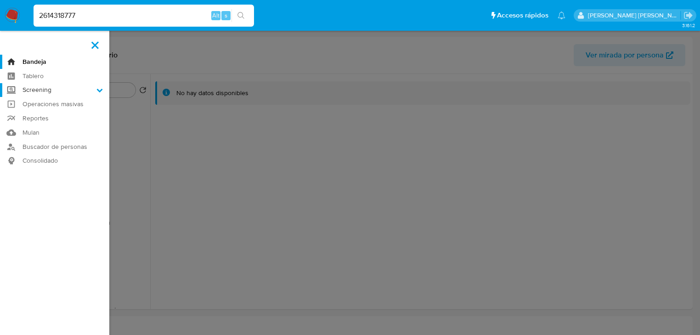
click at [0, 0] on input "Screening" at bounding box center [0, 0] width 0 height 0
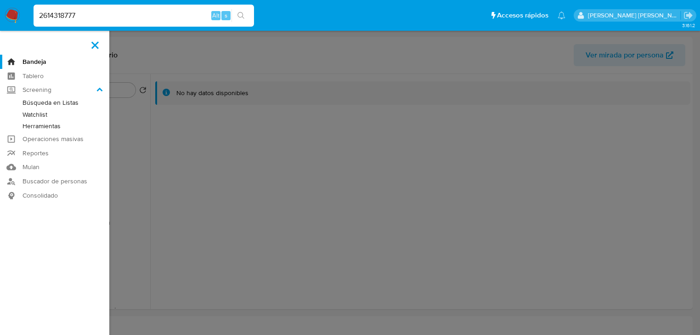
click at [39, 125] on link "Herramientas" at bounding box center [54, 125] width 109 height 11
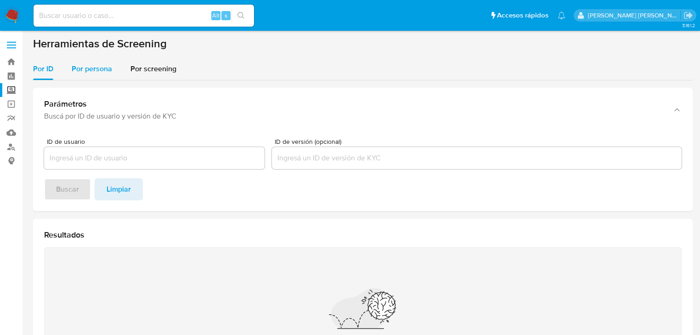
click at [83, 69] on span "Por persona" at bounding box center [92, 68] width 40 height 11
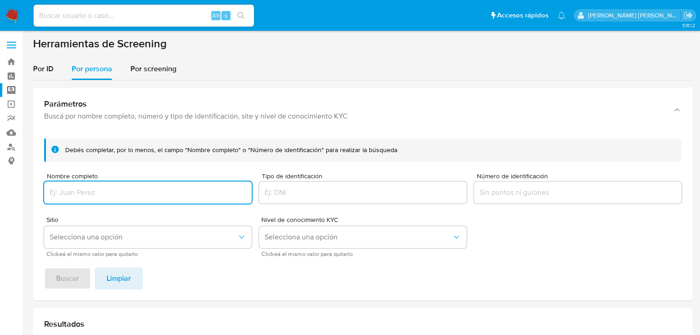
click at [106, 187] on input "Nombre completo" at bounding box center [148, 193] width 208 height 12
click at [83, 274] on button "Buscar" at bounding box center [67, 279] width 47 height 22
drag, startPoint x: 206, startPoint y: 193, endPoint x: 163, endPoint y: 195, distance: 43.7
click at [165, 193] on input "UNOCAPALI LA PAZ OPERADORA SA DE CV" at bounding box center [148, 193] width 208 height 12
type input "UNOCAPALI LA PAZ OPERADORA"
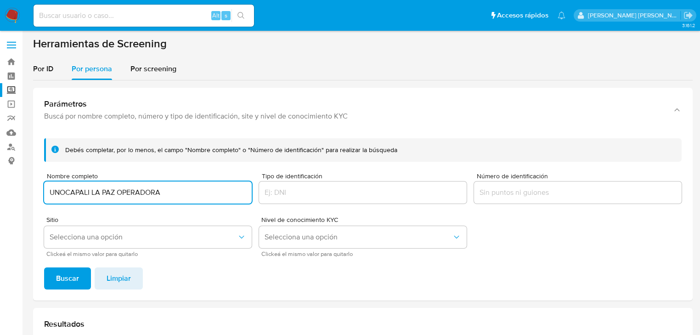
click at [57, 279] on span "Buscar" at bounding box center [67, 278] width 23 height 20
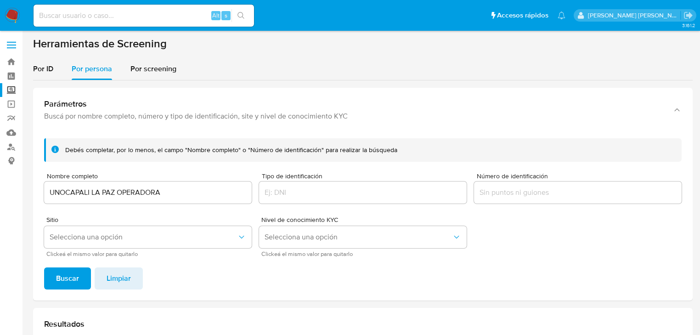
scroll to position [219, 0]
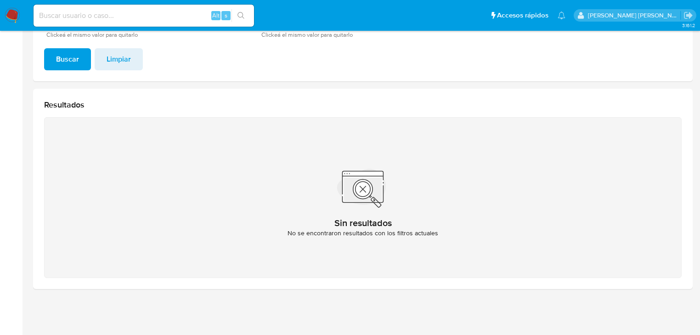
drag, startPoint x: 9, startPoint y: 11, endPoint x: 87, endPoint y: 6, distance: 78.4
click at [9, 11] on img at bounding box center [13, 16] width 16 height 16
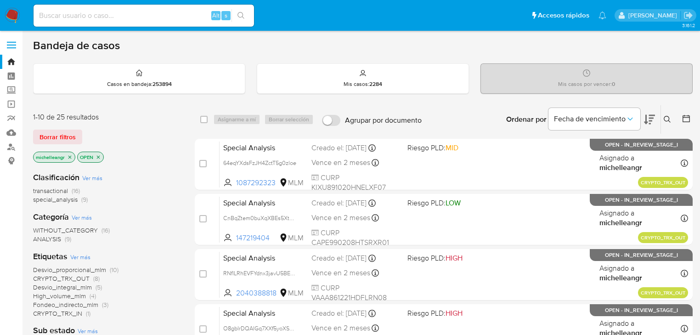
click at [67, 156] on icon "close-filter" at bounding box center [70, 157] width 6 height 6
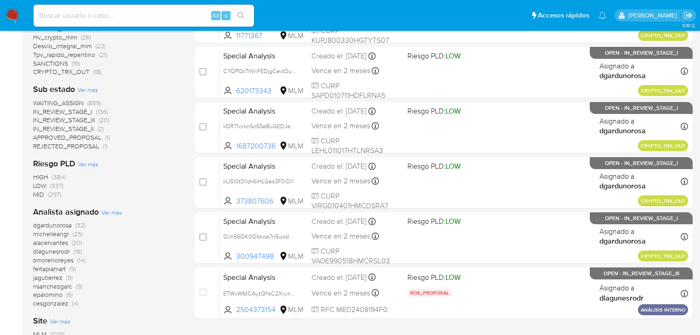
scroll to position [404, 0]
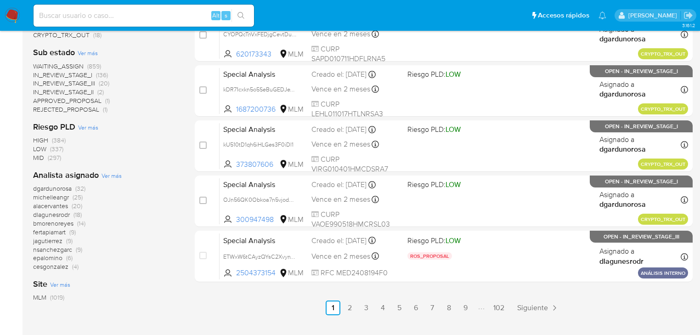
click at [51, 199] on span "michelleangr" at bounding box center [51, 197] width 36 height 9
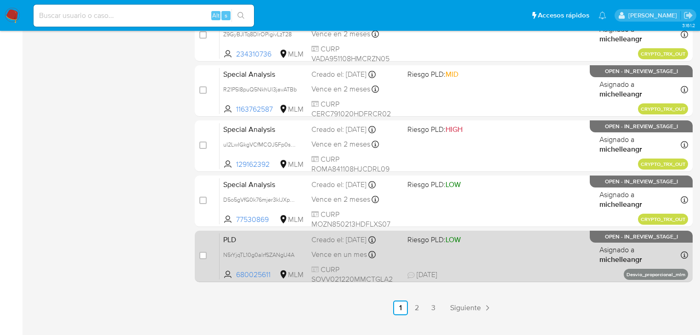
scroll to position [423, 0]
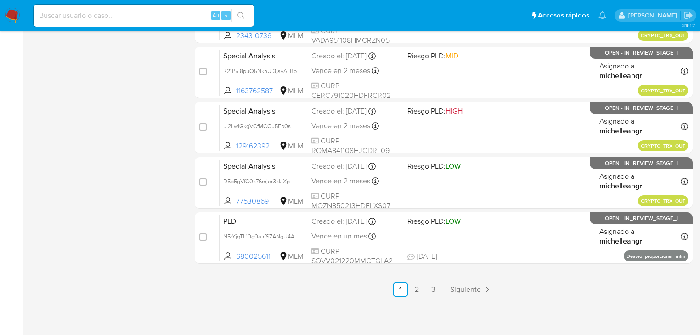
click at [421, 288] on link "2" at bounding box center [417, 289] width 15 height 15
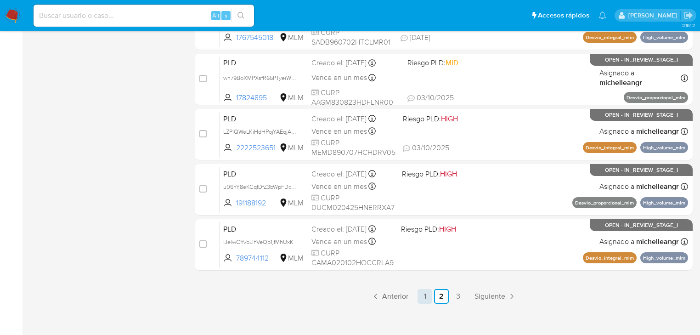
scroll to position [423, 0]
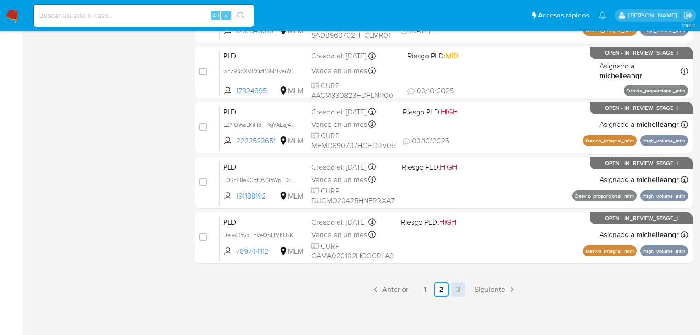
click at [460, 285] on link "3" at bounding box center [458, 289] width 15 height 15
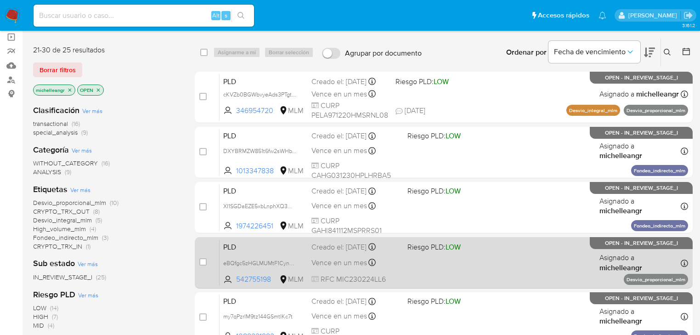
scroll to position [74, 0]
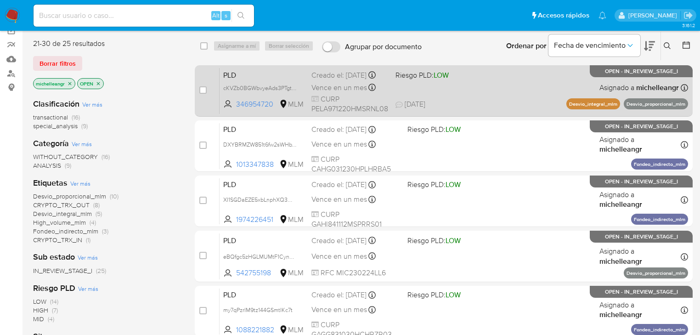
click at [411, 87] on div "PLD cKVZb0BGWbvyeAds3PTgtfY6 346954720 MLM Riesgo PLD: LOW Creado el: [DATE] Cr…" at bounding box center [454, 91] width 469 height 46
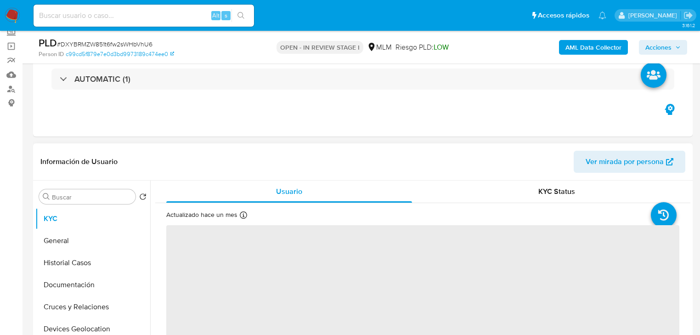
scroll to position [147, 0]
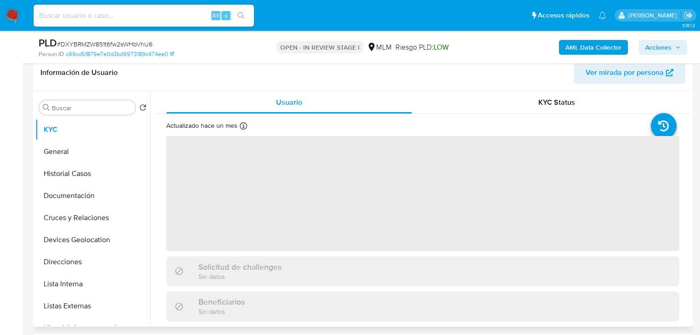
select select "10"
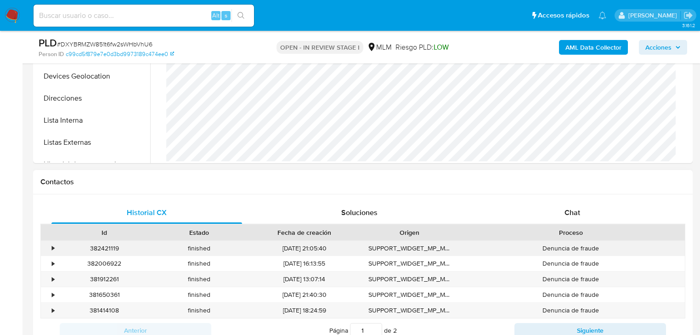
scroll to position [441, 0]
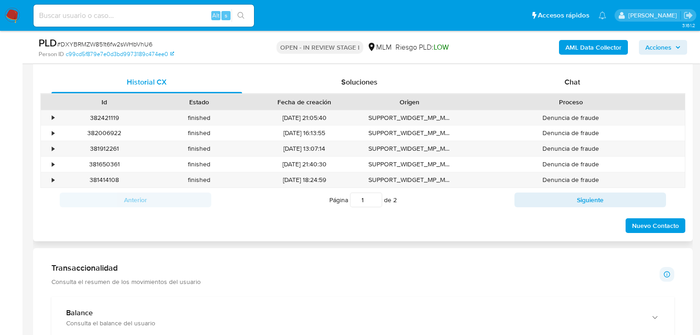
drag, startPoint x: 584, startPoint y: 79, endPoint x: 370, endPoint y: 93, distance: 214.7
click at [584, 79] on div "Chat" at bounding box center [573, 82] width 191 height 22
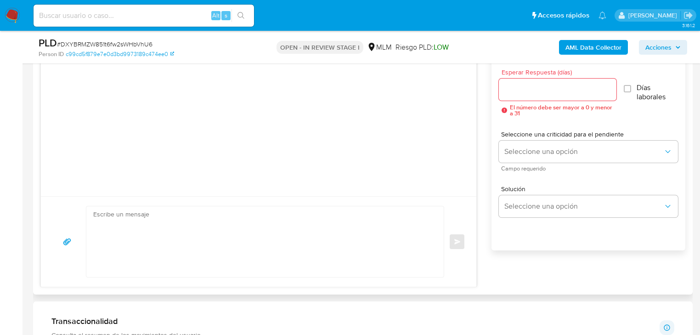
scroll to position [552, 0]
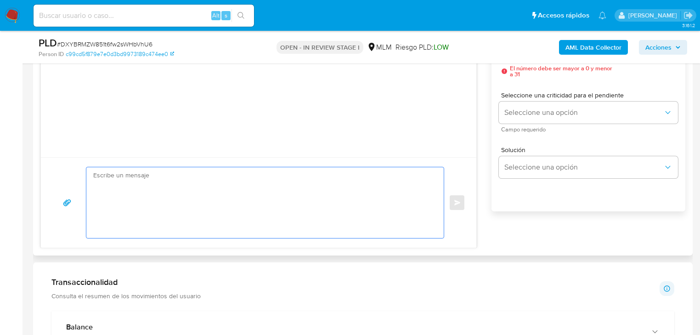
click at [125, 202] on textarea at bounding box center [262, 202] width 339 height 71
paste textarea "Loremips Dolor Sitamet, Co adipiscinge sed do ei temporincidi ut labore et do m…"
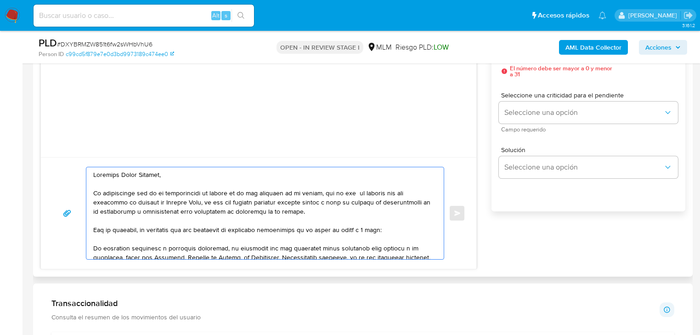
scroll to position [0, 0]
click at [95, 176] on textarea at bounding box center [262, 213] width 339 height 92
click at [94, 175] on textarea at bounding box center [262, 213] width 339 height 92
drag, startPoint x: 175, startPoint y: 176, endPoint x: 121, endPoint y: 178, distance: 53.8
click at [121, 178] on textarea at bounding box center [262, 213] width 339 height 92
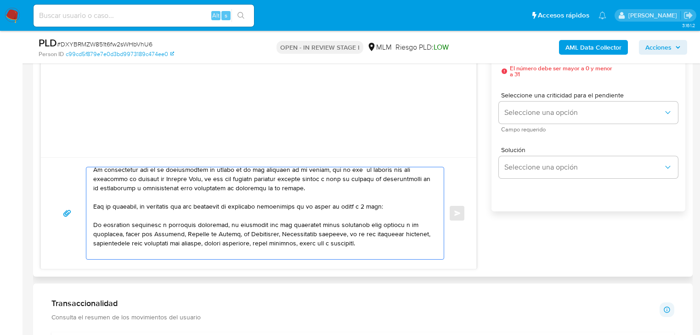
scroll to position [37, 0]
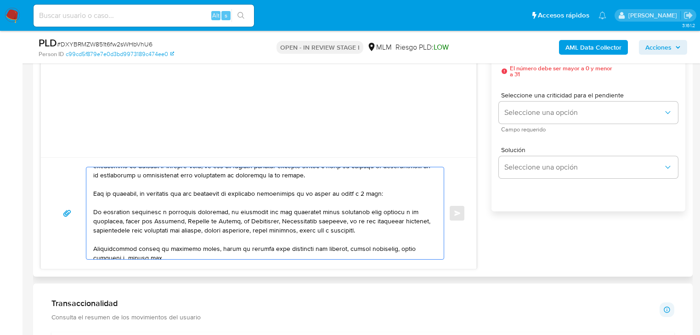
click at [93, 210] on textarea at bounding box center [262, 213] width 339 height 92
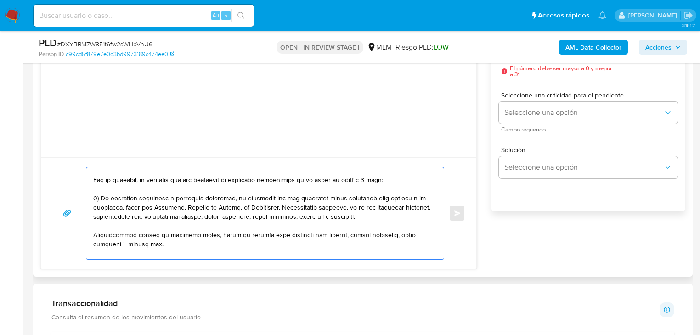
scroll to position [74, 0]
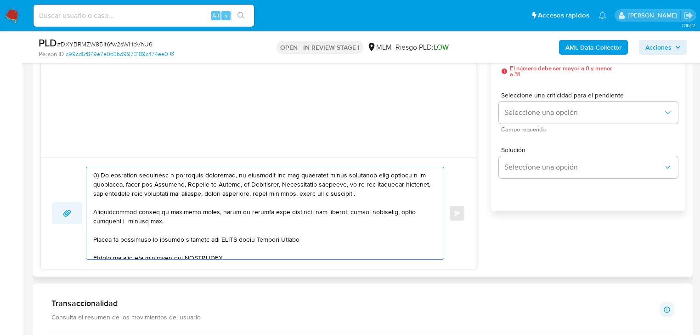
drag, startPoint x: 74, startPoint y: 214, endPoint x: 68, endPoint y: 208, distance: 8.1
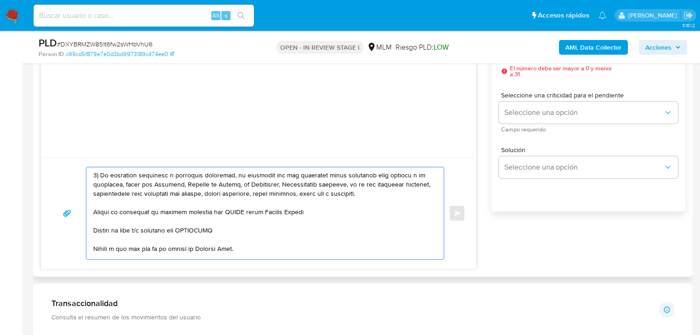
scroll to position [64, 0]
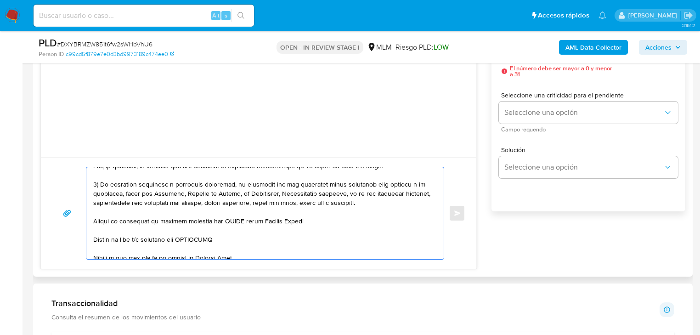
click at [95, 211] on textarea at bounding box center [262, 213] width 339 height 92
click at [94, 216] on textarea at bounding box center [262, 213] width 339 height 92
drag, startPoint x: 259, startPoint y: 223, endPoint x: 105, endPoint y: 222, distance: 154.4
click at [105, 222] on textarea at bounding box center [262, 213] width 339 height 92
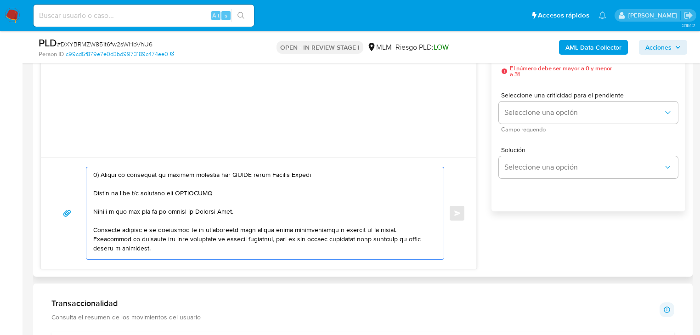
scroll to position [144, 0]
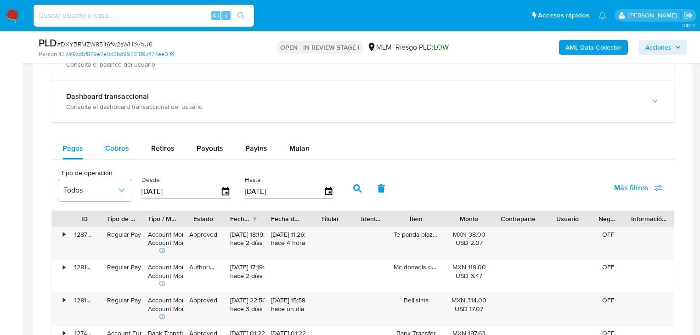
type textarea "Loremips Dolorsi, Am consectetur adi el se doeiusmodtem in utlabo et do mag ali…"
click at [117, 147] on span "Cobros" at bounding box center [117, 148] width 24 height 11
select select "10"
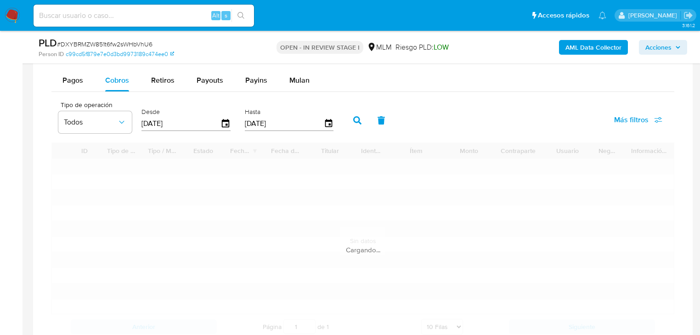
scroll to position [956, 0]
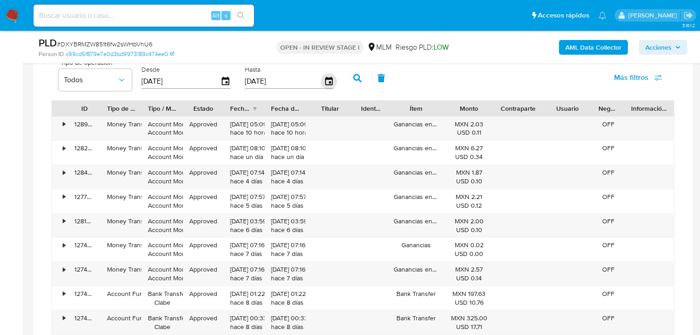
click at [330, 81] on icon "button" at bounding box center [328, 81] width 7 height 8
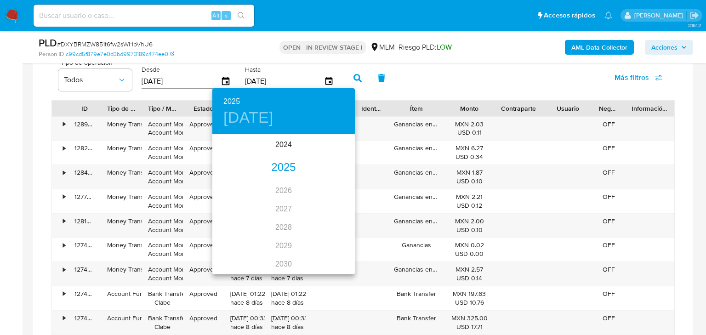
click at [285, 165] on div "2025" at bounding box center [283, 168] width 142 height 18
click at [279, 221] on div "ago." at bounding box center [283, 222] width 47 height 34
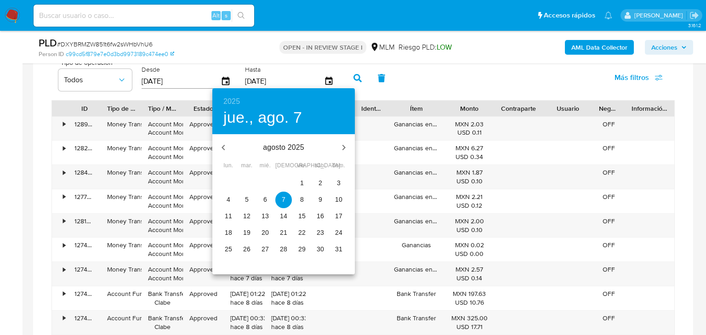
click at [336, 249] on p "31" at bounding box center [338, 249] width 7 height 9
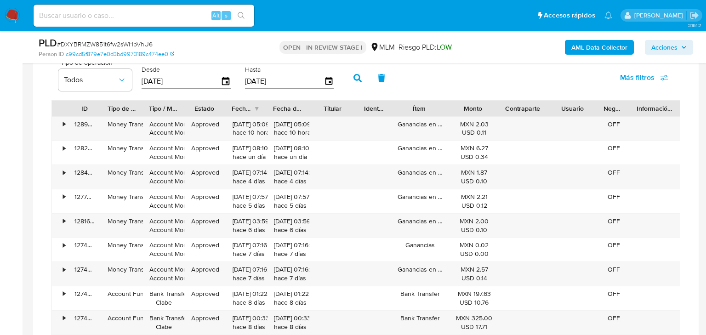
type input "[DATE]"
click at [362, 77] on button "button" at bounding box center [358, 78] width 24 height 22
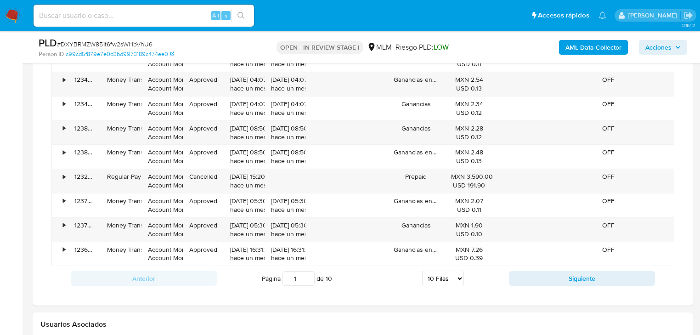
scroll to position [1103, 0]
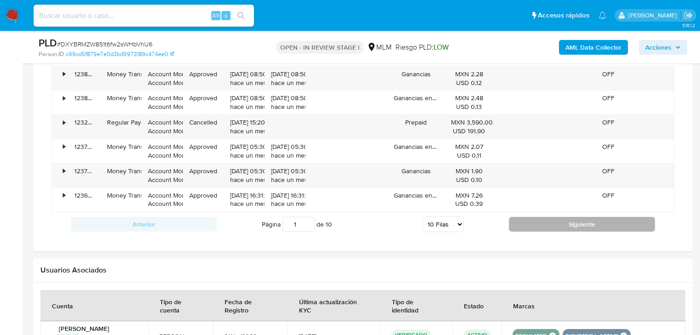
click at [546, 228] on button "Siguiente" at bounding box center [582, 224] width 146 height 15
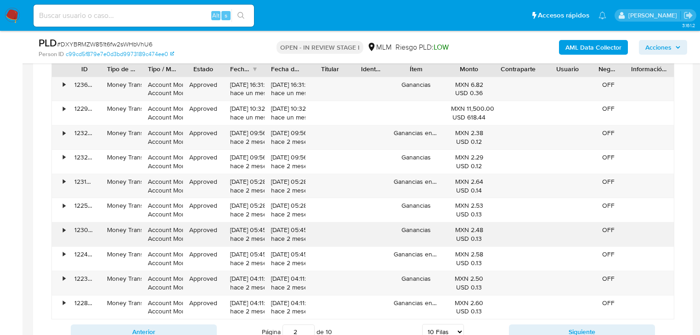
scroll to position [993, 0]
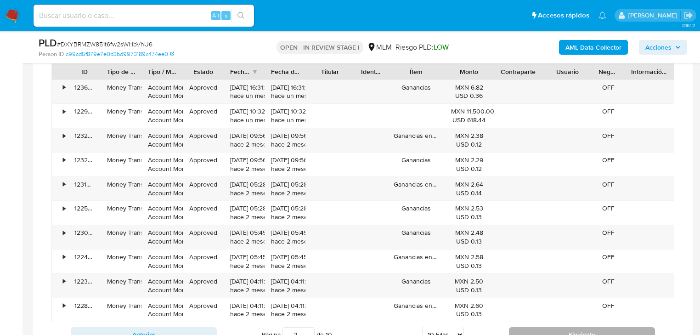
click at [524, 329] on button "Siguiente" at bounding box center [582, 334] width 146 height 15
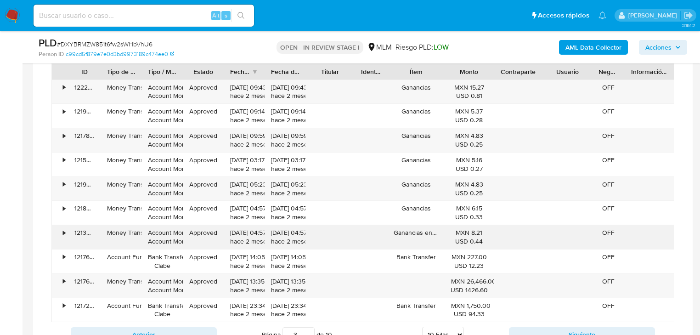
click at [342, 205] on div "ID Tipo de operación Tipo / Método Estado Fecha de creación Fecha de aprobación…" at bounding box center [362, 205] width 623 height 284
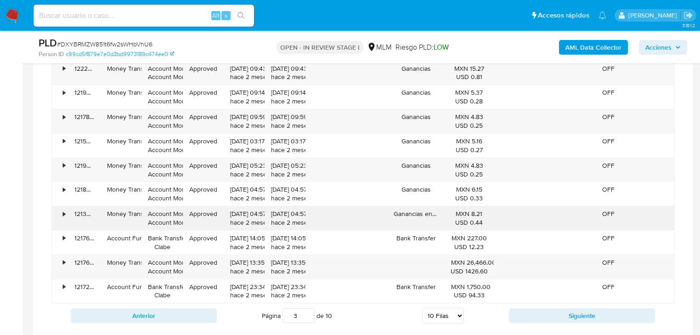
scroll to position [1030, 0]
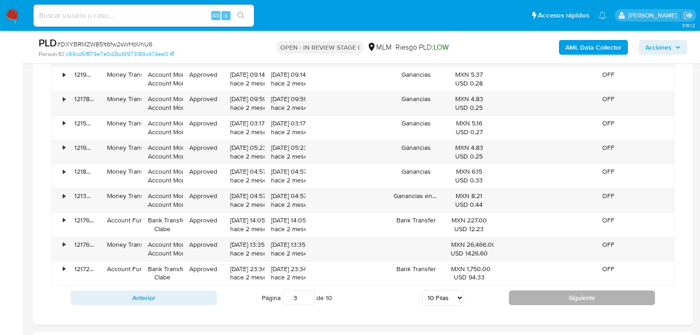
click at [533, 294] on button "Siguiente" at bounding box center [582, 297] width 146 height 15
type input "4"
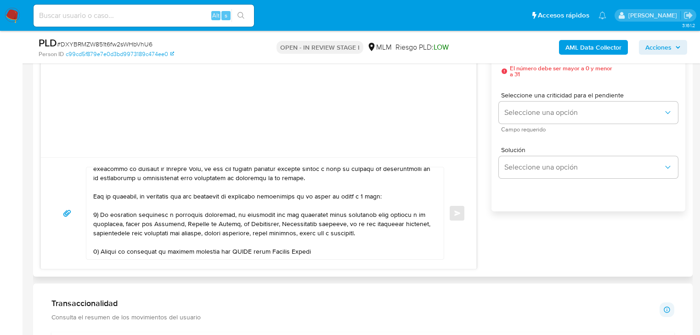
scroll to position [36, 0]
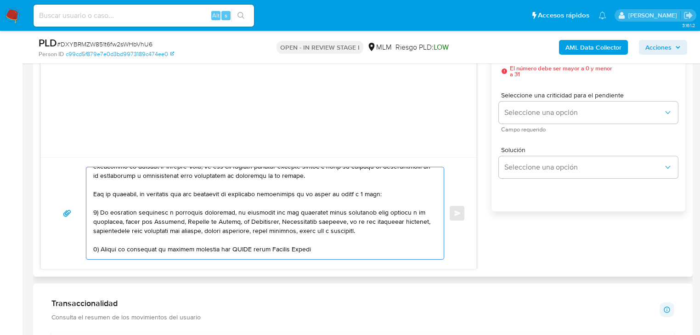
drag, startPoint x: 332, startPoint y: 251, endPoint x: 101, endPoint y: 246, distance: 230.8
click at [101, 246] on textarea at bounding box center [262, 213] width 339 height 92
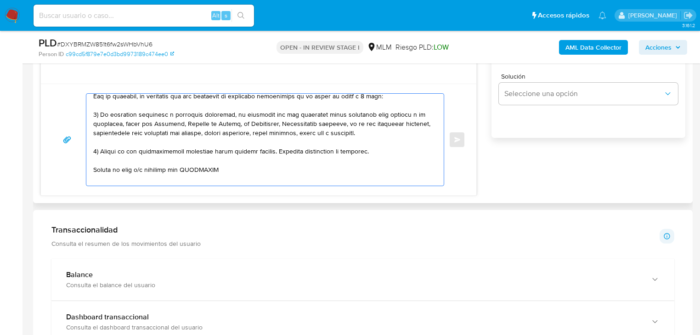
scroll to position [73, 0]
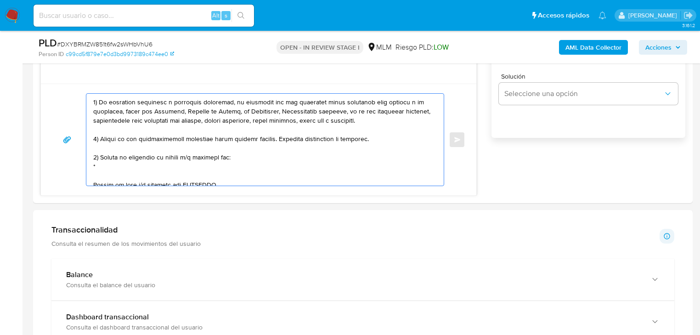
paste textarea "Patricia Hernandez Zetina"
paste textarea "Diana Arellano Trujillo"
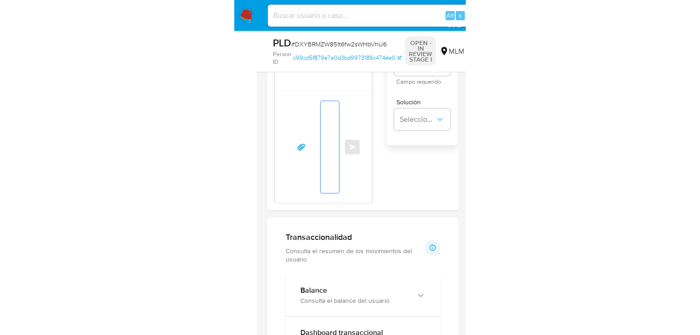
scroll to position [580, 0]
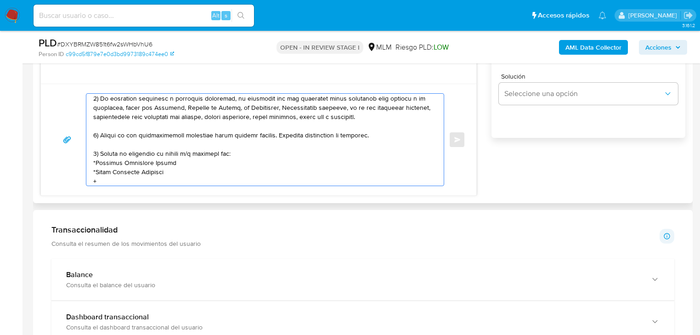
paste textarea "Vadia Alejandra Lucero Arias"
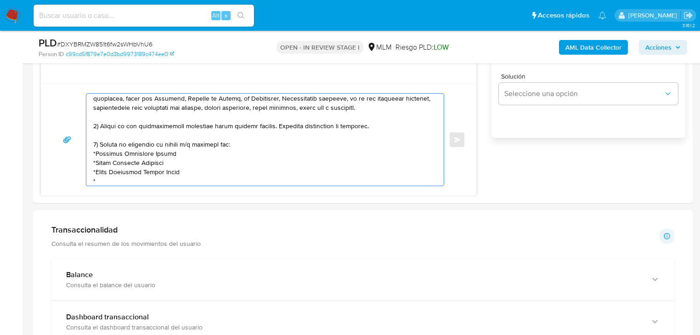
paste textarea "Oscar Blanco Rodriguez"
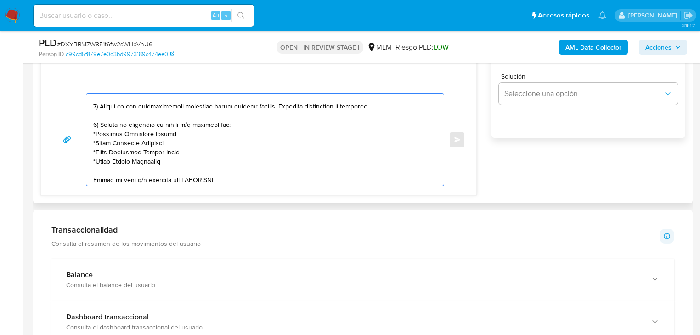
scroll to position [123, 0]
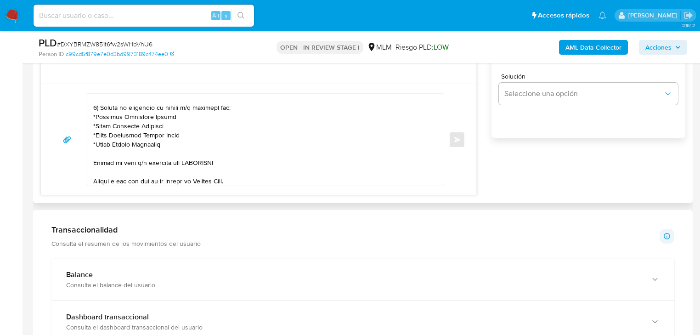
click at [92, 163] on div at bounding box center [262, 140] width 353 height 92
click at [93, 163] on textarea at bounding box center [262, 140] width 339 height 92
click at [94, 163] on textarea at bounding box center [262, 140] width 339 height 92
click at [215, 157] on textarea at bounding box center [262, 140] width 339 height 92
click at [215, 156] on textarea at bounding box center [262, 140] width 339 height 92
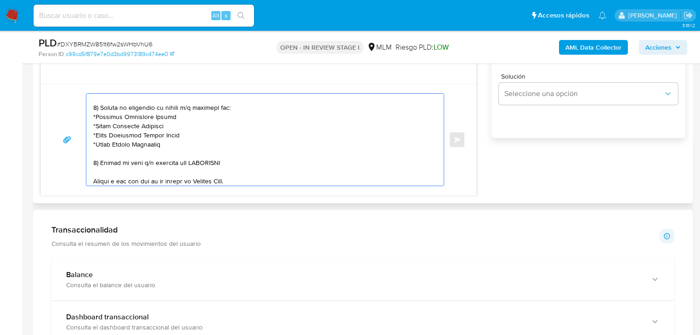
click at [217, 159] on textarea at bounding box center [262, 140] width 339 height 92
click at [217, 158] on textarea at bounding box center [262, 140] width 339 height 92
paste textarea "name: UNOCAPALI LA PAZ OPERADORA SA DE CV || alias:"
drag, startPoint x: 111, startPoint y: 172, endPoint x: 80, endPoint y: 171, distance: 30.4
click at [79, 171] on div "Enviar" at bounding box center [259, 139] width 414 height 93
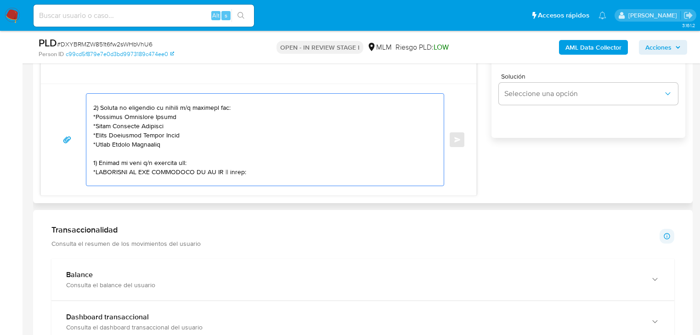
click at [224, 171] on textarea at bounding box center [262, 140] width 339 height 92
click at [96, 179] on textarea at bounding box center [262, 140] width 339 height 92
click at [137, 178] on textarea at bounding box center [262, 140] width 339 height 92
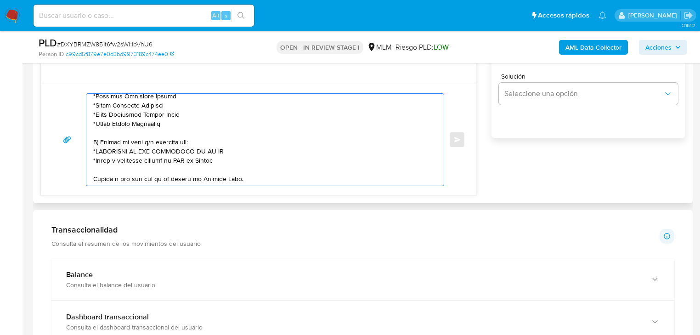
scroll to position [159, 0]
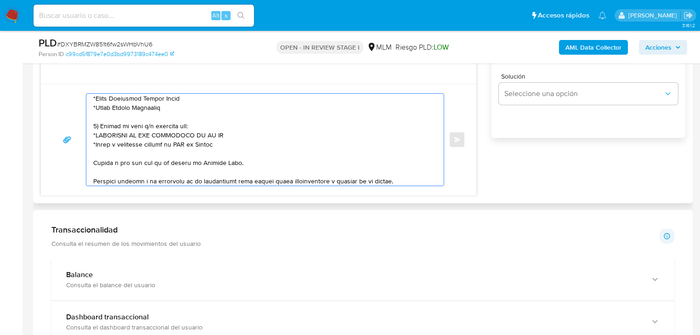
click at [221, 145] on textarea at bounding box center [262, 140] width 339 height 92
click at [92, 159] on div at bounding box center [262, 140] width 353 height 92
click at [93, 160] on textarea at bounding box center [262, 140] width 339 height 92
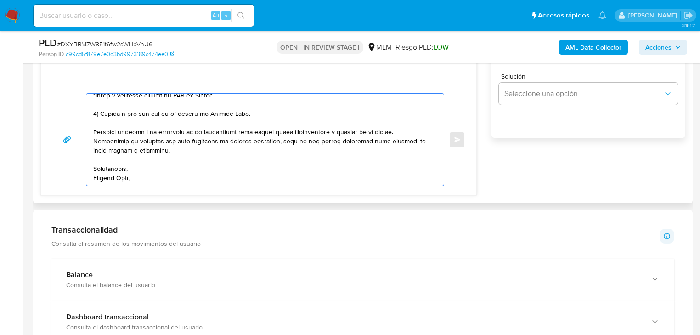
click at [133, 176] on textarea at bounding box center [262, 140] width 339 height 92
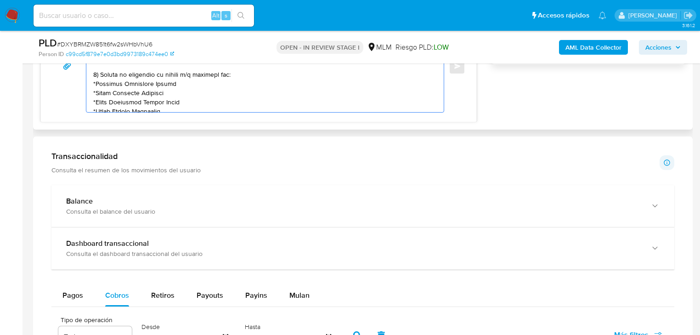
scroll to position [98, 0]
click at [105, 84] on textarea at bounding box center [262, 66] width 339 height 92
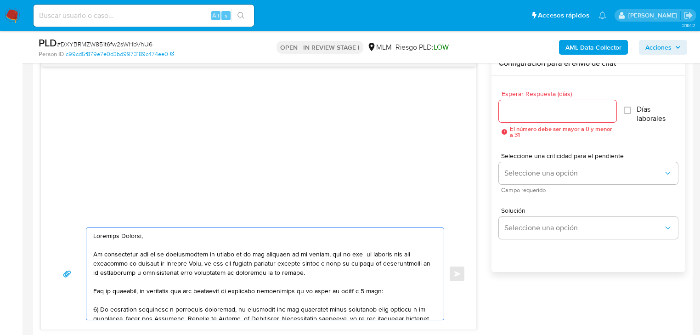
scroll to position [478, 0]
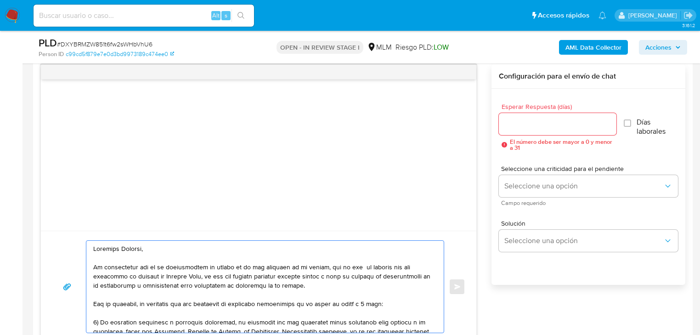
type textarea "Estimado Gabriel, Te comunicamos que se ha identificado un cambio en el uso hab…"
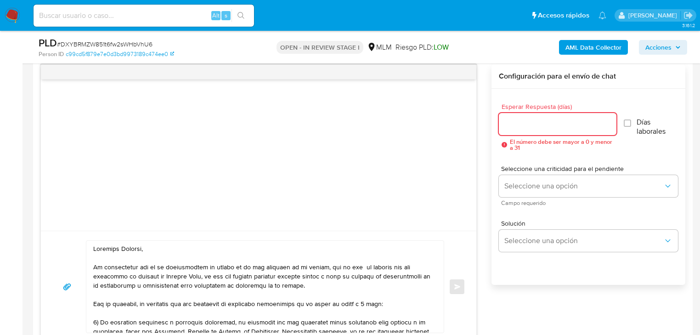
click at [521, 125] on input "Esperar Respuesta (días)" at bounding box center [558, 124] width 118 height 12
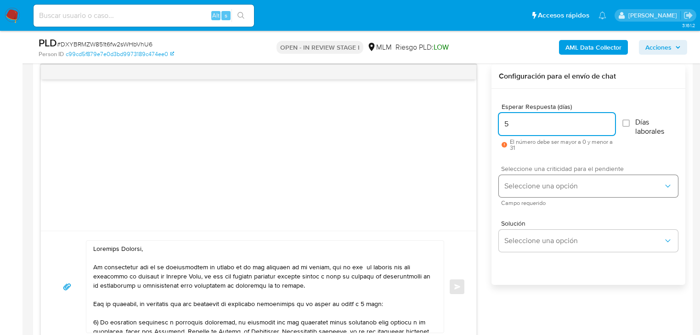
type input "5"
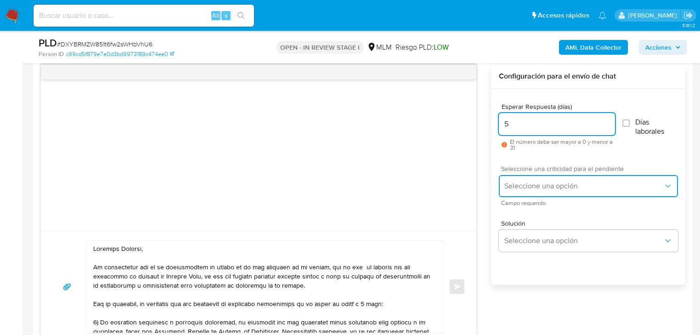
click at [541, 184] on span "Seleccione una opción" at bounding box center [584, 186] width 159 height 9
click at [524, 188] on span "Seleccione una opción" at bounding box center [584, 186] width 159 height 9
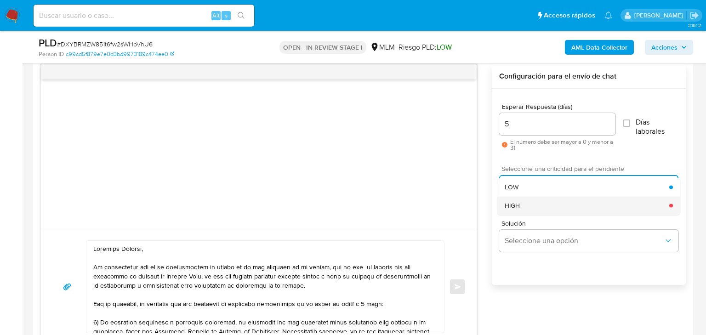
click at [518, 208] on span "HIGH" at bounding box center [512, 205] width 15 height 8
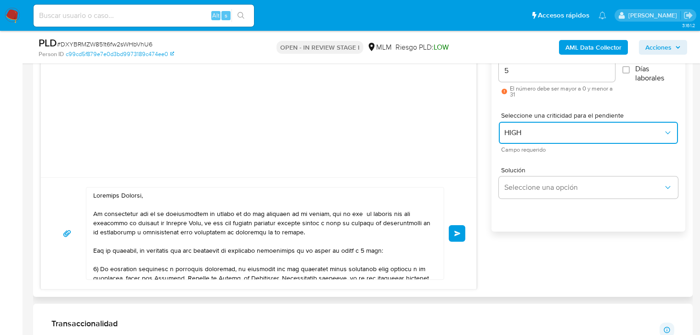
scroll to position [588, 0]
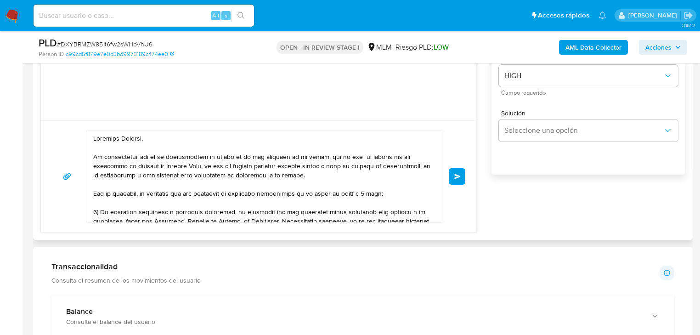
click at [457, 172] on button "Enviar" at bounding box center [457, 176] width 17 height 17
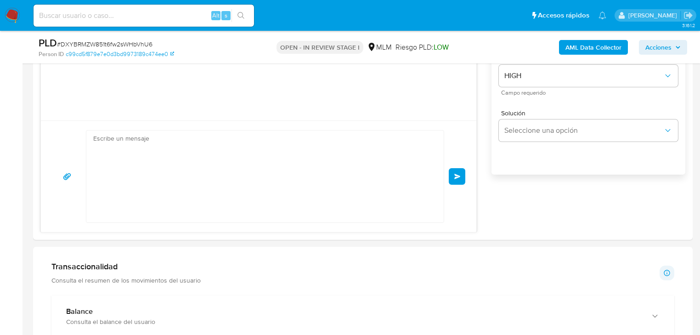
scroll to position [236, 0]
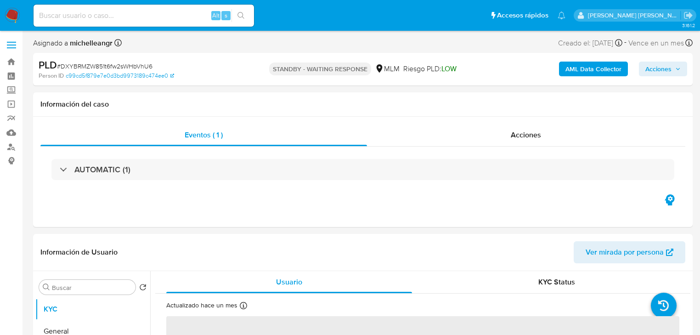
select select "10"
drag, startPoint x: 13, startPoint y: 16, endPoint x: 27, endPoint y: 0, distance: 20.8
click at [13, 16] on img at bounding box center [13, 16] width 16 height 16
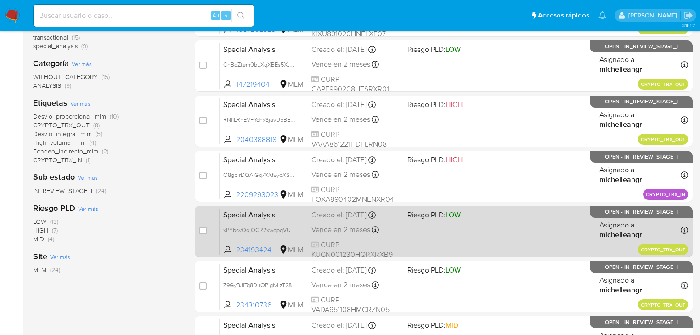
scroll to position [184, 0]
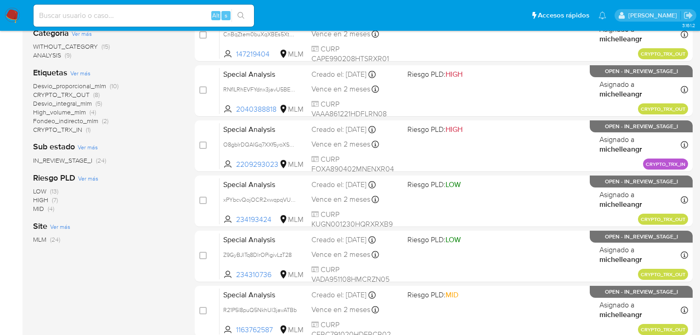
click at [89, 86] on span "Desvio_proporcional_mlm" at bounding box center [69, 85] width 73 height 9
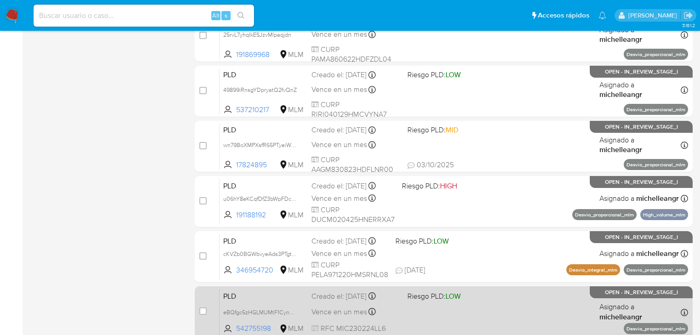
scroll to position [423, 0]
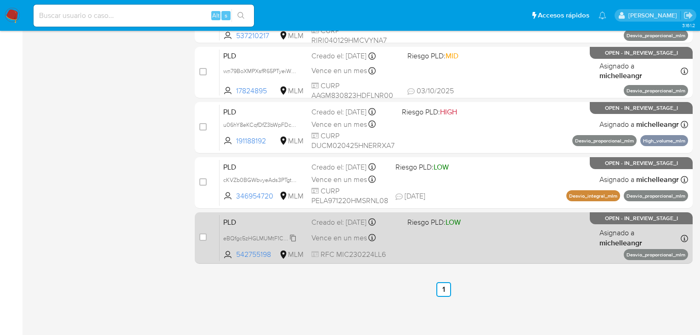
click at [292, 238] on span "eBQfgc5zHGLMUMtF1CyndAr1" at bounding box center [261, 238] width 77 height 10
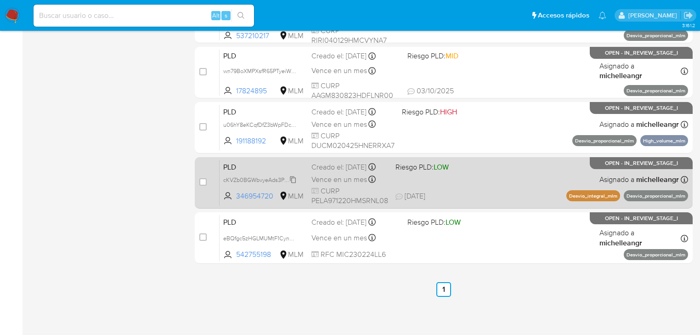
click at [293, 184] on span "cKVZb0BGWbvyeAds3PTgtfY6" at bounding box center [261, 179] width 77 height 10
click at [265, 164] on span "PLD" at bounding box center [263, 166] width 81 height 12
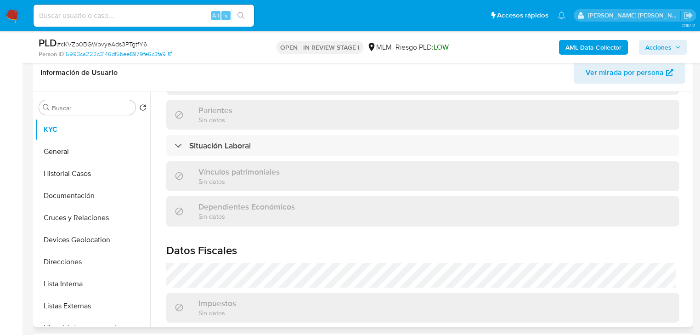
scroll to position [360, 0]
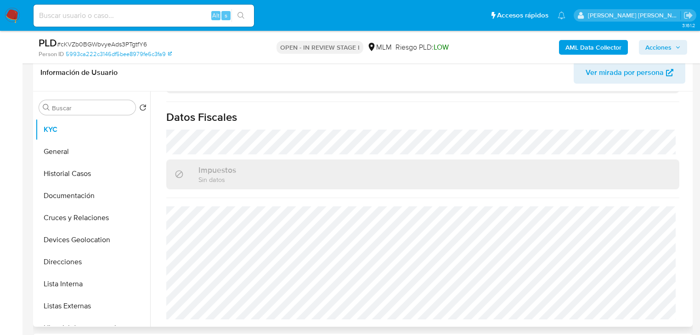
select select "10"
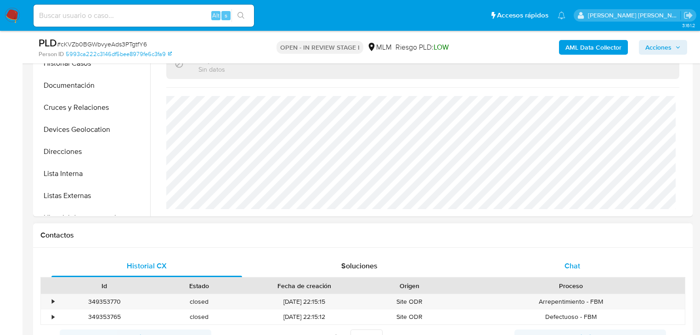
scroll to position [580, 0]
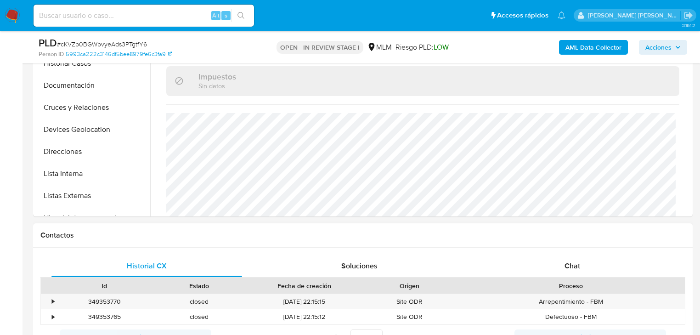
drag, startPoint x: 569, startPoint y: 268, endPoint x: 542, endPoint y: 251, distance: 31.4
click at [569, 267] on span "Chat" at bounding box center [573, 266] width 16 height 11
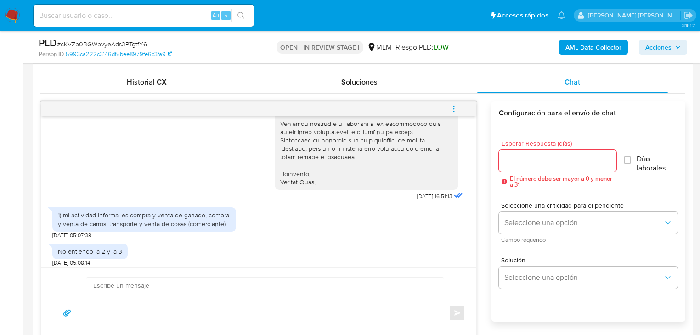
scroll to position [249, 0]
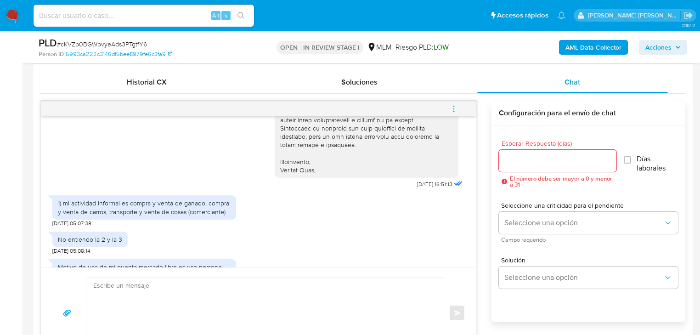
click at [452, 108] on icon "menu-action" at bounding box center [454, 109] width 8 height 8
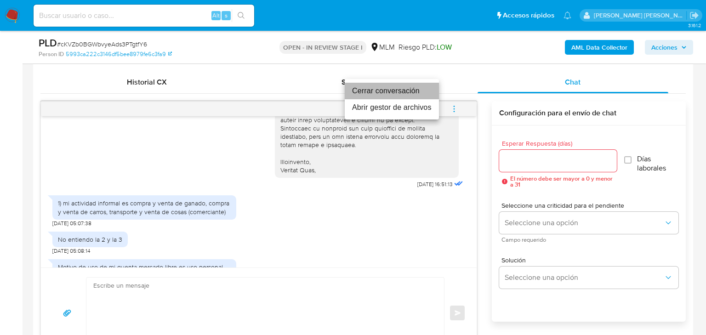
click at [393, 92] on li "Cerrar conversación" at bounding box center [392, 91] width 94 height 17
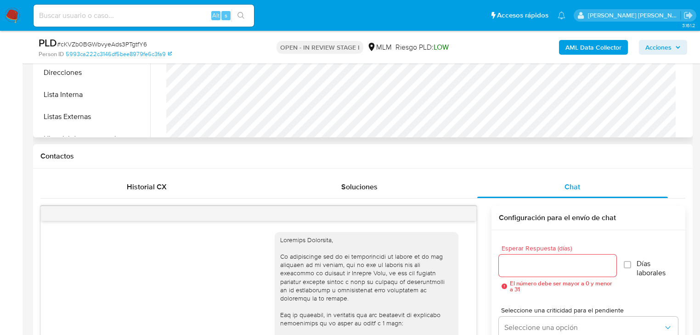
scroll to position [221, 0]
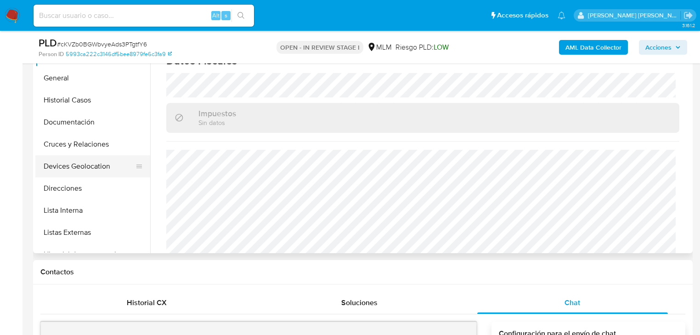
drag, startPoint x: 76, startPoint y: 159, endPoint x: 82, endPoint y: 158, distance: 5.6
click at [77, 159] on button "Devices Geolocation" at bounding box center [89, 166] width 108 height 22
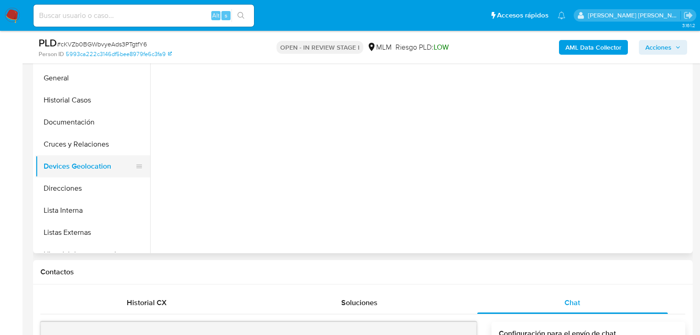
drag, startPoint x: 78, startPoint y: 118, endPoint x: 96, endPoint y: 156, distance: 42.4
click at [79, 117] on button "Documentación" at bounding box center [92, 122] width 115 height 22
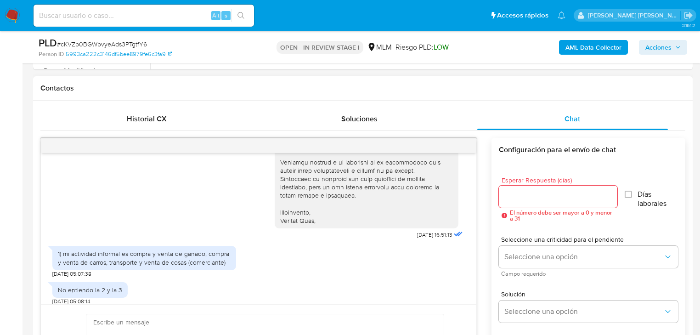
scroll to position [286, 0]
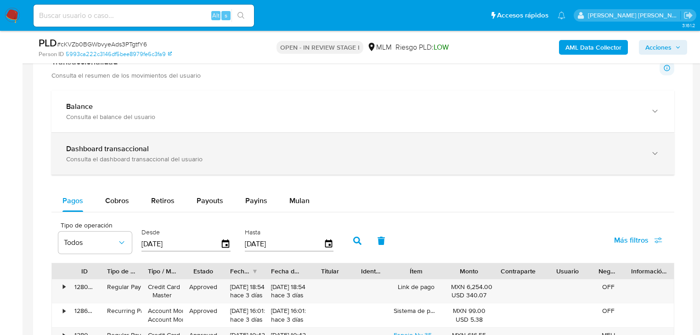
click at [147, 144] on b "Dashboard transaccional" at bounding box center [107, 148] width 83 height 11
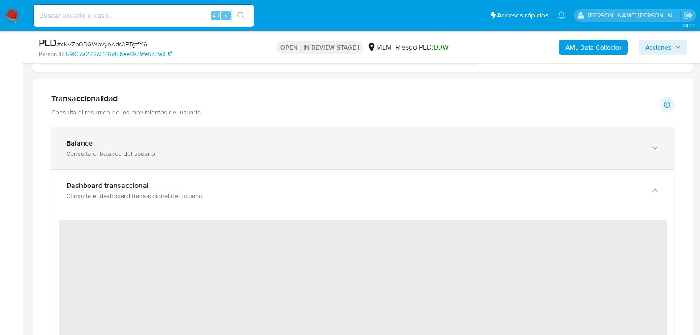
drag, startPoint x: 281, startPoint y: 156, endPoint x: 320, endPoint y: 147, distance: 40.1
click at [281, 156] on div "Consulta el balance del usuario" at bounding box center [353, 153] width 575 height 8
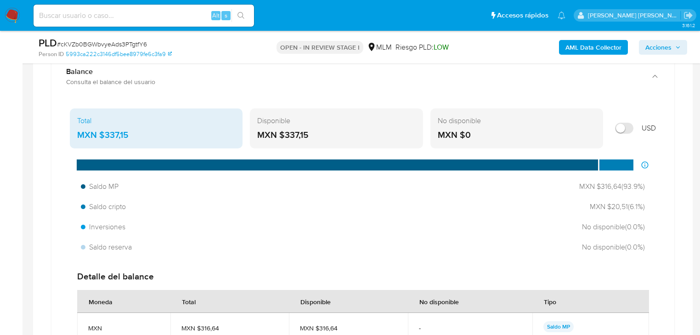
scroll to position [846, 0]
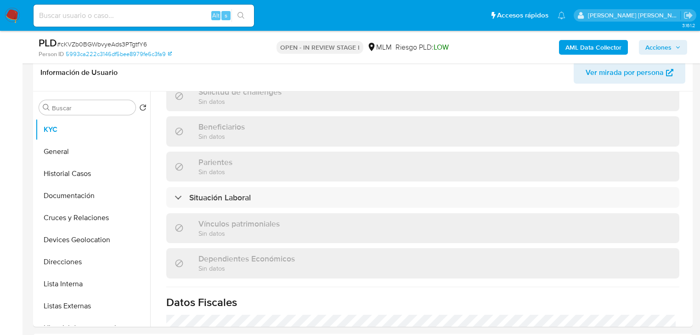
scroll to position [257, 0]
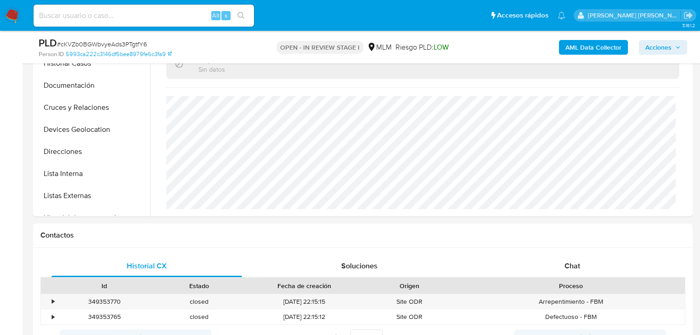
select select "10"
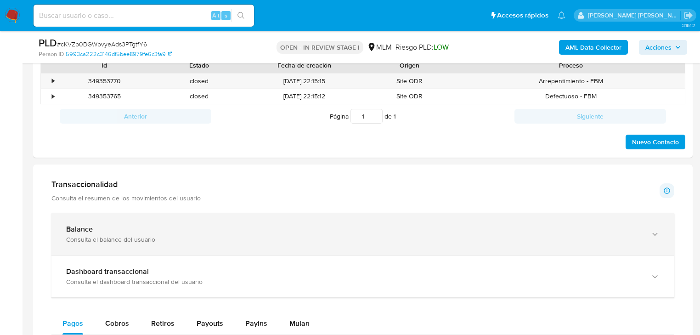
click at [230, 235] on div "Consulta el balance del usuario" at bounding box center [353, 239] width 575 height 8
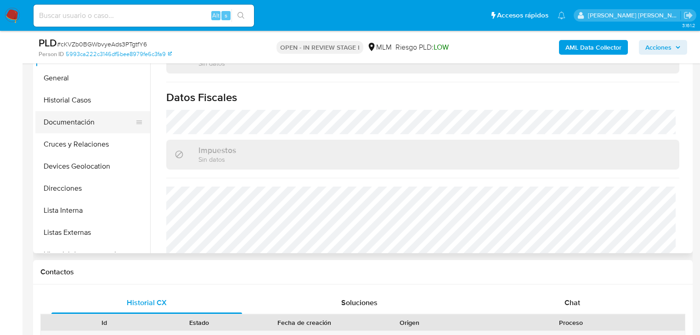
scroll to position [433, 0]
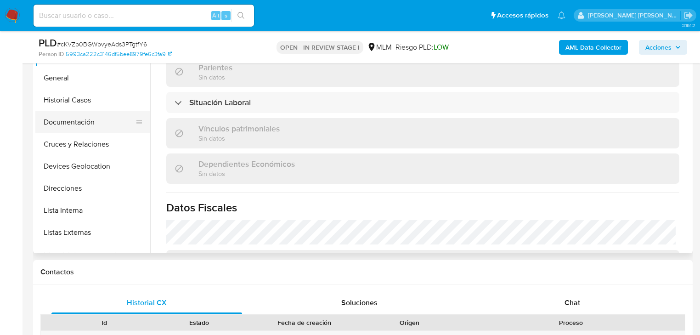
click at [52, 125] on button "Documentación" at bounding box center [89, 122] width 108 height 22
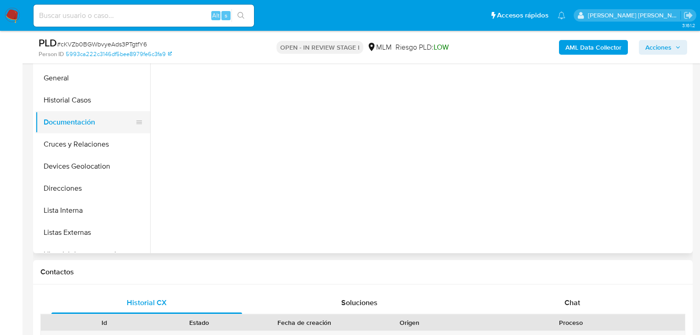
click at [61, 113] on button "Documentación" at bounding box center [89, 122] width 108 height 22
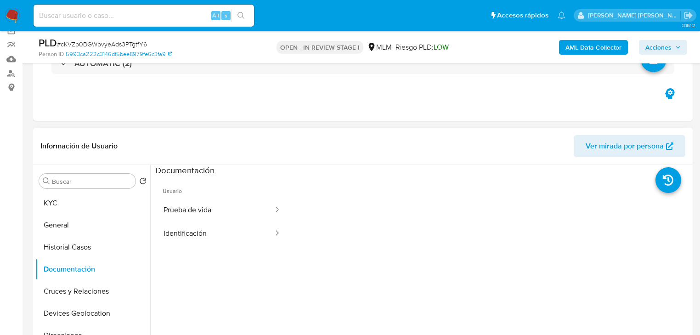
click at [97, 162] on div "Información de Usuario Ver mirada por persona" at bounding box center [363, 146] width 660 height 37
click at [69, 211] on button "KYC" at bounding box center [89, 203] width 108 height 22
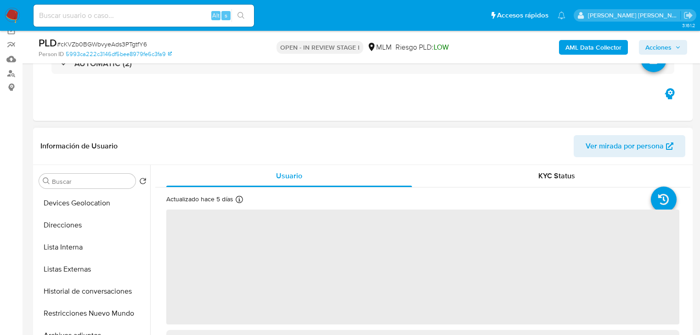
scroll to position [184, 0]
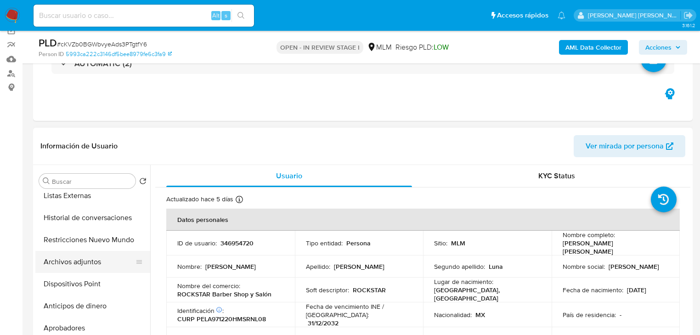
click at [91, 267] on button "Archivos adjuntos" at bounding box center [89, 262] width 108 height 22
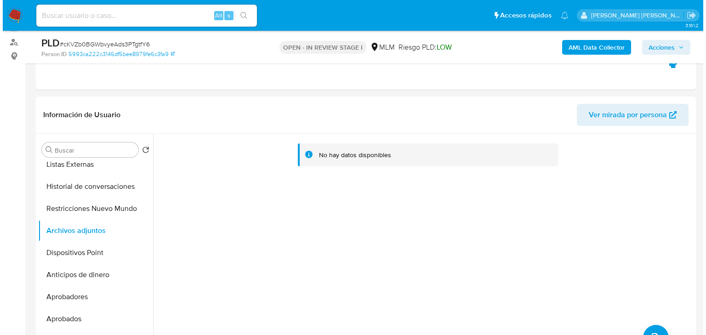
scroll to position [221, 0]
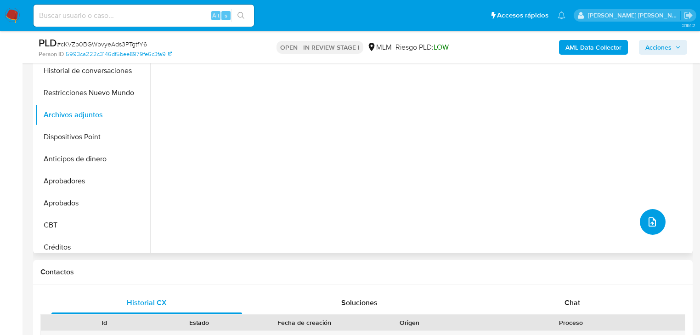
click at [647, 233] on button "upload-file" at bounding box center [653, 222] width 26 height 26
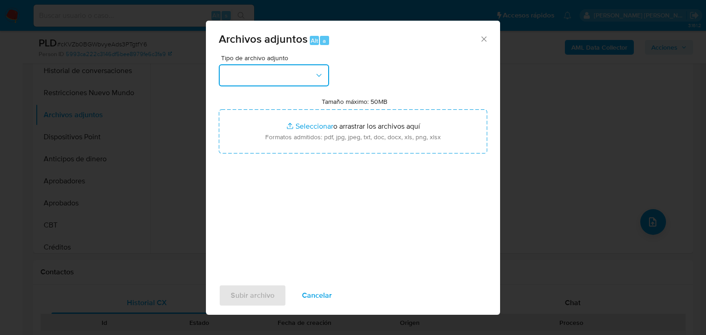
click at [267, 68] on button "button" at bounding box center [274, 75] width 110 height 22
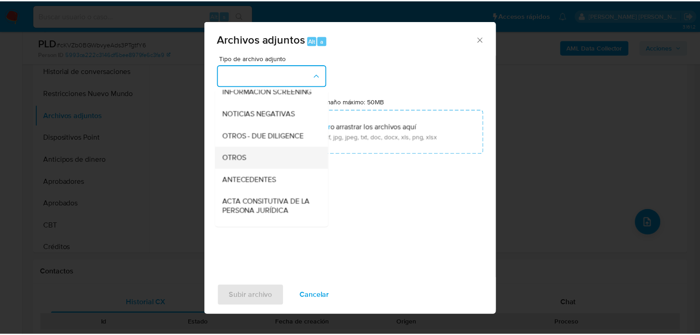
scroll to position [99, 0]
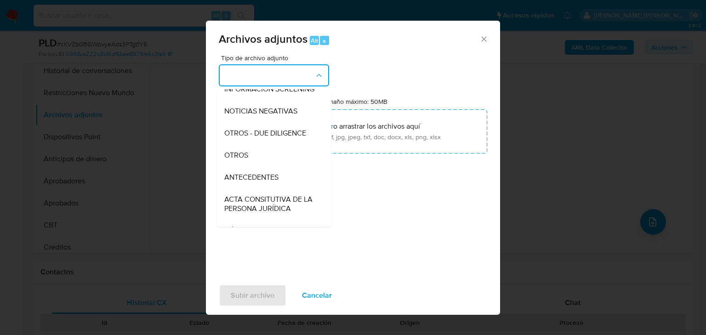
drag, startPoint x: 245, startPoint y: 164, endPoint x: 249, endPoint y: 167, distance: 5.2
click at [246, 160] on span "OTROS" at bounding box center [236, 155] width 24 height 9
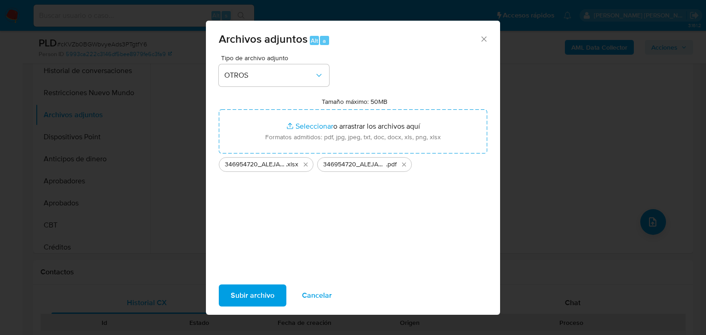
click at [253, 294] on span "Subir archivo" at bounding box center [253, 295] width 44 height 20
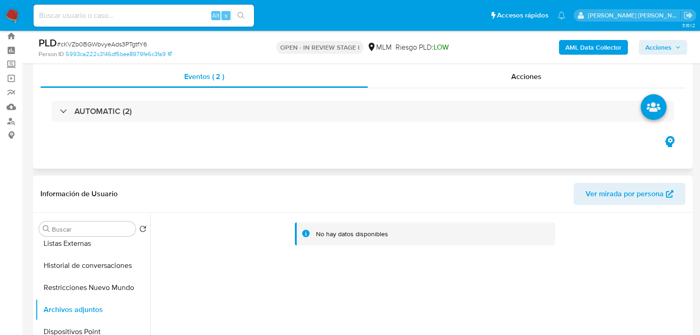
scroll to position [0, 0]
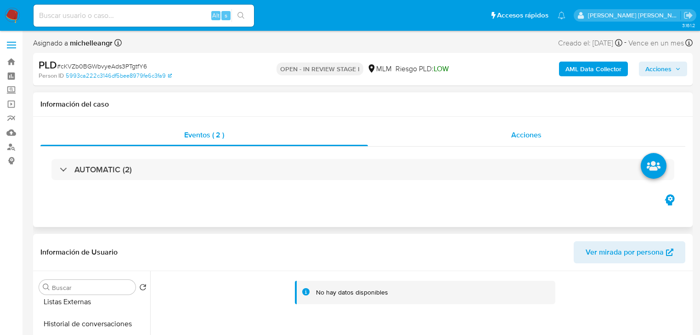
drag, startPoint x: 509, startPoint y: 129, endPoint x: 503, endPoint y: 131, distance: 6.1
click at [508, 129] on div "Acciones" at bounding box center [527, 135] width 318 height 22
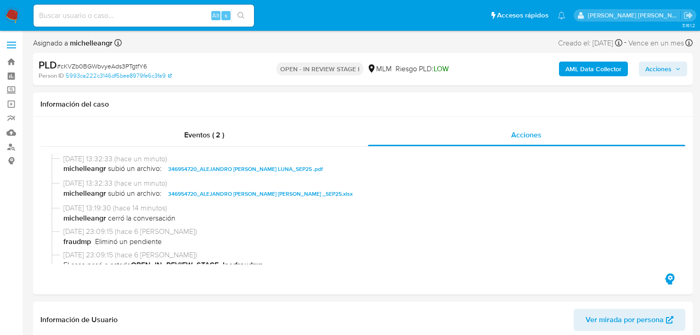
drag, startPoint x: 662, startPoint y: 66, endPoint x: 649, endPoint y: 66, distance: 12.9
click at [662, 66] on span "Acciones" at bounding box center [659, 69] width 26 height 15
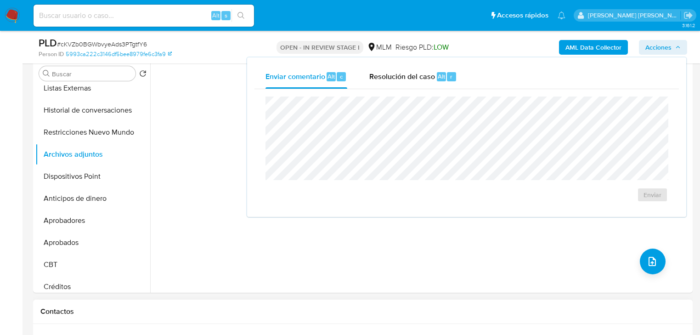
scroll to position [368, 0]
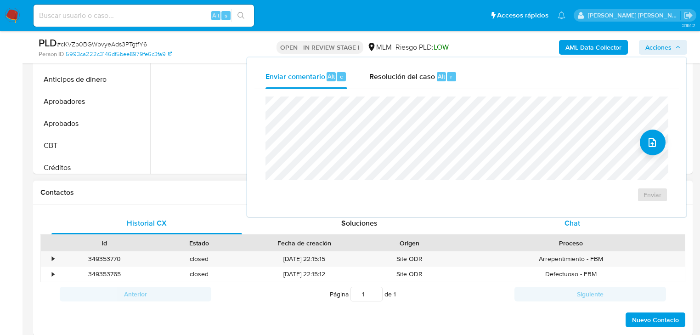
click at [577, 223] on span "Chat" at bounding box center [573, 223] width 16 height 11
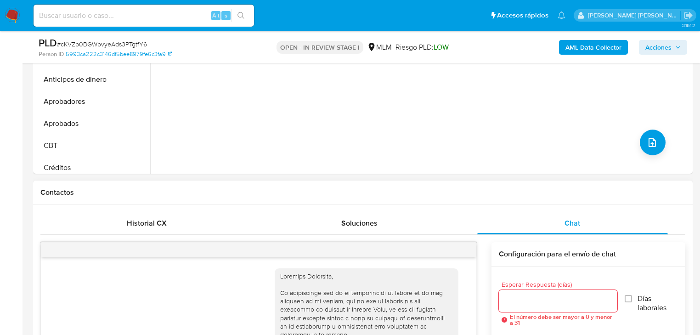
scroll to position [286, 0]
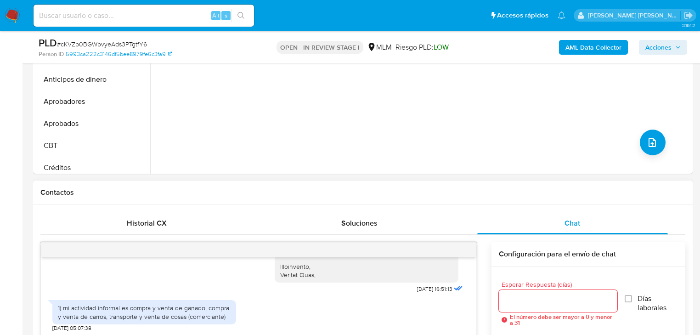
click at [446, 251] on div at bounding box center [259, 250] width 436 height 15
click at [450, 251] on div at bounding box center [259, 250] width 436 height 15
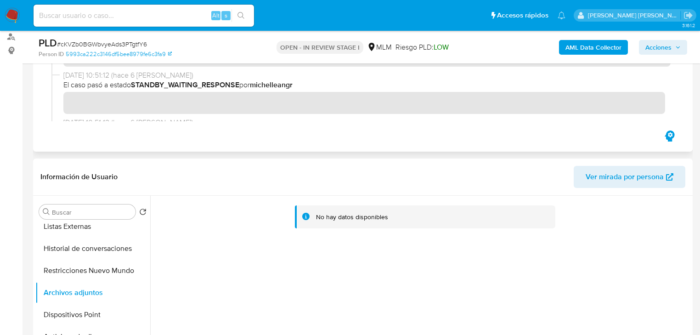
scroll to position [0, 0]
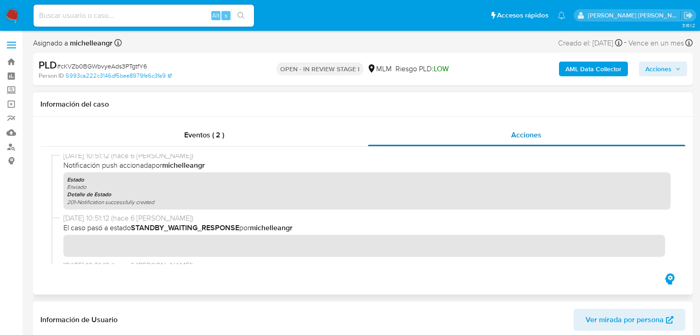
click at [535, 143] on div "Acciones" at bounding box center [527, 135] width 318 height 22
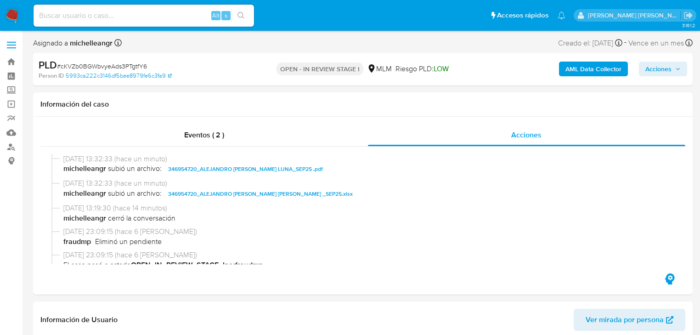
click at [671, 63] on span "Acciones" at bounding box center [659, 69] width 26 height 15
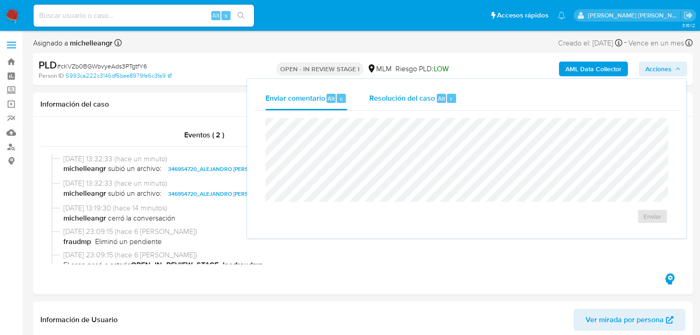
click at [402, 99] on span "Resolución del caso" at bounding box center [403, 98] width 66 height 11
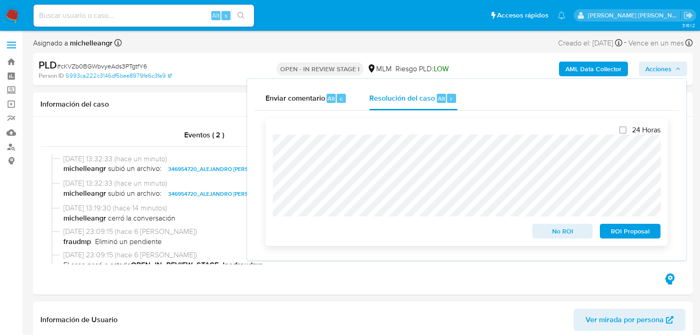
click at [632, 228] on span "ROI Proposal" at bounding box center [631, 231] width 48 height 13
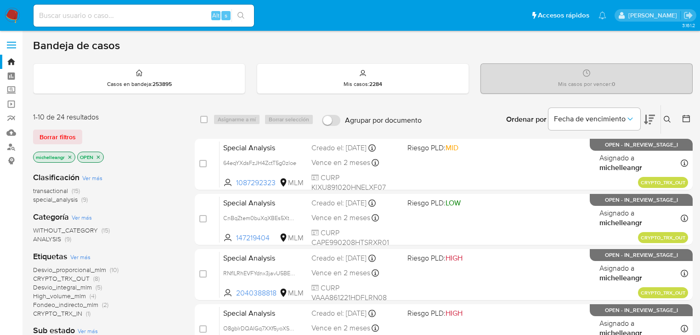
click at [69, 158] on icon "close-filter" at bounding box center [70, 157] width 6 height 6
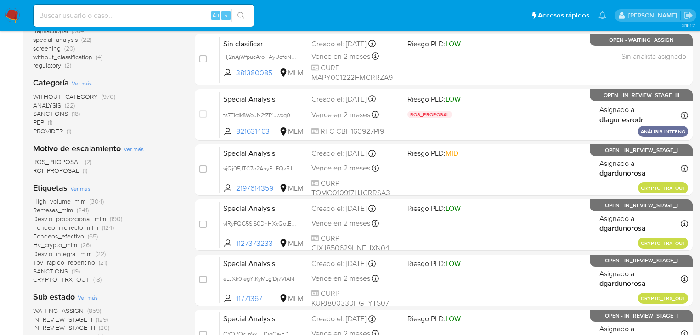
scroll to position [184, 0]
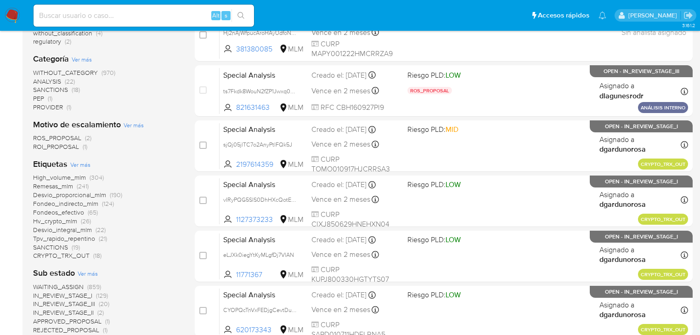
click at [67, 256] on span "CRYPTO_TRX_OUT" at bounding box center [61, 255] width 57 height 9
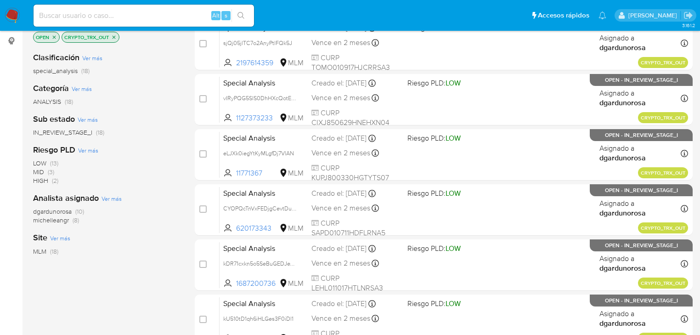
scroll to position [37, 0]
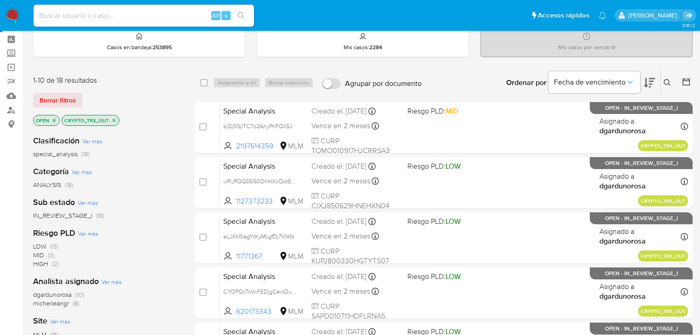
click at [57, 120] on icon "close-filter" at bounding box center [54, 121] width 6 height 6
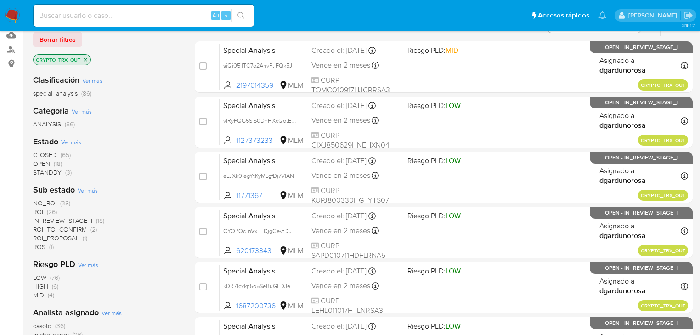
scroll to position [110, 0]
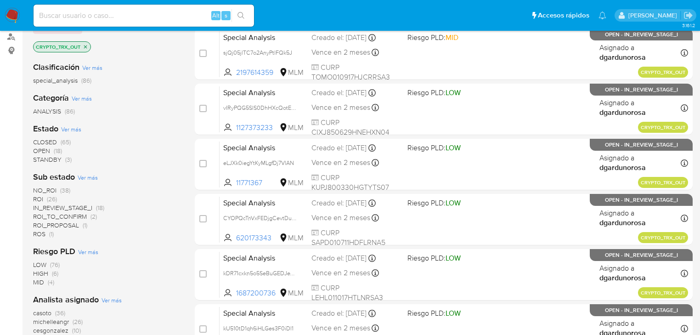
click at [77, 227] on span "ROI_PROPOSAL" at bounding box center [56, 225] width 46 height 9
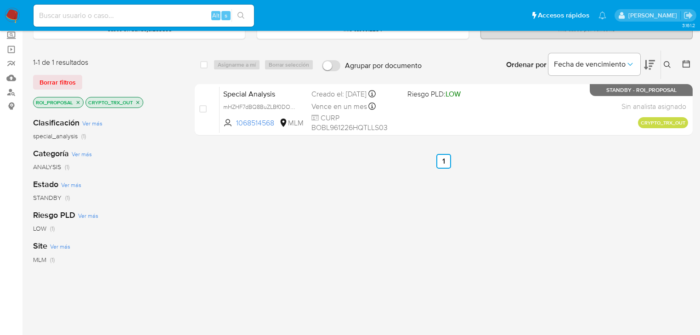
scroll to position [37, 0]
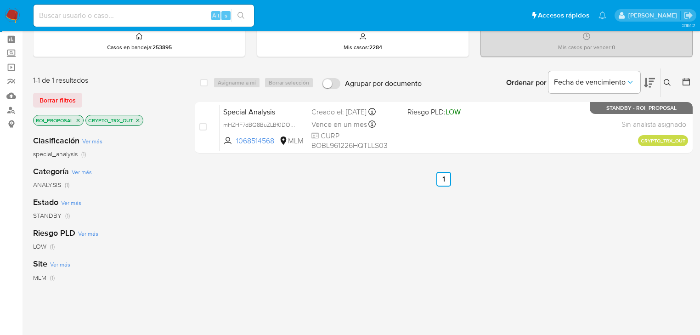
click at [78, 118] on icon "close-filter" at bounding box center [78, 121] width 6 height 6
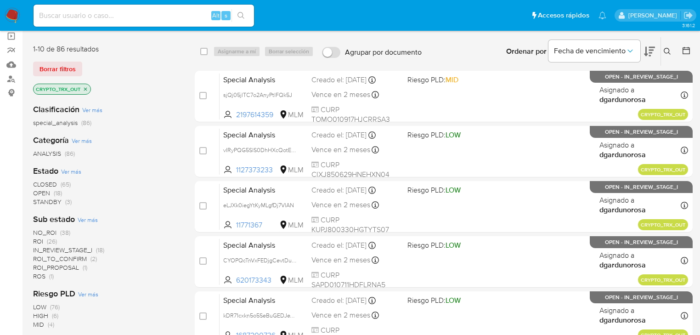
scroll to position [110, 0]
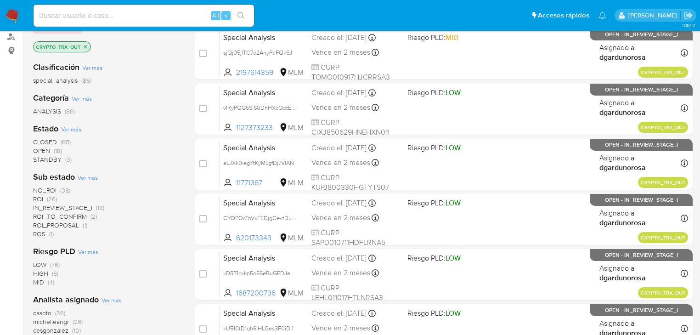
click at [65, 217] on span "ROI_TO_CONFIRM" at bounding box center [60, 216] width 54 height 9
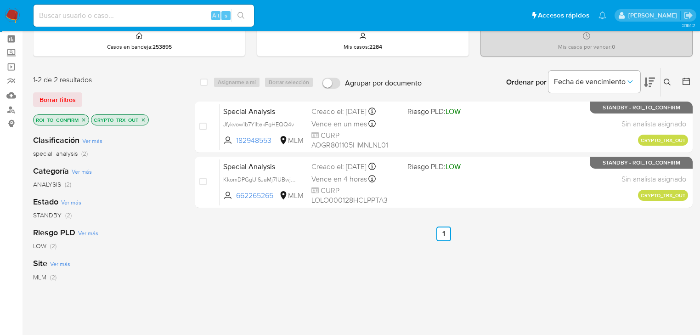
scroll to position [37, 0]
click at [85, 120] on icon "close-filter" at bounding box center [84, 121] width 6 height 6
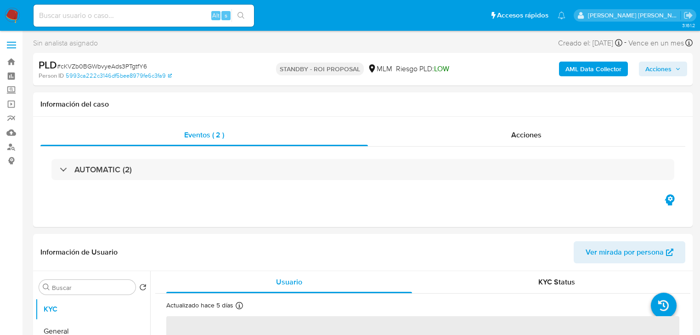
select select "10"
